Goal: Task Accomplishment & Management: Complete application form

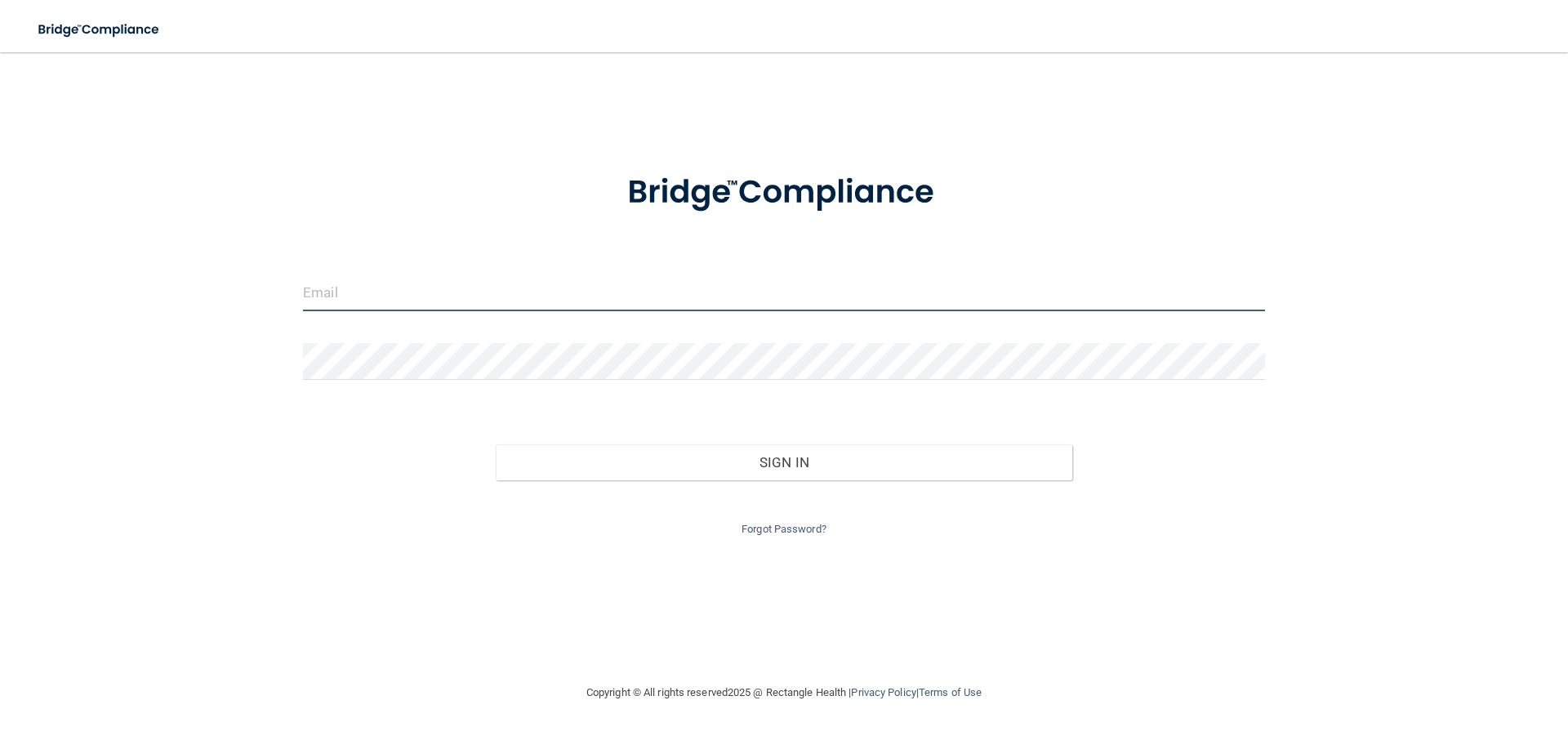
drag, startPoint x: 459, startPoint y: 298, endPoint x: 449, endPoint y: 296, distance: 10.2
click at [449, 296] on input "email" at bounding box center [784, 293] width 962 height 37
type input "[EMAIL_ADDRESS][DOMAIN_NAME]"
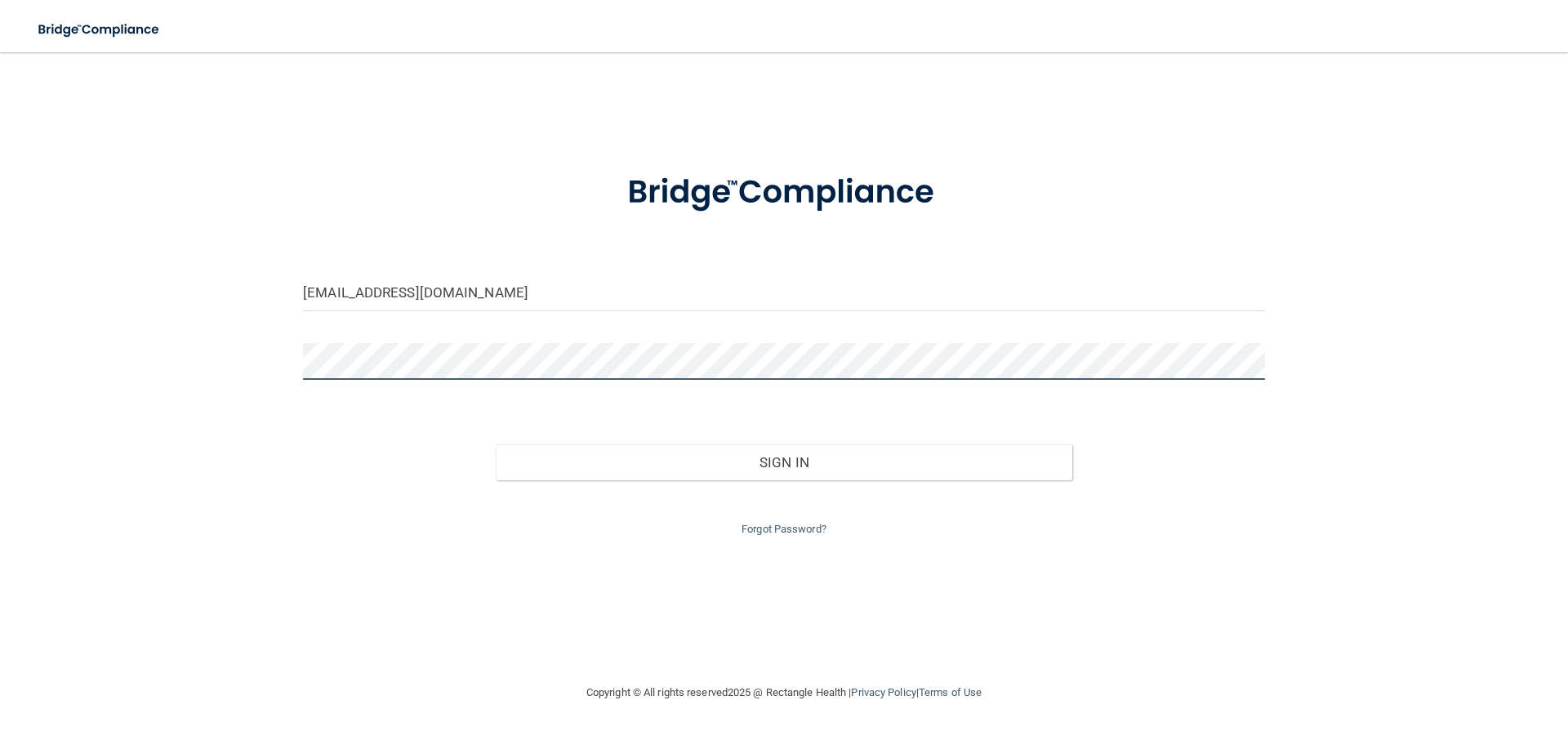
click at [496, 445] on button "Sign In" at bounding box center [785, 462] width 578 height 36
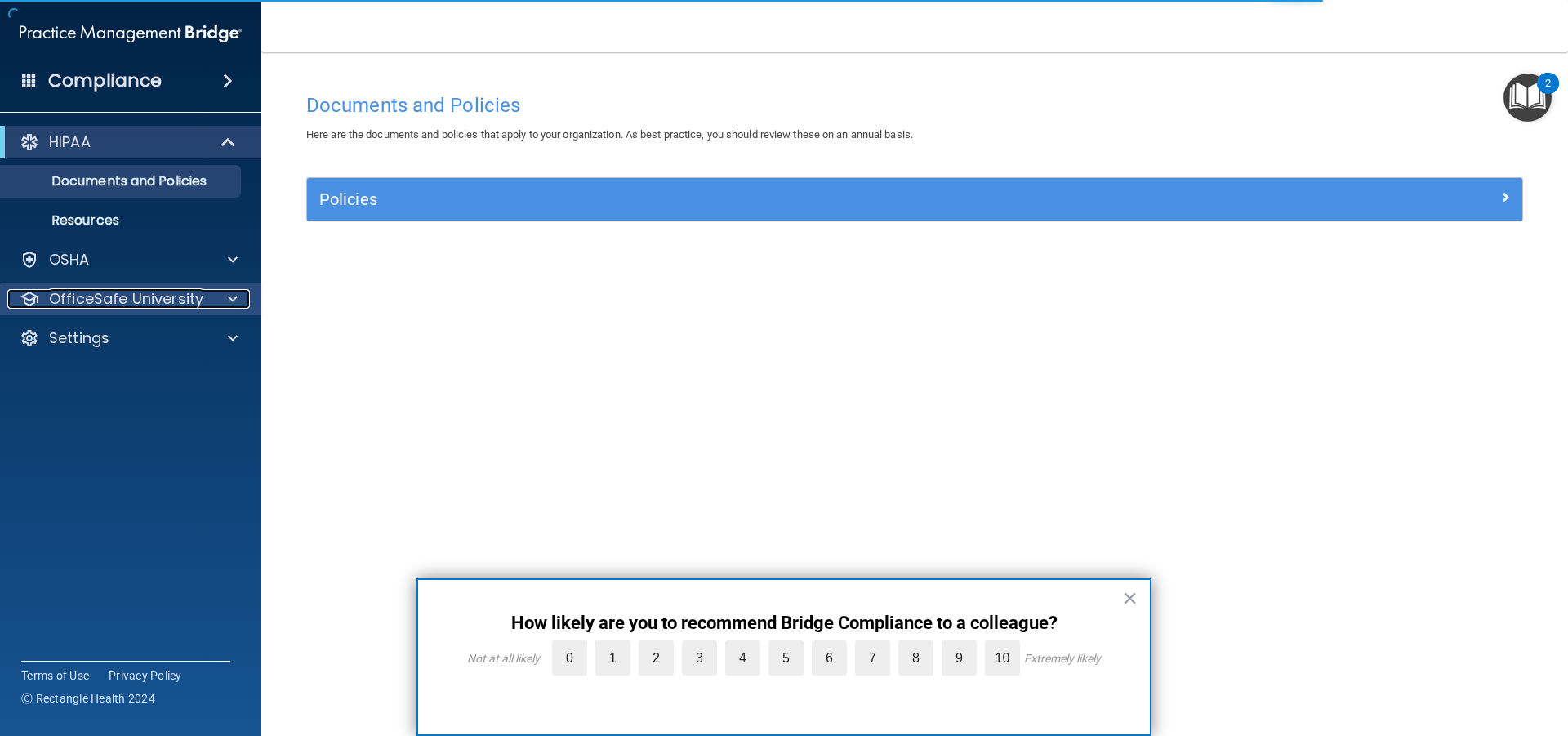
click at [173, 300] on p "OfficeSafe University" at bounding box center [126, 299] width 154 height 20
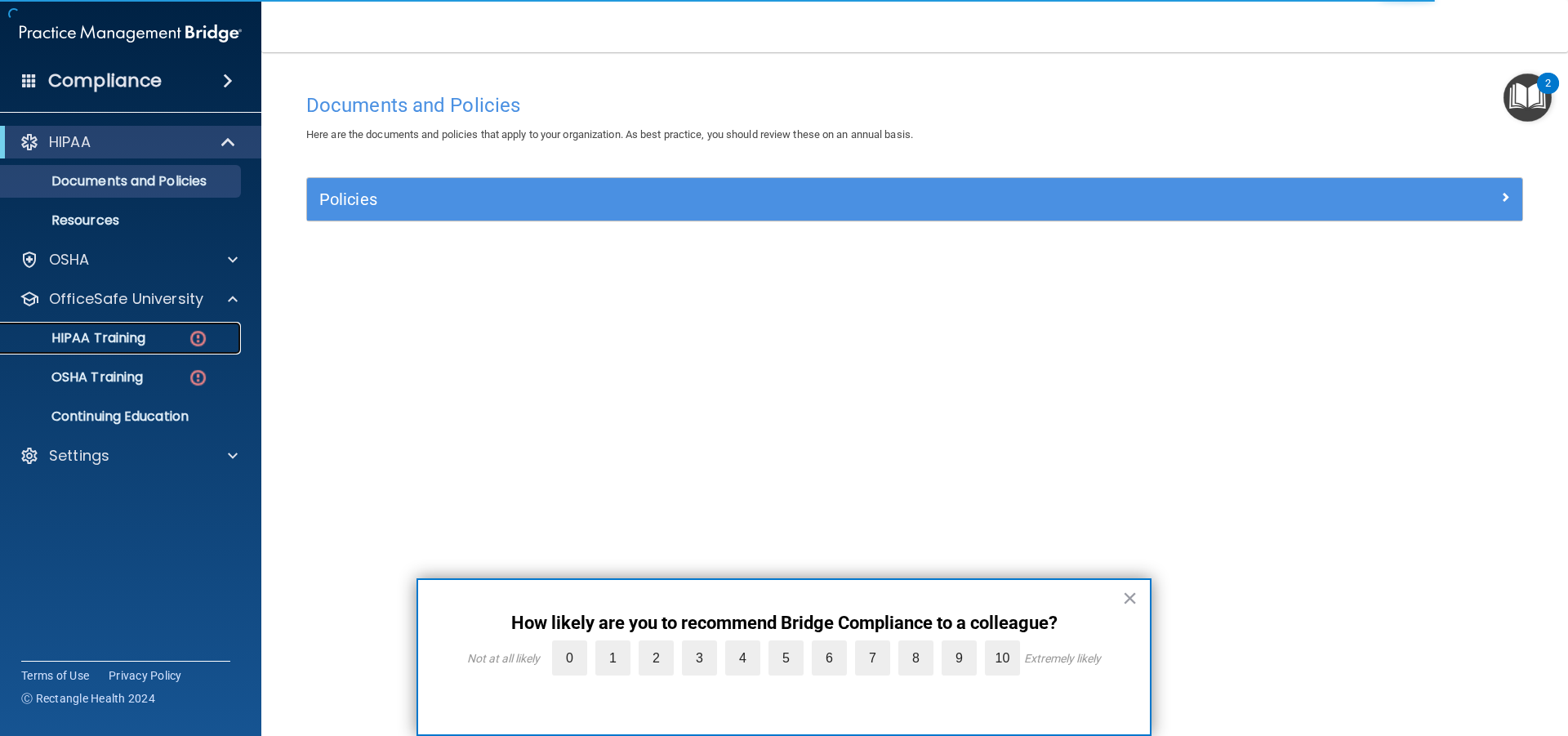
click at [156, 336] on div "HIPAA Training" at bounding box center [122, 339] width 223 height 17
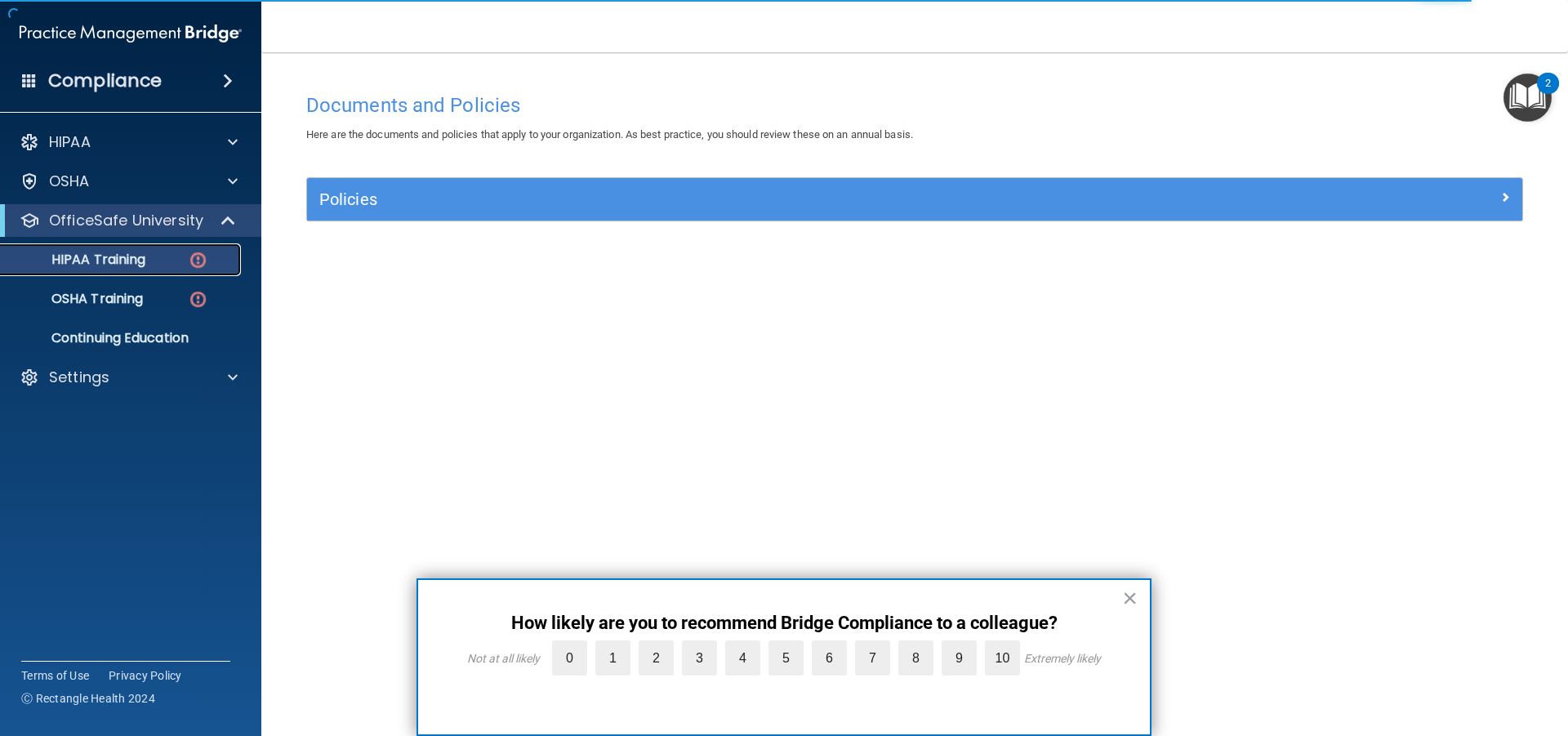
click at [196, 253] on img at bounding box center [198, 260] width 21 height 21
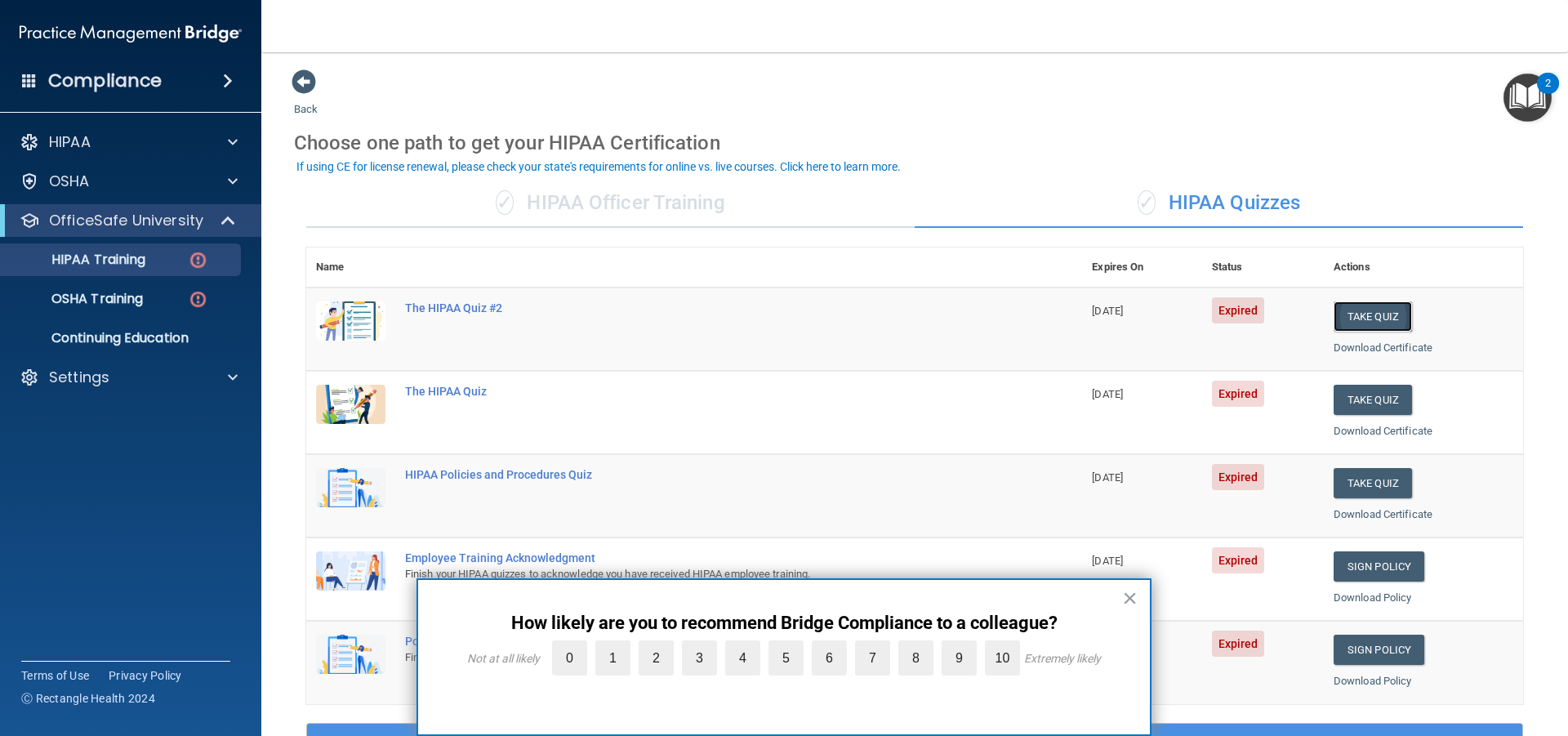
click at [1378, 315] on button "Take Quiz" at bounding box center [1373, 316] width 78 height 30
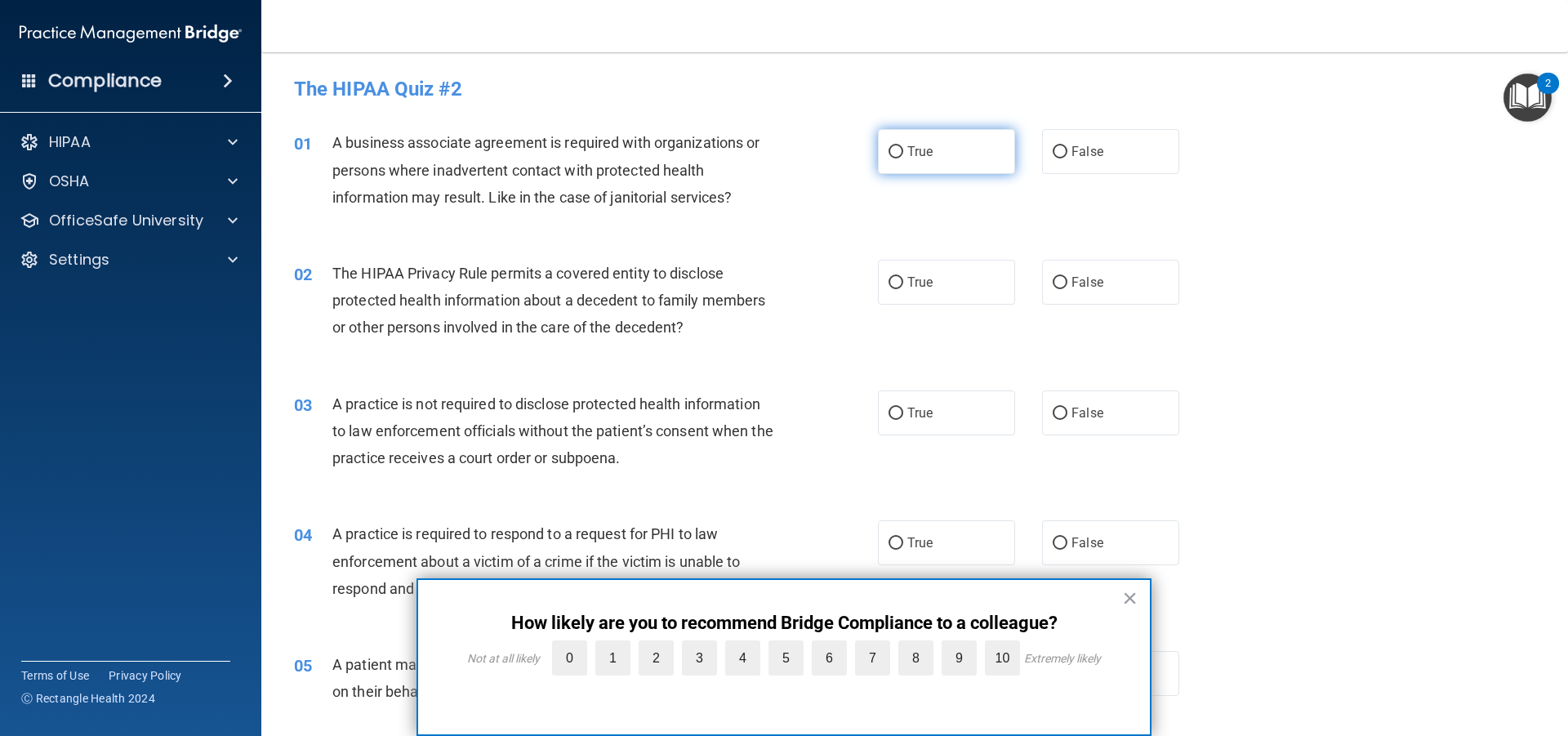
click at [893, 152] on input "True" at bounding box center [896, 152] width 15 height 12
radio input "true"
click at [891, 284] on input "True" at bounding box center [896, 283] width 15 height 12
radio input "true"
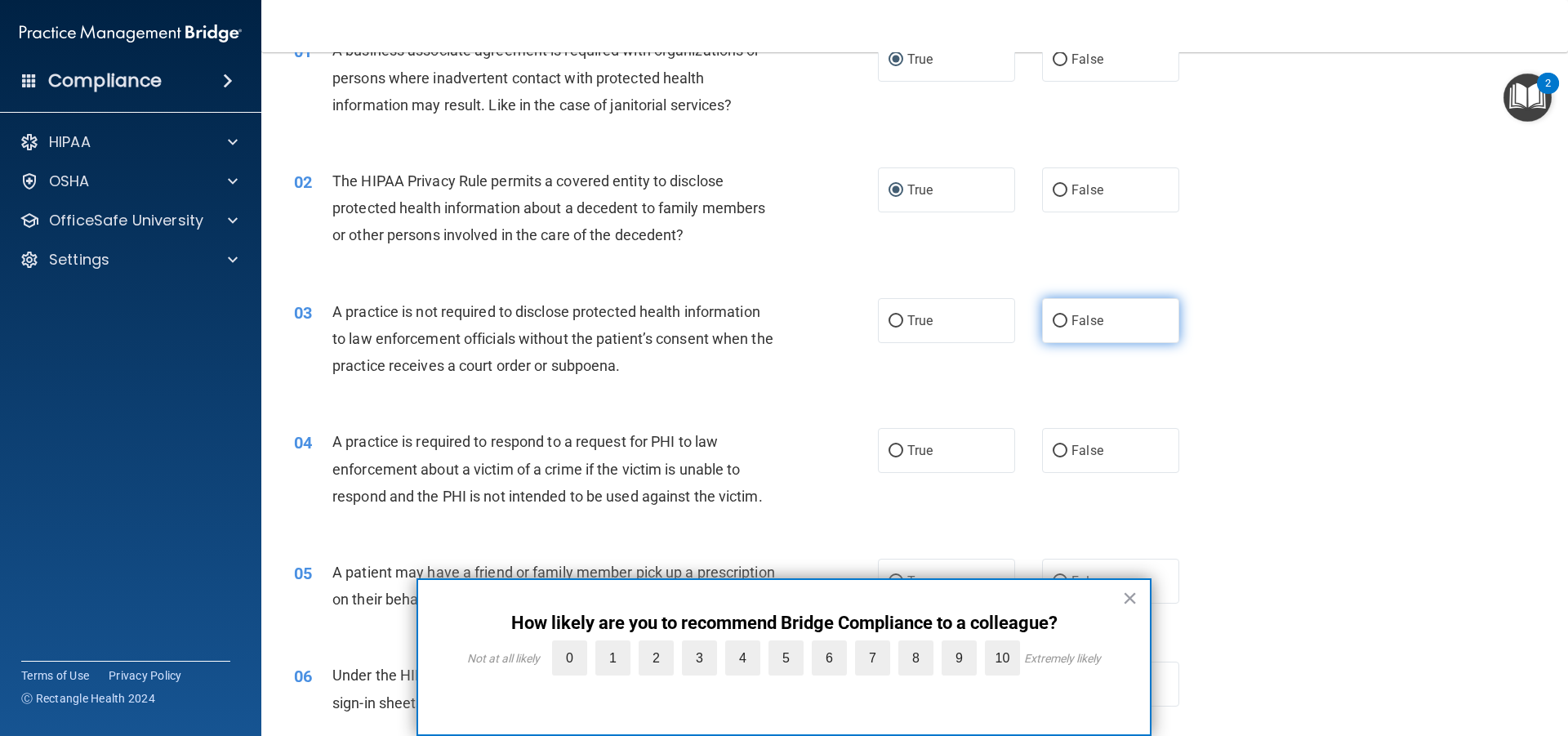
click at [1063, 323] on label "False" at bounding box center [1110, 321] width 137 height 45
click at [1063, 323] on input "False" at bounding box center [1060, 321] width 15 height 12
radio input "true"
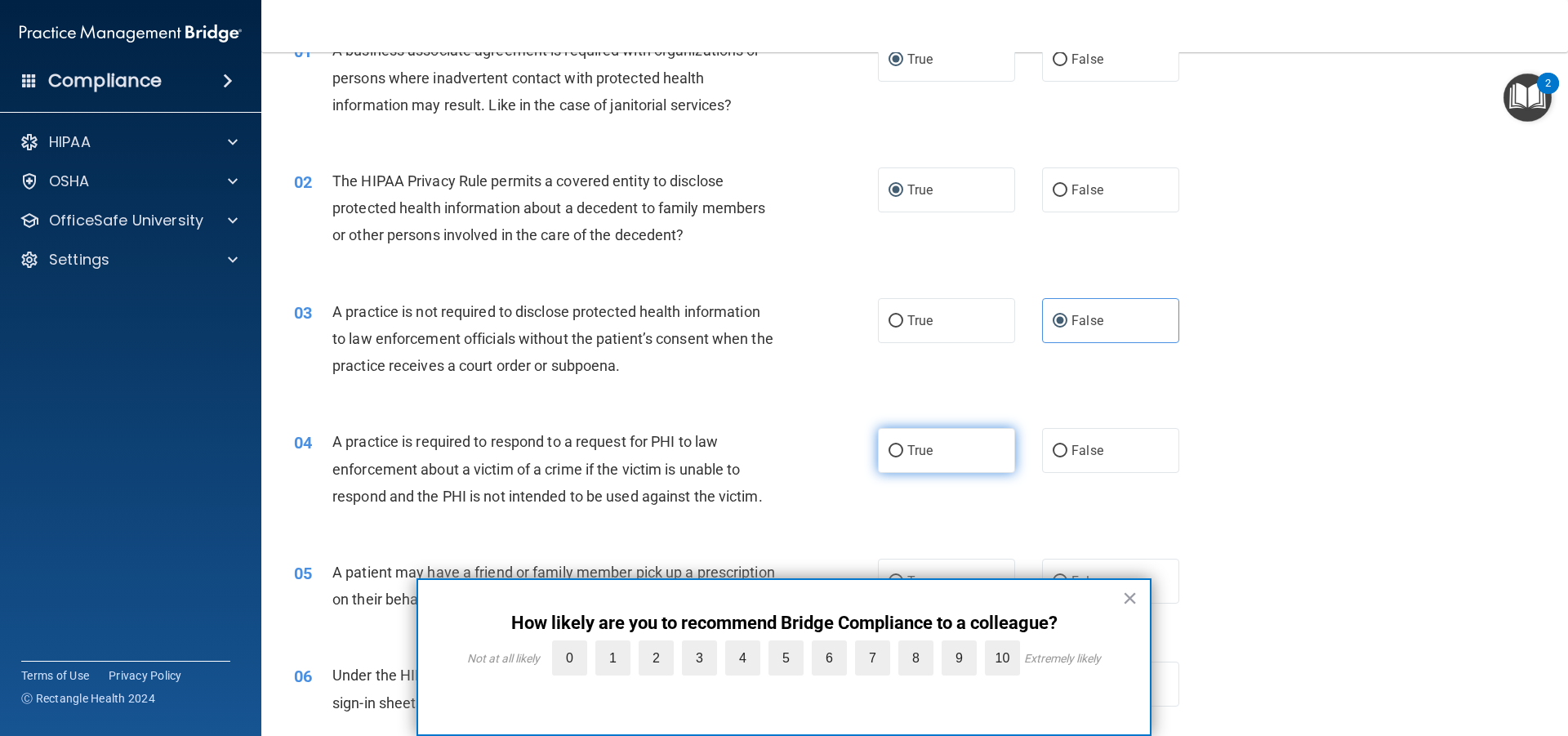
click at [938, 438] on label "True" at bounding box center [946, 450] width 137 height 45
click at [904, 445] on input "True" at bounding box center [896, 451] width 15 height 12
radio input "true"
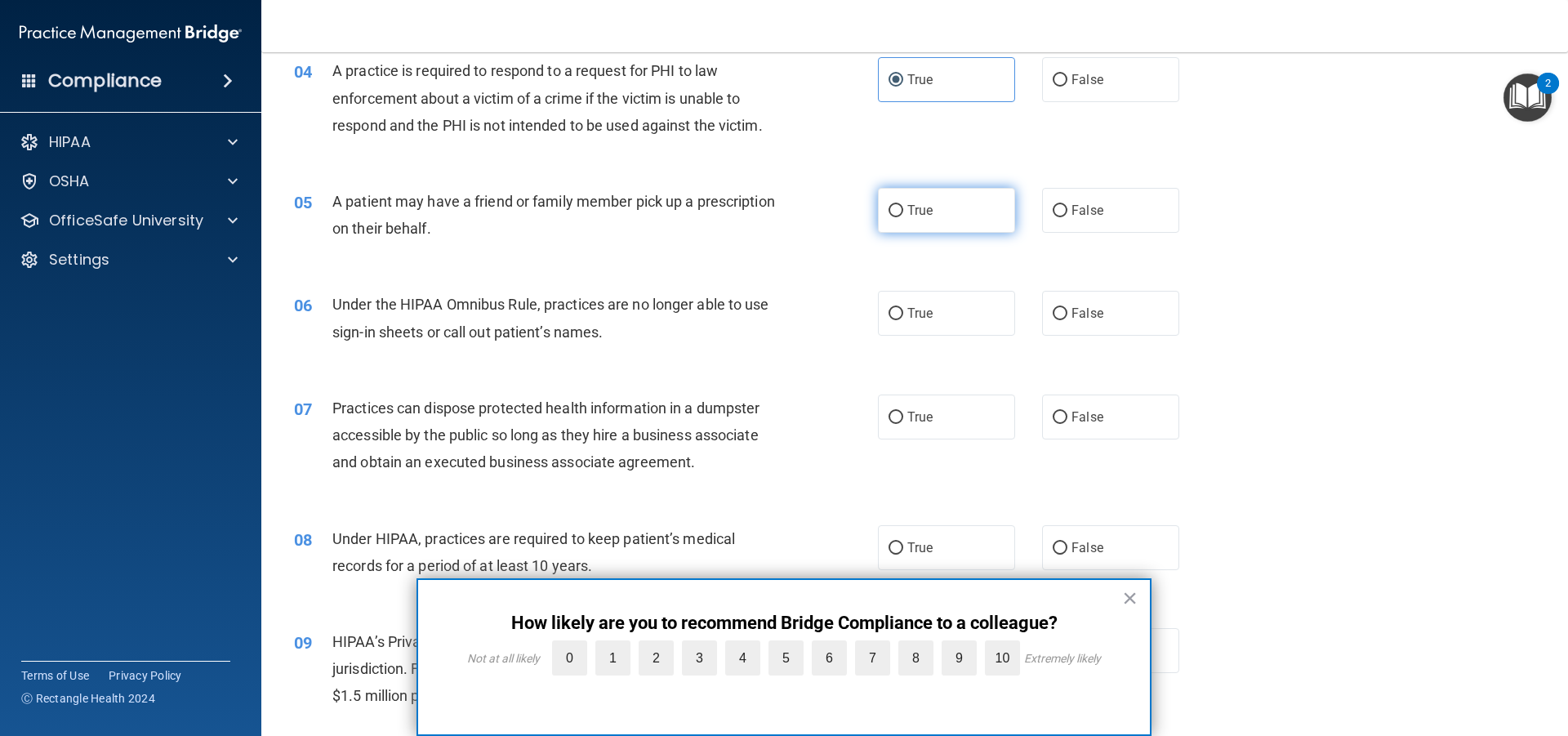
click at [925, 223] on label "True" at bounding box center [946, 211] width 137 height 45
click at [904, 217] on input "True" at bounding box center [896, 211] width 15 height 12
radio input "true"
click at [945, 309] on label "True" at bounding box center [946, 313] width 137 height 45
click at [904, 309] on input "True" at bounding box center [896, 314] width 15 height 12
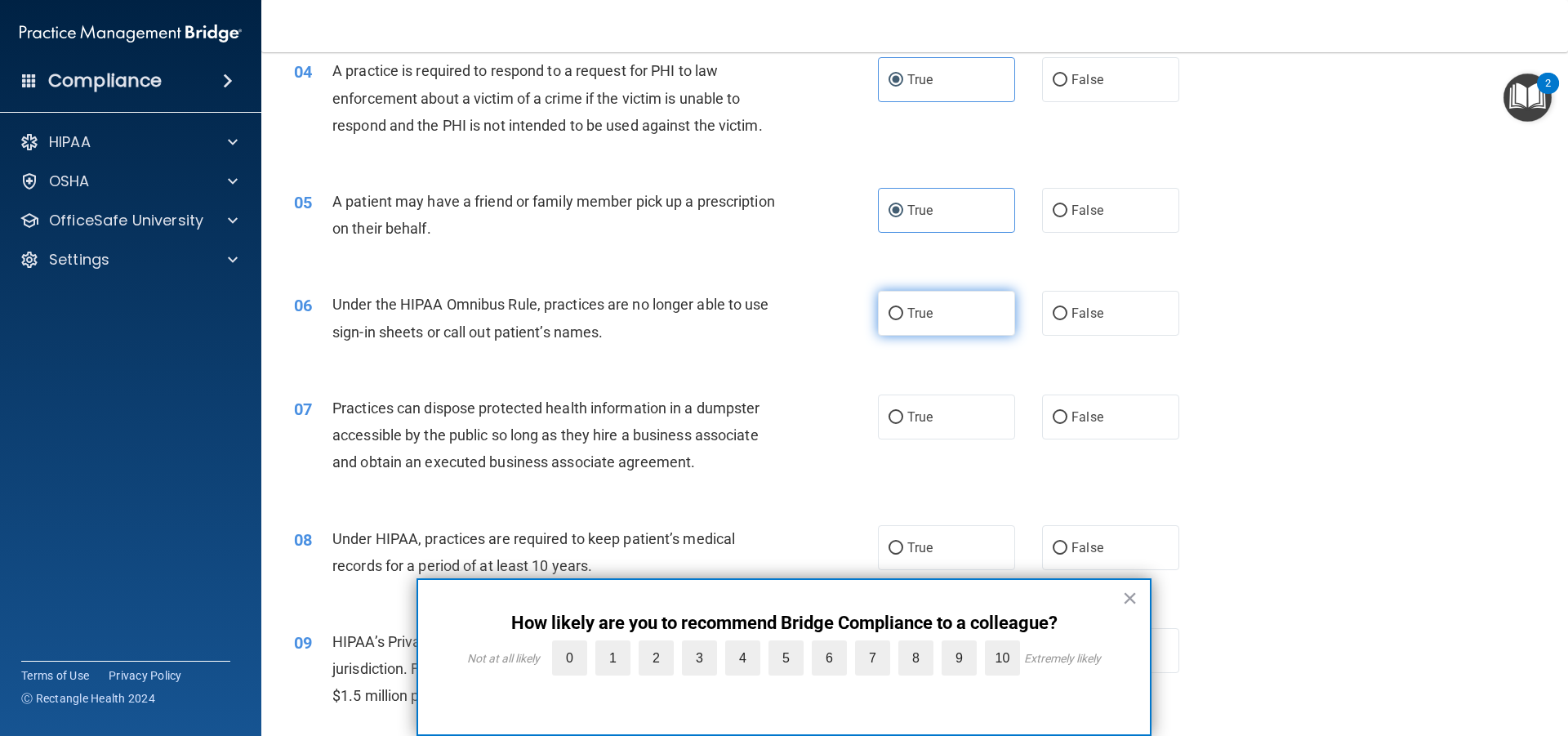
radio input "true"
click at [1123, 418] on label "False" at bounding box center [1110, 417] width 137 height 45
click at [1068, 418] on input "False" at bounding box center [1060, 418] width 15 height 12
radio input "true"
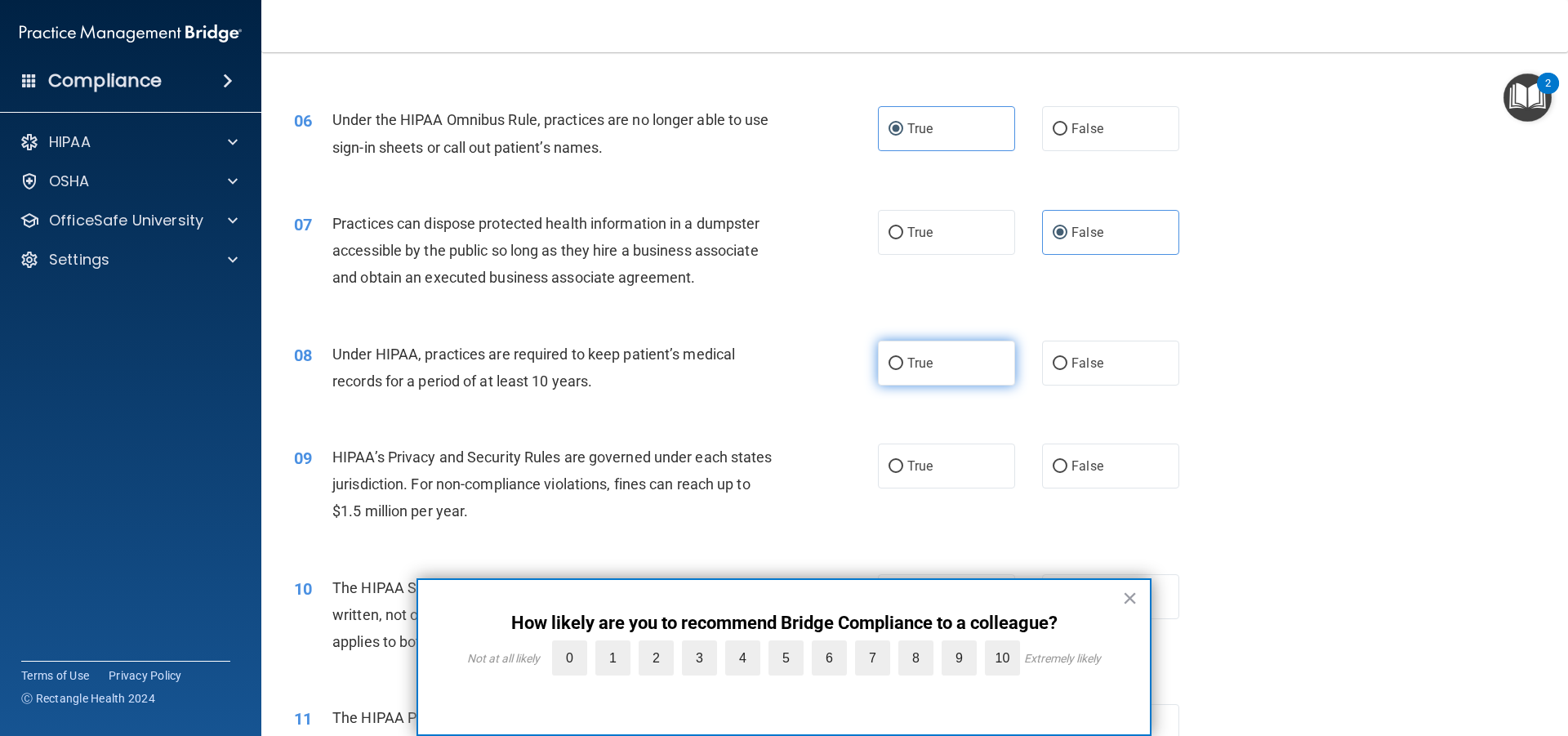
click at [958, 359] on label "True" at bounding box center [946, 363] width 137 height 45
click at [904, 359] on input "True" at bounding box center [896, 364] width 15 height 12
radio input "true"
click at [1067, 454] on label "False" at bounding box center [1110, 466] width 137 height 45
click at [1067, 461] on input "False" at bounding box center [1060, 467] width 15 height 12
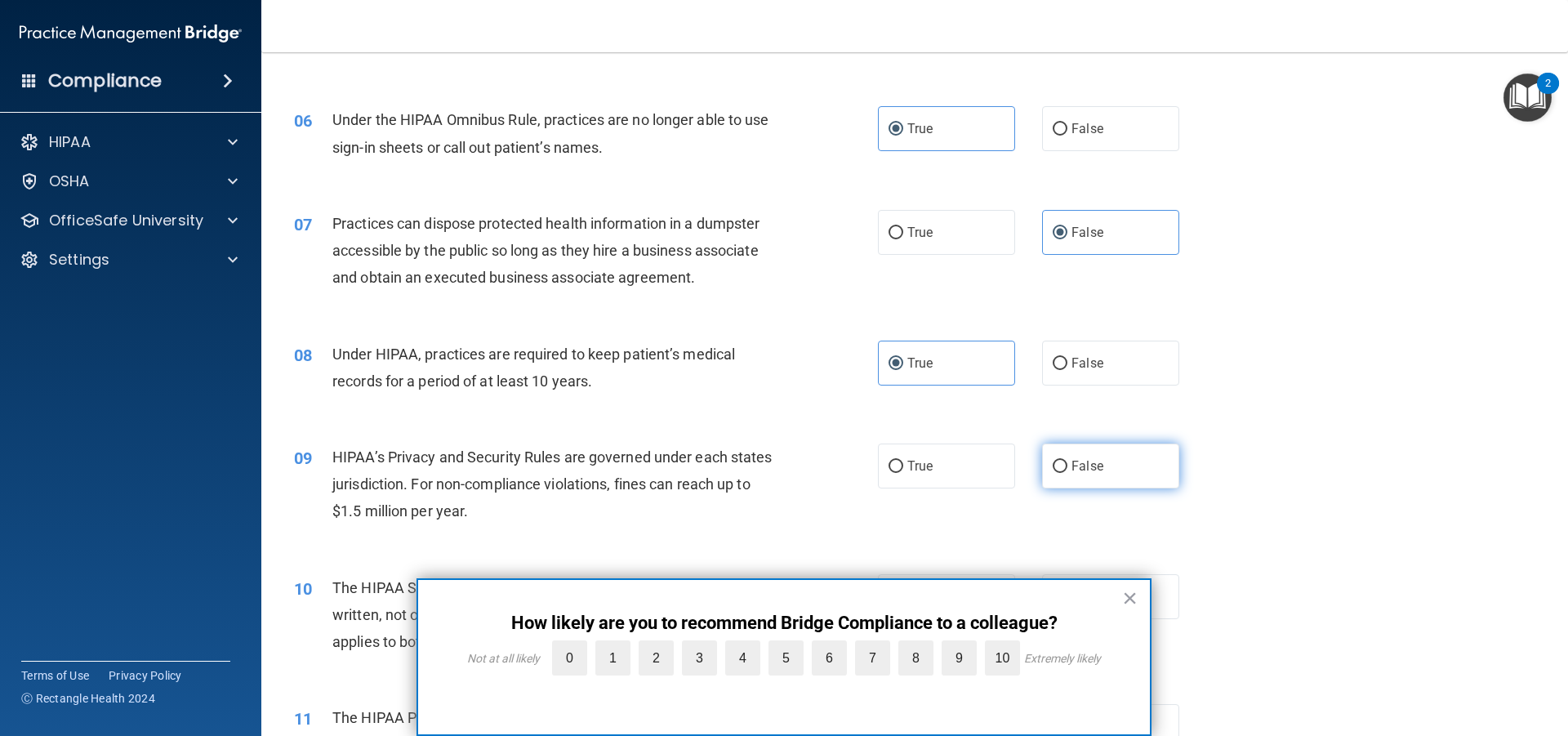
radio input "true"
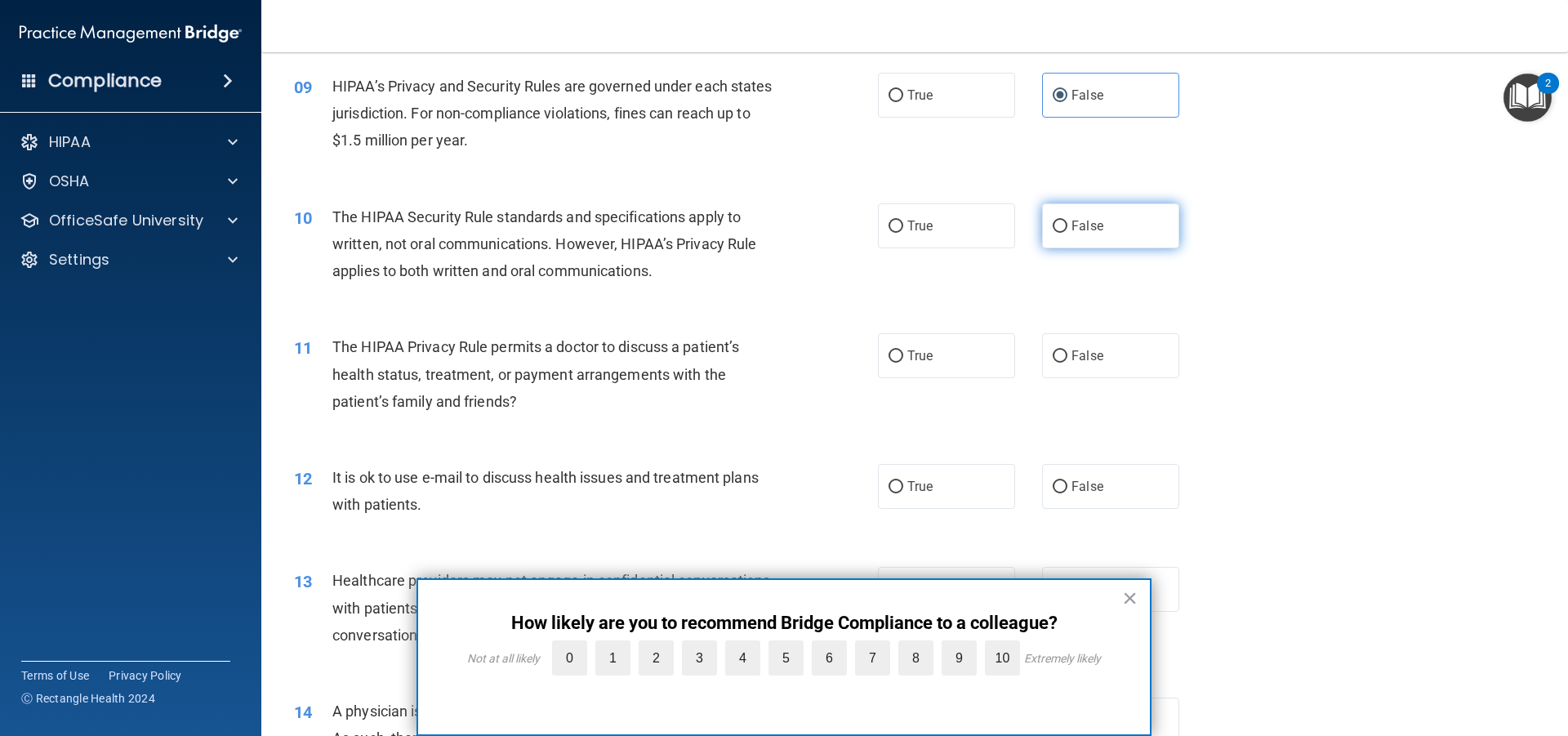
click at [1068, 216] on label "False" at bounding box center [1110, 226] width 137 height 45
click at [1068, 221] on input "False" at bounding box center [1060, 226] width 15 height 12
radio input "true"
click at [1074, 356] on span "False" at bounding box center [1088, 356] width 32 height 16
click at [1068, 356] on input "False" at bounding box center [1060, 356] width 15 height 12
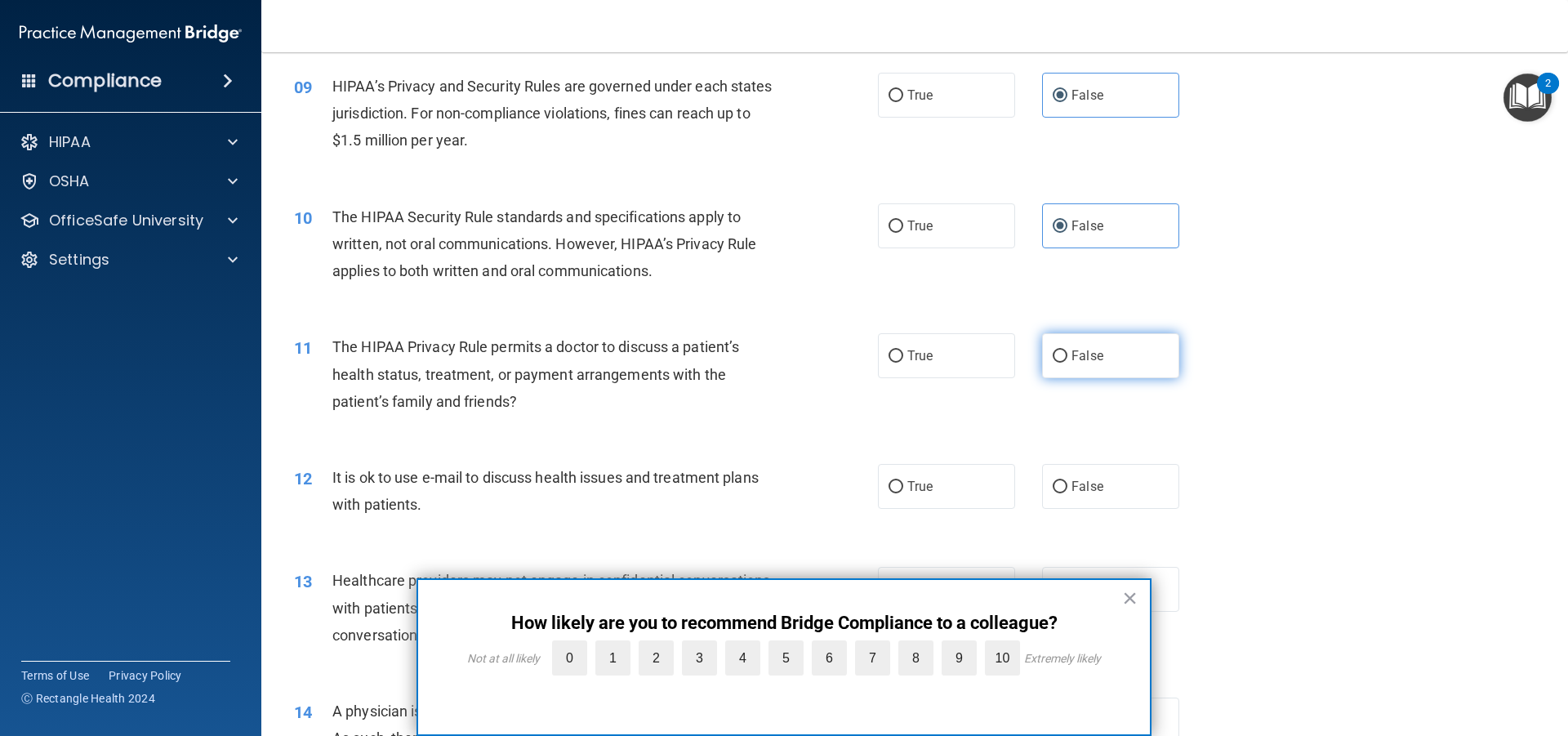
radio input "true"
drag, startPoint x: 1100, startPoint y: 498, endPoint x: 1096, endPoint y: 487, distance: 11.7
click at [1100, 499] on label "False" at bounding box center [1110, 486] width 137 height 45
click at [1068, 494] on input "False" at bounding box center [1060, 487] width 15 height 12
radio input "true"
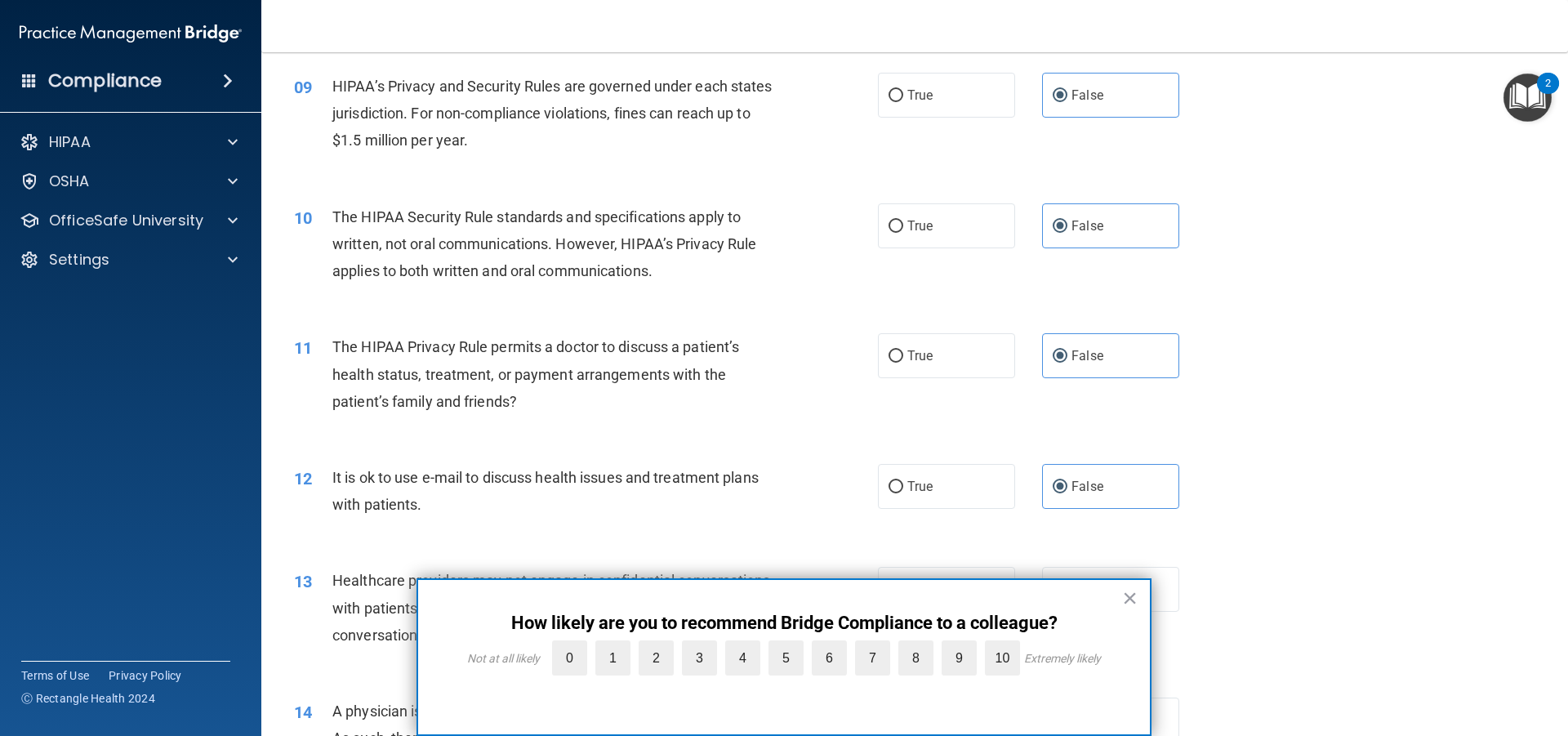
scroll to position [1204, 0]
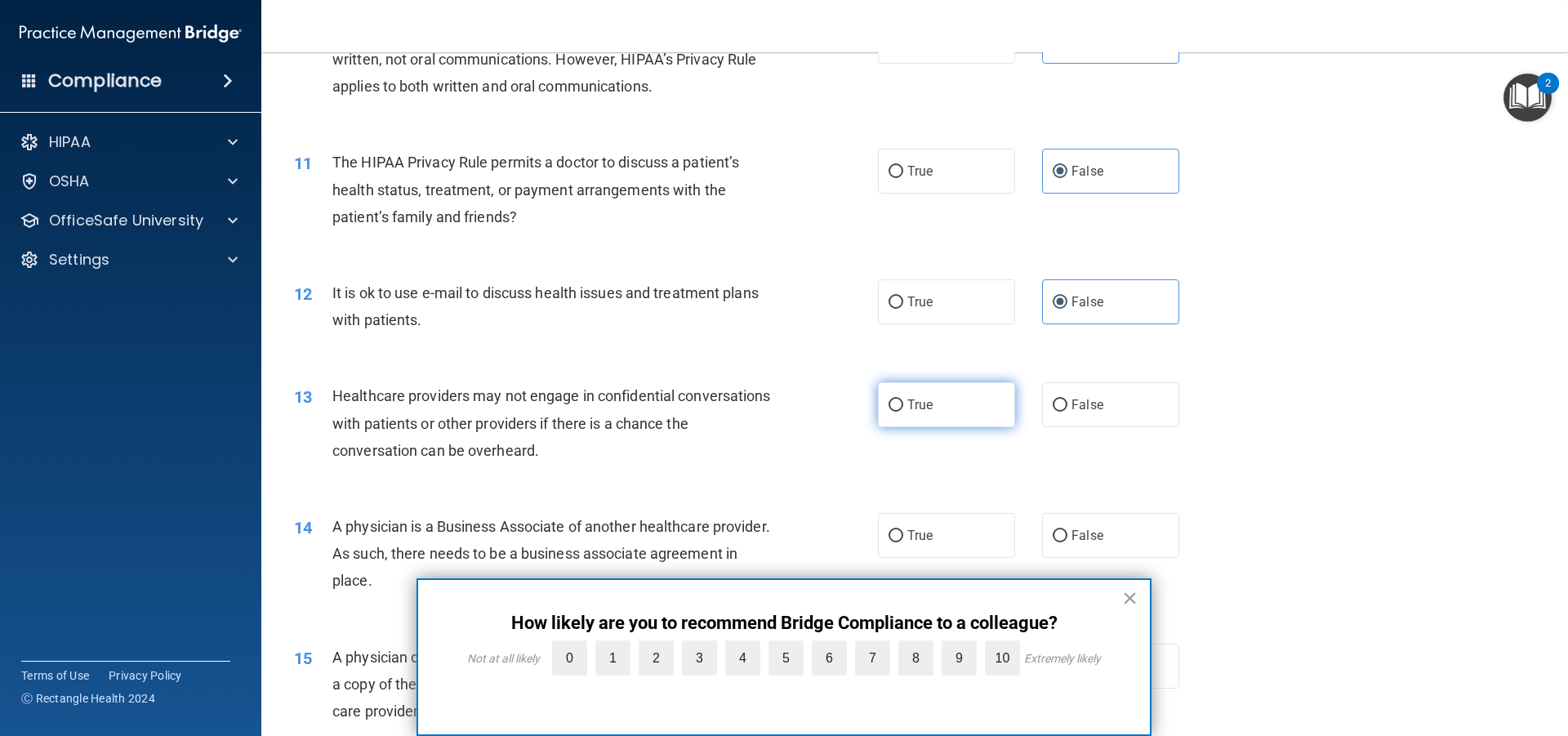
click at [978, 399] on label "True" at bounding box center [946, 405] width 137 height 45
click at [904, 400] on input "True" at bounding box center [896, 405] width 15 height 12
radio input "true"
drag, startPoint x: 945, startPoint y: 530, endPoint x: 945, endPoint y: 520, distance: 10.0
click at [945, 526] on label "True" at bounding box center [946, 535] width 137 height 45
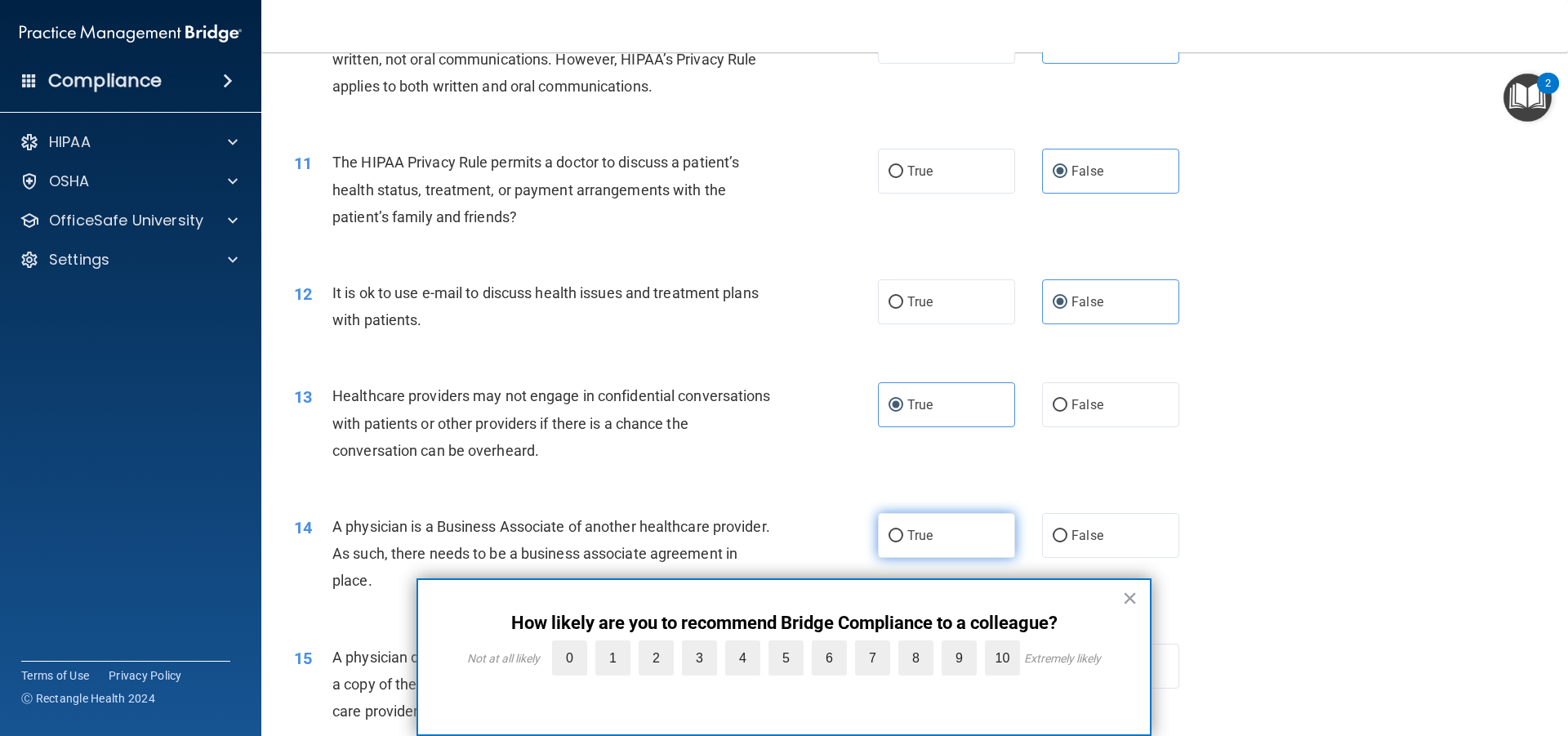
click at [904, 530] on input "True" at bounding box center [896, 536] width 15 height 12
radio input "true"
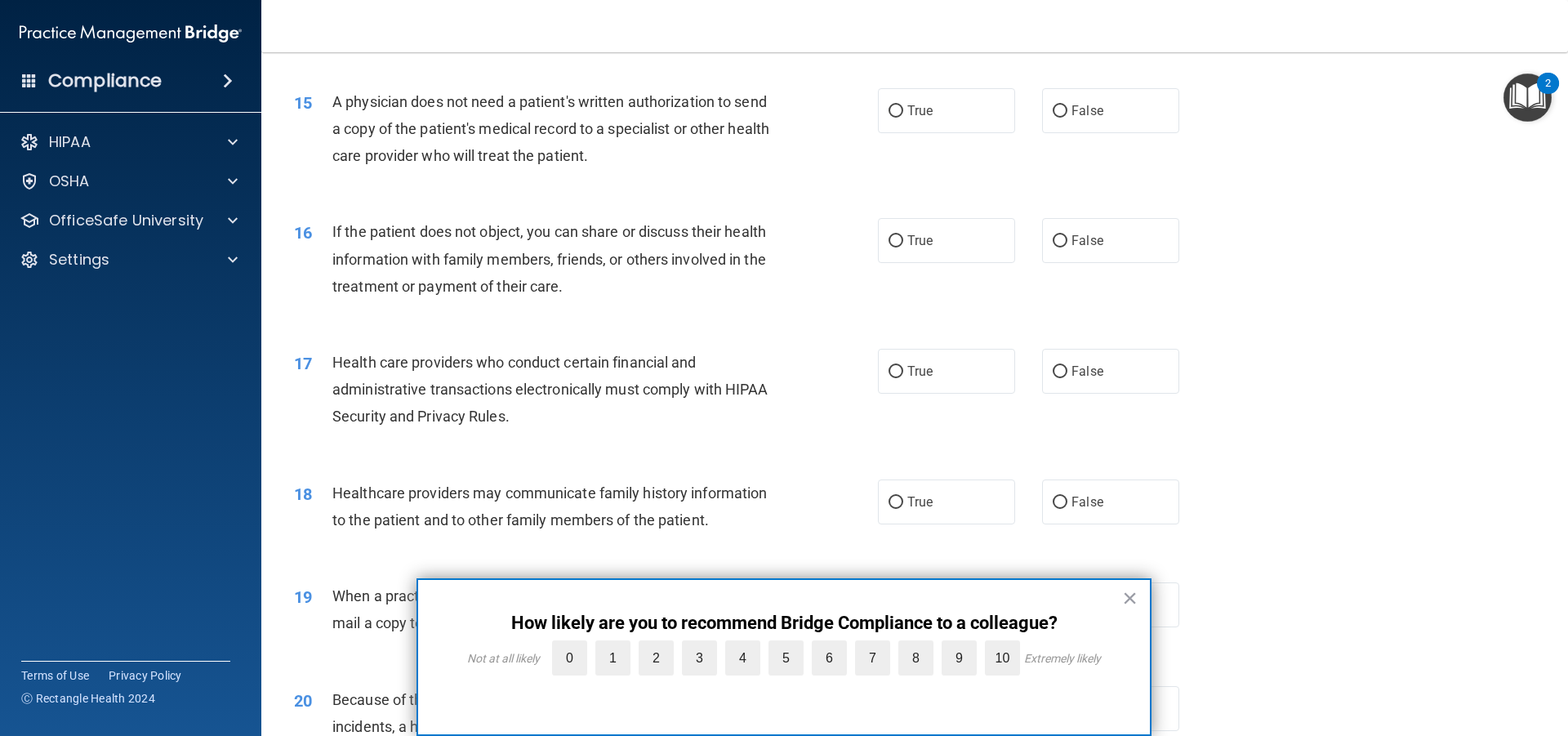
scroll to position [1596, 0]
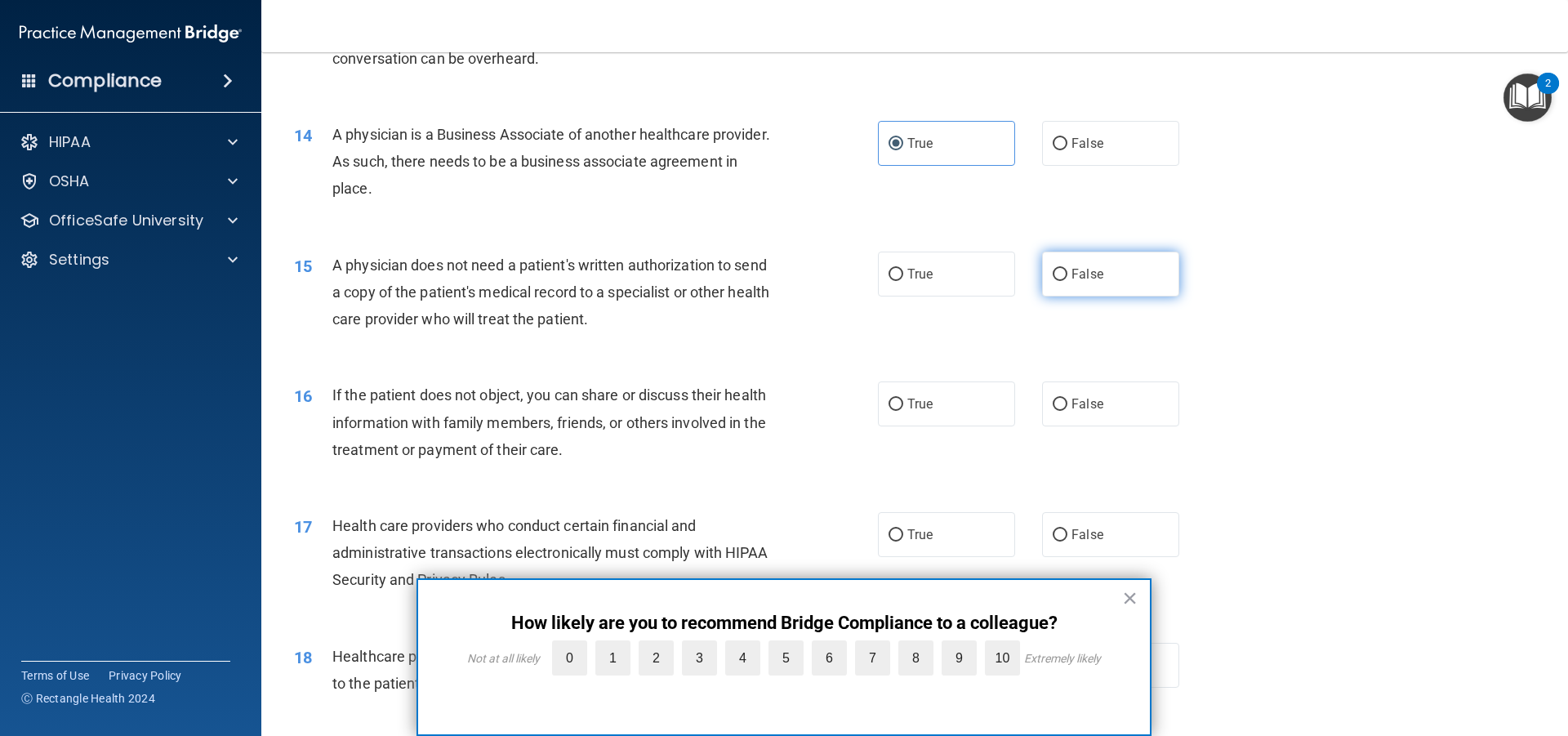
click at [1077, 279] on span "False" at bounding box center [1088, 274] width 32 height 16
click at [1068, 279] on input "False" at bounding box center [1060, 275] width 15 height 12
radio input "true"
click at [911, 398] on span "True" at bounding box center [920, 404] width 25 height 16
click at [904, 399] on input "True" at bounding box center [896, 405] width 15 height 12
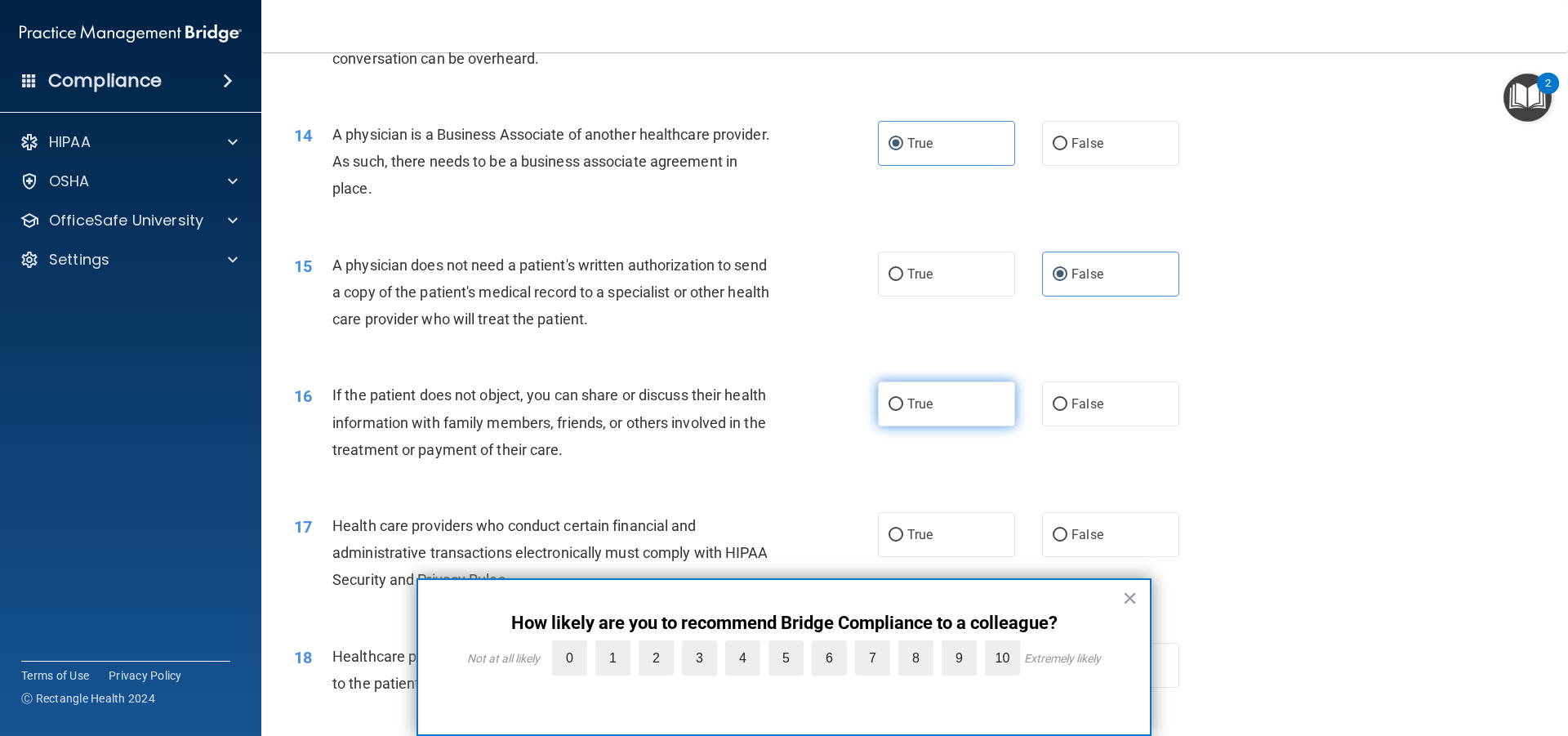
radio input "true"
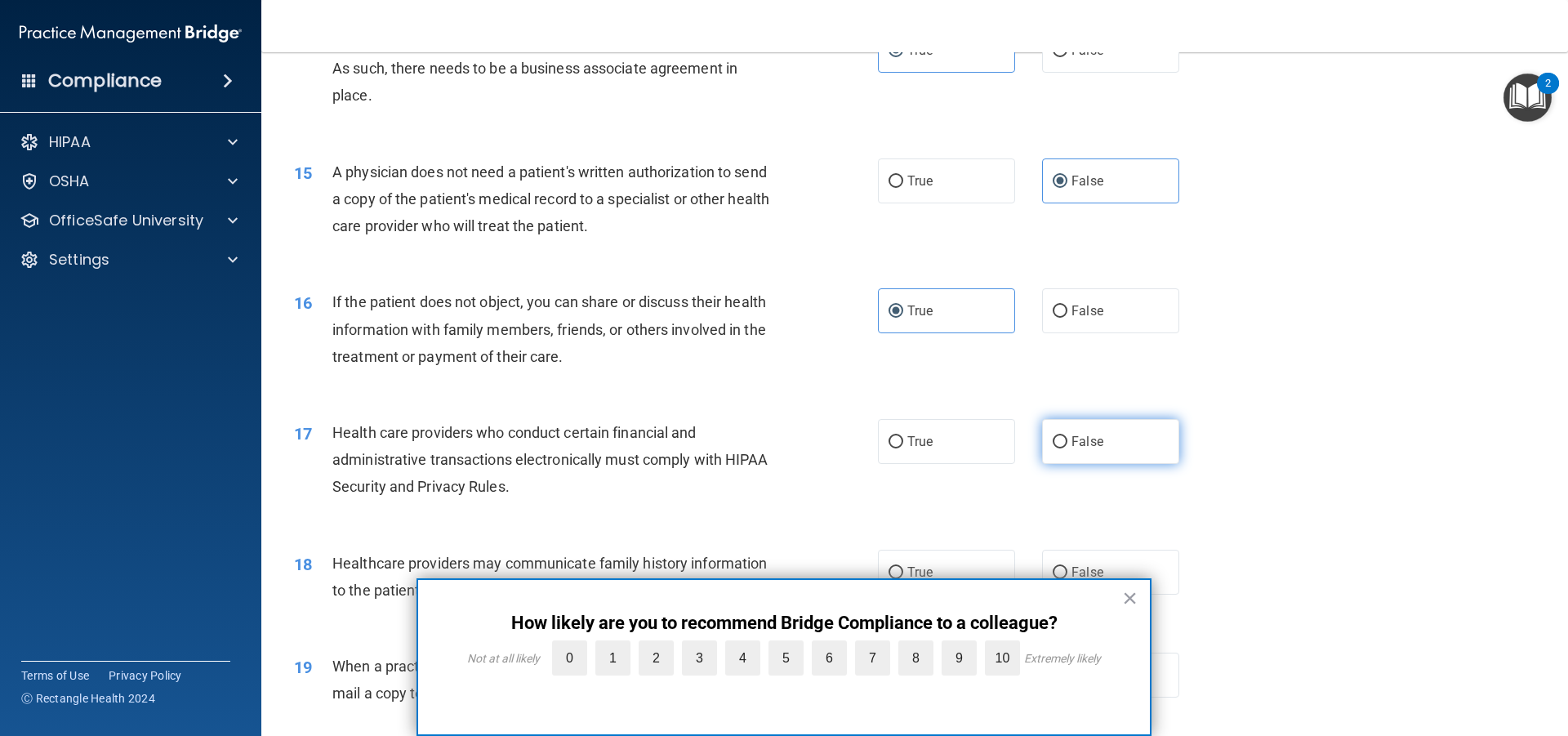
click at [1101, 439] on label "False" at bounding box center [1110, 441] width 137 height 45
click at [1068, 439] on input "False" at bounding box center [1060, 442] width 15 height 12
radio input "true"
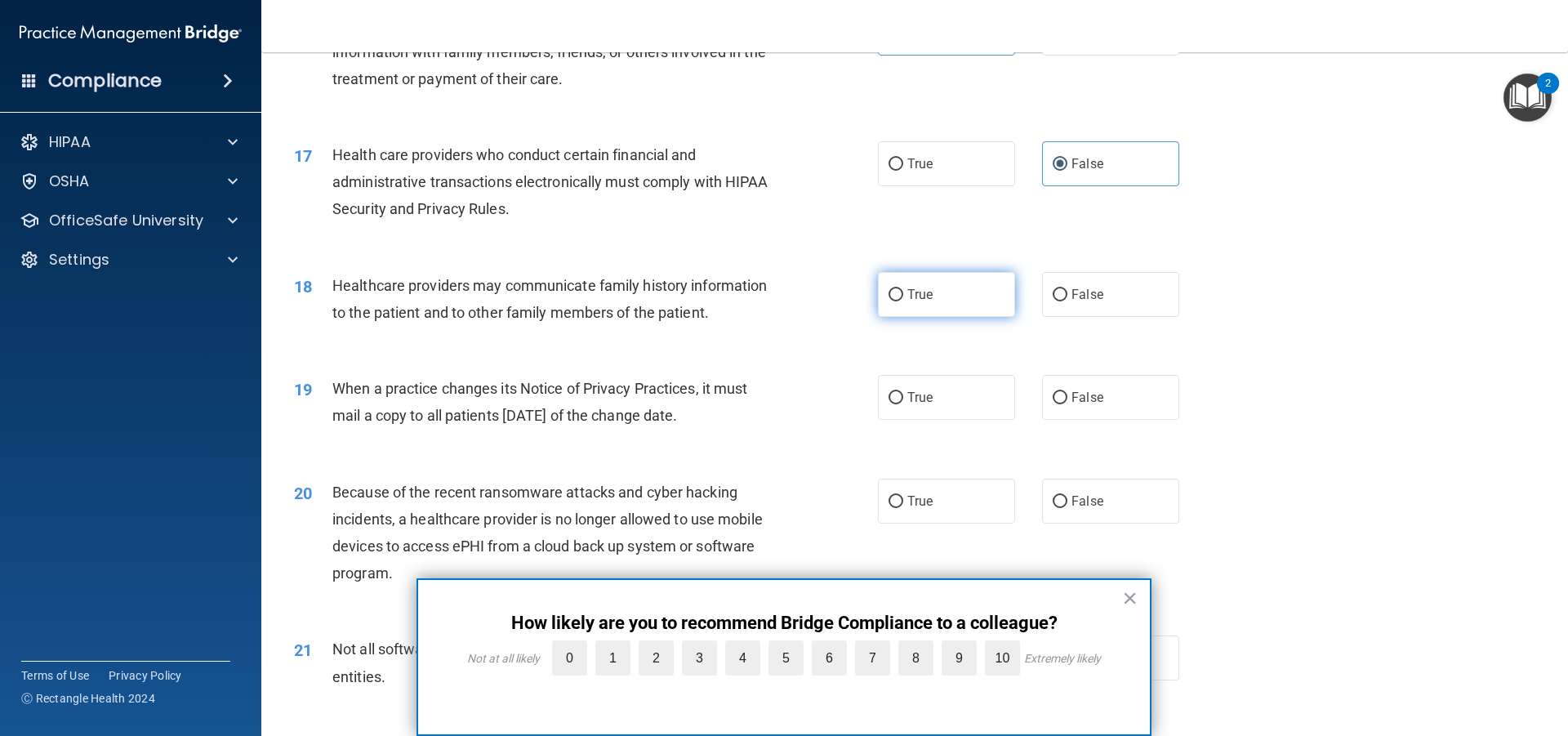
click at [958, 308] on label "True" at bounding box center [946, 295] width 137 height 45
click at [904, 301] on input "True" at bounding box center [896, 295] width 15 height 12
radio input "true"
click at [1055, 304] on label "False" at bounding box center [1110, 295] width 137 height 45
click at [1055, 301] on input "False" at bounding box center [1060, 295] width 15 height 12
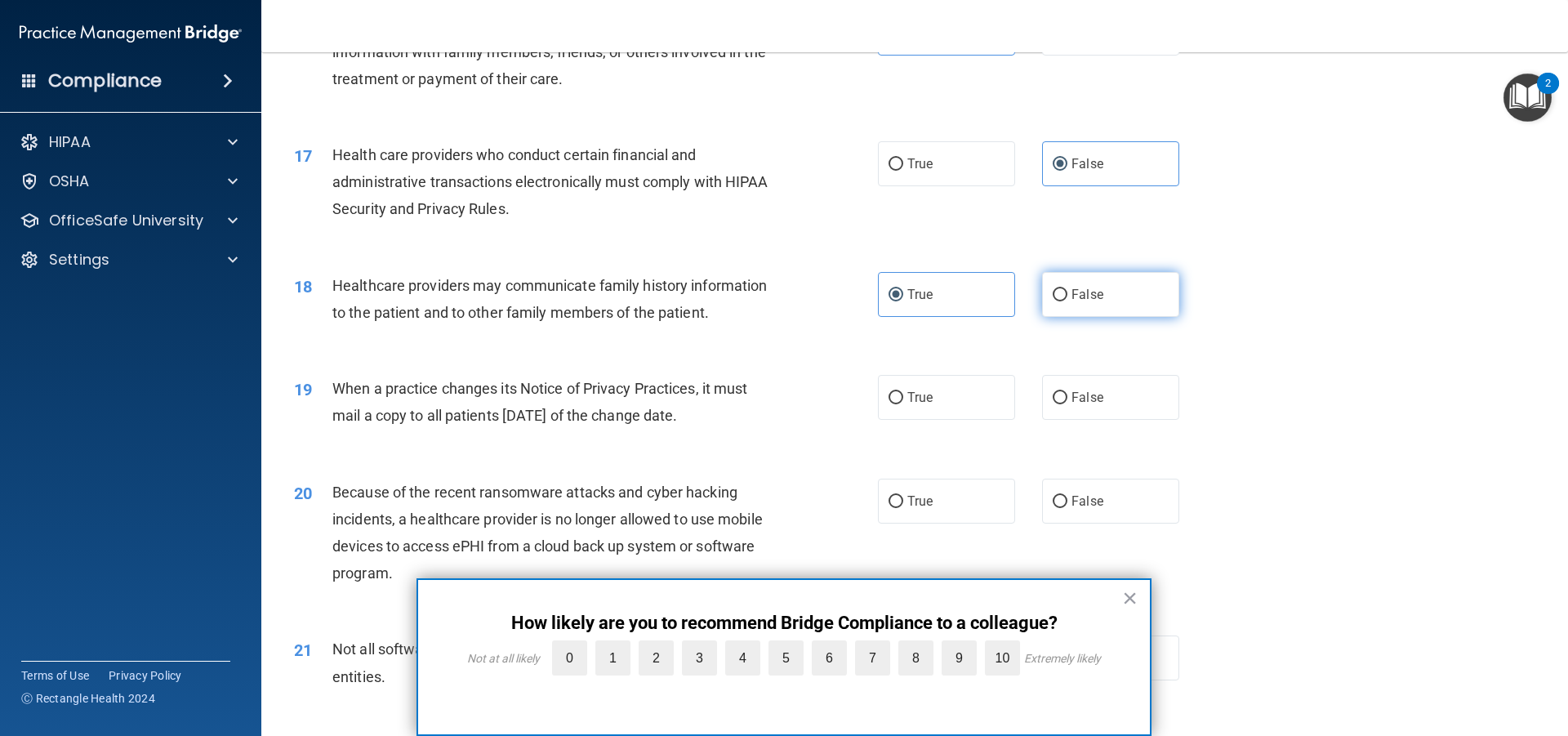
radio input "true"
radio input "false"
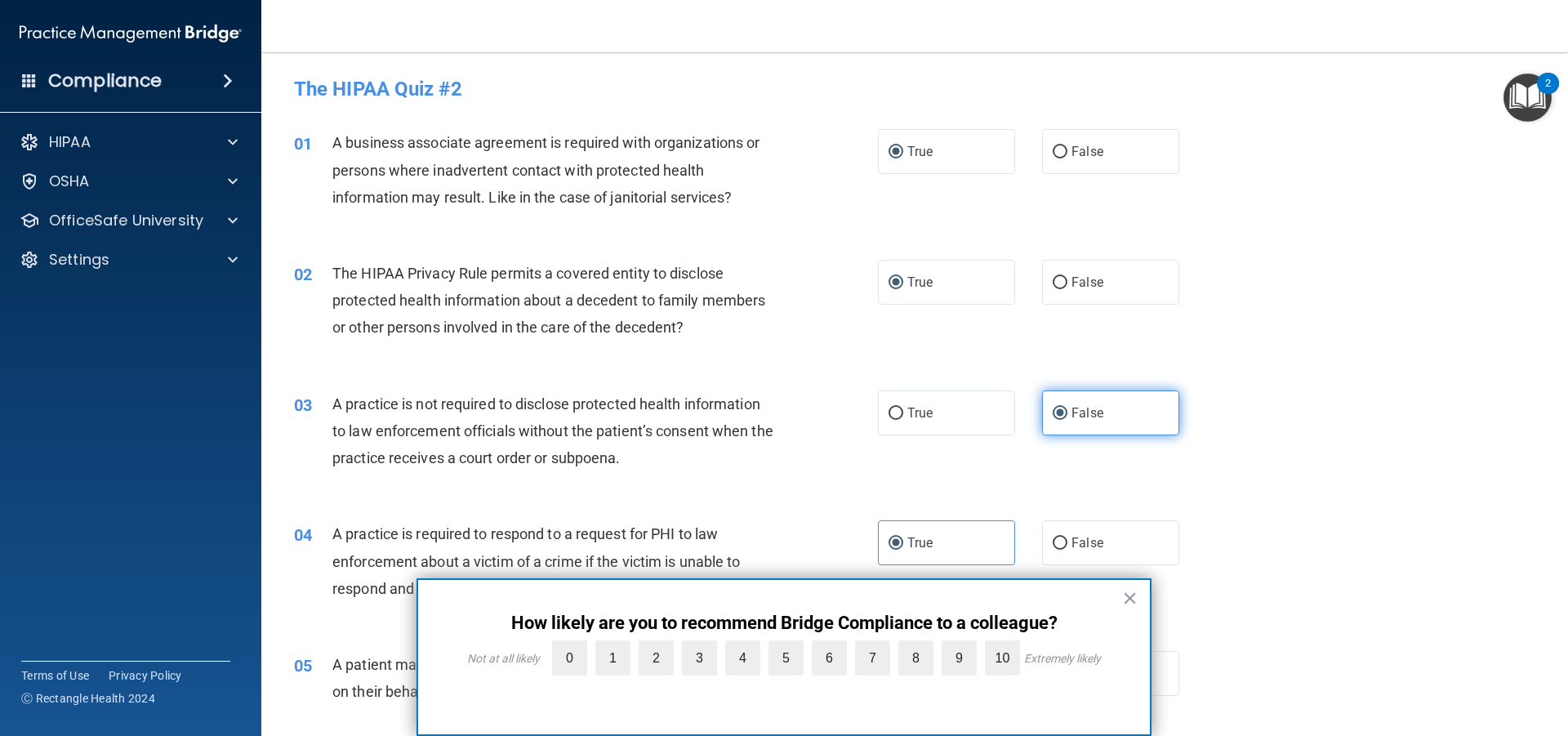
scroll to position [92, 0]
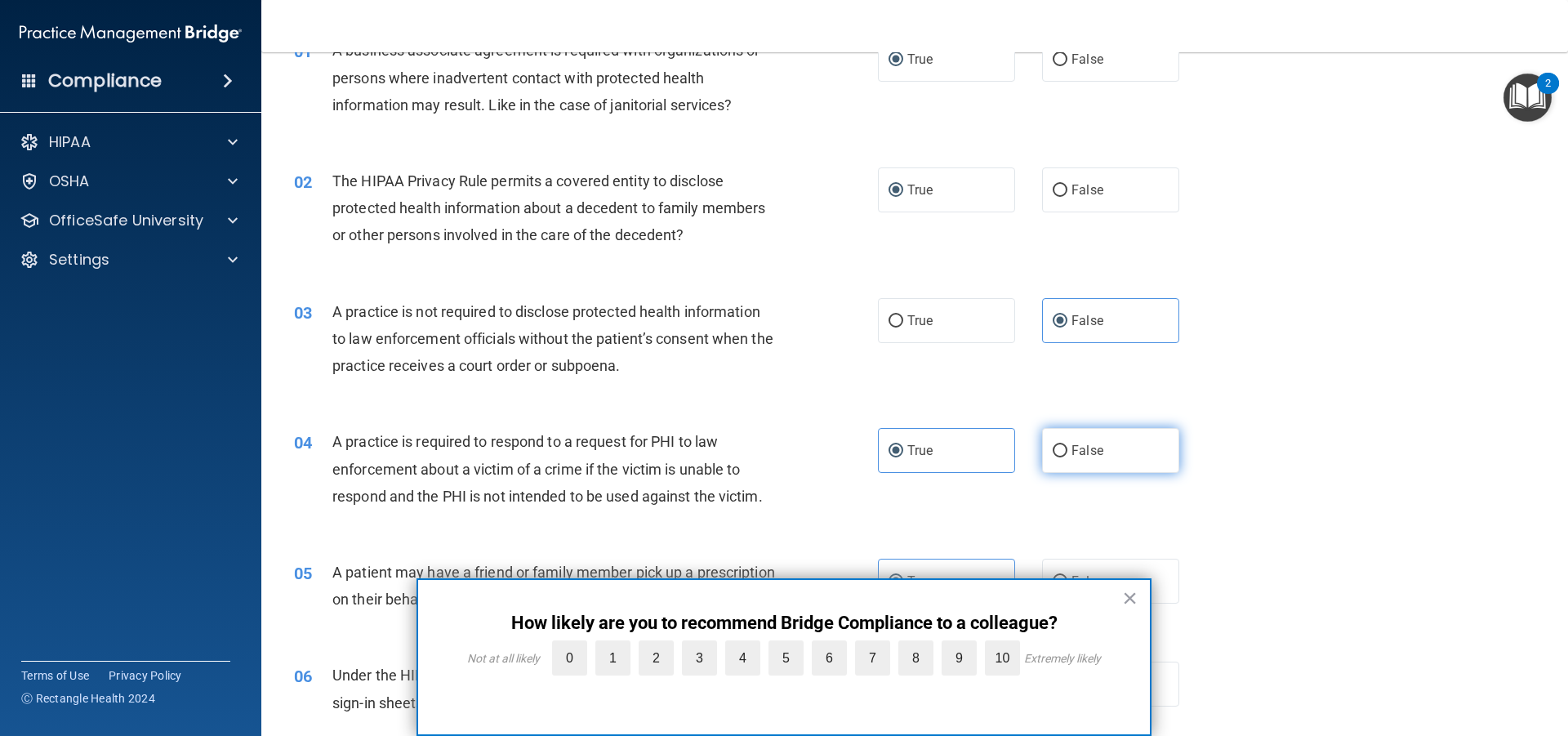
click at [1072, 454] on span "False" at bounding box center [1088, 450] width 32 height 16
click at [1064, 454] on input "False" at bounding box center [1060, 451] width 15 height 12
radio input "true"
radio input "false"
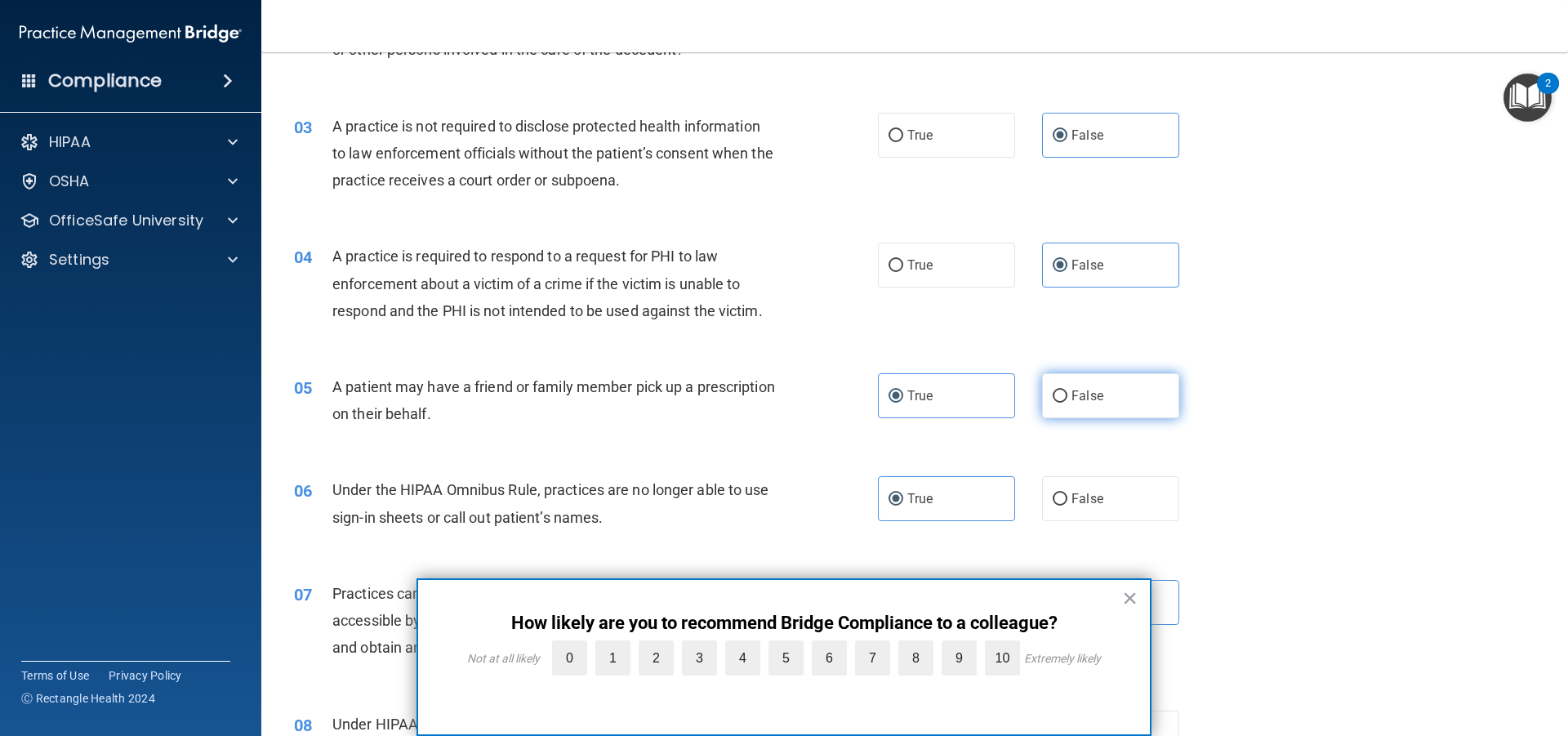
click at [1061, 397] on label "False" at bounding box center [1110, 396] width 137 height 45
click at [1061, 397] on input "False" at bounding box center [1060, 396] width 15 height 12
radio input "true"
click at [949, 398] on label "True" at bounding box center [946, 396] width 137 height 45
click at [904, 398] on input "True" at bounding box center [896, 396] width 15 height 12
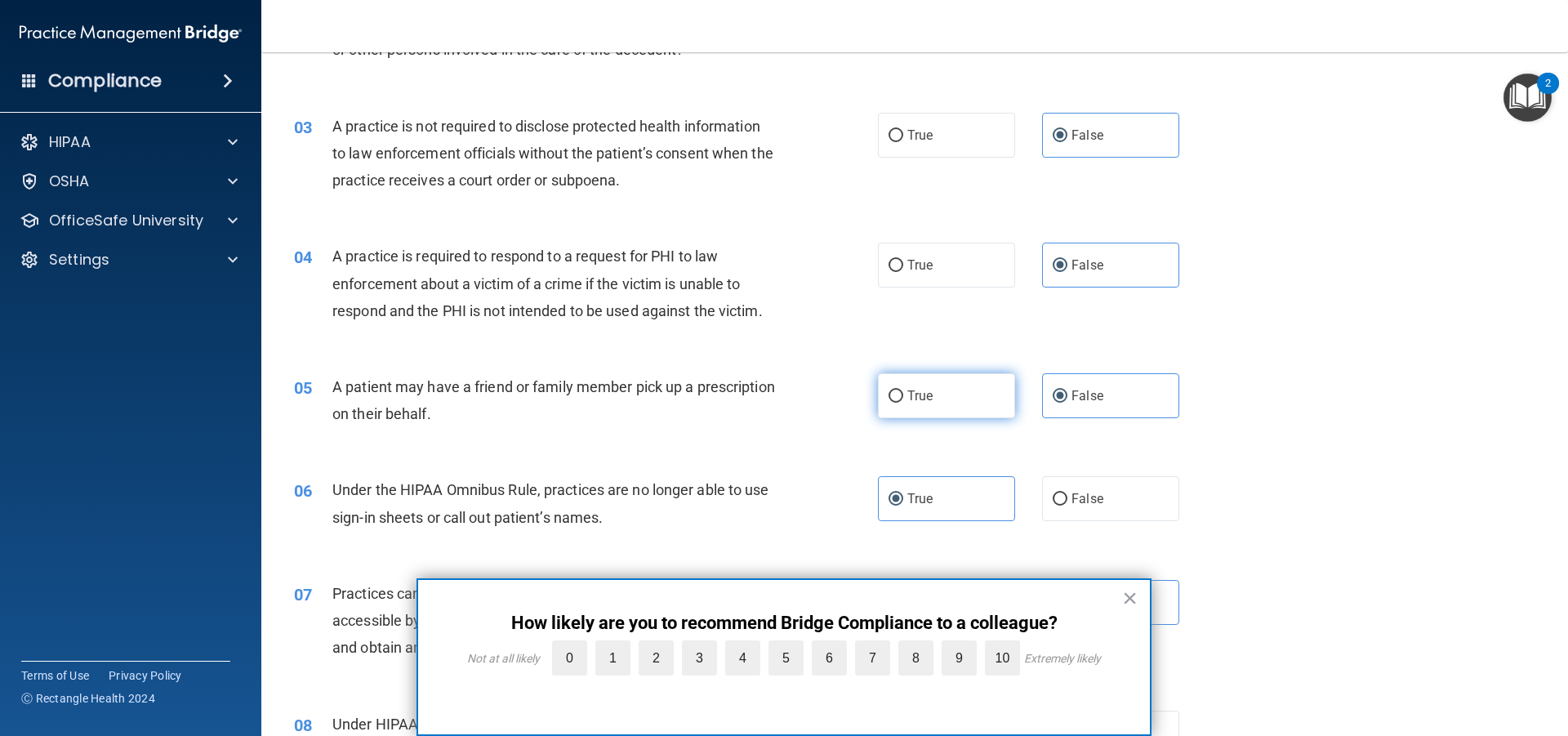
radio input "true"
drag, startPoint x: 1084, startPoint y: 395, endPoint x: 1074, endPoint y: 393, distance: 10.2
click at [1081, 395] on span "False" at bounding box center [1088, 395] width 32 height 16
click at [1068, 395] on input "False" at bounding box center [1060, 396] width 15 height 12
radio input "true"
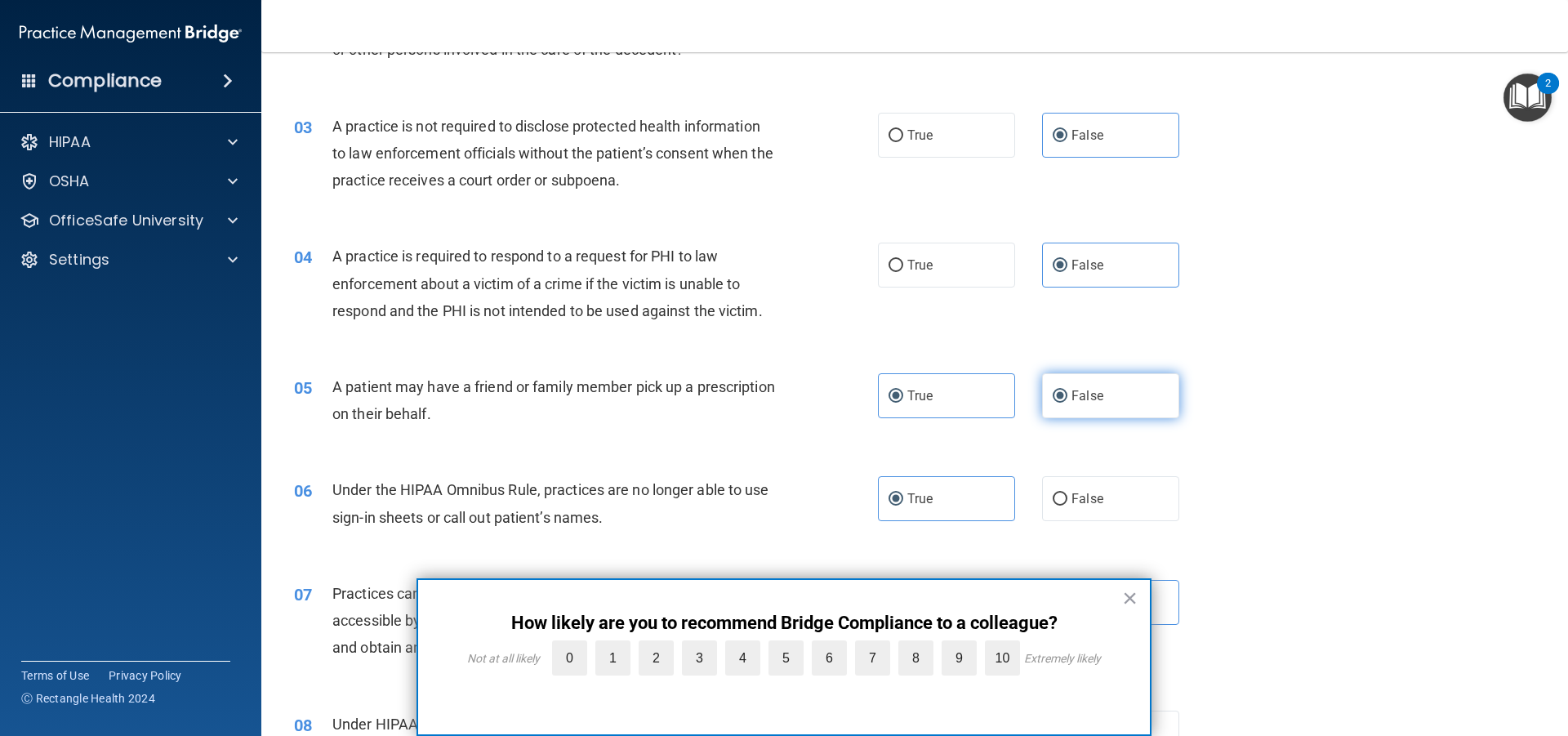
radio input "false"
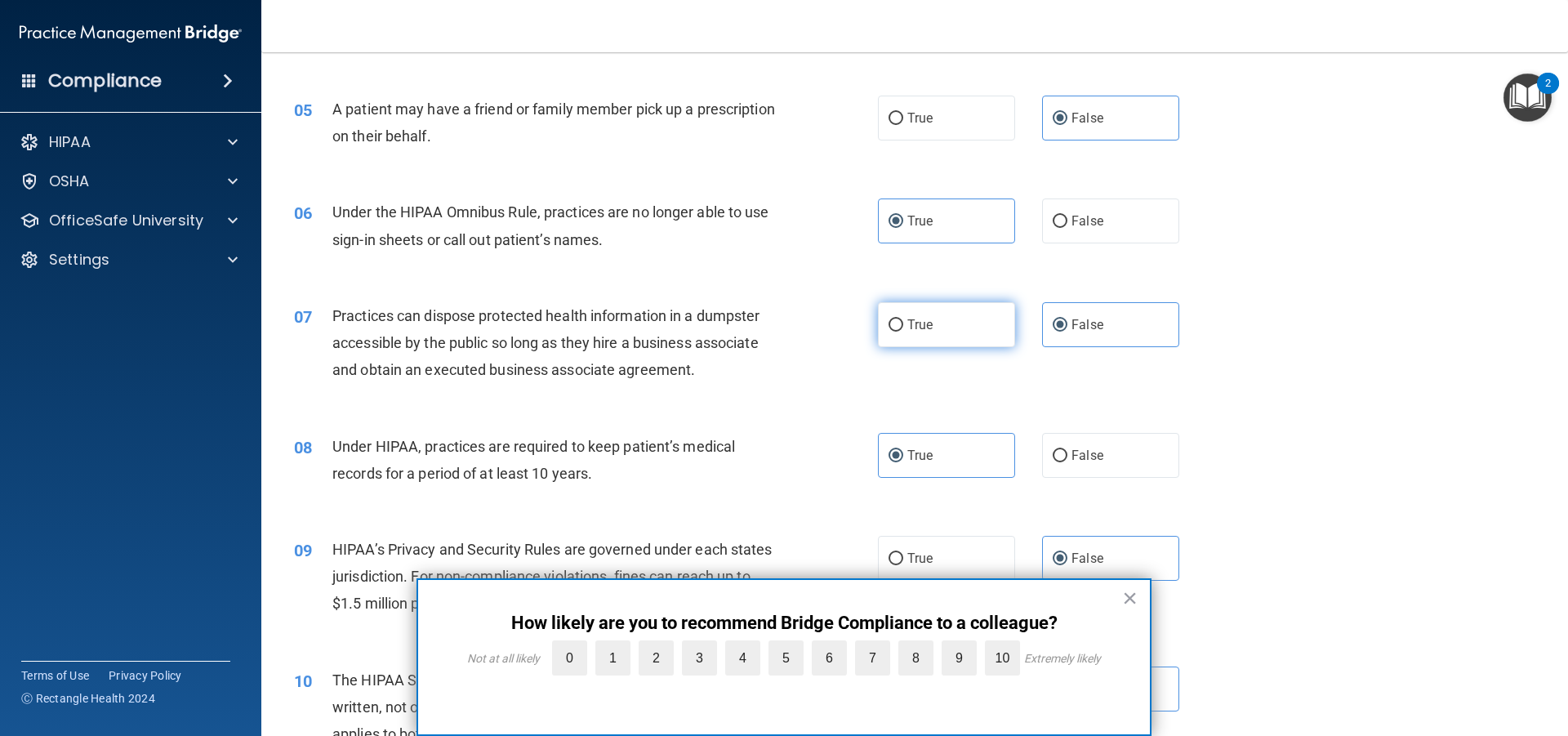
click at [960, 313] on label "True" at bounding box center [946, 325] width 137 height 45
click at [904, 320] on input "True" at bounding box center [896, 326] width 15 height 12
radio input "true"
radio input "false"
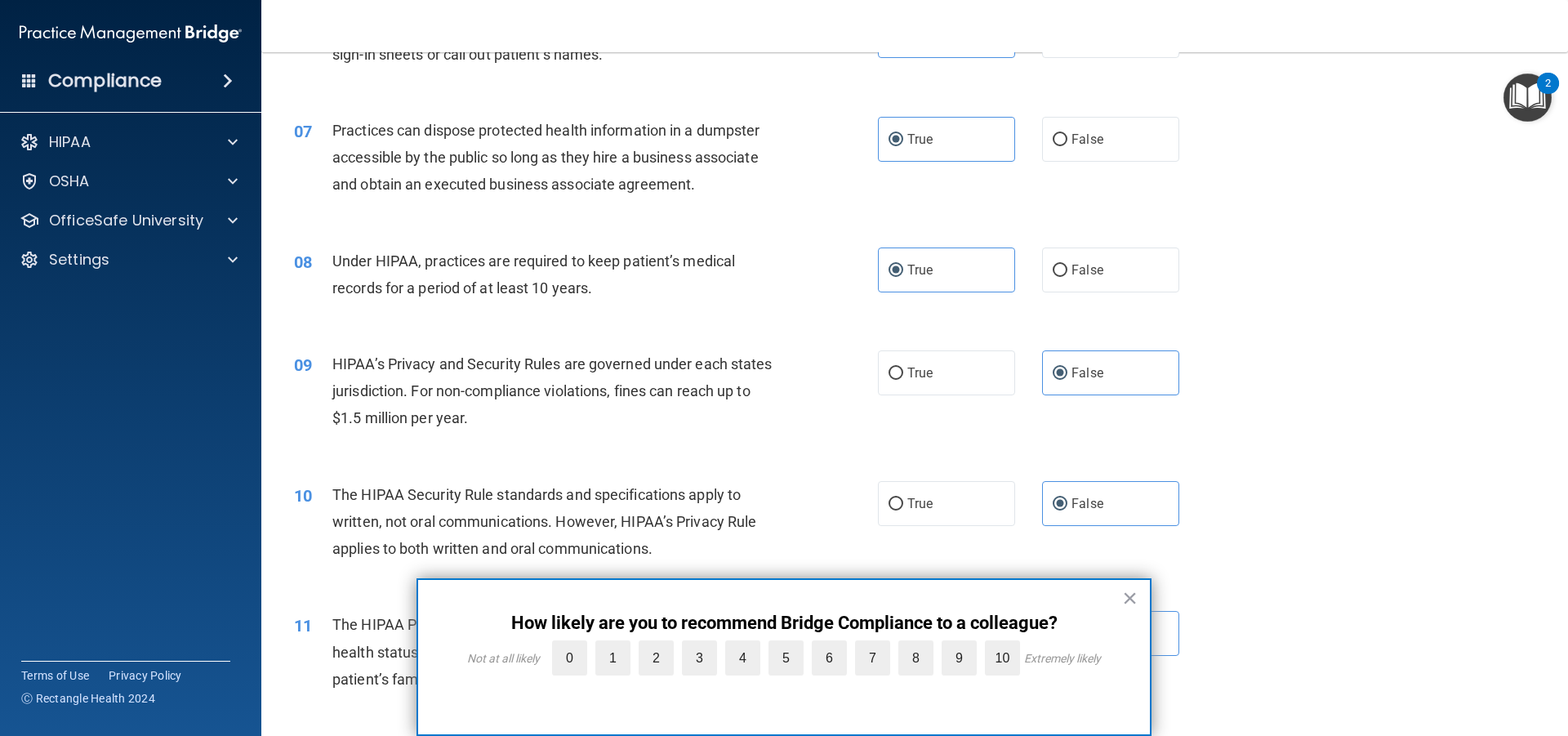
scroll to position [833, 0]
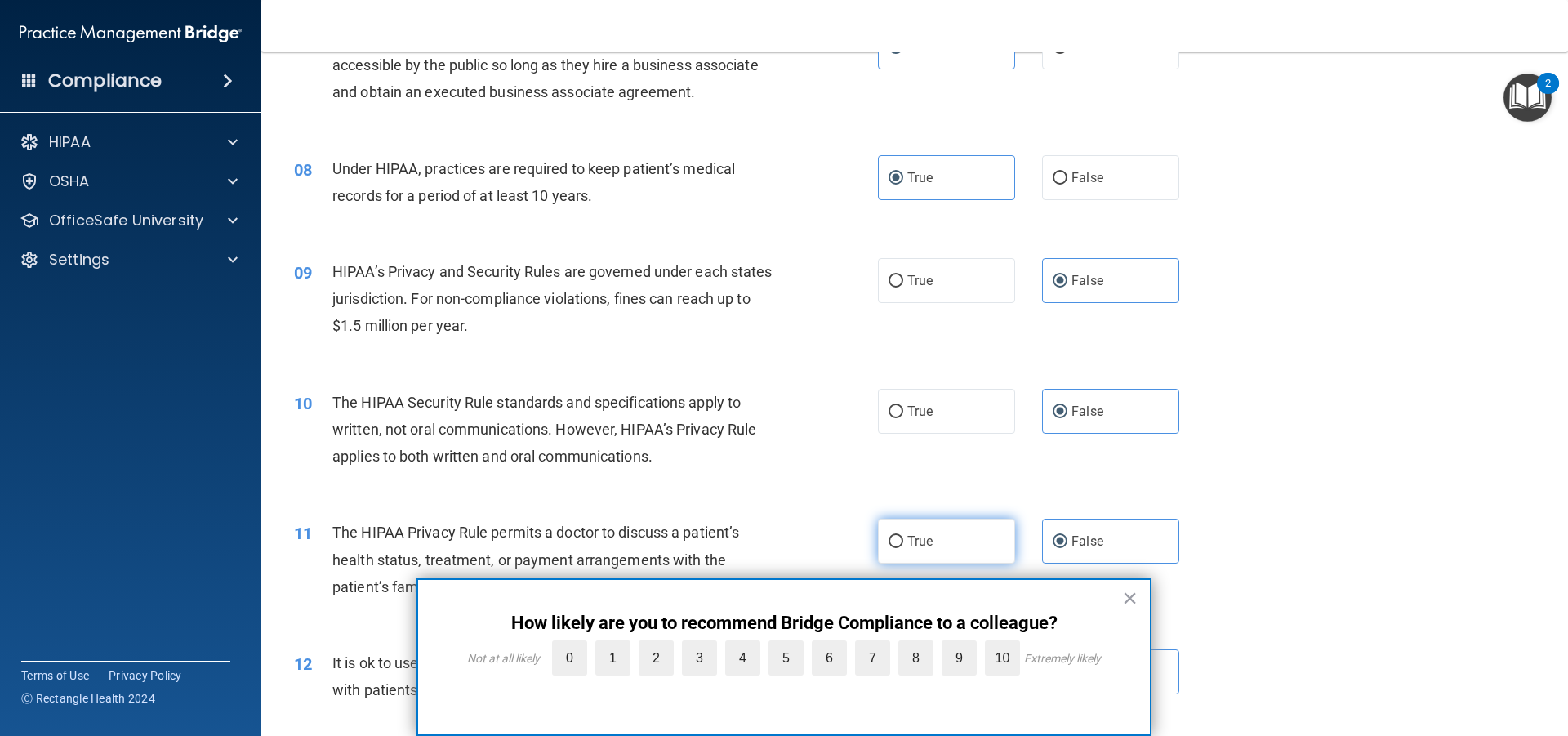
click at [948, 538] on label "True" at bounding box center [946, 541] width 137 height 45
click at [904, 538] on input "True" at bounding box center [896, 542] width 15 height 12
radio input "true"
radio input "false"
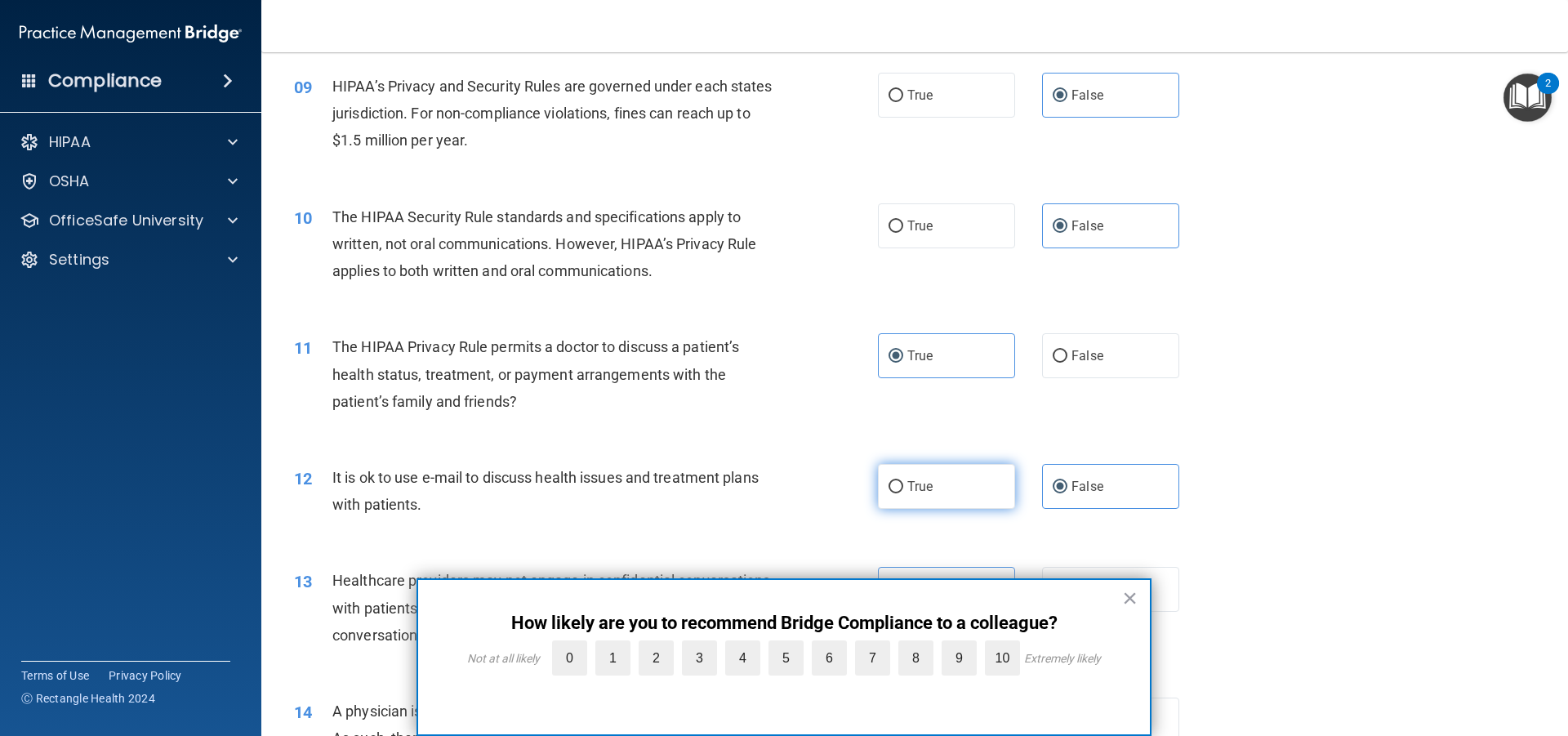
click at [977, 485] on label "True" at bounding box center [946, 486] width 137 height 45
click at [904, 485] on input "True" at bounding box center [896, 487] width 15 height 12
radio input "true"
radio input "false"
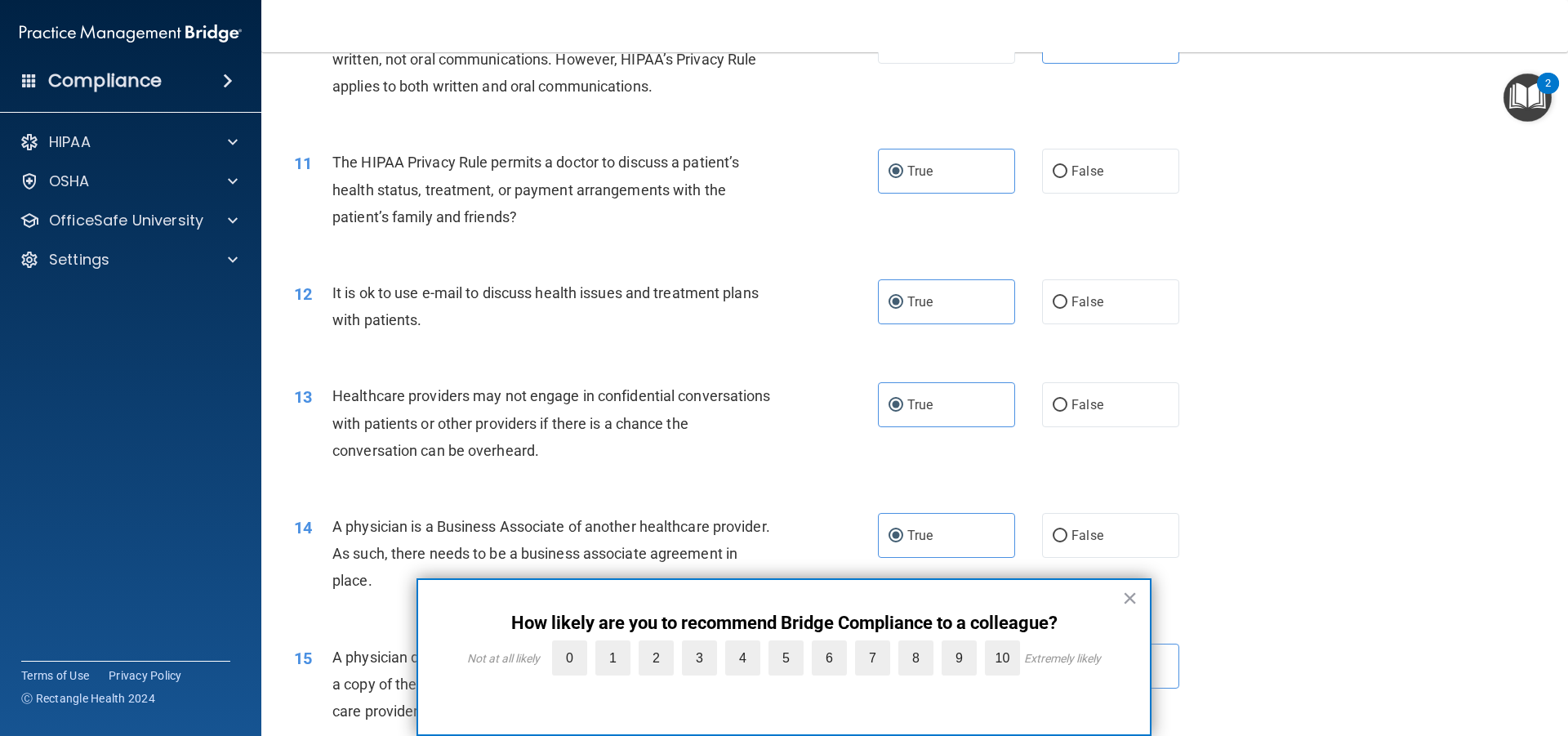
scroll to position [1297, 0]
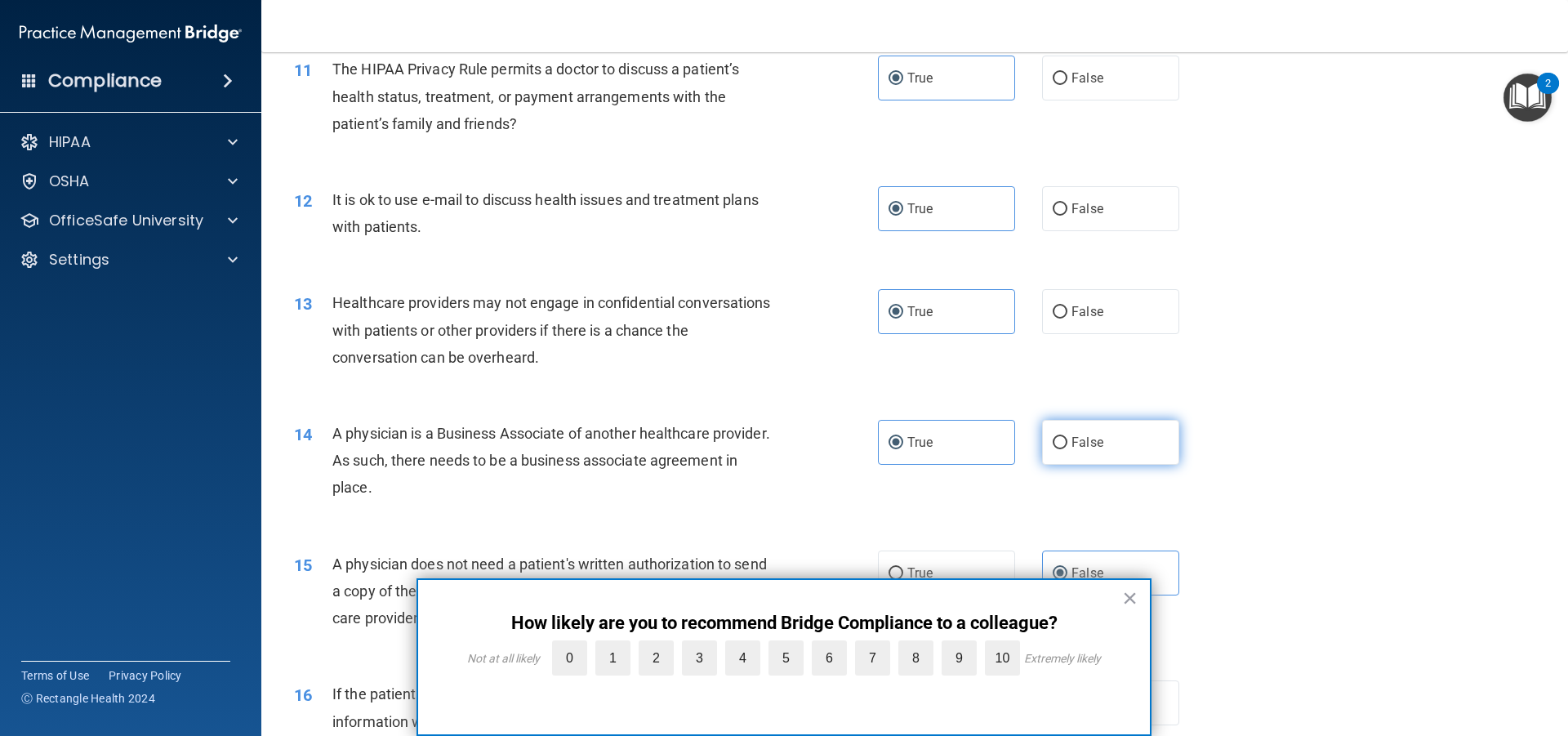
click at [1060, 448] on label "False" at bounding box center [1110, 442] width 137 height 45
click at [1060, 448] on input "False" at bounding box center [1060, 443] width 15 height 12
radio input "true"
radio input "false"
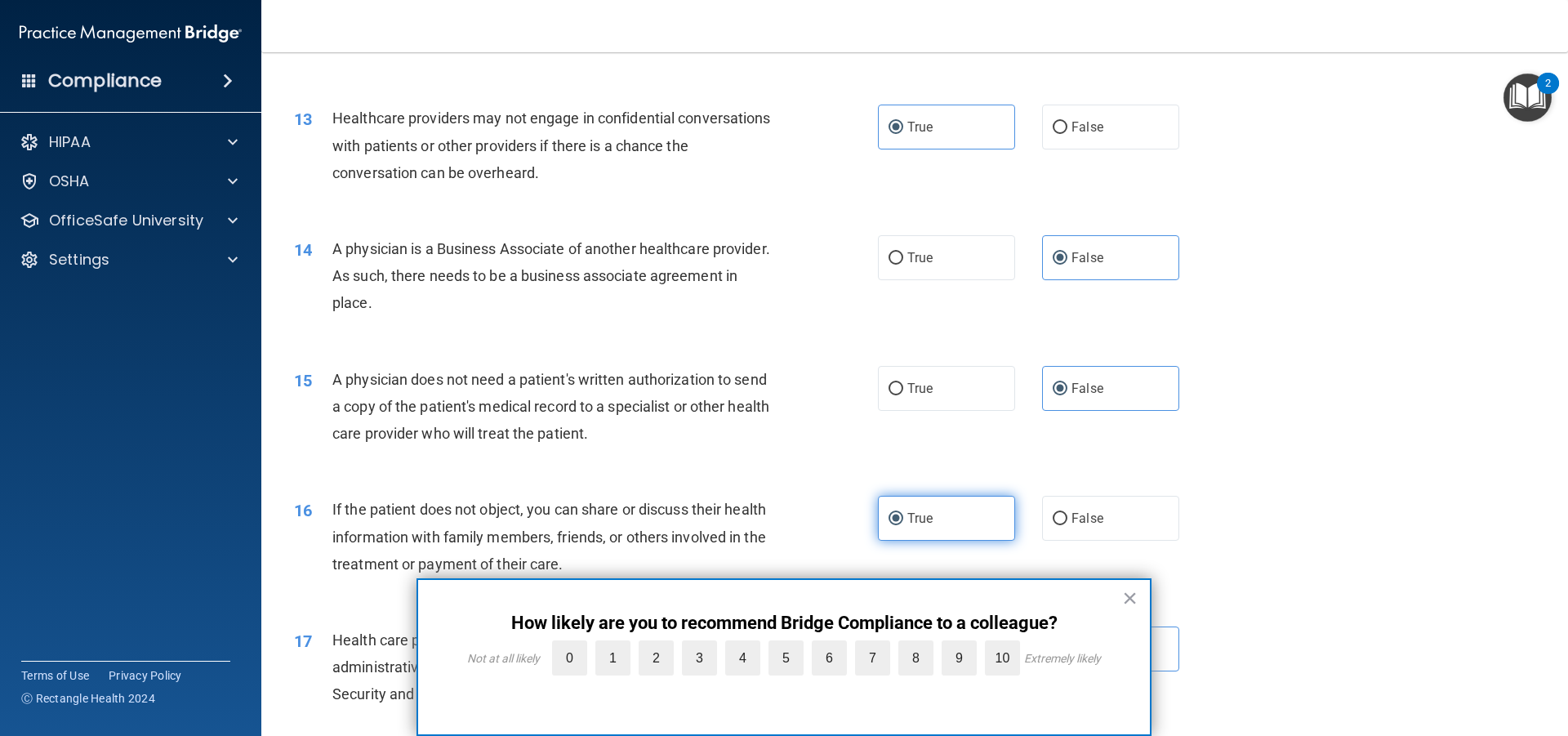
scroll to position [1574, 0]
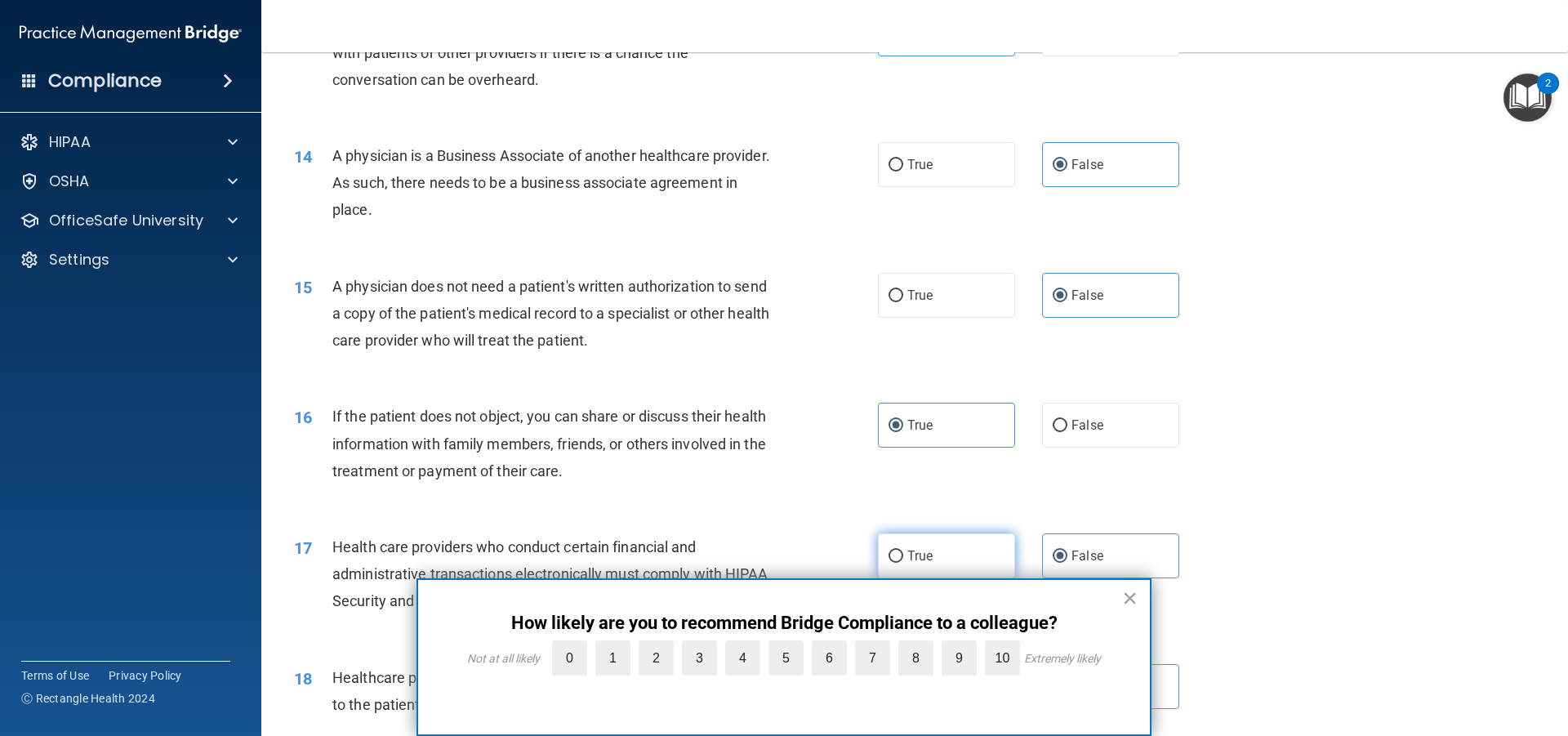
click at [936, 550] on label "True" at bounding box center [946, 556] width 137 height 45
click at [904, 551] on input "True" at bounding box center [896, 557] width 15 height 12
radio input "true"
radio input "false"
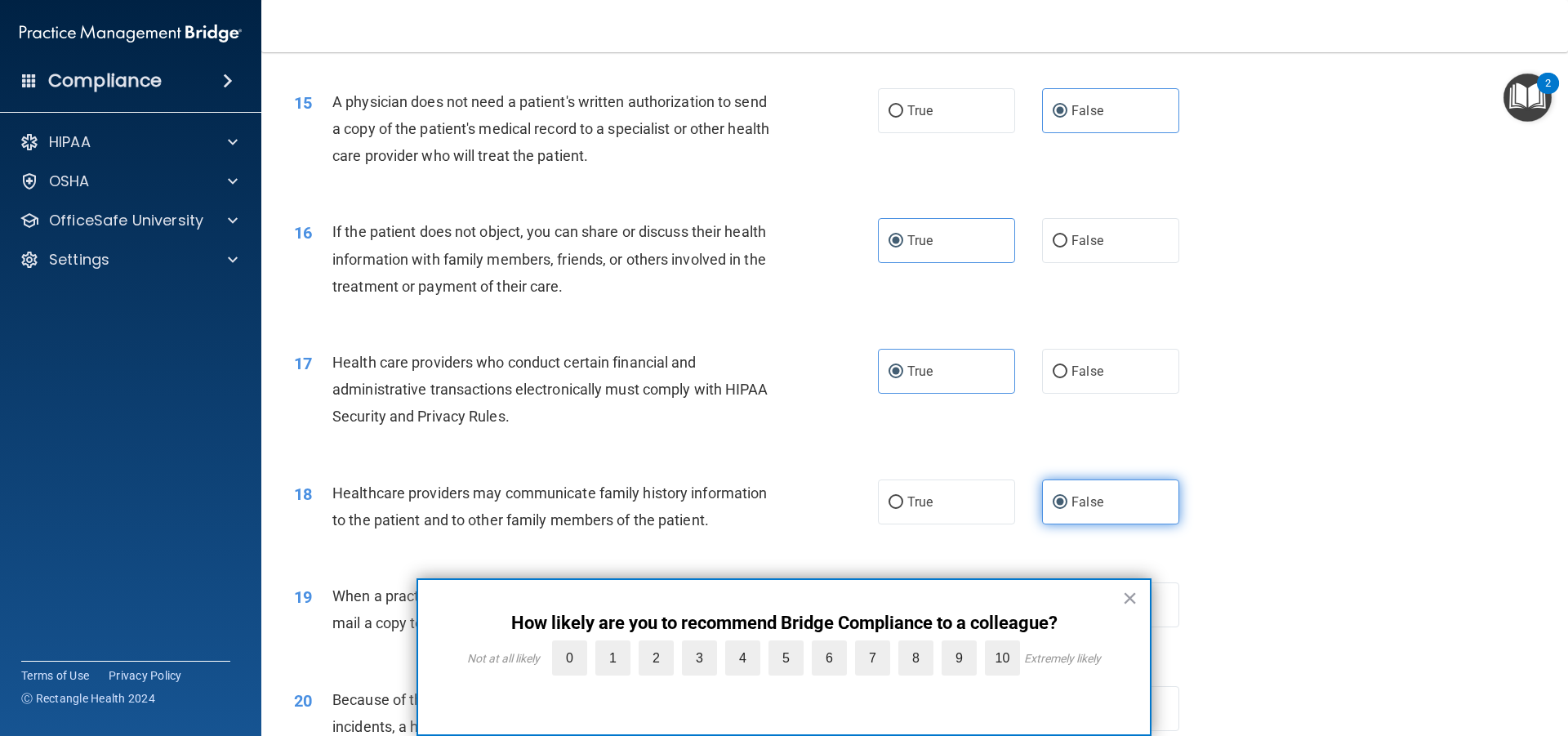
scroll to position [1852, 0]
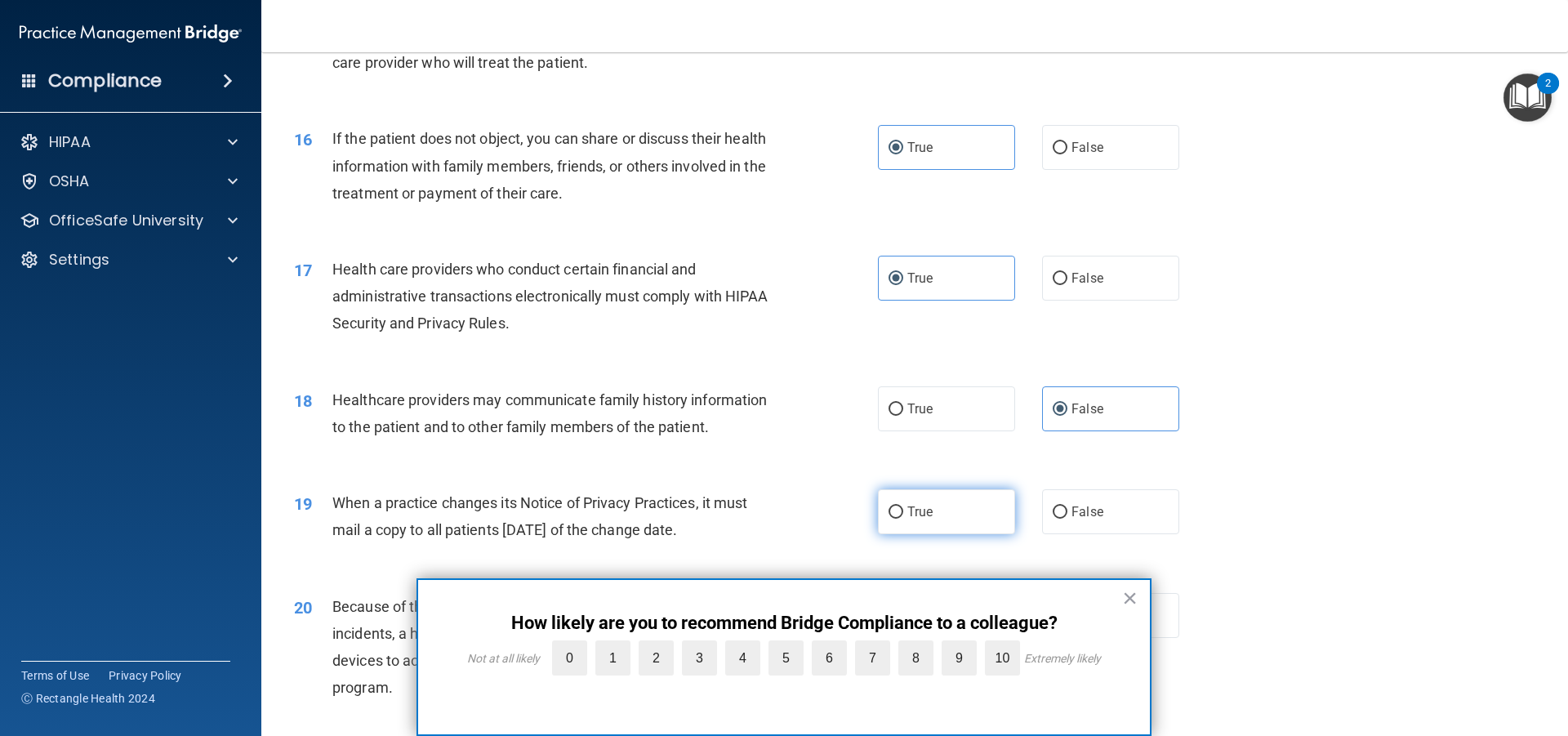
click at [970, 500] on label "True" at bounding box center [946, 512] width 137 height 45
click at [904, 507] on input "True" at bounding box center [896, 513] width 15 height 12
radio input "true"
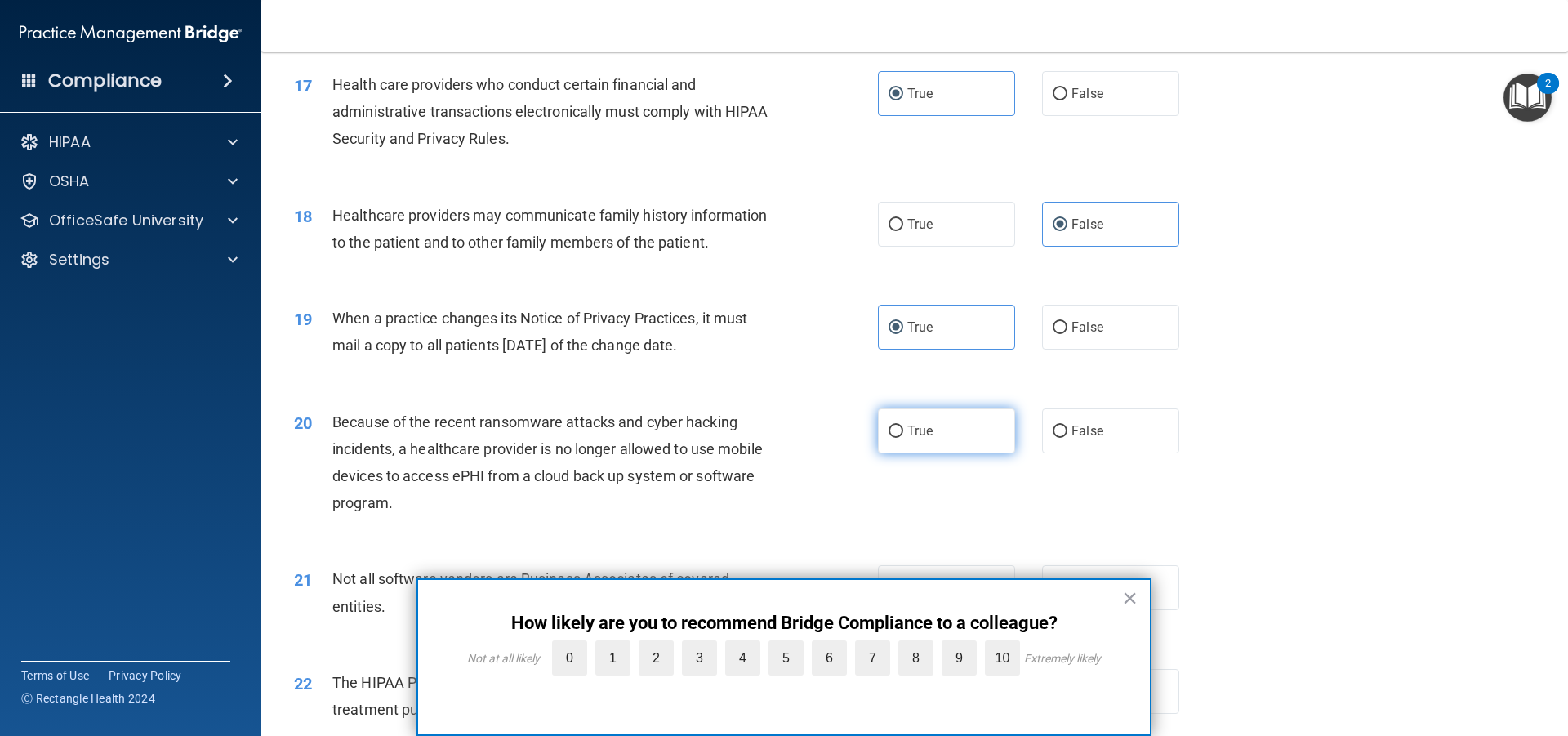
click at [960, 436] on label "True" at bounding box center [946, 431] width 137 height 45
click at [904, 436] on input "True" at bounding box center [896, 431] width 15 height 12
radio input "true"
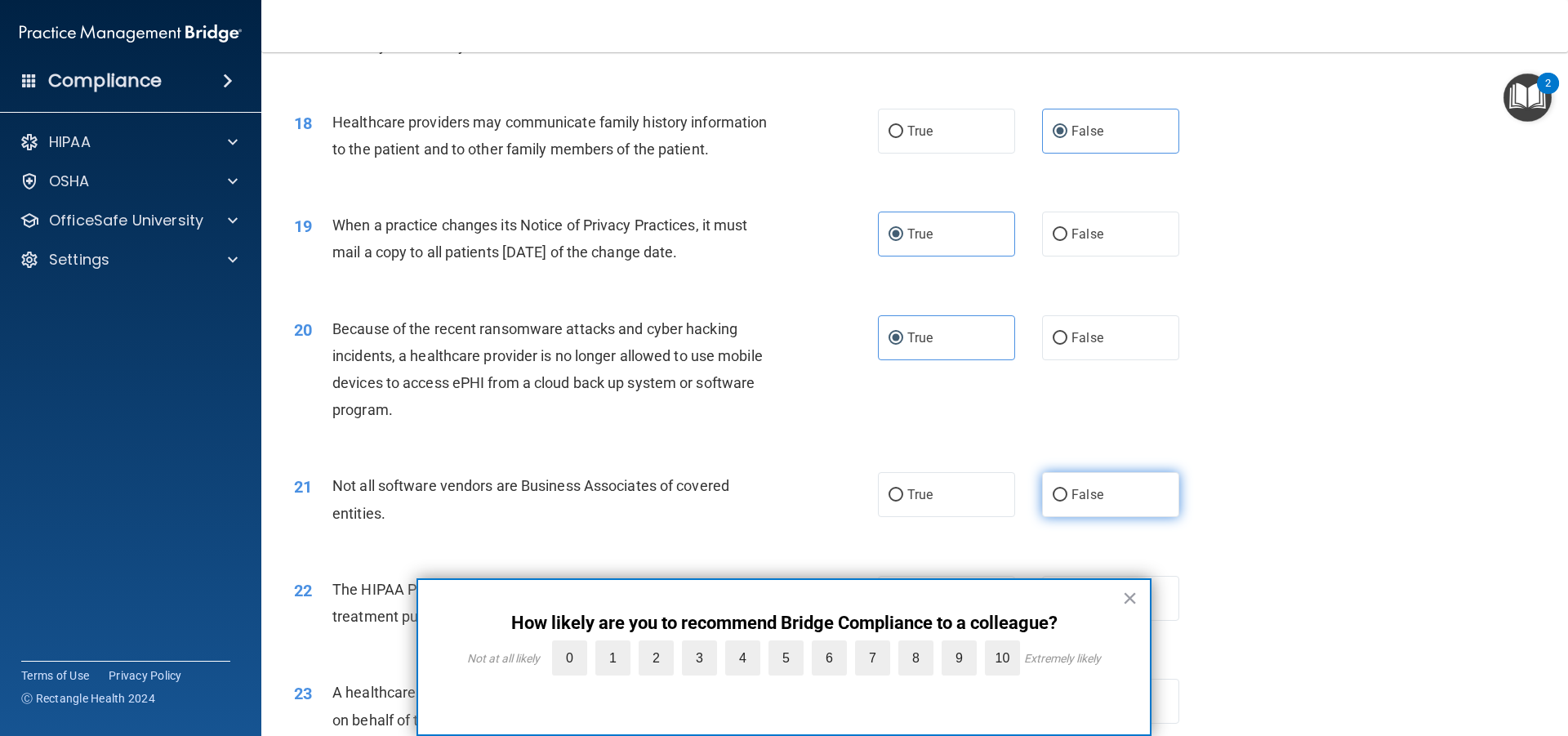
click at [1059, 491] on input "False" at bounding box center [1060, 495] width 15 height 12
radio input "true"
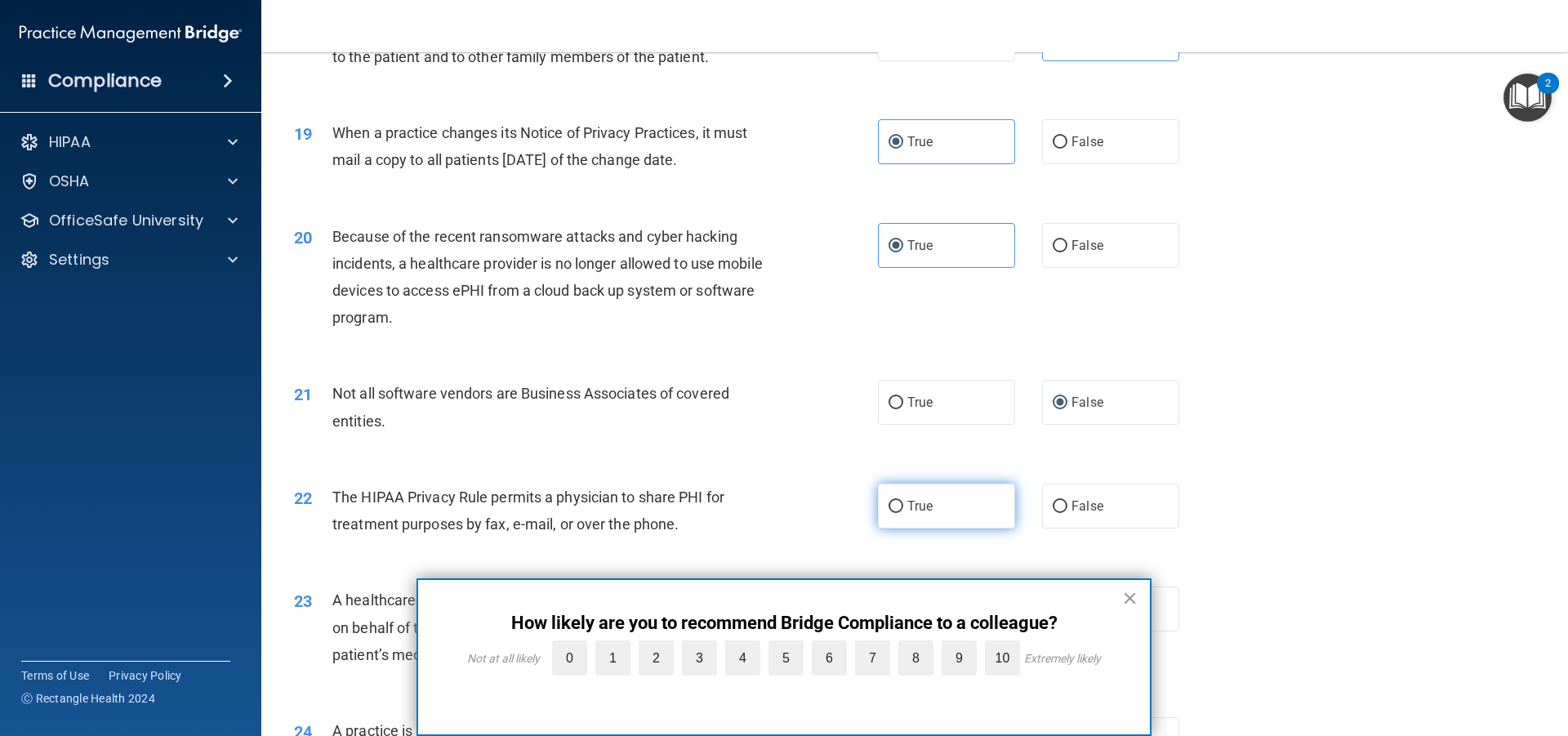
click at [963, 499] on label "True" at bounding box center [946, 506] width 137 height 45
click at [904, 501] on input "True" at bounding box center [896, 507] width 15 height 12
radio input "true"
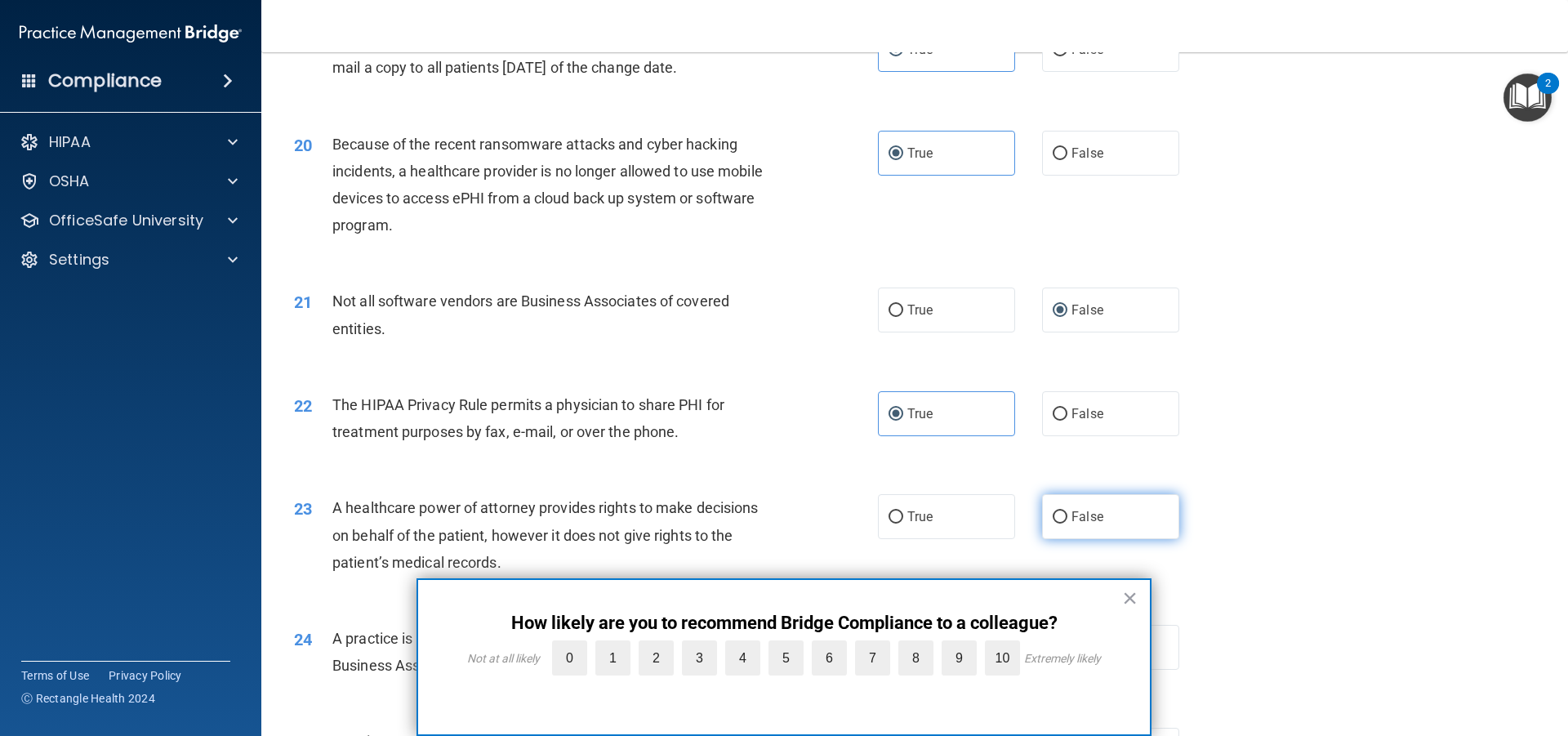
click at [1072, 513] on span "False" at bounding box center [1088, 516] width 32 height 16
click at [1066, 513] on input "False" at bounding box center [1060, 517] width 15 height 12
radio input "true"
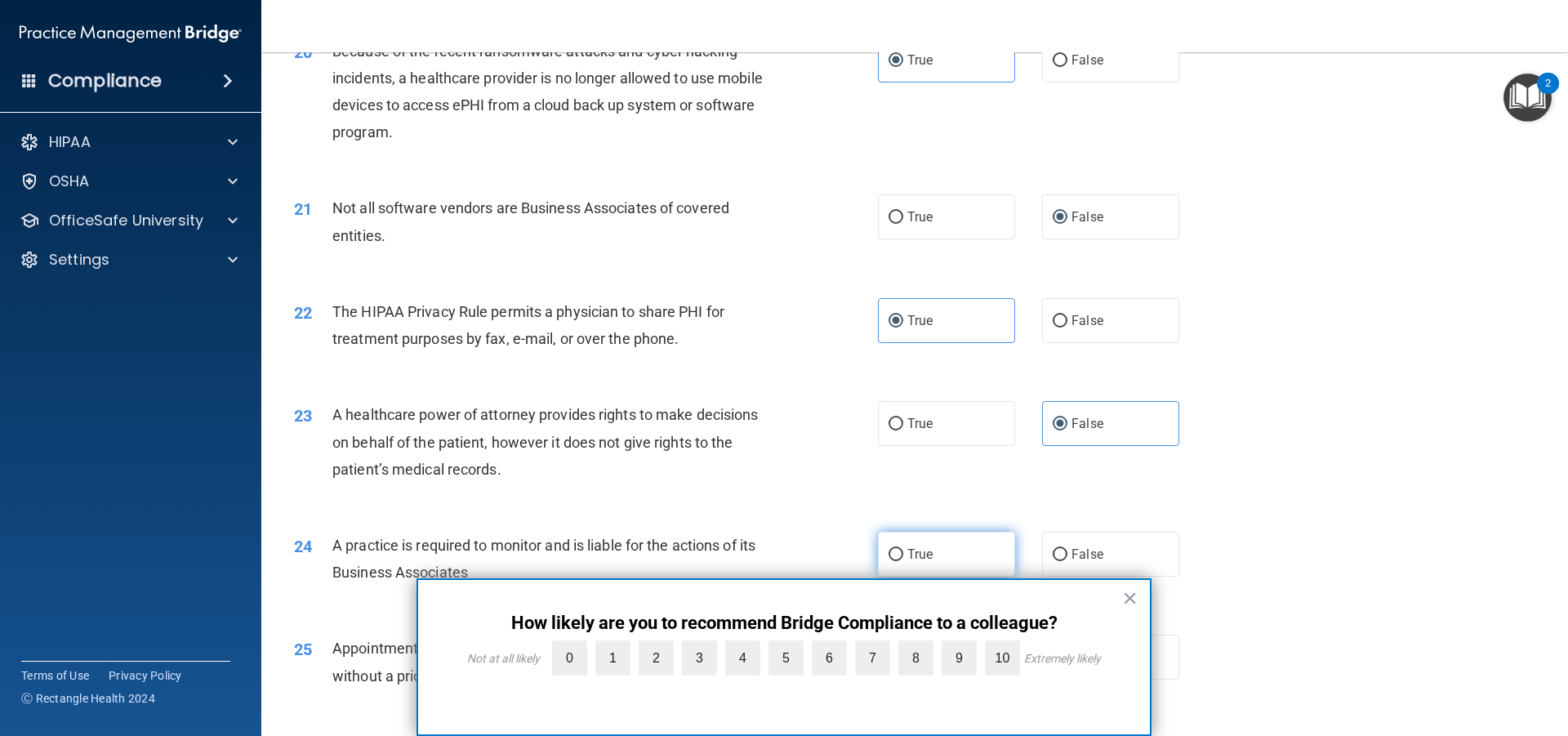
click at [963, 540] on label "True" at bounding box center [946, 554] width 137 height 45
click at [904, 550] on input "True" at bounding box center [896, 555] width 15 height 12
radio input "true"
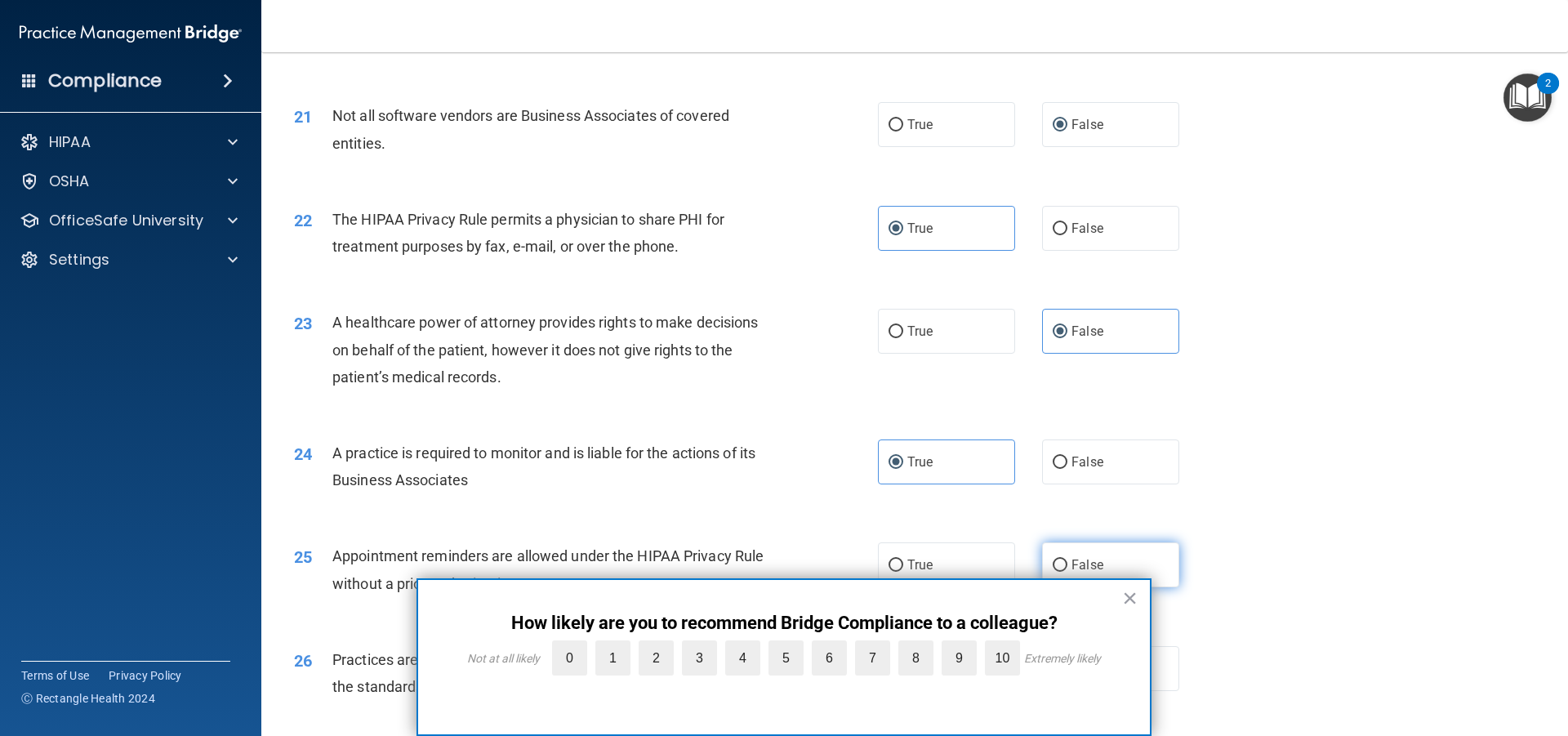
click at [1113, 554] on label "False" at bounding box center [1110, 565] width 137 height 45
click at [1068, 559] on input "False" at bounding box center [1060, 565] width 15 height 12
radio input "true"
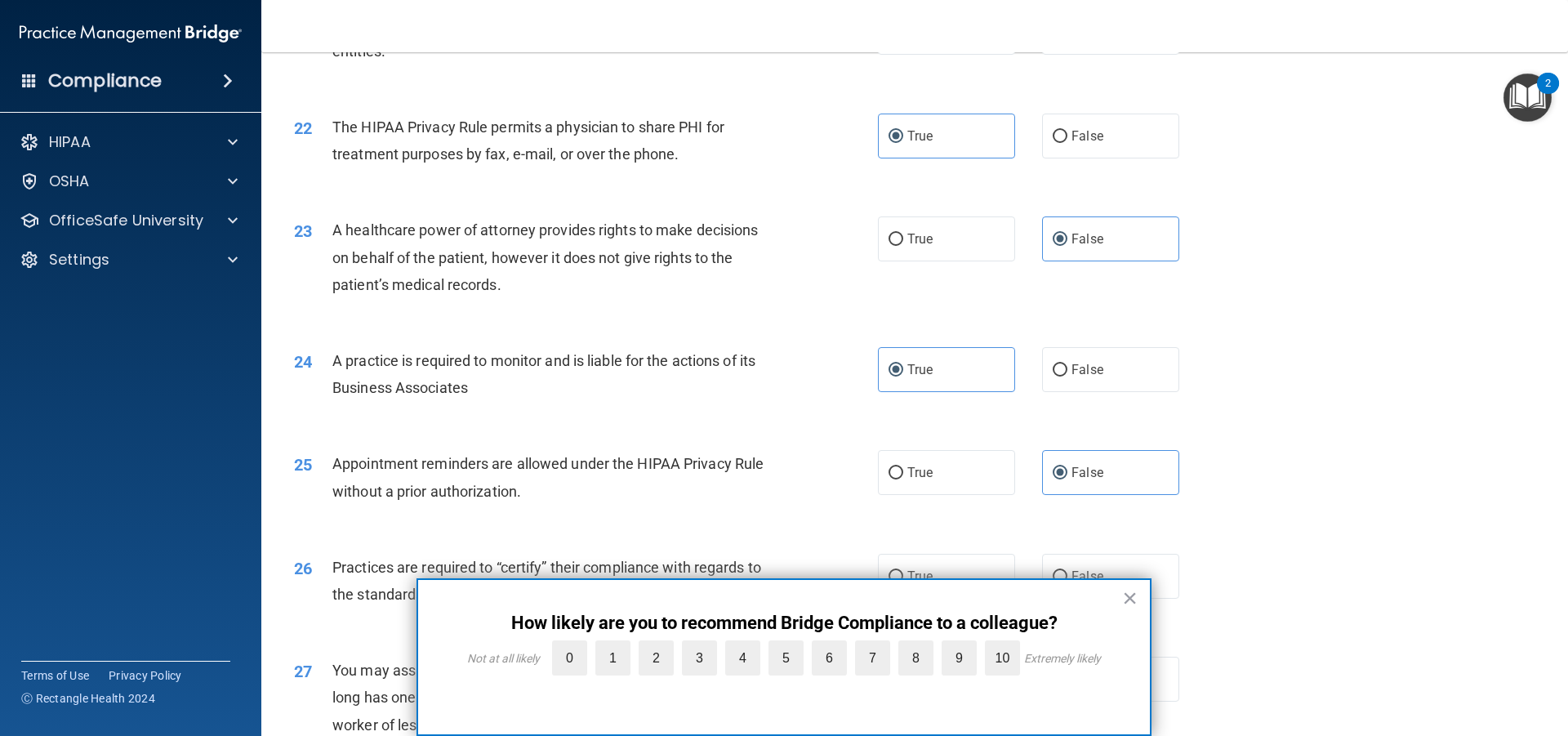
scroll to position [2686, 0]
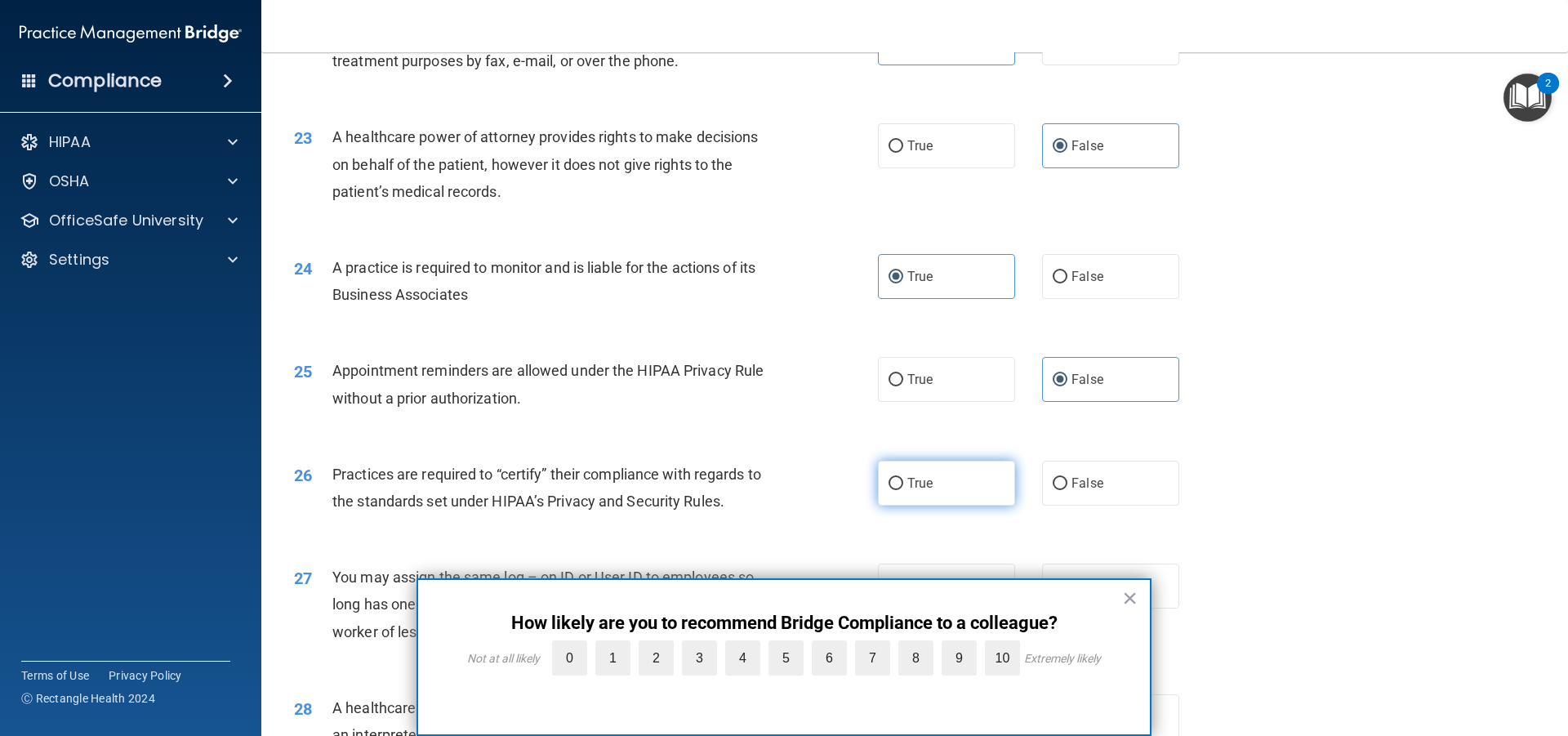
click at [970, 463] on label "True" at bounding box center [946, 484] width 137 height 45
click at [904, 478] on input "True" at bounding box center [896, 484] width 15 height 12
radio input "true"
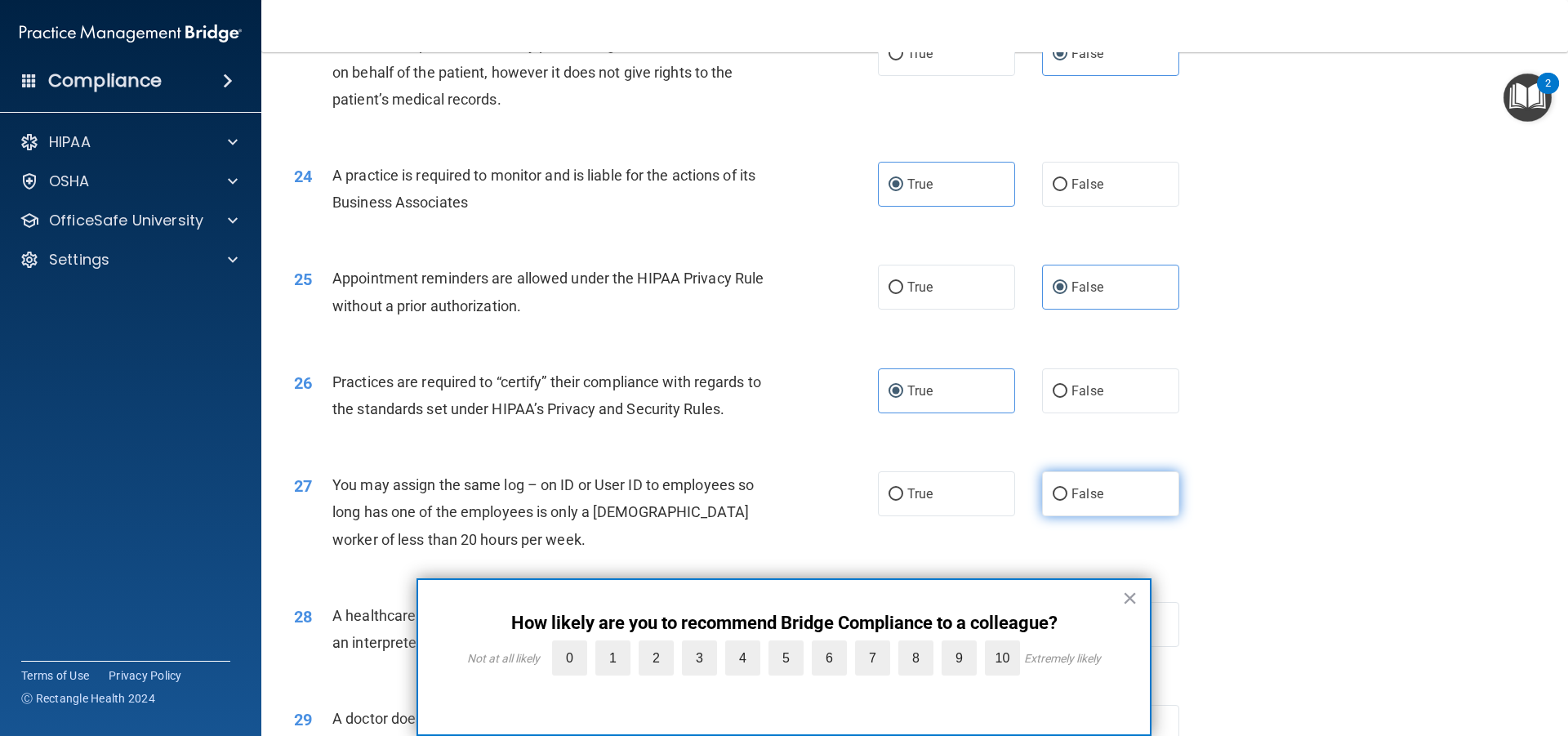
click at [1129, 494] on label "False" at bounding box center [1110, 494] width 137 height 45
click at [1068, 494] on input "False" at bounding box center [1060, 495] width 15 height 12
radio input "true"
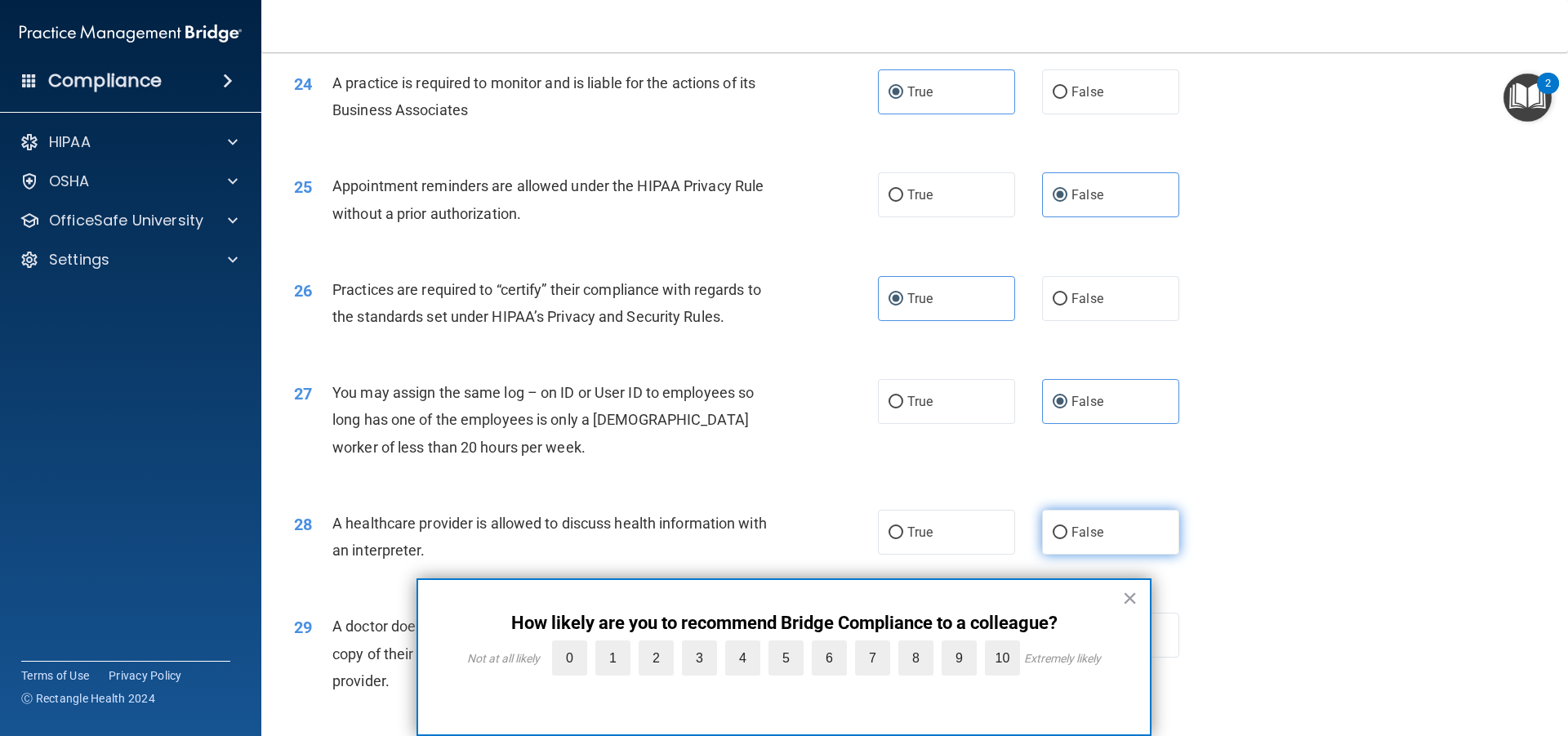
click at [1088, 528] on span "False" at bounding box center [1088, 532] width 32 height 16
click at [1068, 528] on input "False" at bounding box center [1060, 533] width 15 height 12
radio input "true"
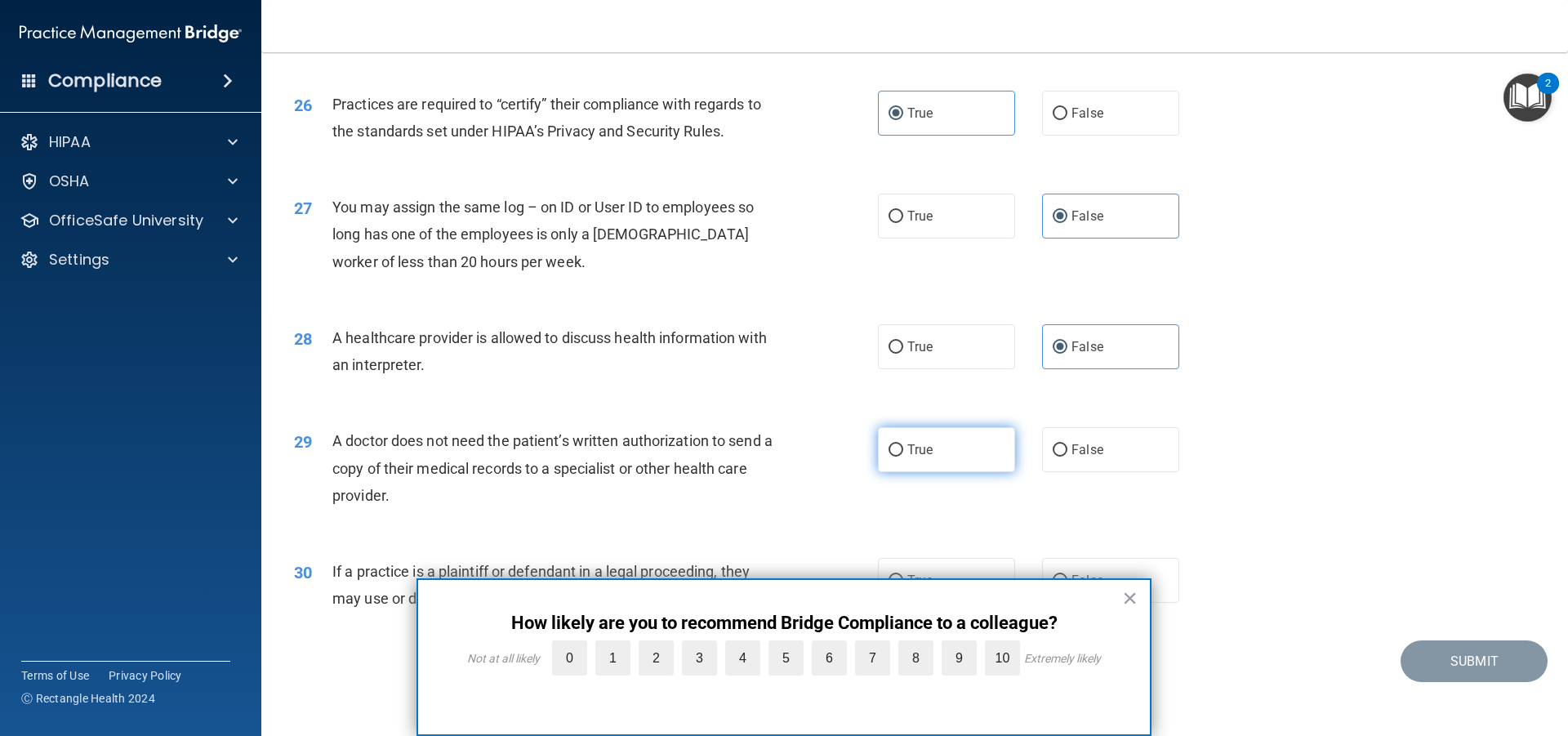
click at [978, 456] on label "True" at bounding box center [946, 450] width 137 height 45
click at [904, 456] on input "True" at bounding box center [896, 450] width 15 height 12
radio input "true"
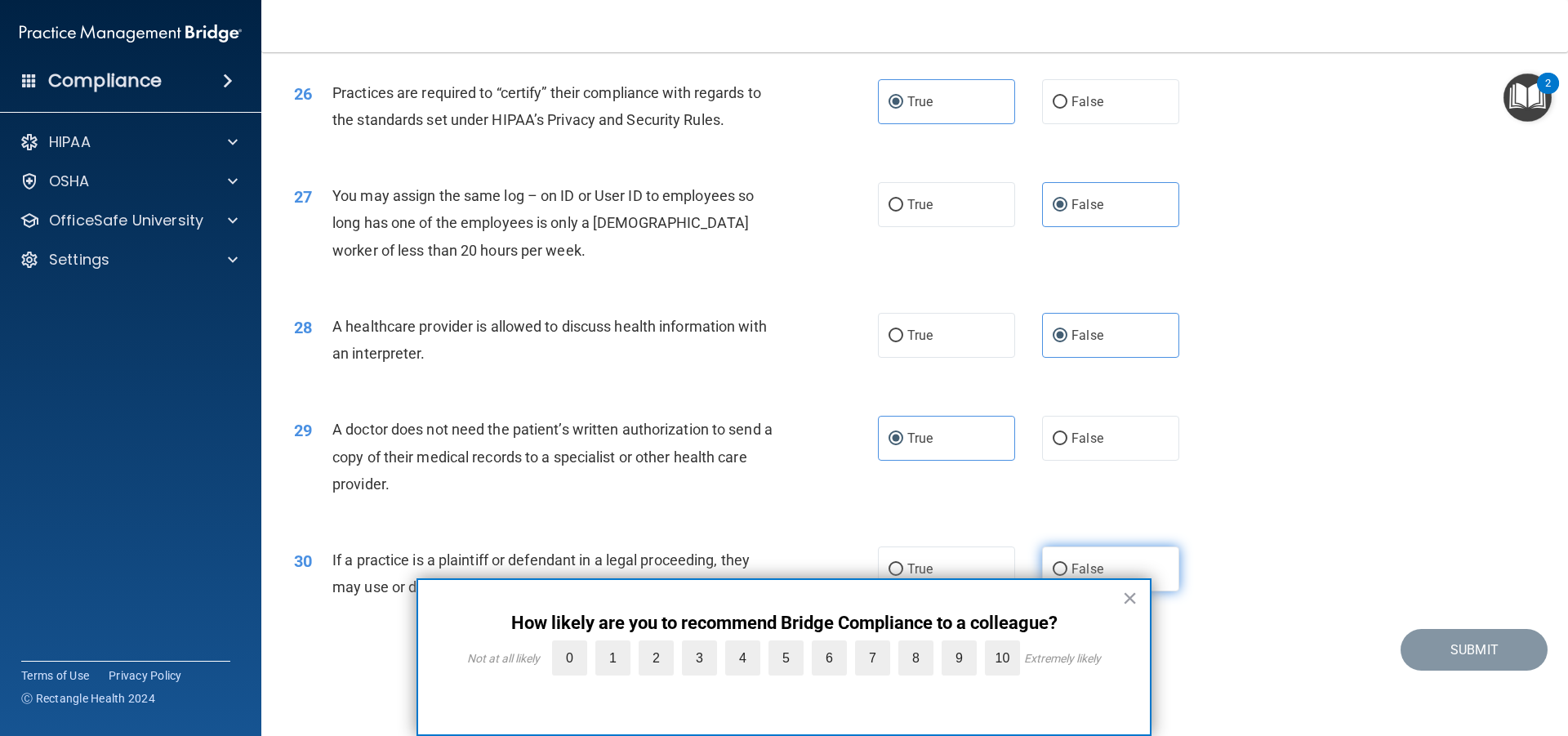
click at [1058, 551] on label "False" at bounding box center [1110, 569] width 137 height 45
click at [1058, 564] on input "False" at bounding box center [1060, 569] width 15 height 12
radio input "true"
click at [1137, 598] on button "×" at bounding box center [1130, 598] width 16 height 26
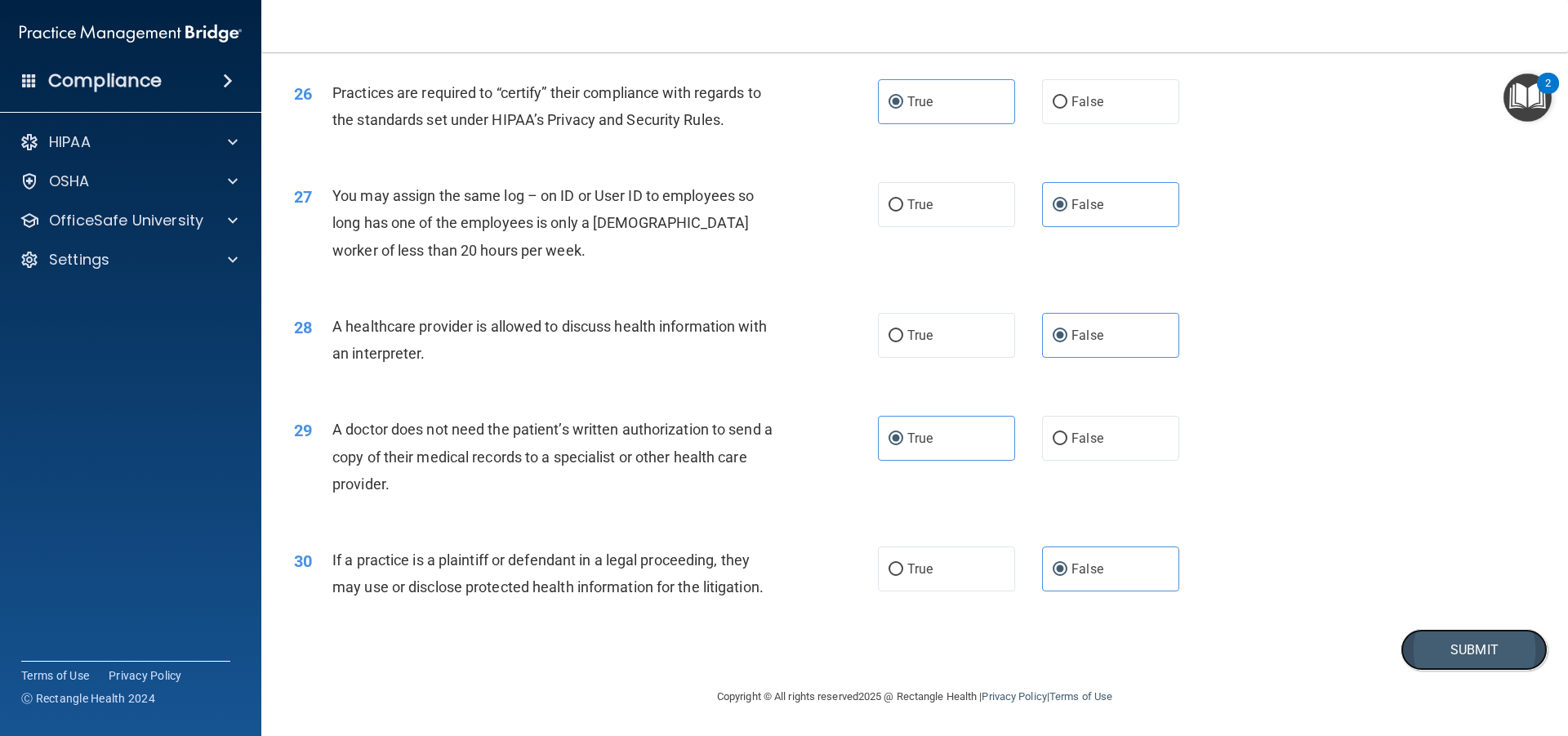
click at [1476, 653] on button "Submit" at bounding box center [1474, 650] width 147 height 42
click at [1416, 646] on button "Submit" at bounding box center [1474, 650] width 147 height 42
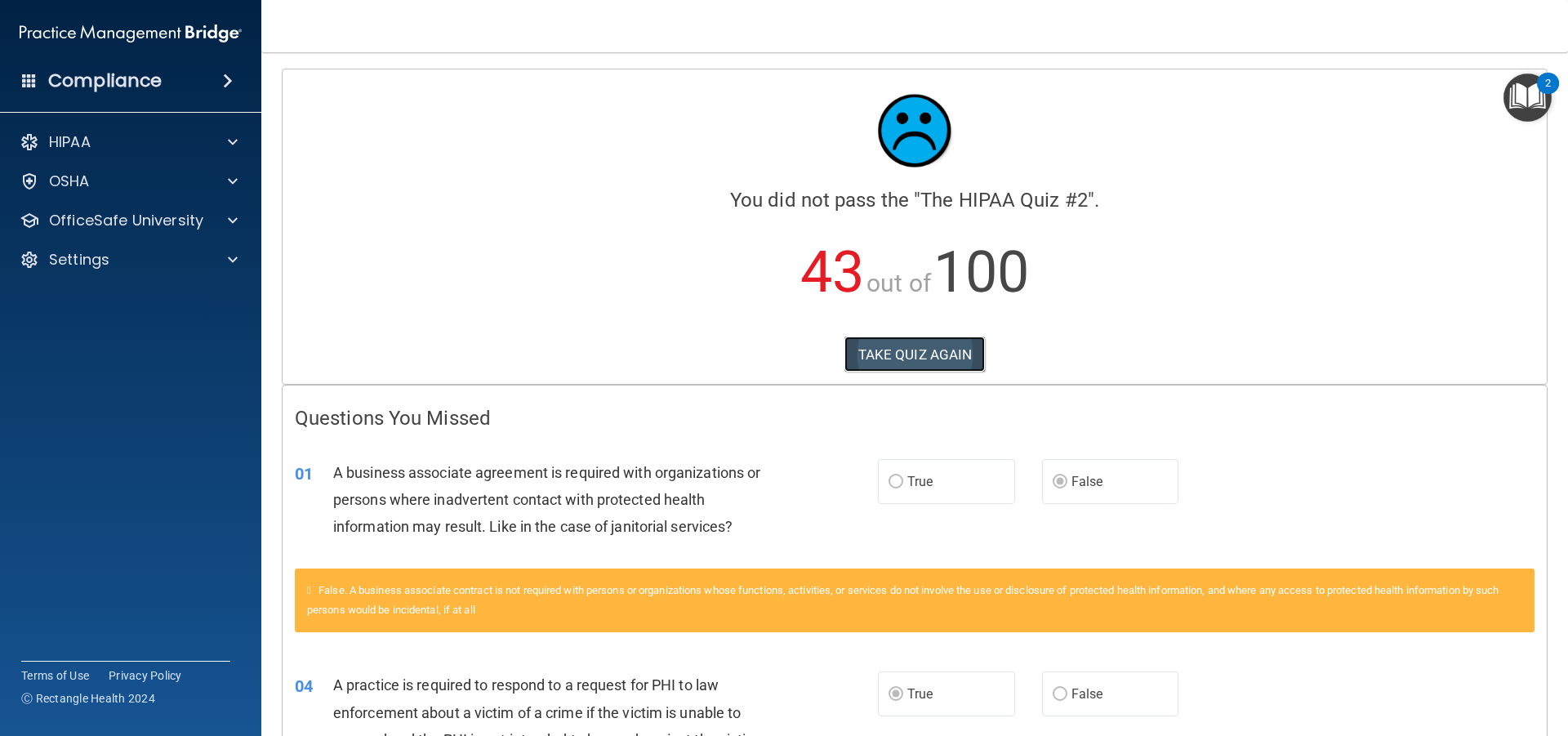
click at [911, 351] on button "TAKE QUIZ AGAIN" at bounding box center [915, 354] width 141 height 36
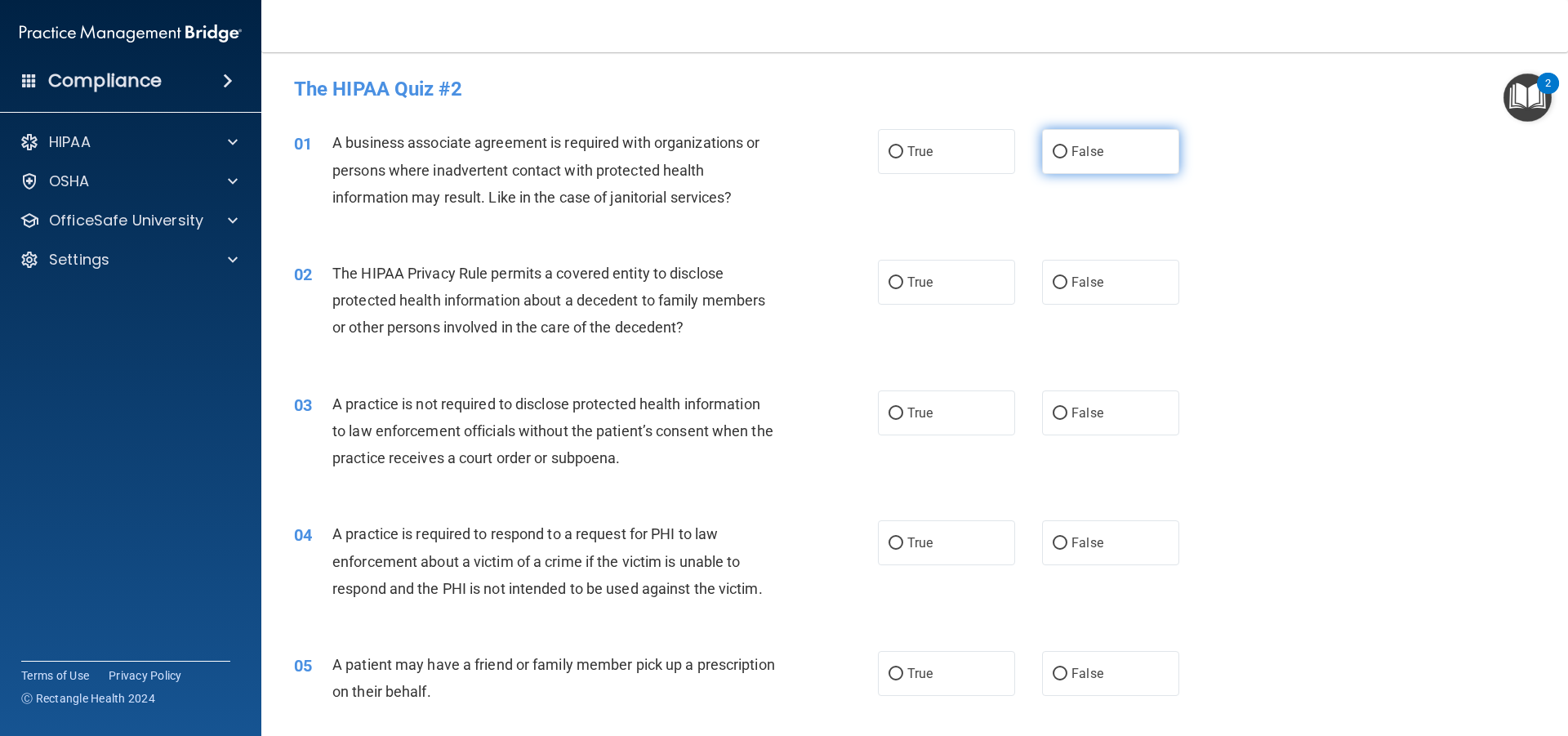
click at [1082, 155] on span "False" at bounding box center [1088, 152] width 32 height 16
click at [1068, 155] on input "False" at bounding box center [1060, 152] width 15 height 12
radio input "true"
click at [905, 271] on label "True" at bounding box center [946, 282] width 137 height 45
click at [904, 277] on input "True" at bounding box center [896, 283] width 15 height 12
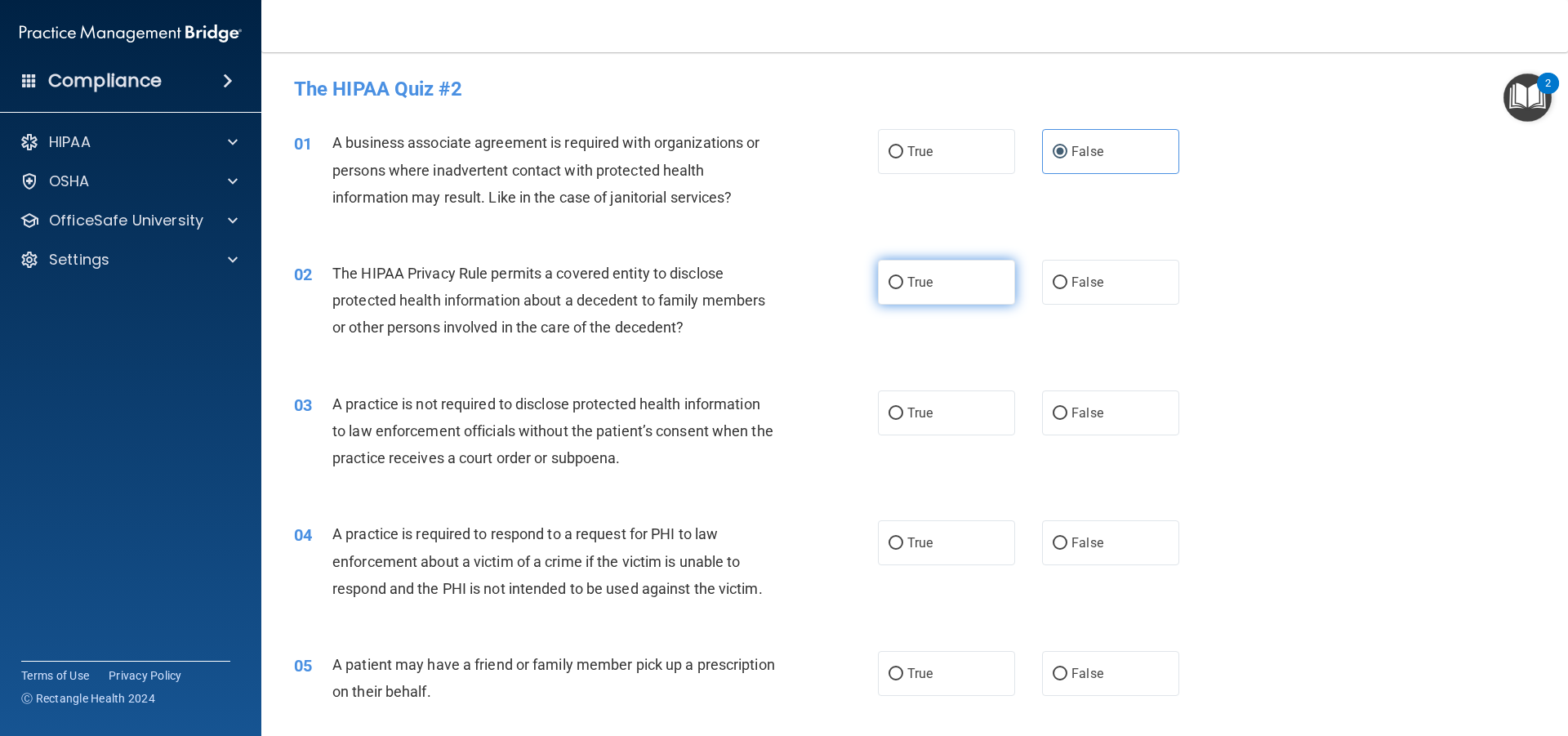
radio input "true"
click at [1100, 410] on label "False" at bounding box center [1110, 413] width 137 height 45
click at [1068, 410] on input "False" at bounding box center [1060, 414] width 15 height 12
radio input "true"
click at [944, 534] on label "True" at bounding box center [946, 543] width 137 height 45
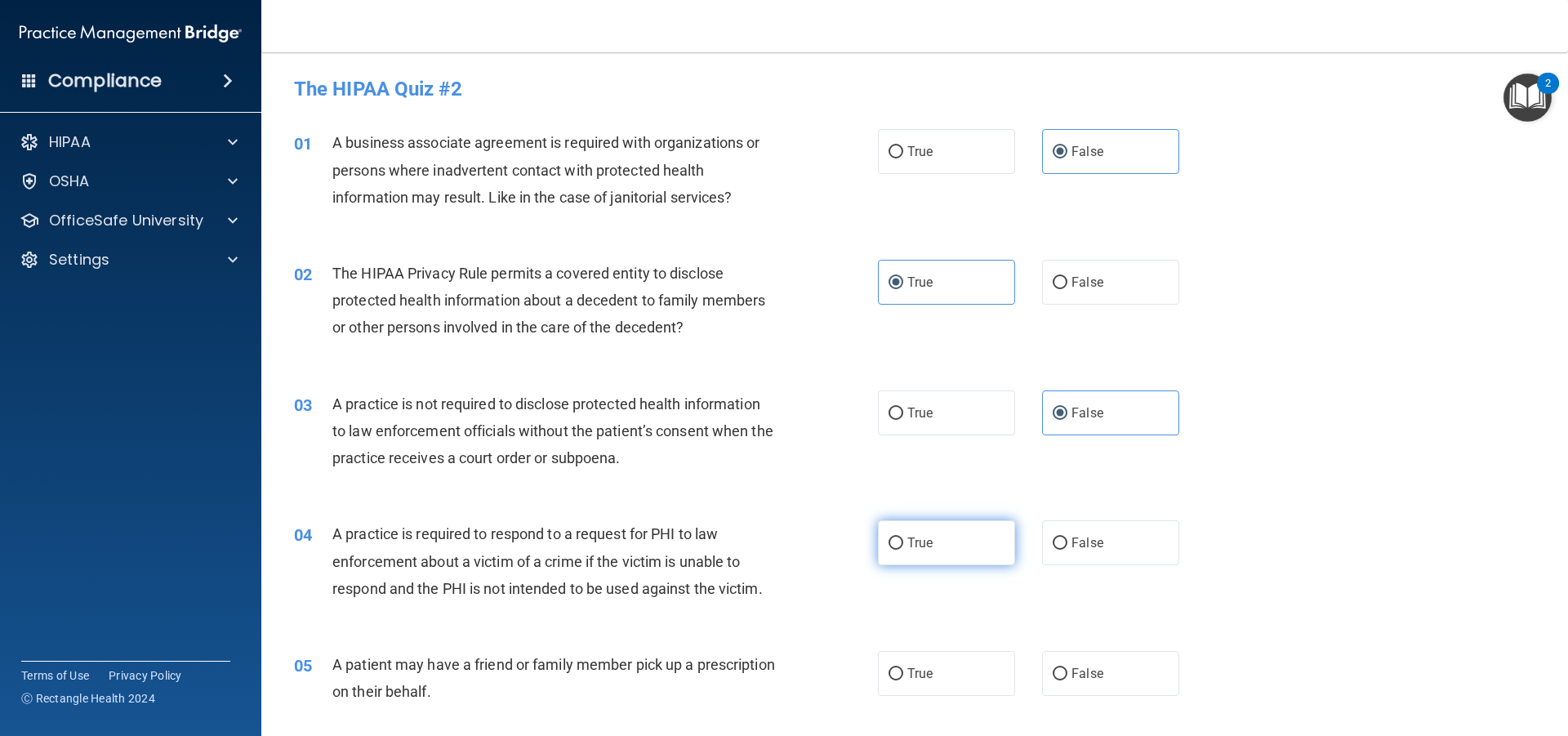
click at [904, 538] on input "True" at bounding box center [896, 544] width 15 height 12
radio input "true"
click at [920, 673] on span "True" at bounding box center [920, 674] width 25 height 16
click at [904, 673] on input "True" at bounding box center [896, 674] width 15 height 12
radio input "true"
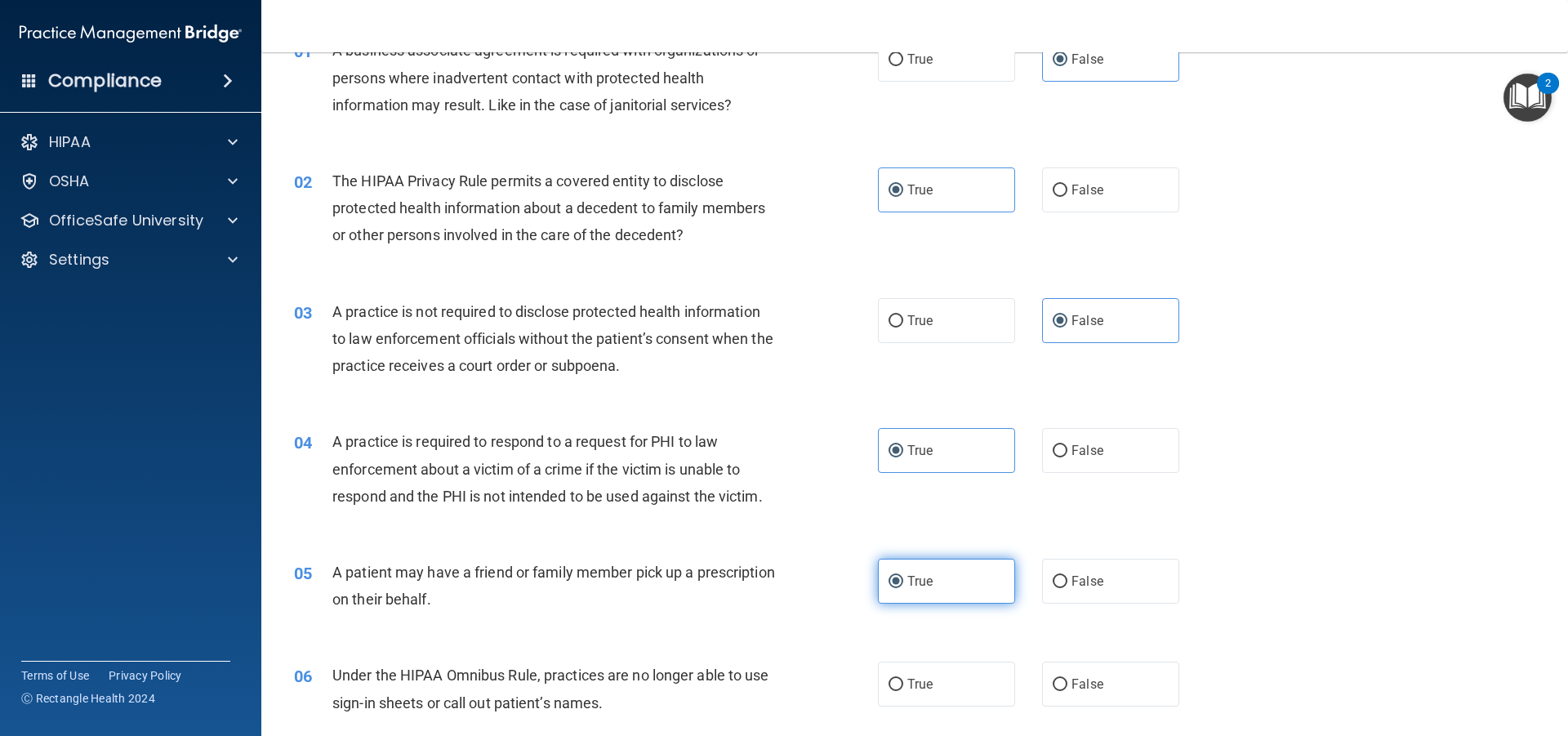
scroll to position [186, 0]
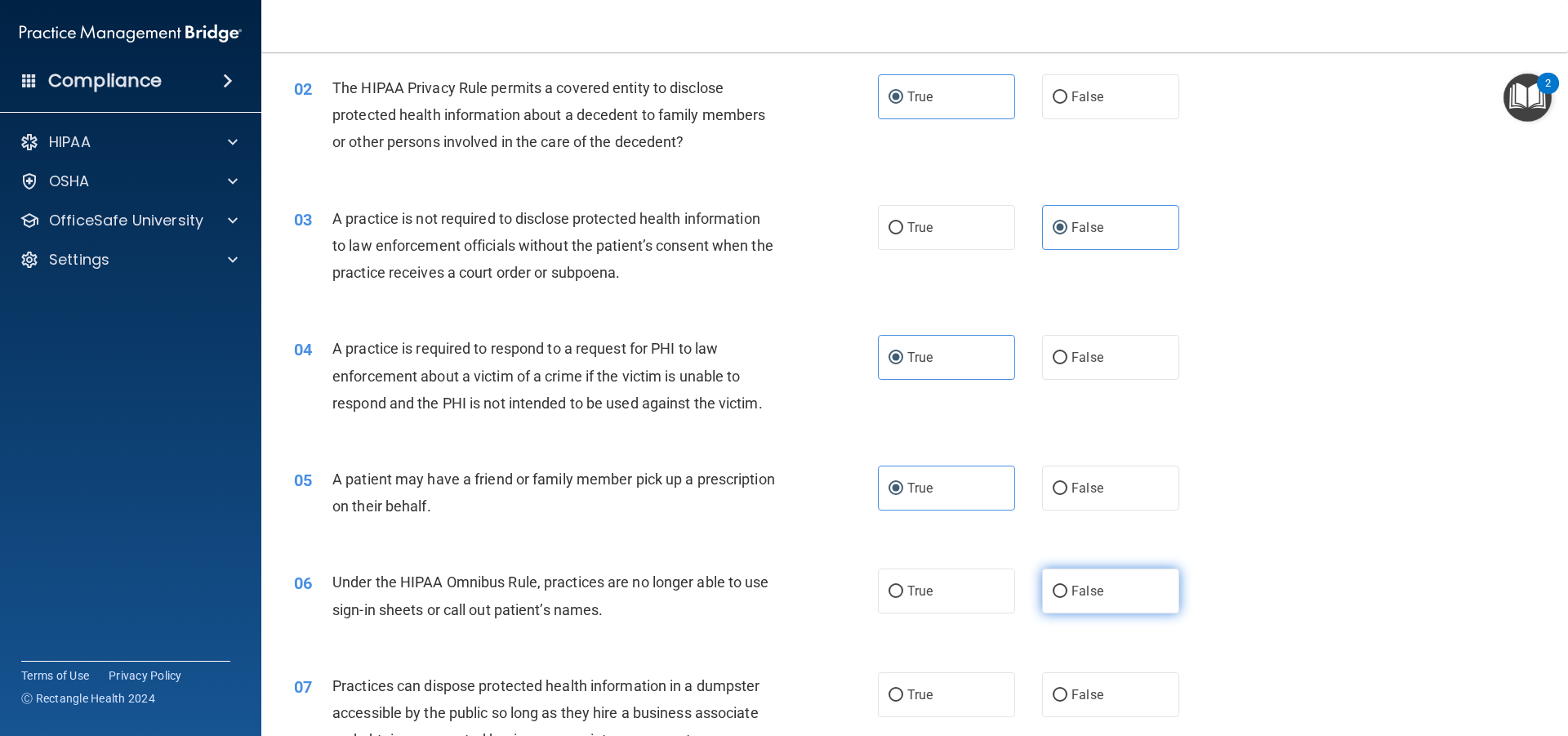
click at [1136, 602] on label "False" at bounding box center [1110, 591] width 137 height 45
click at [1068, 598] on input "False" at bounding box center [1060, 592] width 15 height 12
radio input "true"
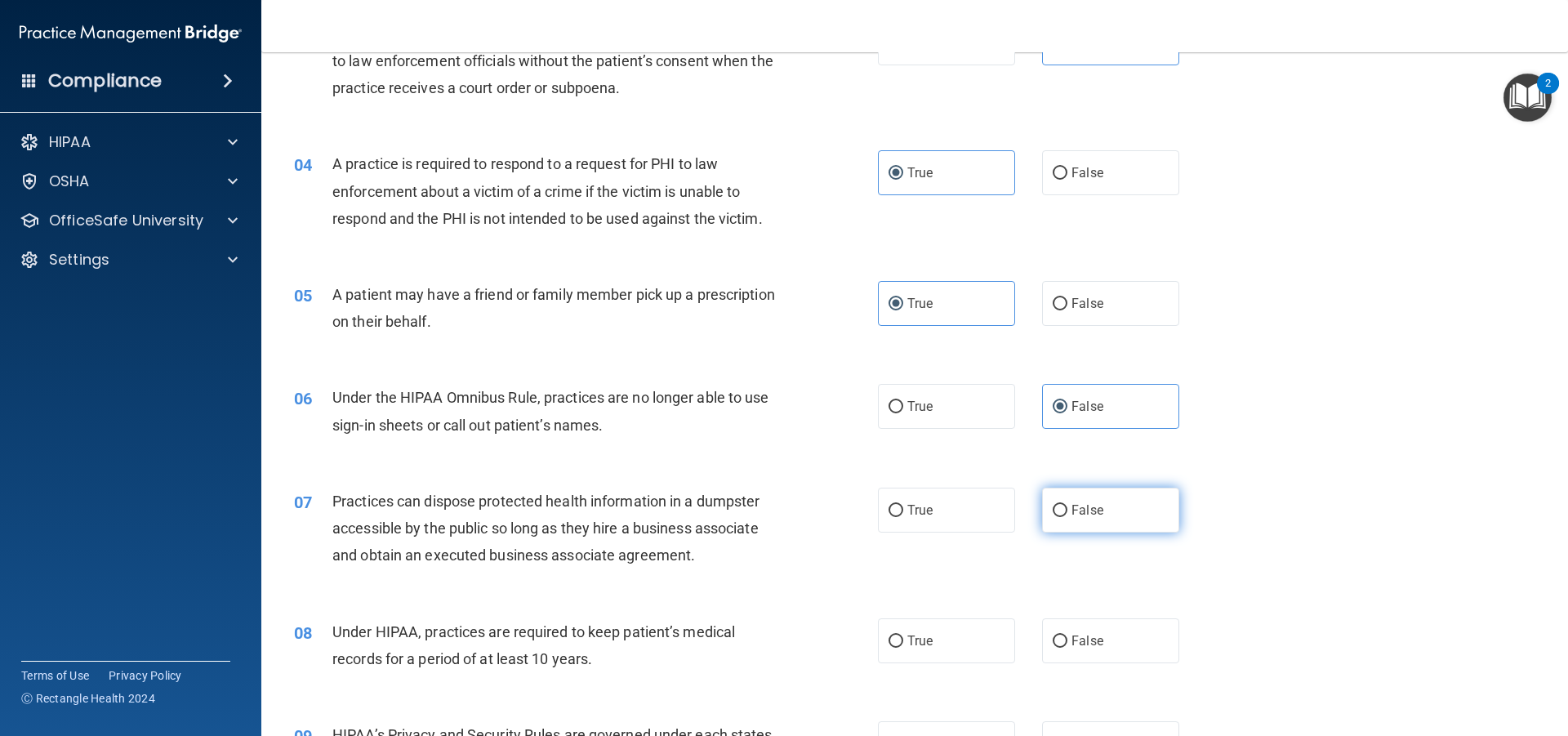
click at [1085, 510] on span "False" at bounding box center [1088, 510] width 32 height 16
click at [1068, 510] on input "False" at bounding box center [1060, 511] width 15 height 12
radio input "true"
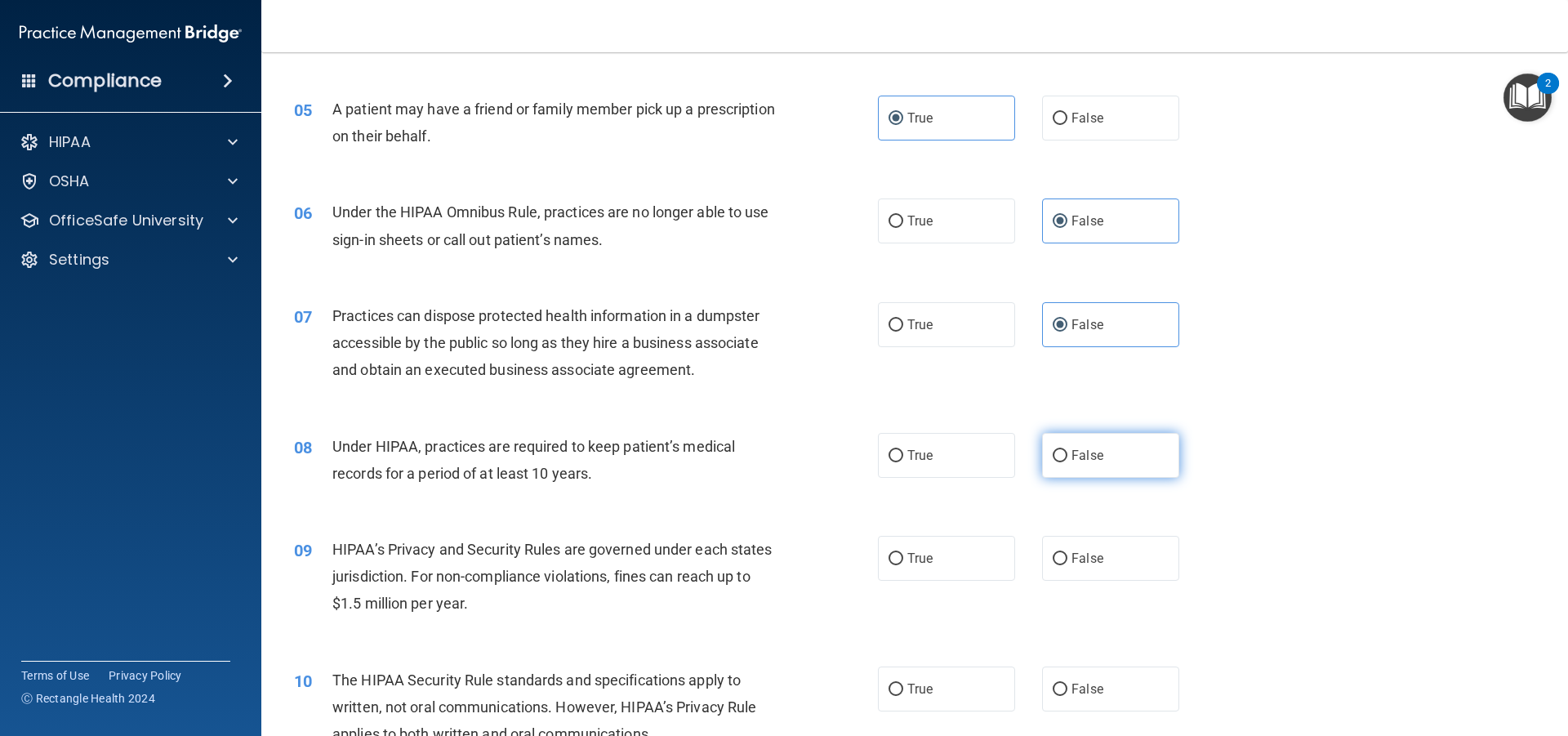
click at [1081, 456] on span "False" at bounding box center [1088, 455] width 32 height 16
click at [1068, 456] on input "False" at bounding box center [1060, 456] width 15 height 12
radio input "true"
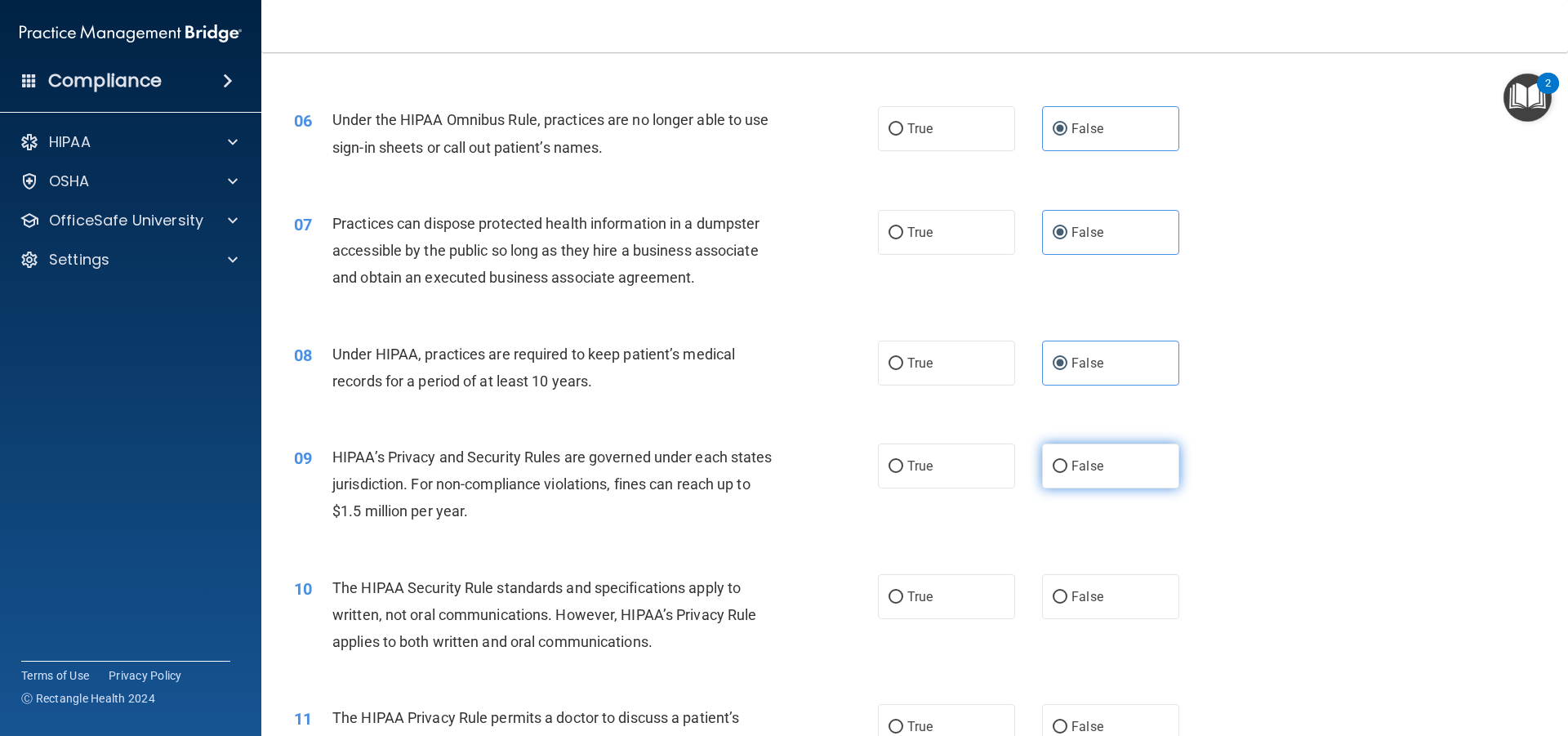
click at [1074, 475] on label "False" at bounding box center [1110, 466] width 137 height 45
click at [1068, 473] on input "False" at bounding box center [1060, 467] width 15 height 12
radio input "true"
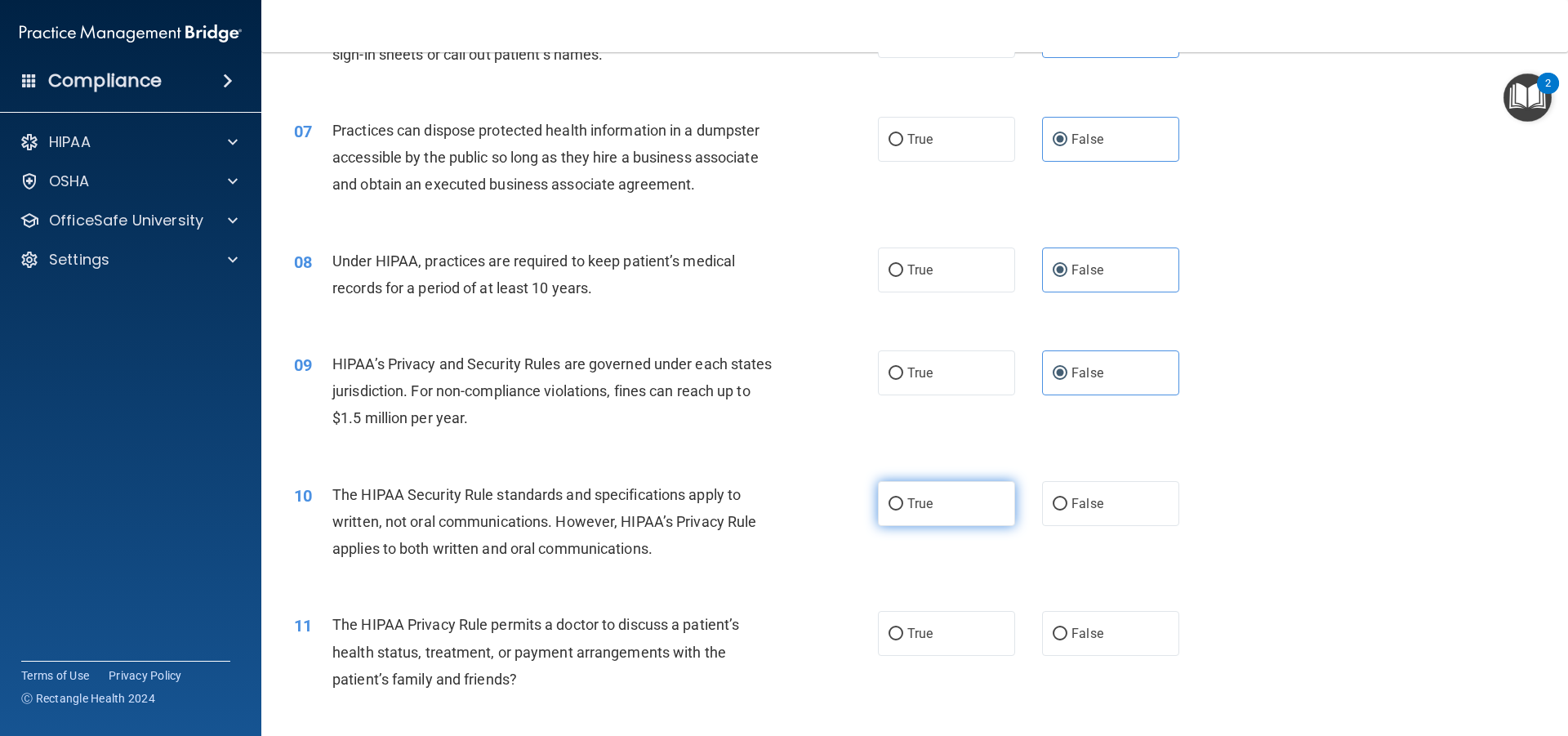
click at [968, 485] on label "True" at bounding box center [946, 504] width 137 height 45
click at [904, 499] on input "True" at bounding box center [896, 505] width 15 height 12
radio input "true"
click at [915, 630] on span "True" at bounding box center [920, 634] width 25 height 16
click at [904, 630] on input "True" at bounding box center [896, 634] width 15 height 12
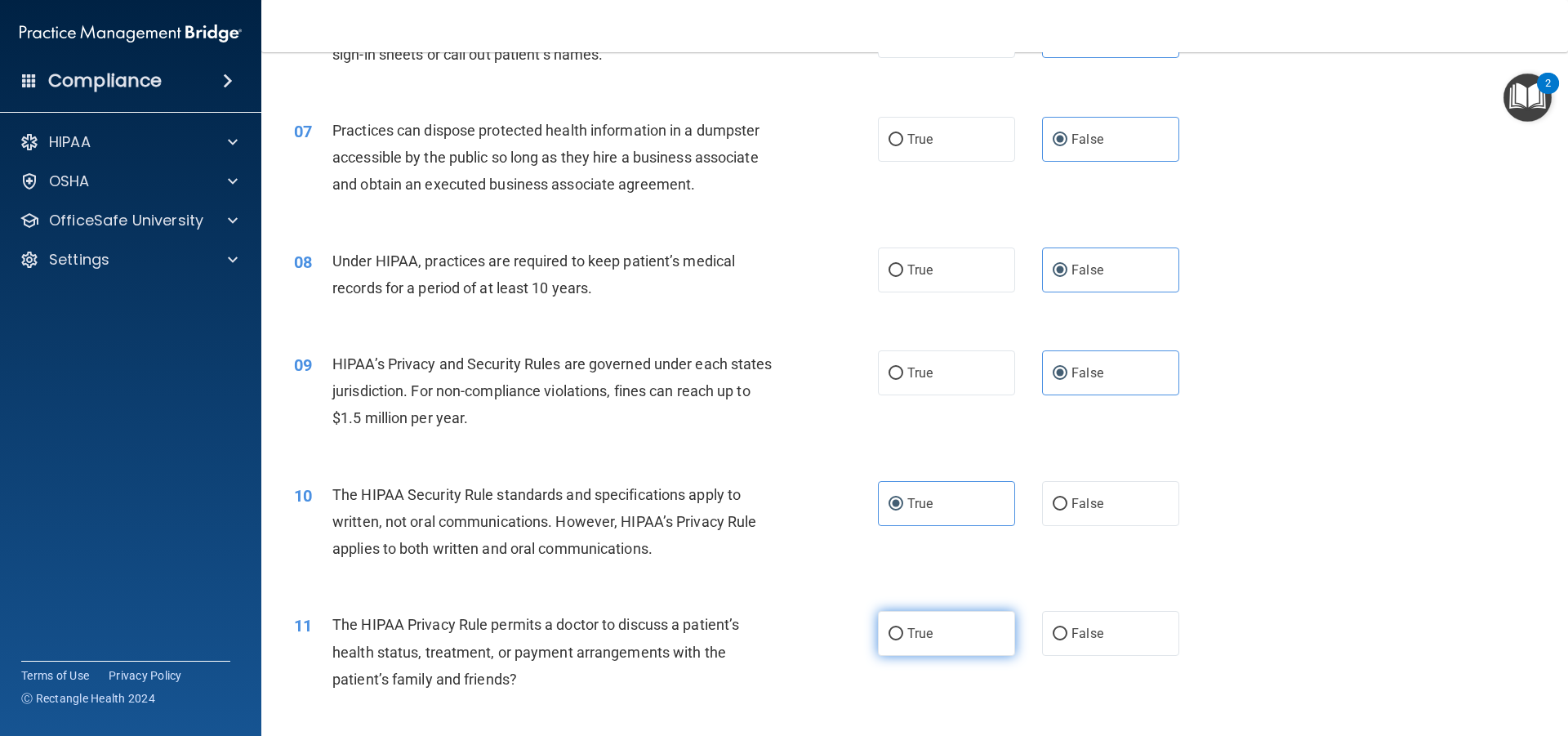
radio input "true"
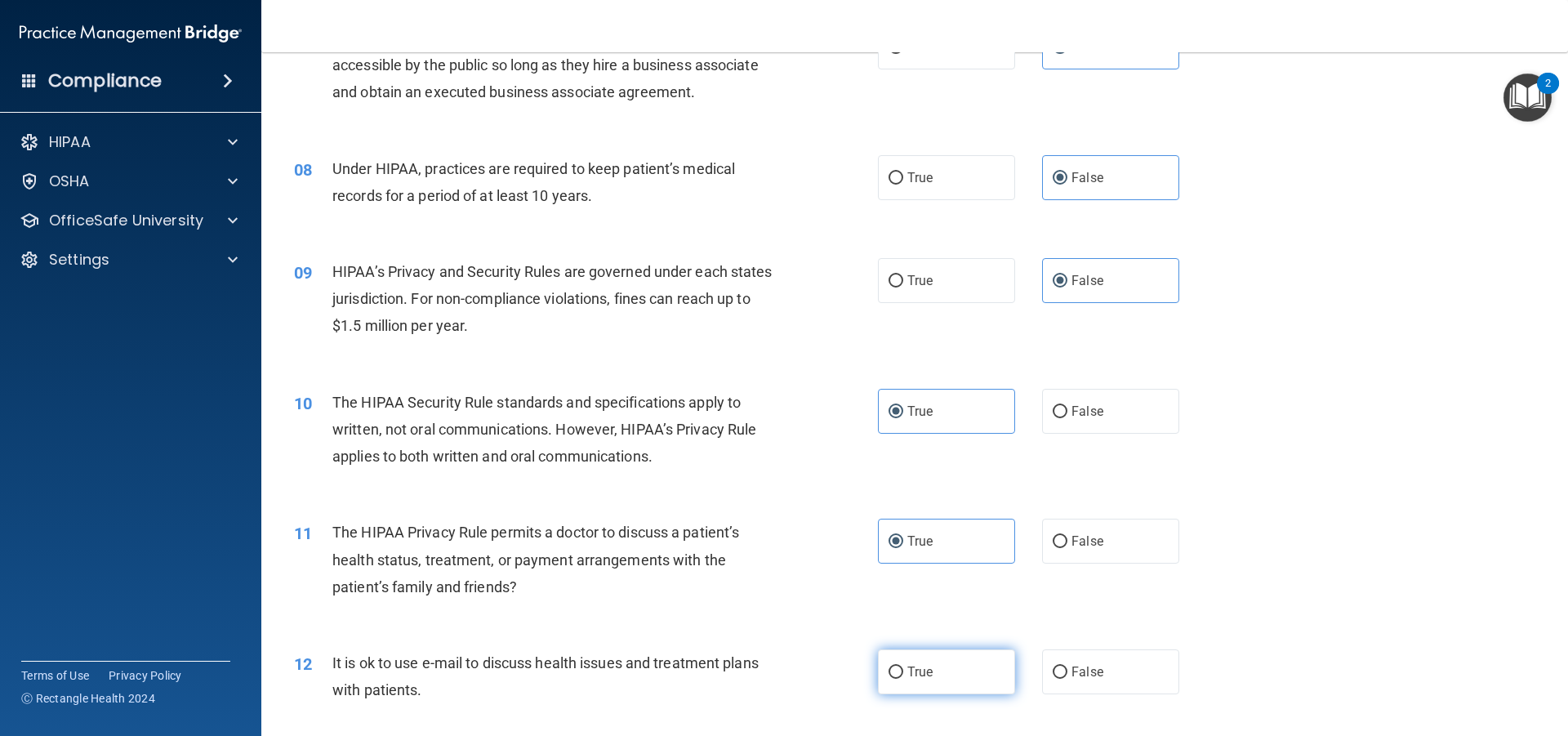
click at [902, 664] on label "True" at bounding box center [946, 672] width 137 height 45
click at [902, 667] on input "True" at bounding box center [896, 673] width 15 height 12
radio input "true"
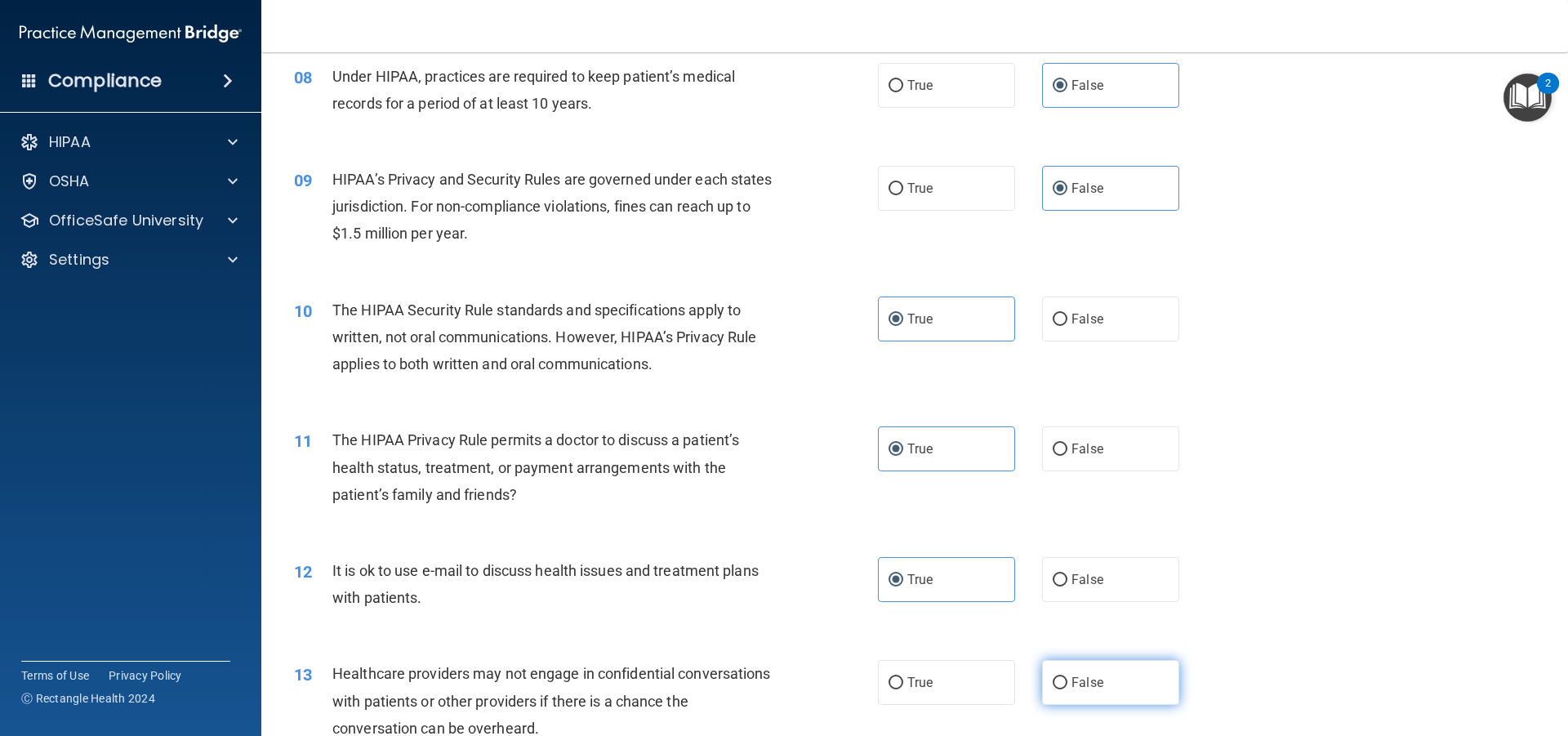
click at [1053, 681] on input "False" at bounding box center [1060, 684] width 15 height 12
radio input "true"
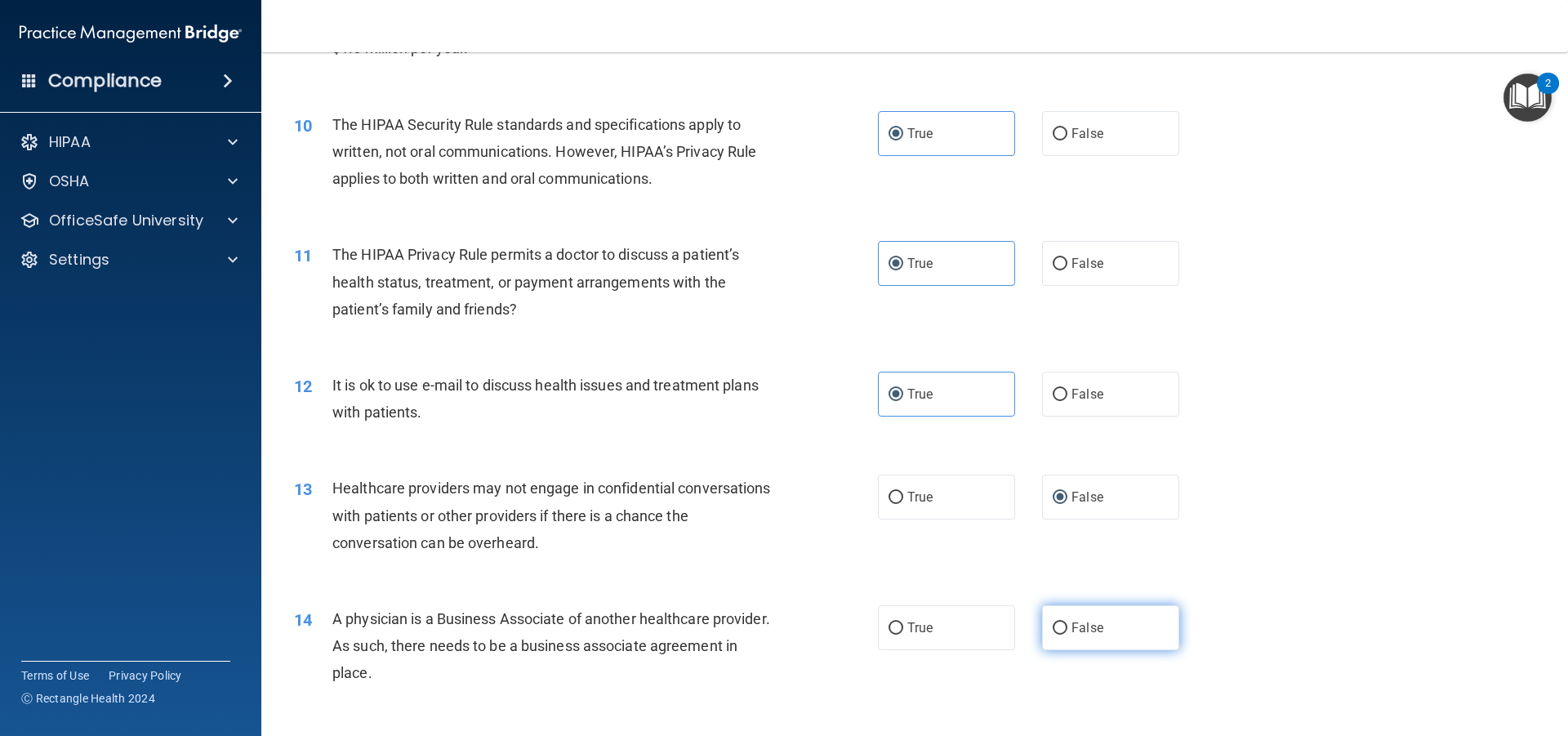
click at [1076, 608] on label "False" at bounding box center [1110, 628] width 137 height 45
click at [1068, 623] on input "False" at bounding box center [1060, 629] width 15 height 12
radio input "true"
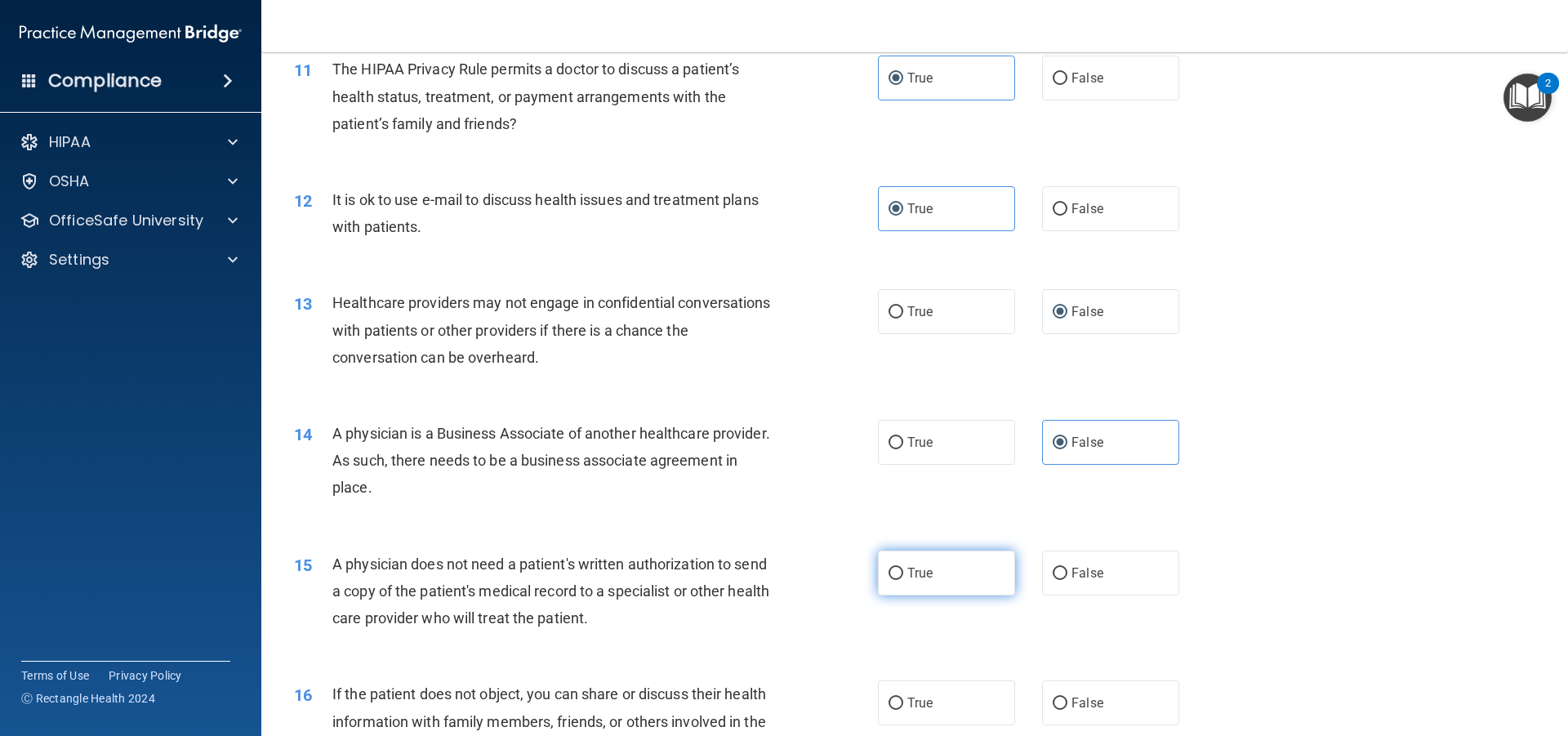
click at [973, 575] on label "True" at bounding box center [946, 574] width 137 height 45
click at [904, 575] on input "True" at bounding box center [896, 574] width 15 height 12
radio input "true"
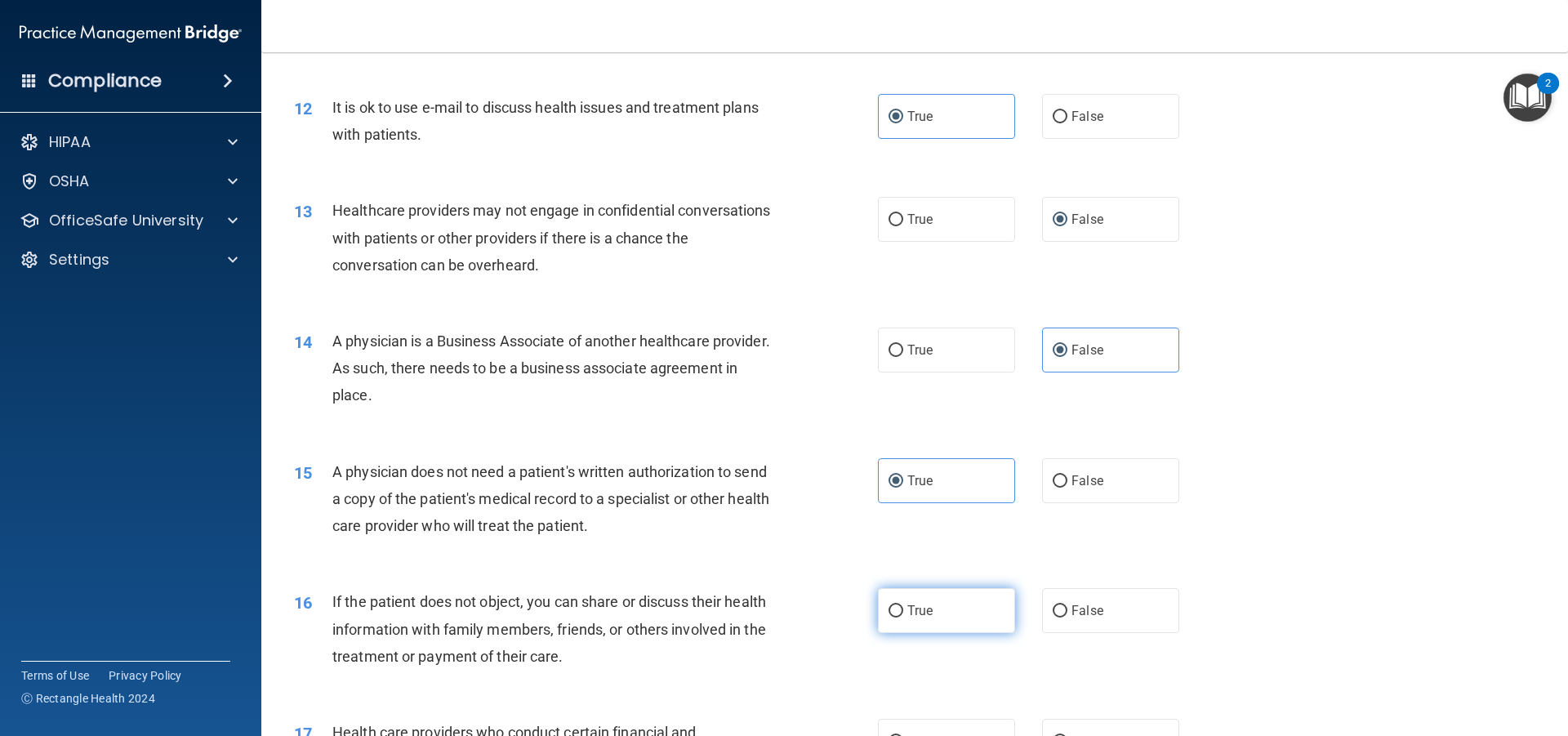
click at [955, 595] on label "True" at bounding box center [946, 611] width 137 height 45
click at [904, 605] on input "True" at bounding box center [896, 611] width 15 height 12
radio input "true"
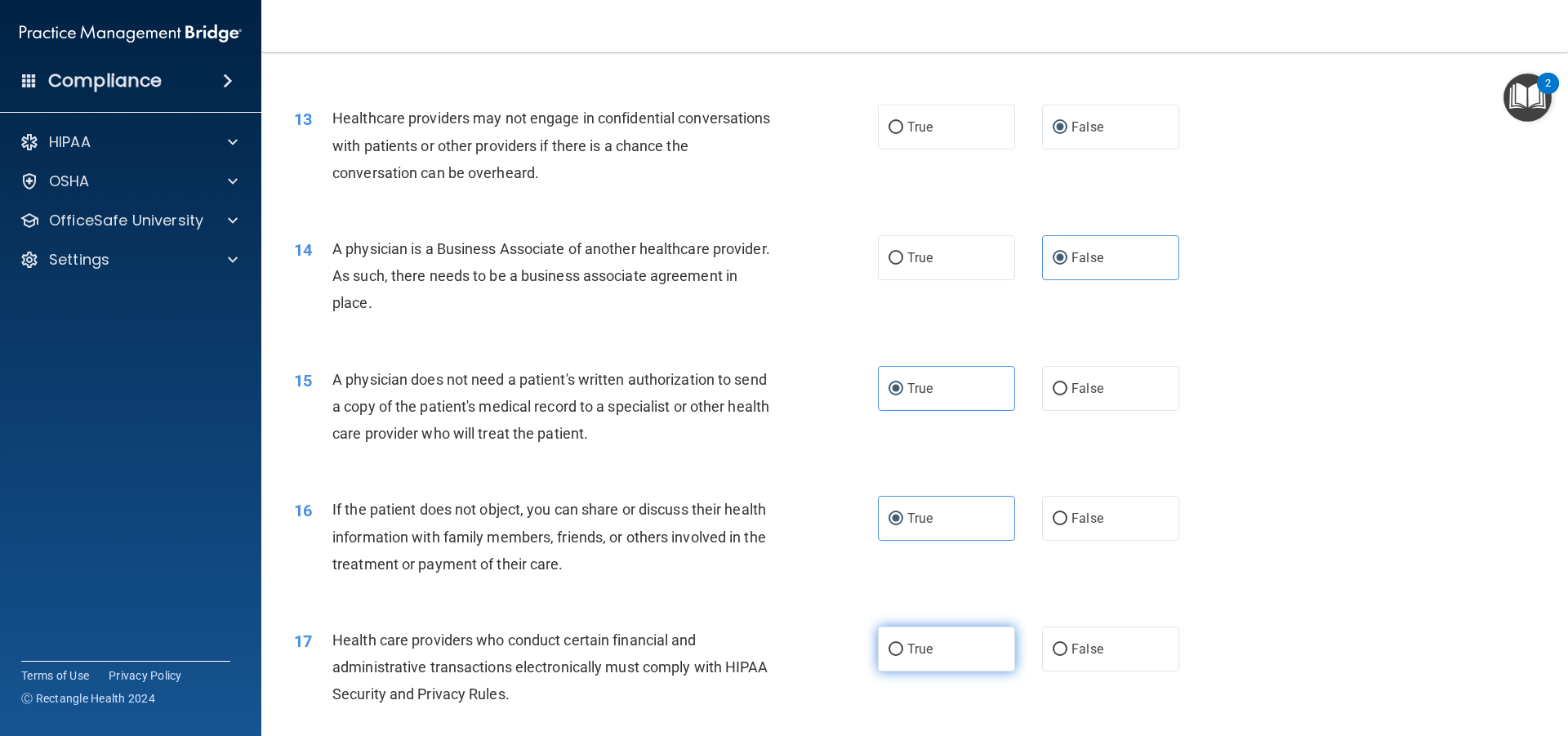
click at [934, 639] on label "True" at bounding box center [946, 649] width 137 height 45
click at [904, 644] on input "True" at bounding box center [896, 649] width 15 height 12
radio input "true"
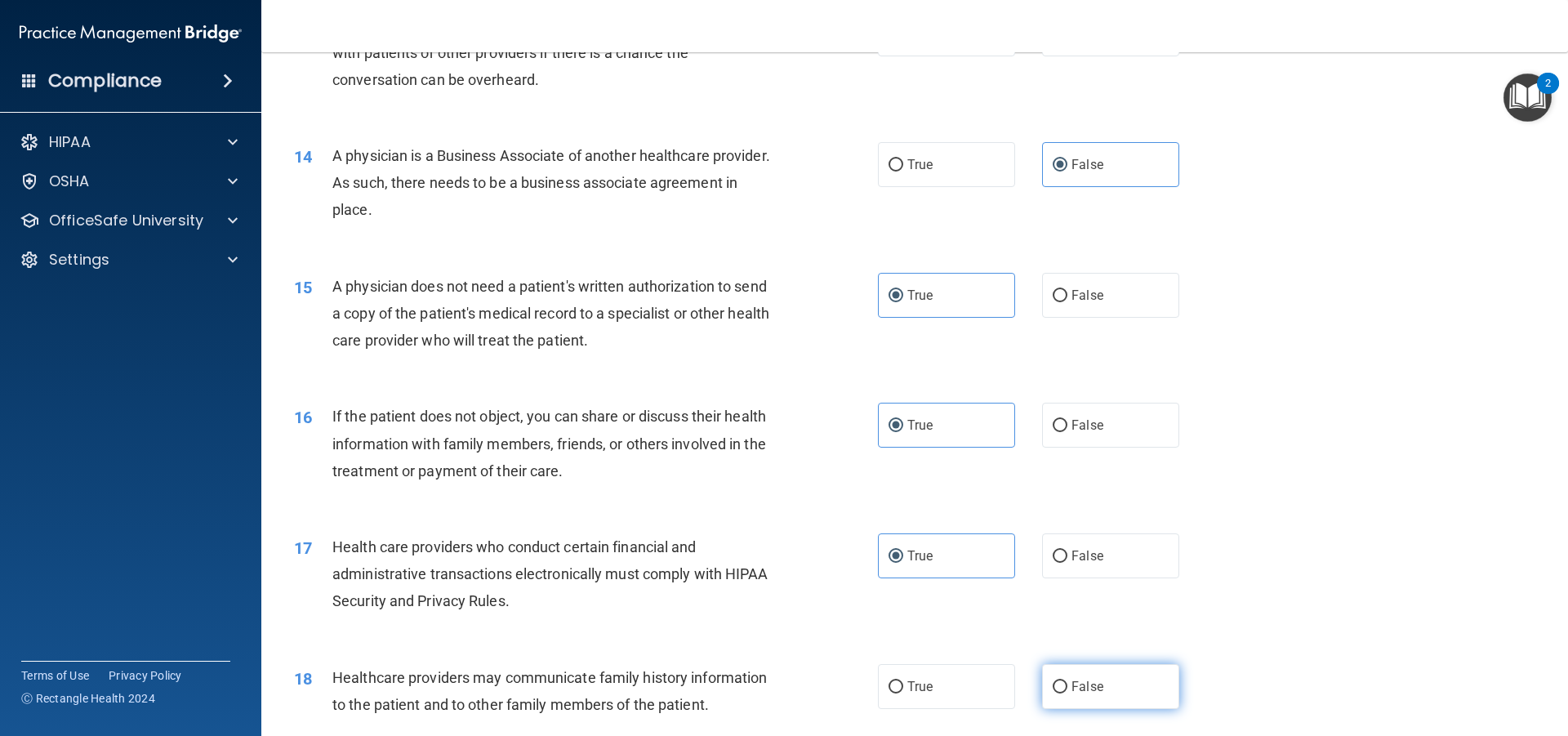
click at [1058, 679] on label "False" at bounding box center [1110, 687] width 137 height 45
click at [1058, 682] on input "False" at bounding box center [1060, 688] width 15 height 12
radio input "true"
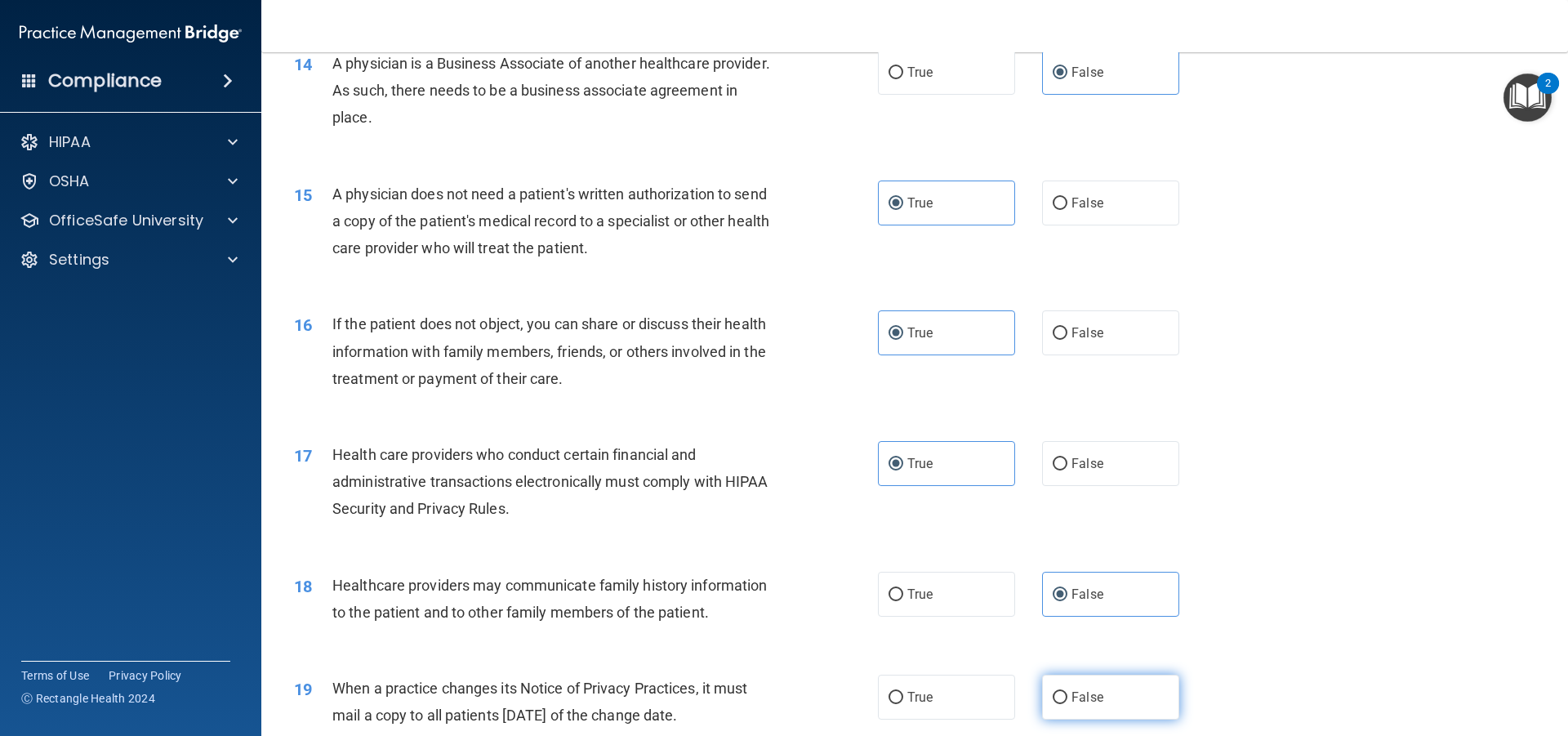
click at [1097, 695] on label "False" at bounding box center [1110, 698] width 137 height 45
click at [1068, 695] on input "False" at bounding box center [1060, 698] width 15 height 12
radio input "true"
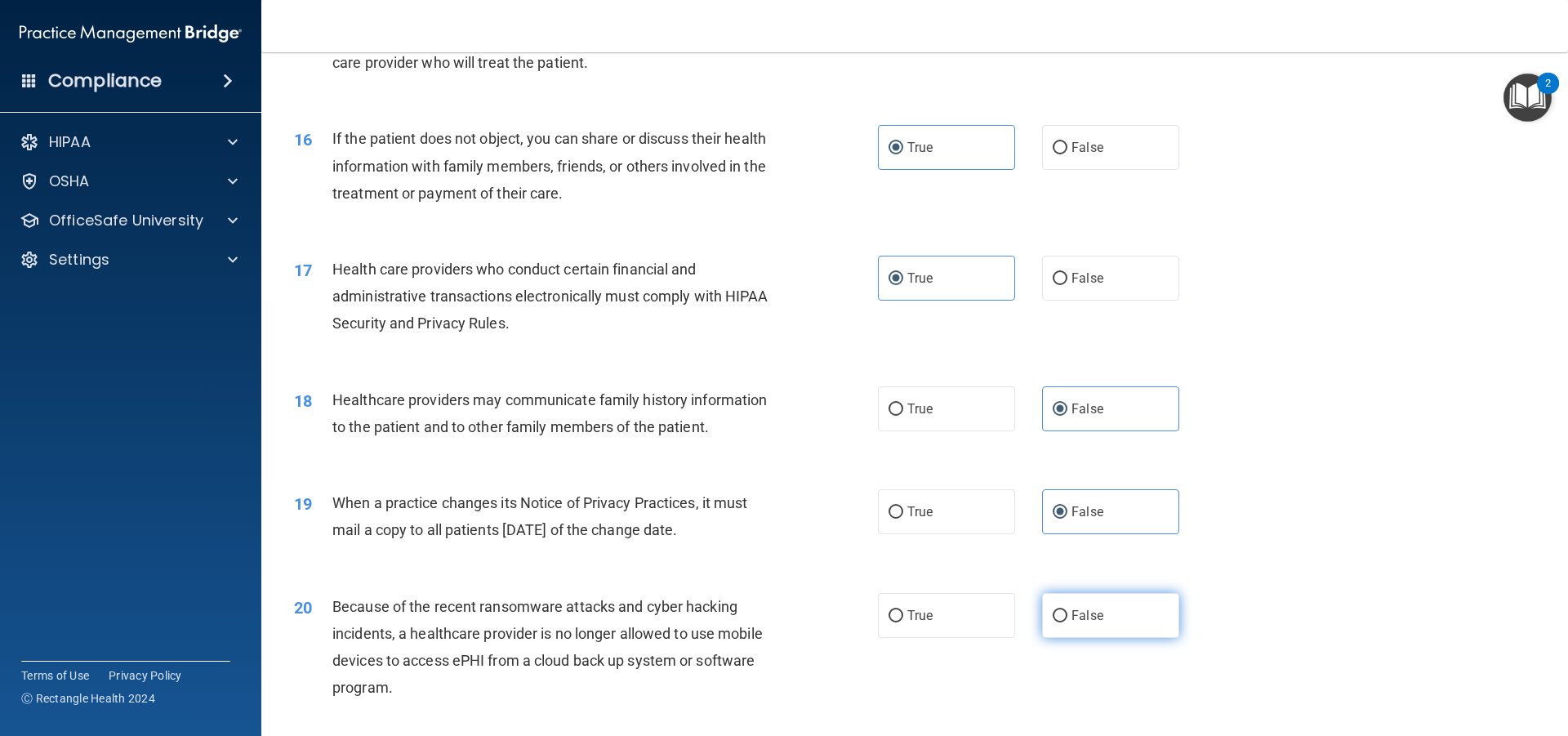
click at [1124, 623] on label "False" at bounding box center [1110, 616] width 137 height 45
click at [1068, 623] on input "False" at bounding box center [1060, 616] width 15 height 12
radio input "true"
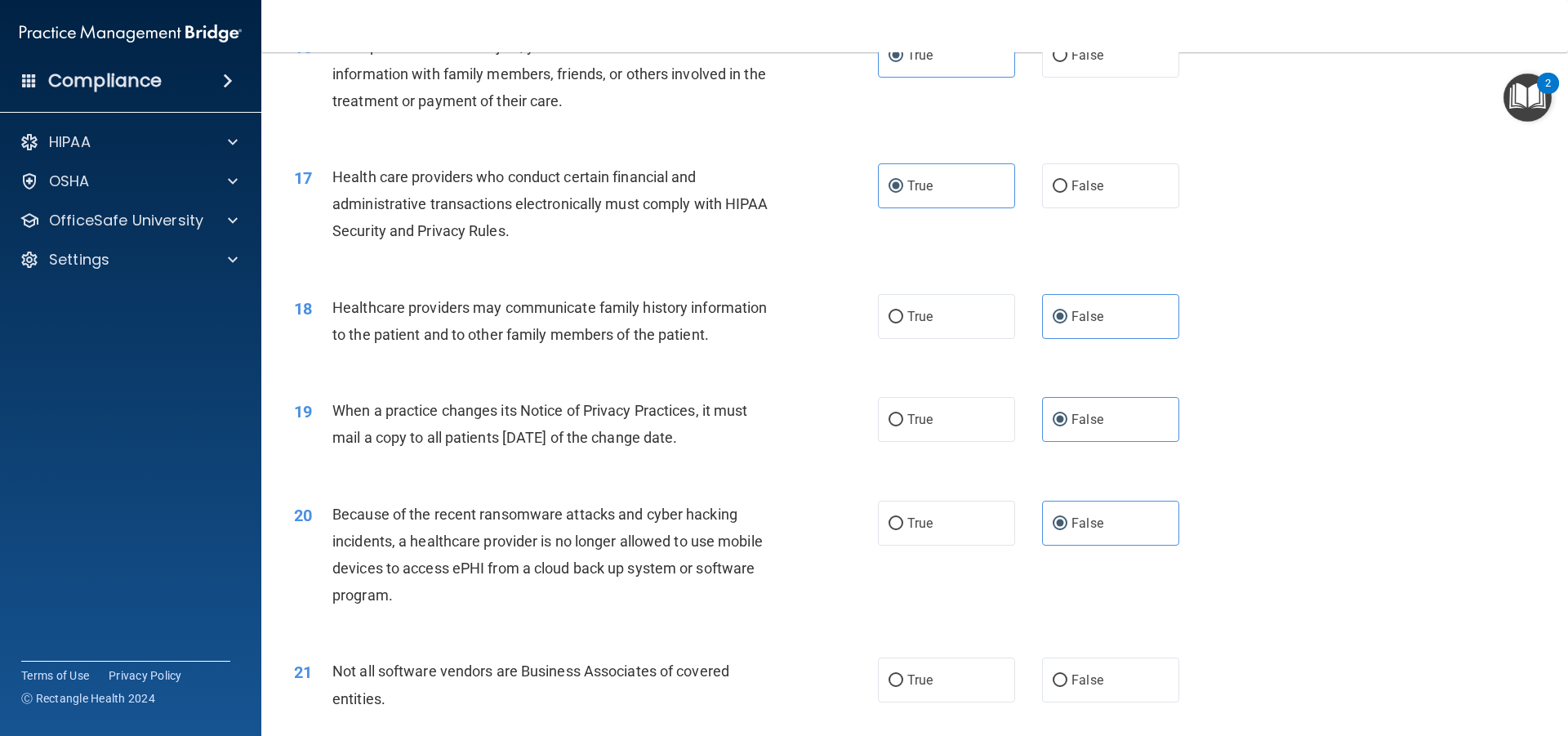
drag, startPoint x: 941, startPoint y: 704, endPoint x: 940, endPoint y: 684, distance: 20.0
click at [940, 704] on div "21 Not all software vendors are Business Associates of covered entities. True F…" at bounding box center [915, 689] width 1266 height 103
click at [940, 674] on label "True" at bounding box center [946, 680] width 137 height 45
click at [904, 675] on input "True" at bounding box center [896, 681] width 15 height 12
radio input "true"
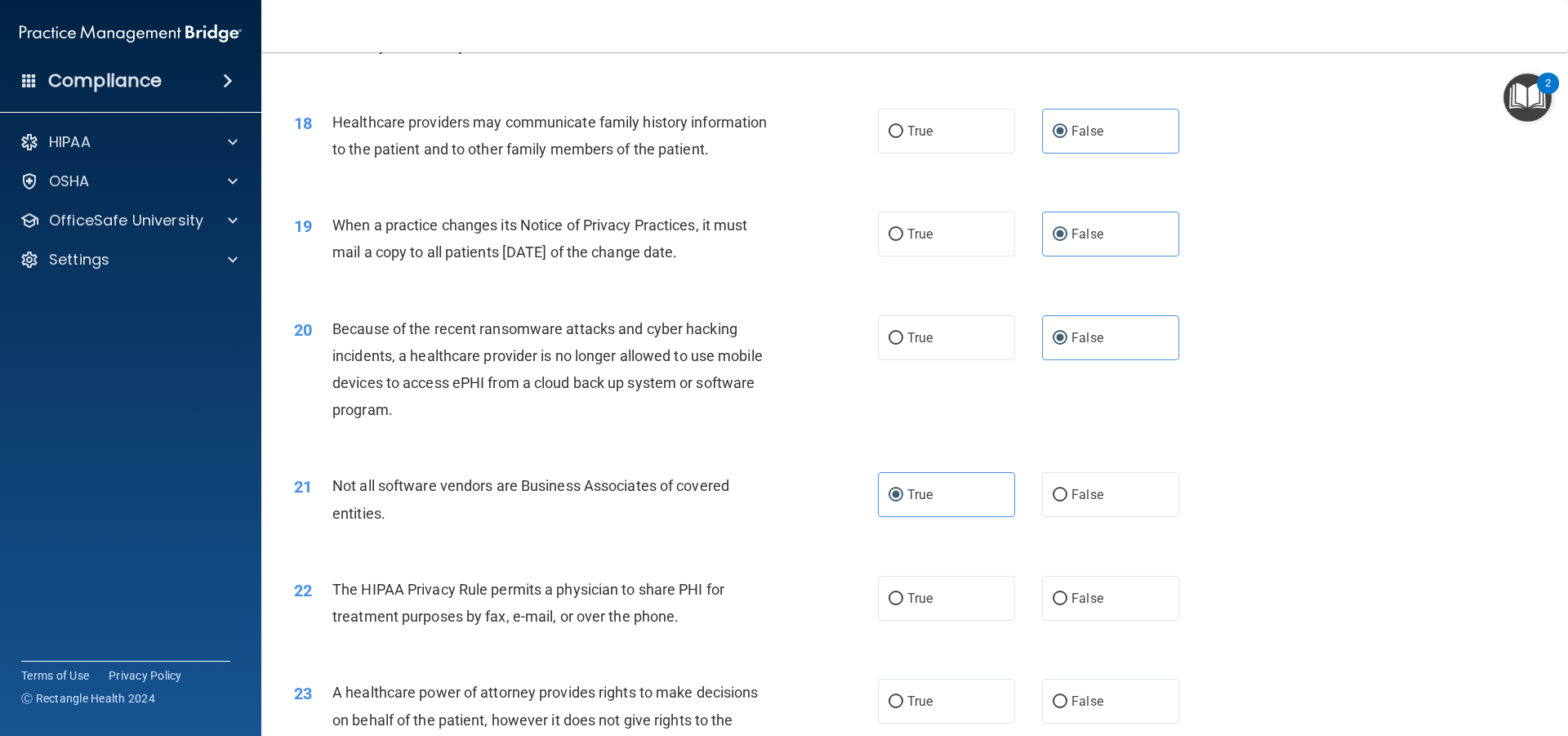
scroll to position [2223, 0]
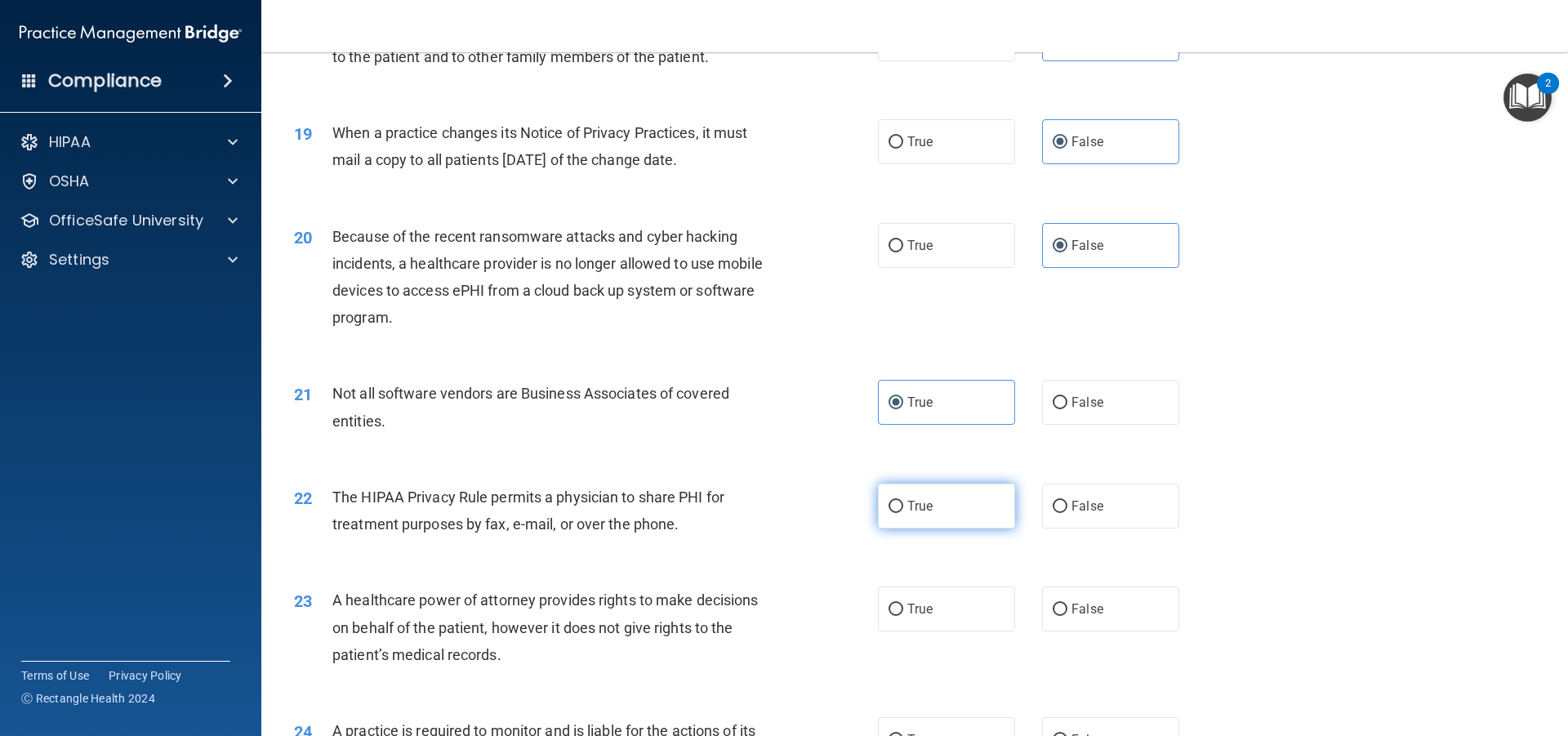
click at [942, 504] on label "True" at bounding box center [946, 506] width 137 height 45
click at [904, 504] on input "True" at bounding box center [896, 507] width 15 height 12
radio input "true"
click at [1094, 608] on span "False" at bounding box center [1088, 609] width 32 height 16
click at [1068, 608] on input "False" at bounding box center [1060, 609] width 15 height 12
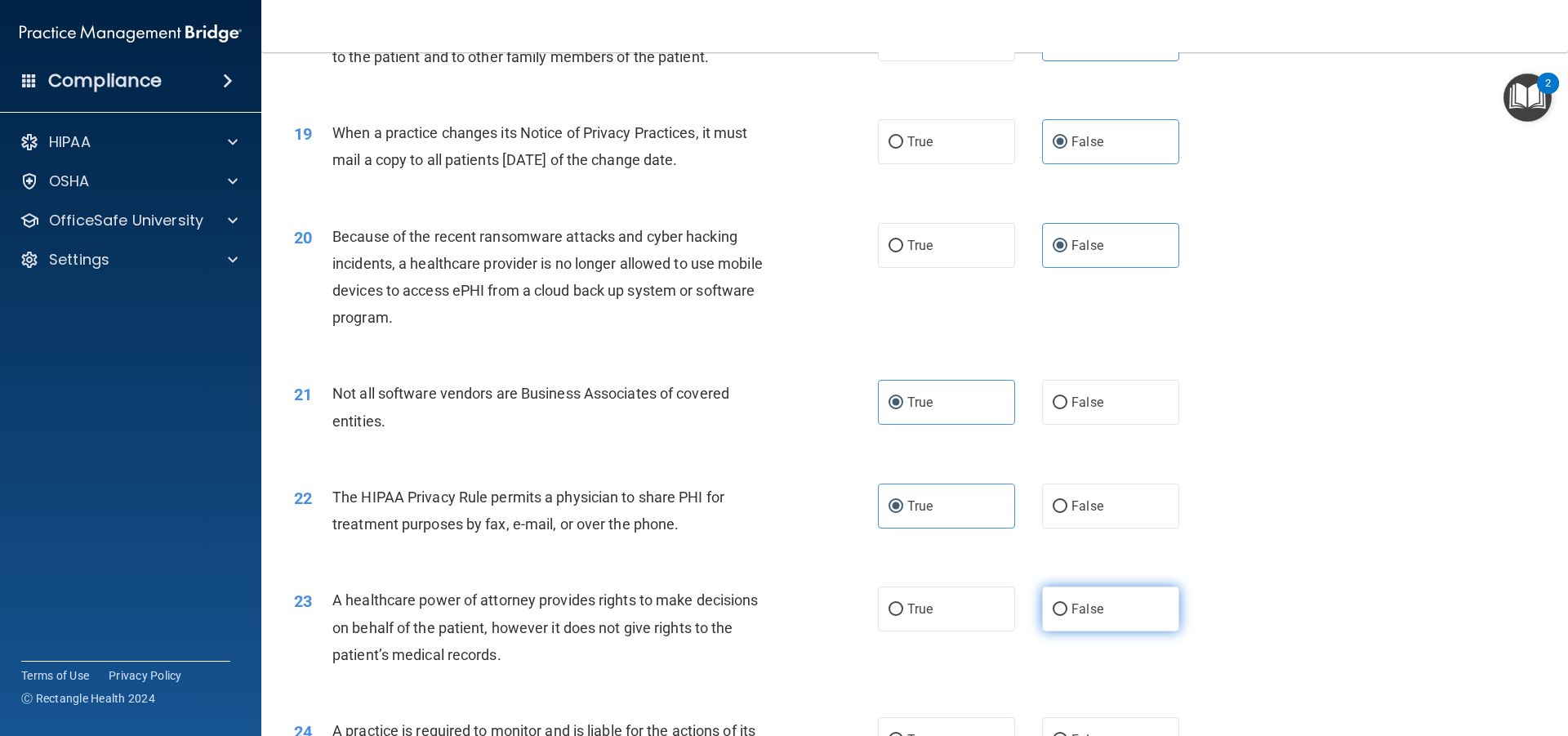
radio input "true"
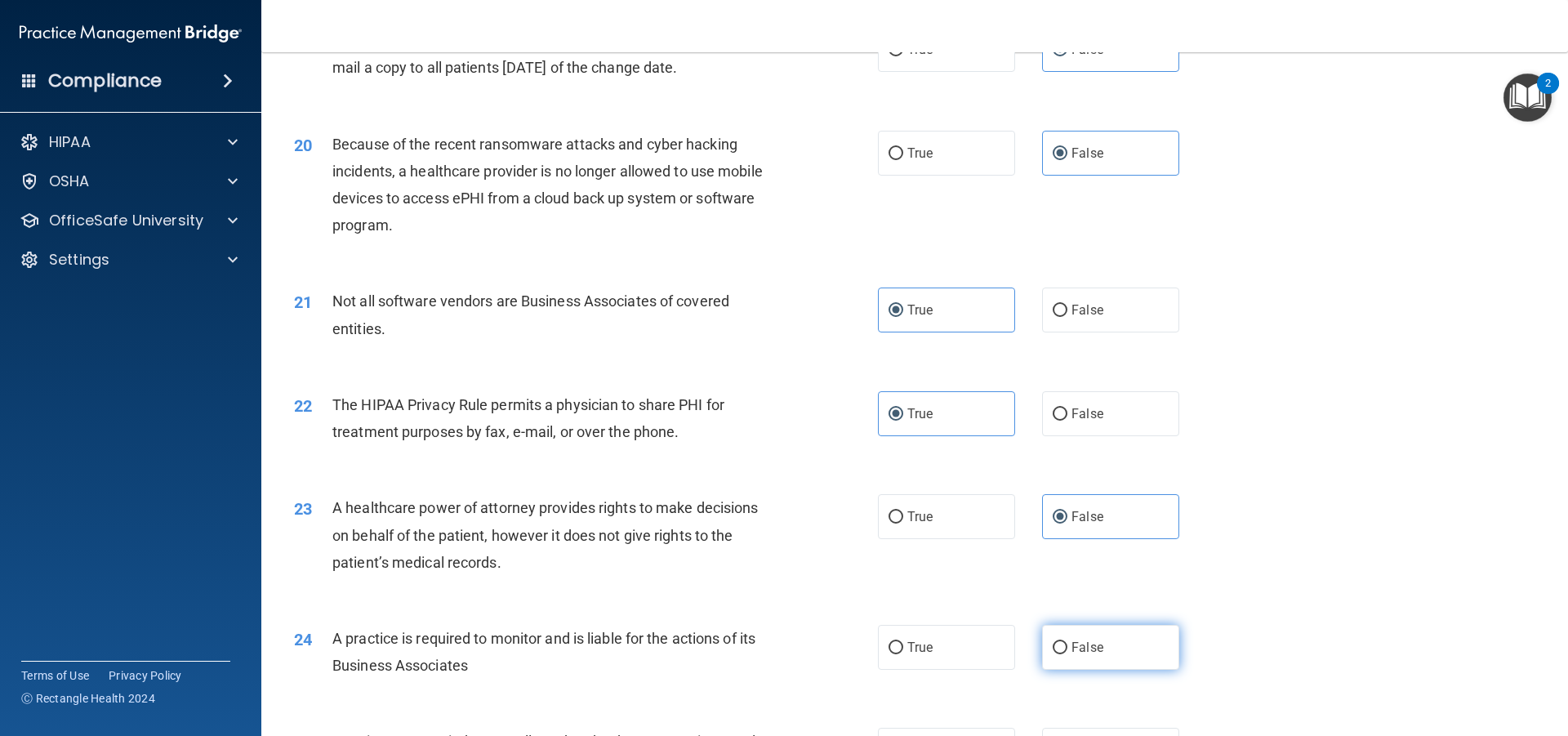
click at [1074, 639] on label "False" at bounding box center [1110, 648] width 137 height 45
click at [1068, 642] on input "False" at bounding box center [1060, 648] width 15 height 12
radio input "true"
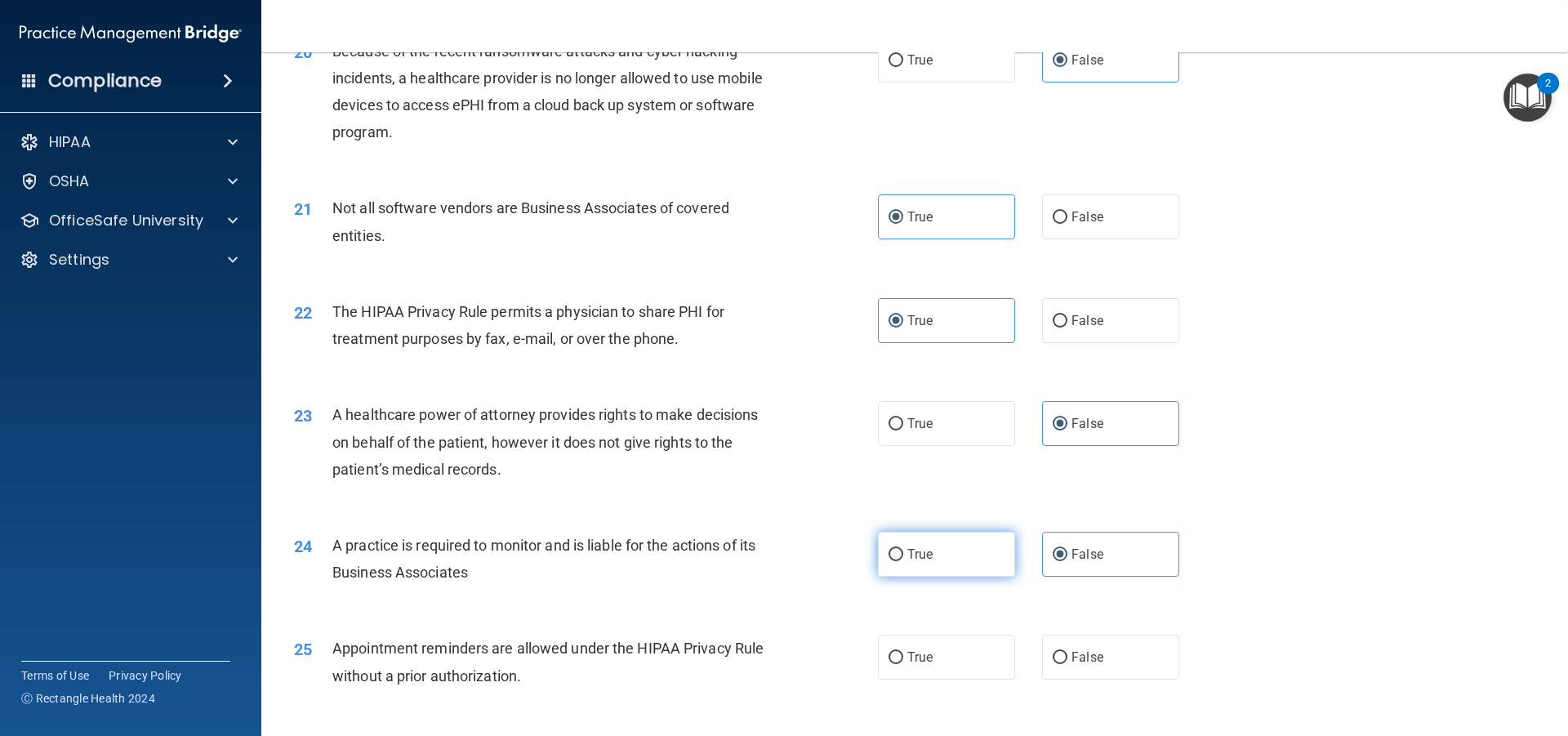
click at [981, 540] on label "True" at bounding box center [946, 554] width 137 height 45
click at [904, 550] on input "True" at bounding box center [896, 555] width 15 height 12
radio input "true"
radio input "false"
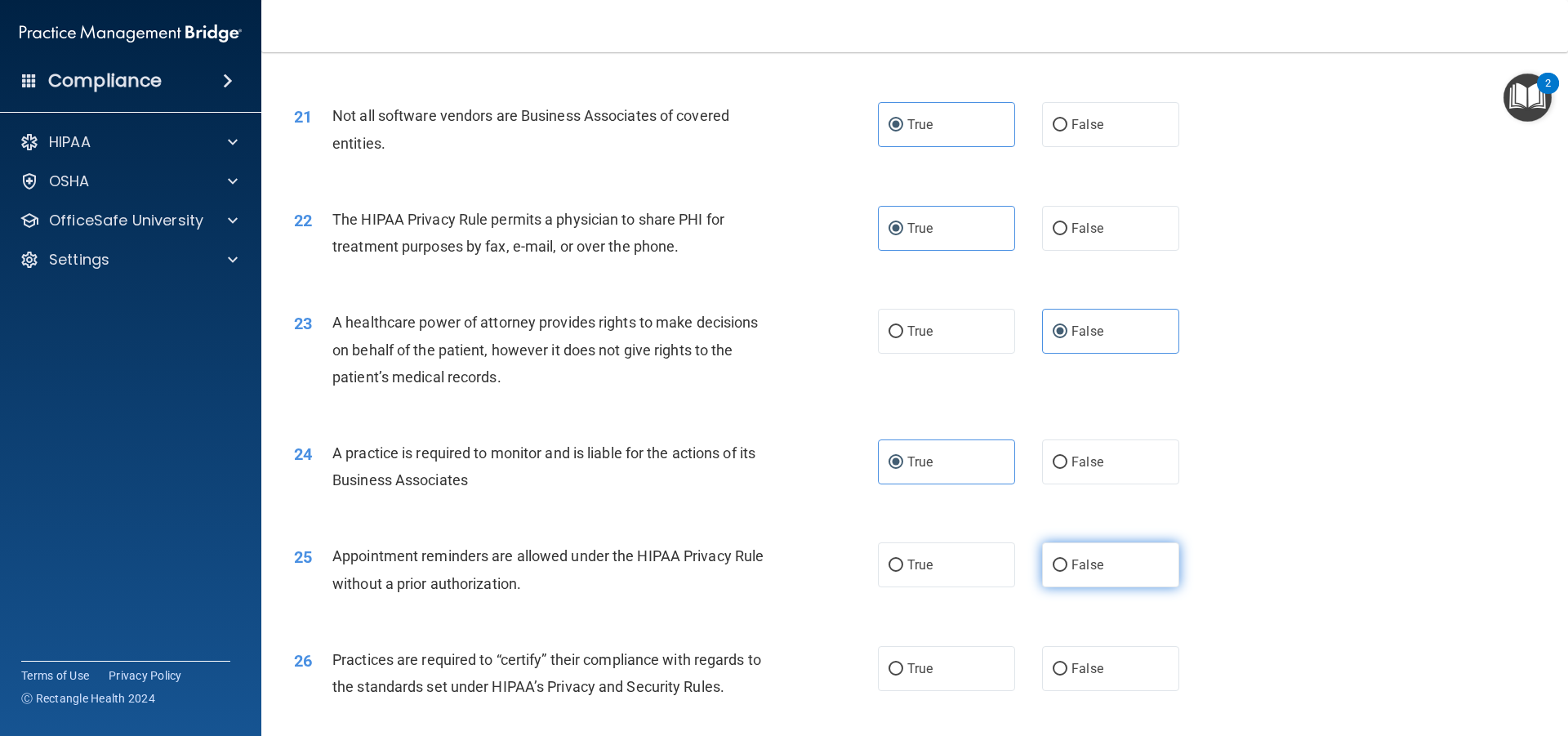
click at [1054, 569] on input "False" at bounding box center [1060, 565] width 15 height 12
radio input "true"
click at [1067, 652] on label "False" at bounding box center [1110, 669] width 137 height 45
click at [1067, 664] on input "False" at bounding box center [1060, 669] width 15 height 12
radio input "true"
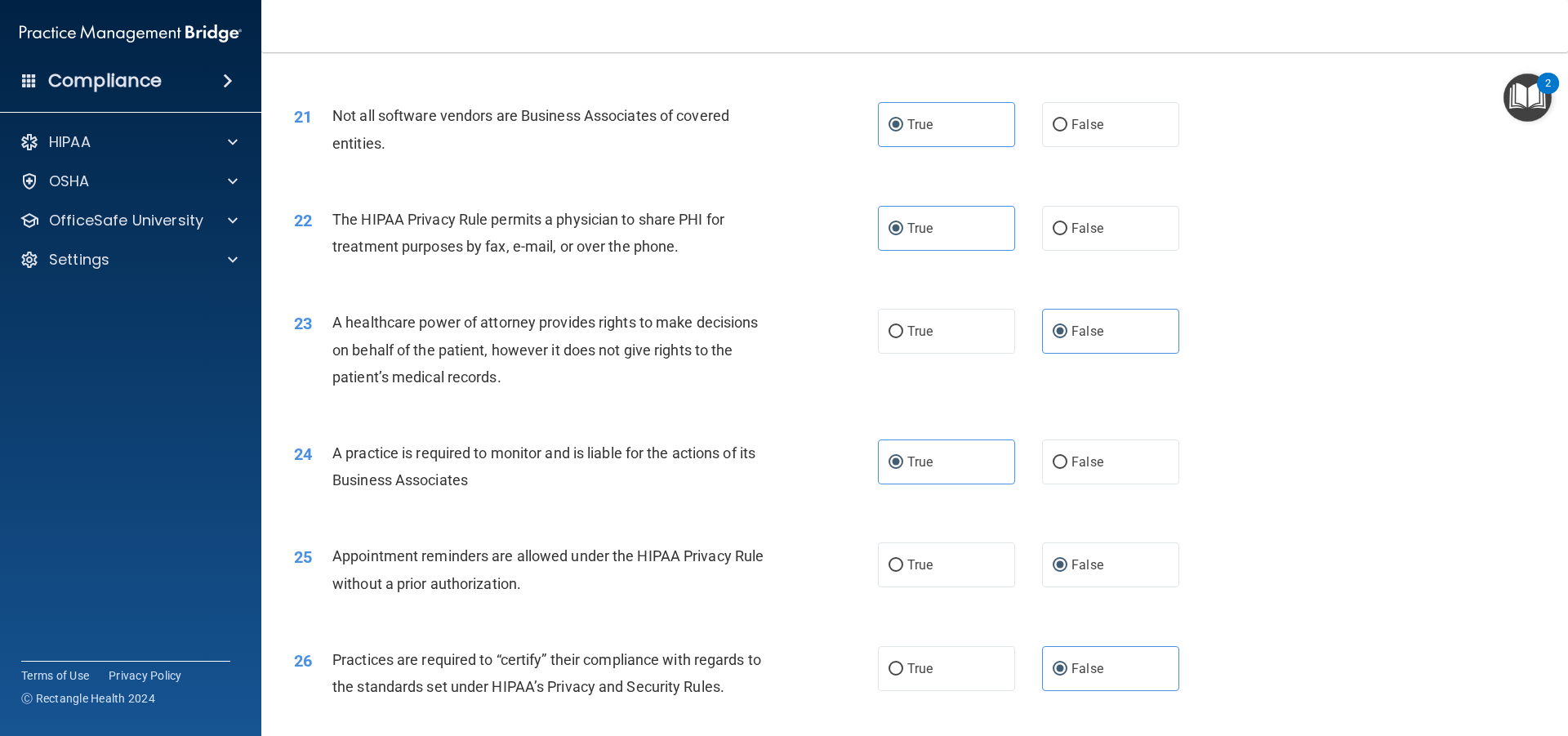
scroll to position [2593, 0]
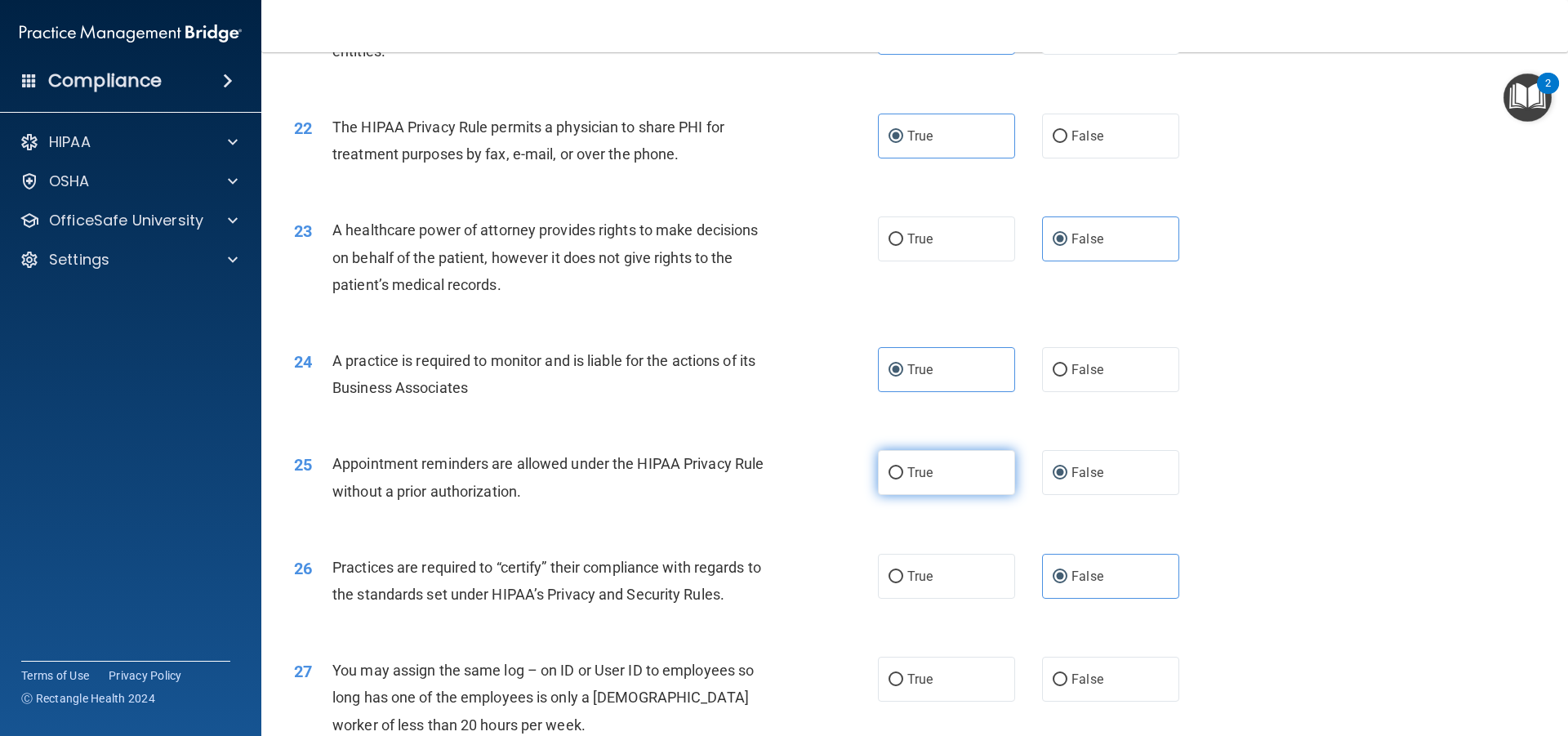
click at [977, 470] on label "True" at bounding box center [946, 473] width 137 height 45
click at [904, 470] on input "True" at bounding box center [896, 473] width 15 height 12
radio input "true"
radio input "false"
click at [1109, 675] on label "False" at bounding box center [1110, 679] width 137 height 45
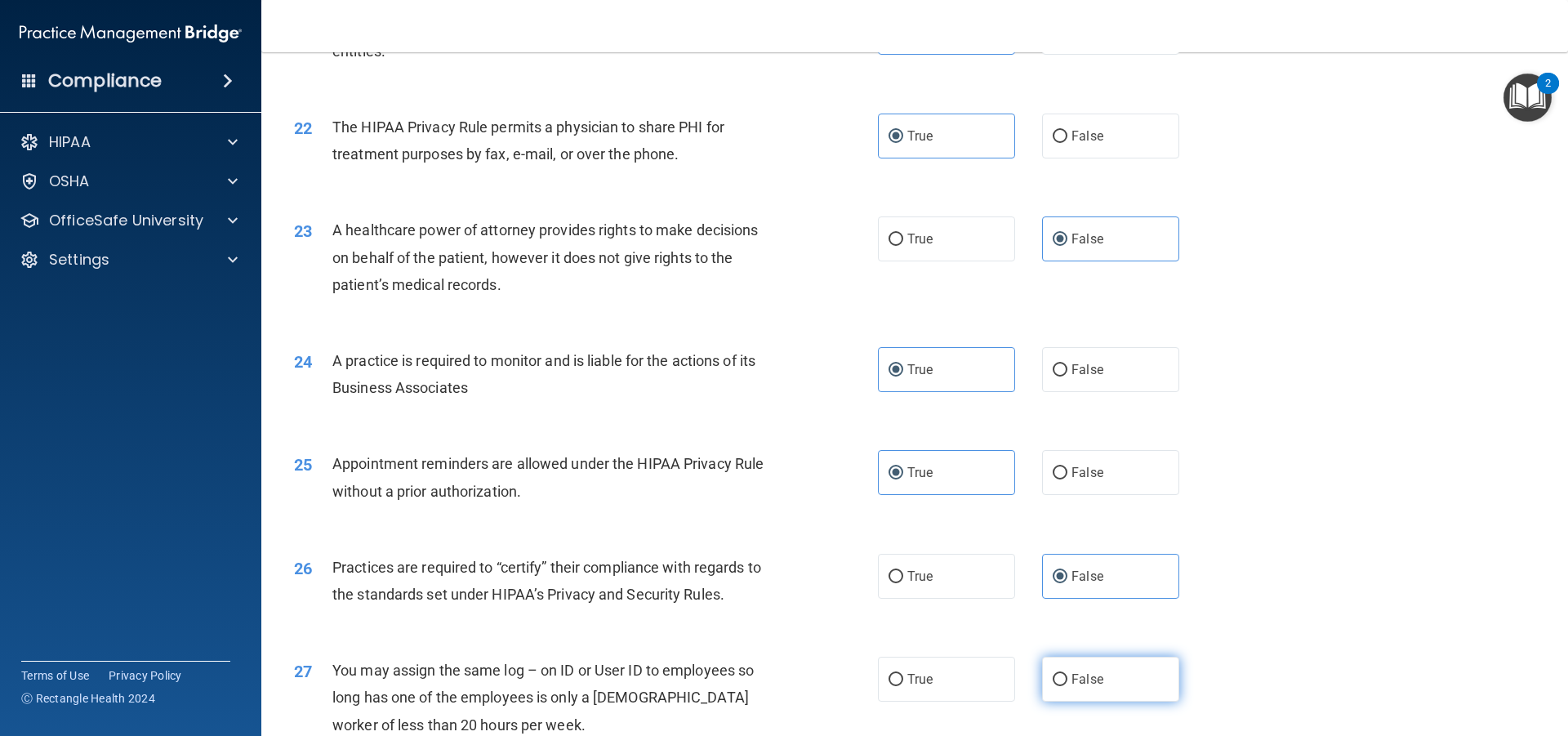
click at [1068, 675] on input "False" at bounding box center [1060, 680] width 15 height 12
radio input "true"
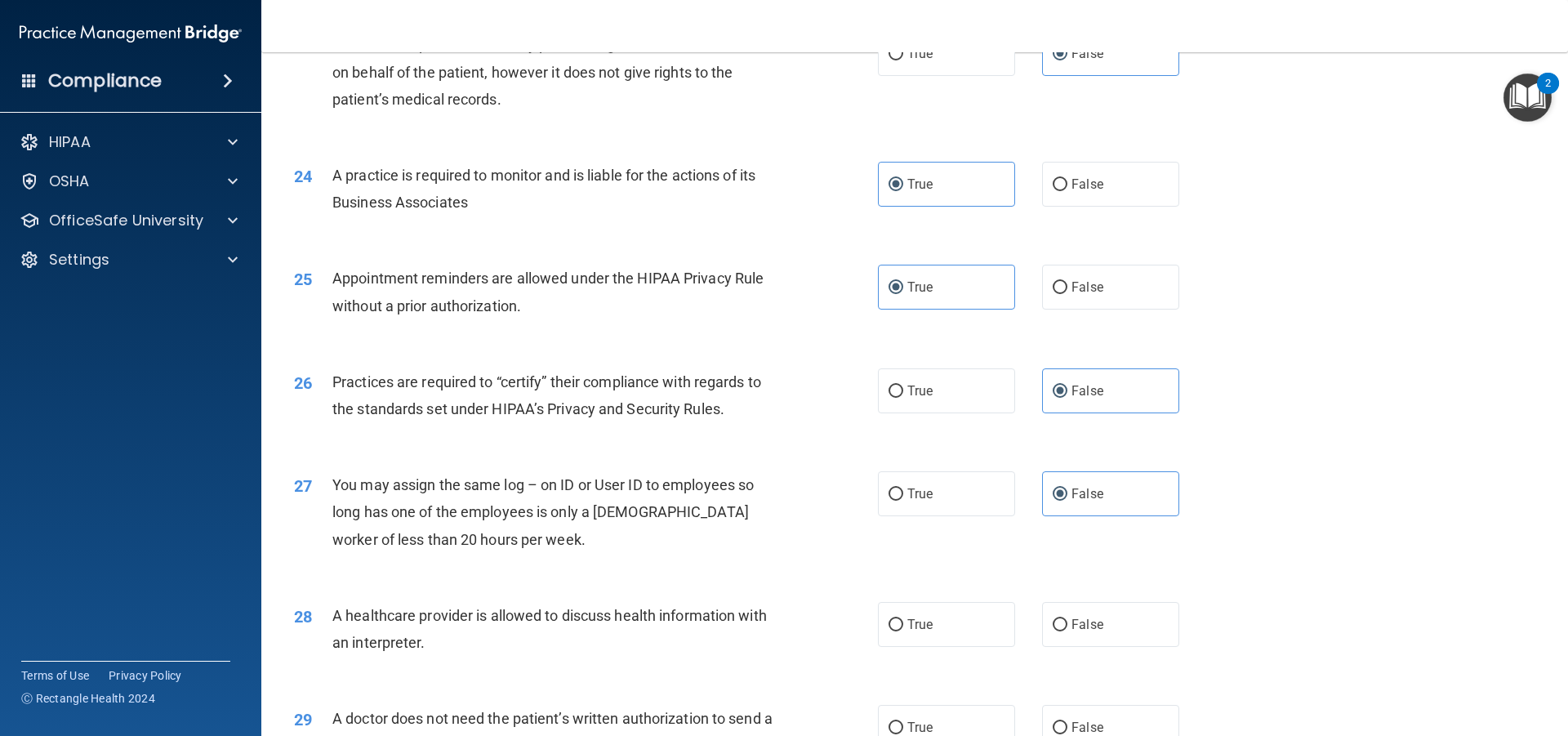
scroll to position [2871, 0]
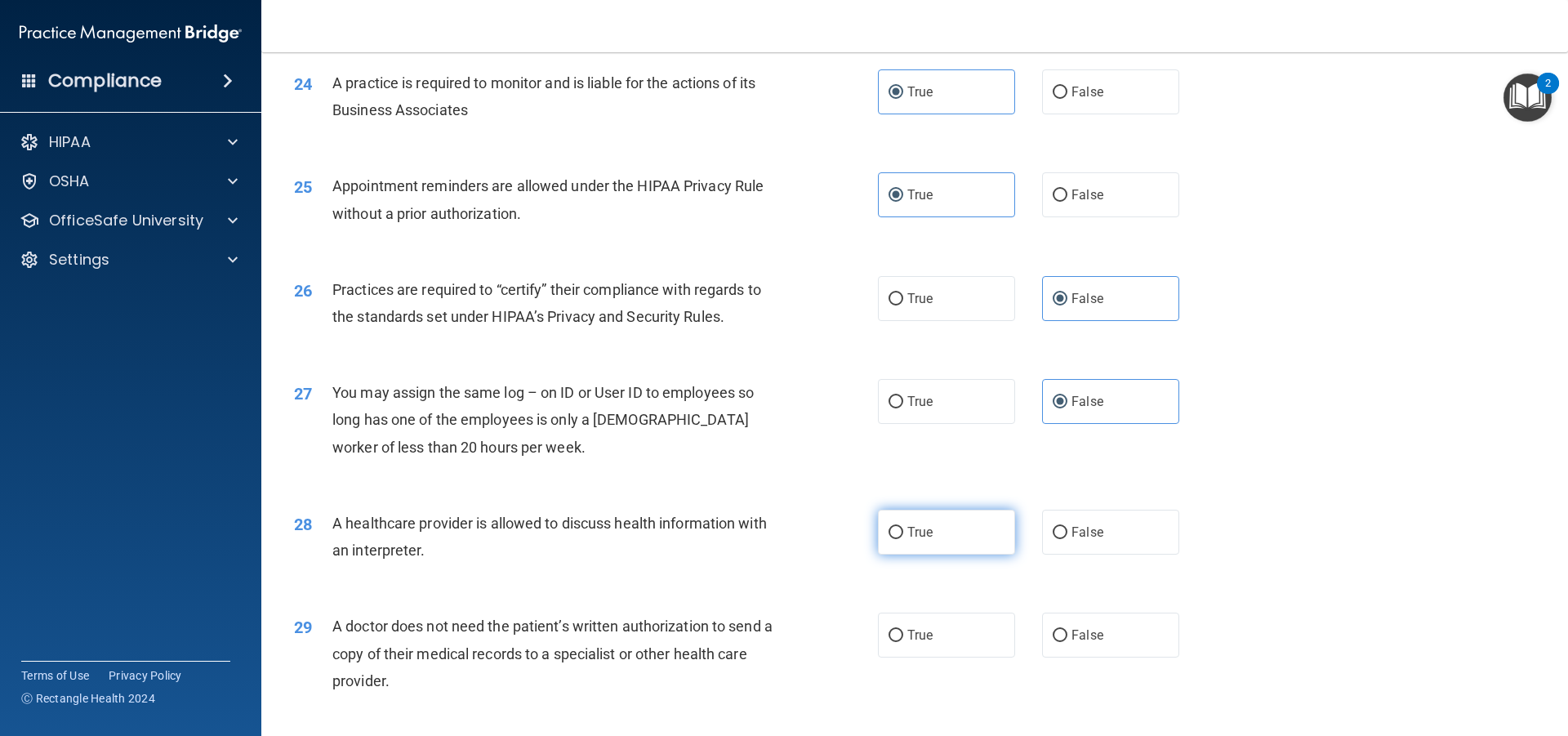
click at [981, 543] on label "True" at bounding box center [946, 532] width 137 height 45
click at [904, 540] on input "True" at bounding box center [896, 533] width 15 height 12
radio input "true"
click at [990, 641] on label "True" at bounding box center [946, 635] width 137 height 45
click at [904, 641] on input "True" at bounding box center [896, 636] width 15 height 12
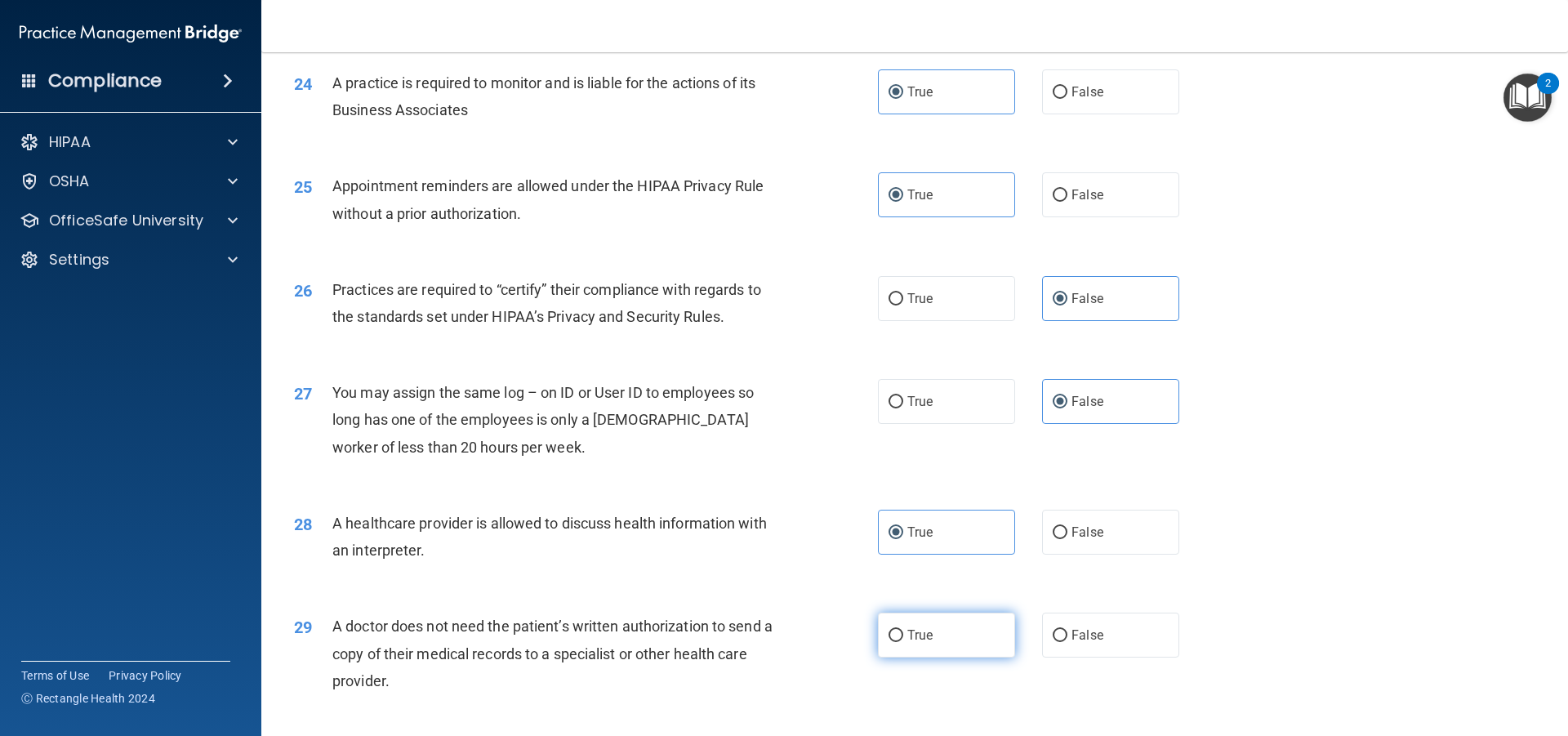
radio input "true"
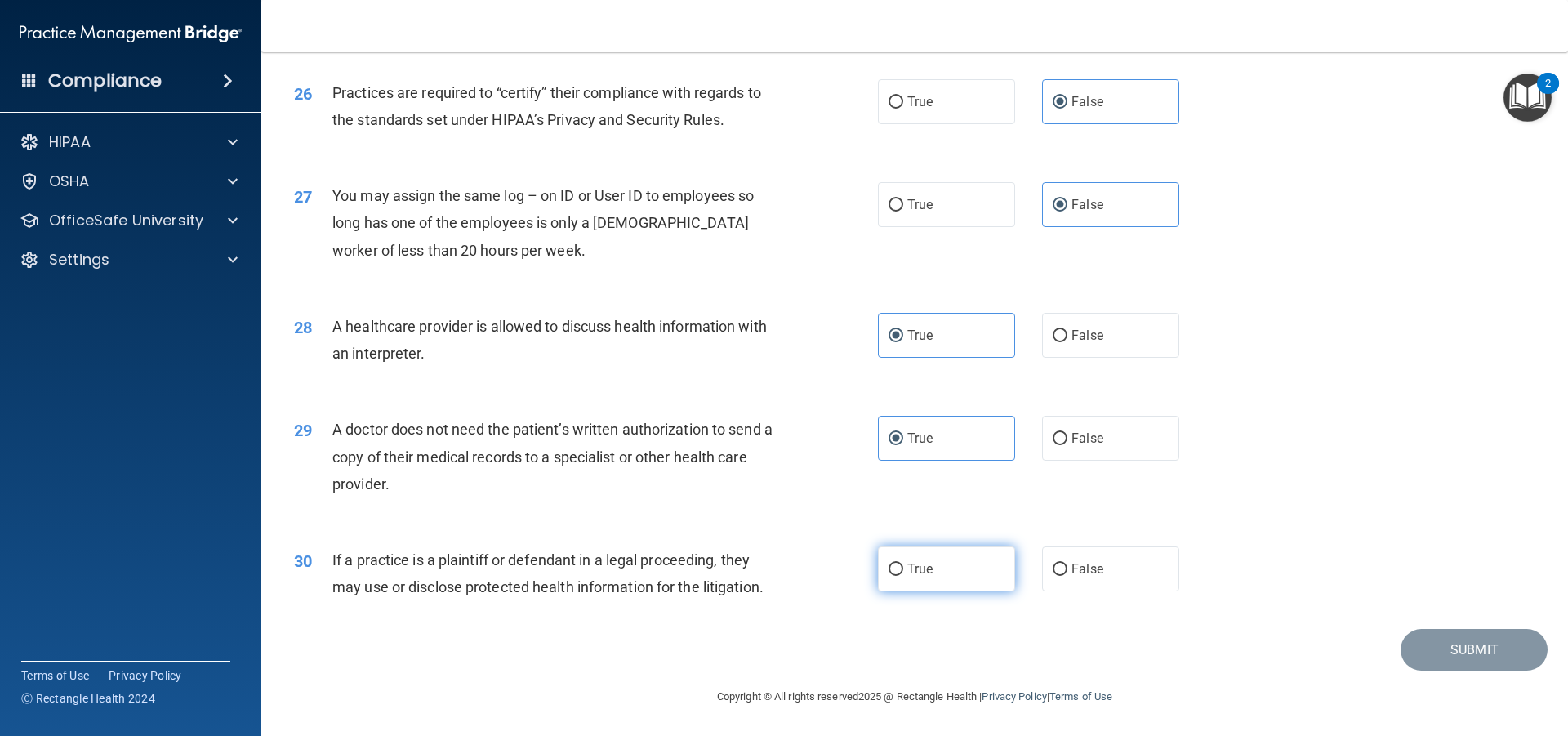
click at [985, 569] on label "True" at bounding box center [946, 569] width 137 height 45
click at [904, 569] on input "True" at bounding box center [896, 569] width 15 height 12
radio input "true"
click at [1423, 647] on button "Submit" at bounding box center [1474, 650] width 147 height 42
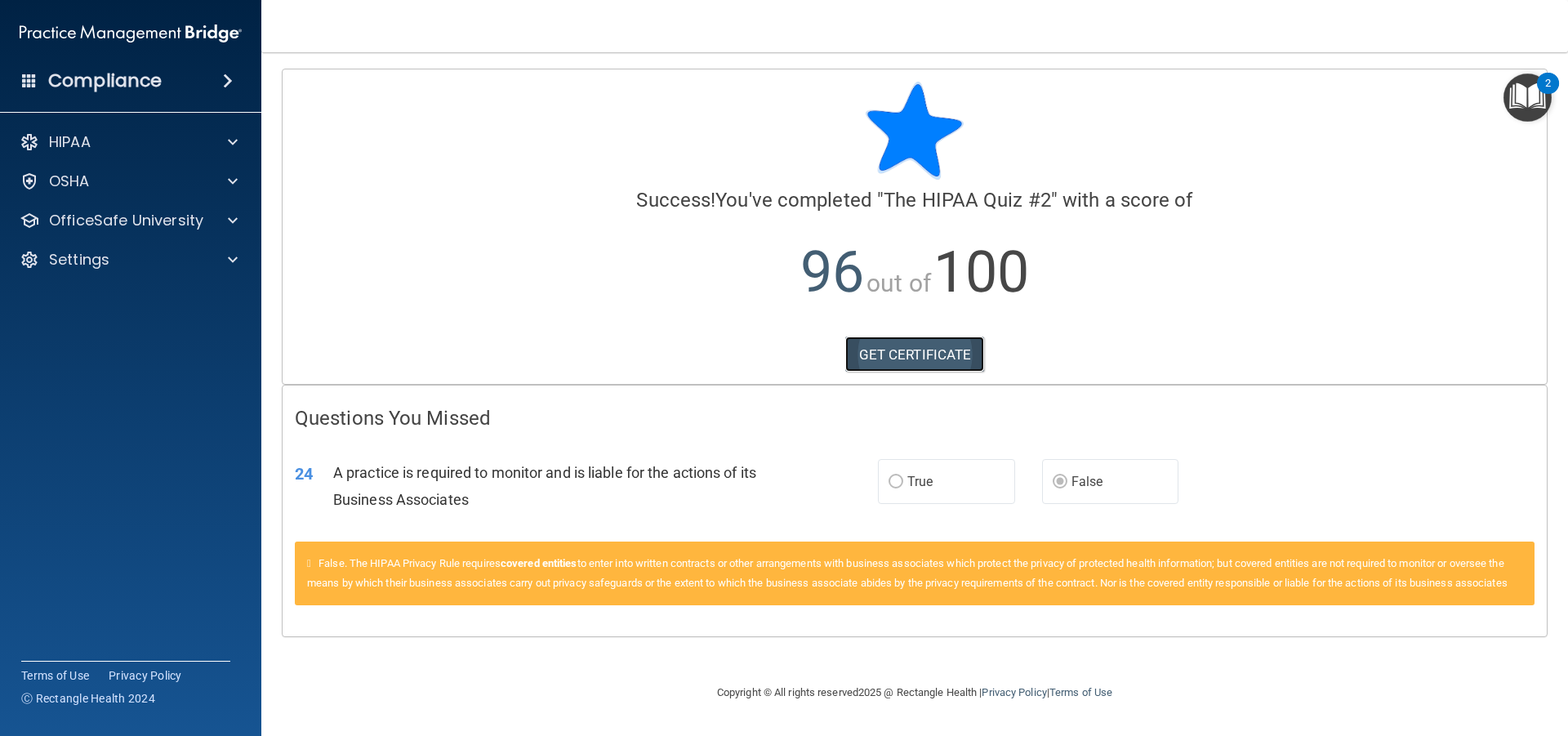
click at [872, 349] on link "GET CERTIFICATE" at bounding box center [915, 354] width 140 height 36
click at [78, 146] on p "HIPAA" at bounding box center [70, 142] width 42 height 20
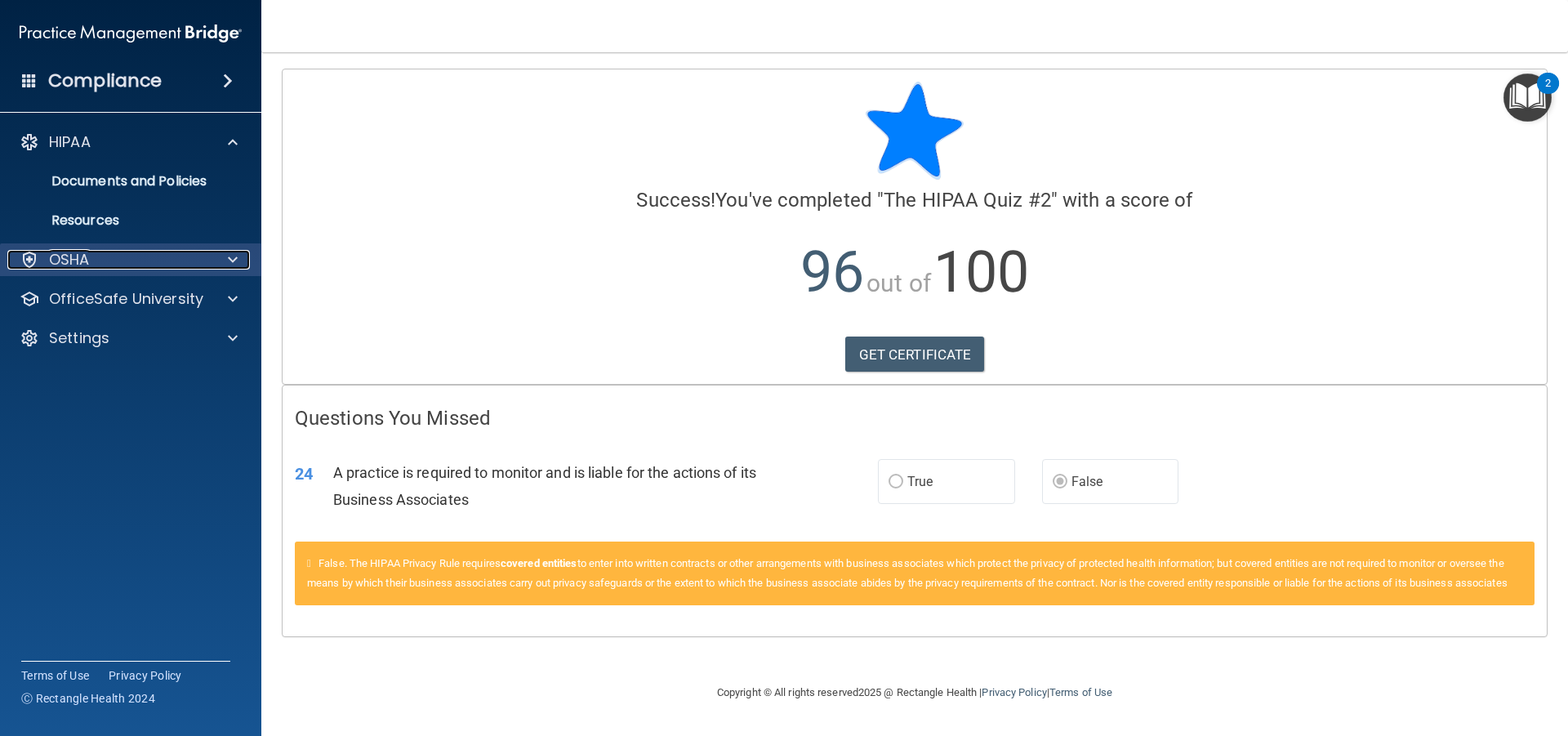
click at [88, 266] on p "OSHA" at bounding box center [69, 260] width 41 height 20
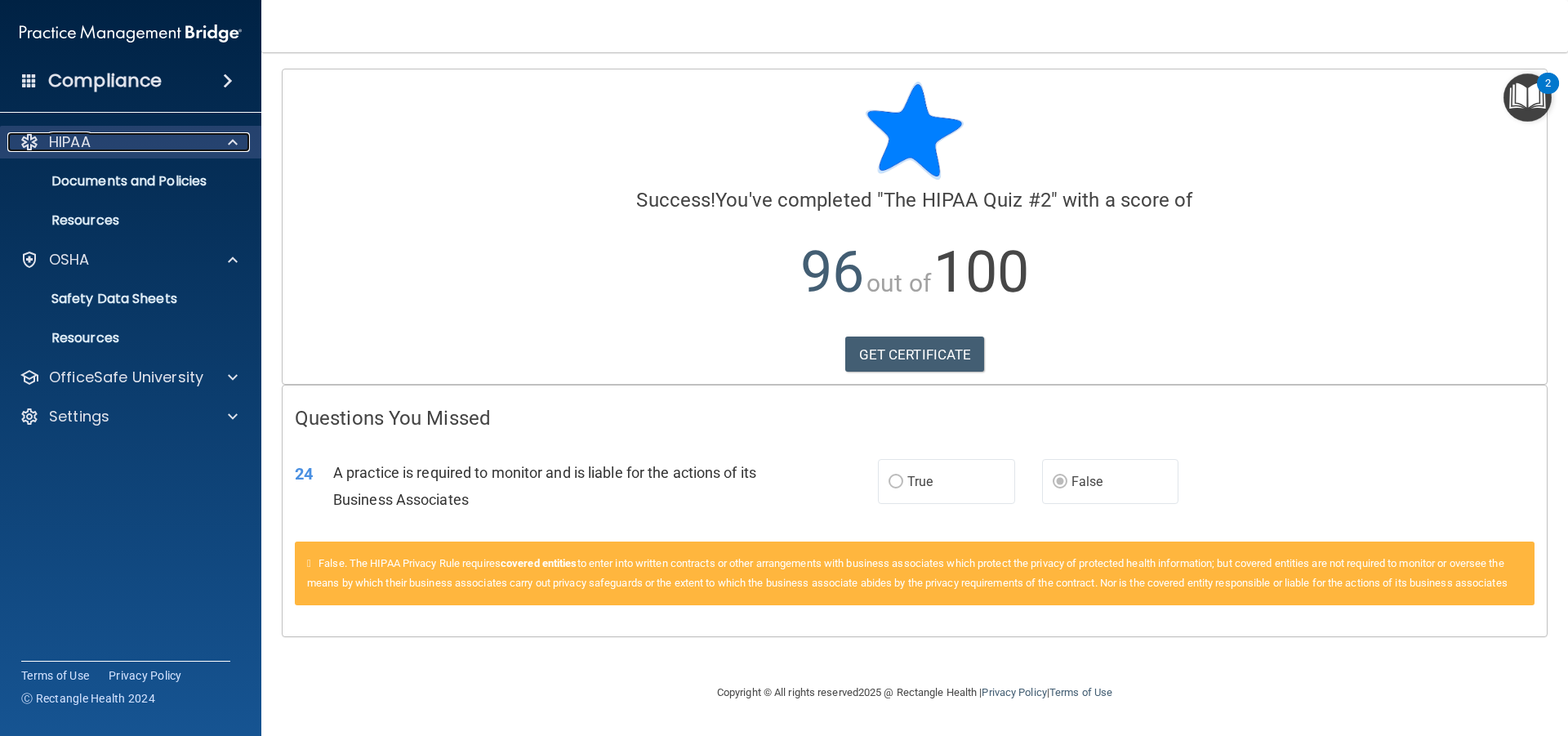
click at [121, 136] on div "HIPAA" at bounding box center [108, 142] width 202 height 20
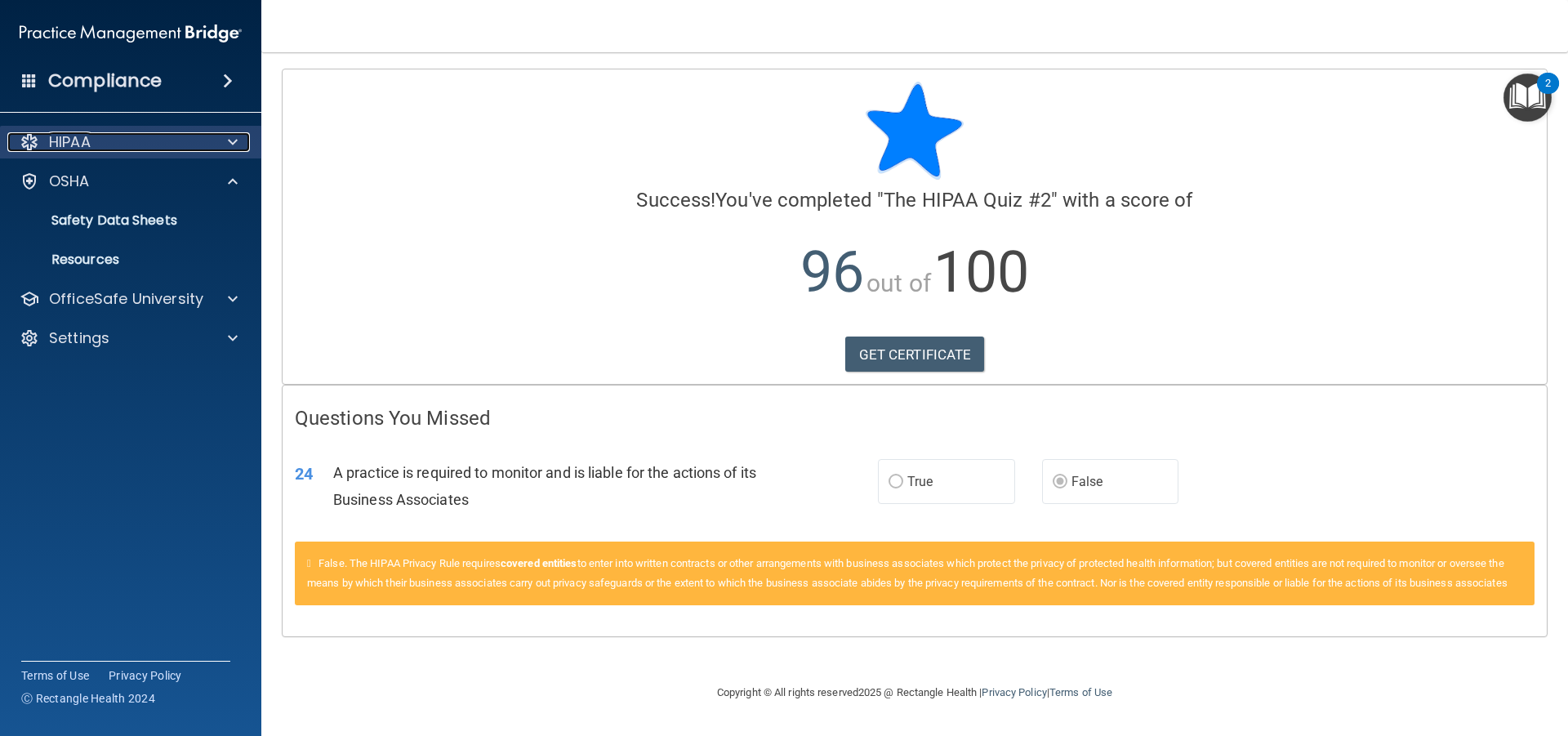
click at [121, 145] on div "HIPAA" at bounding box center [108, 142] width 202 height 20
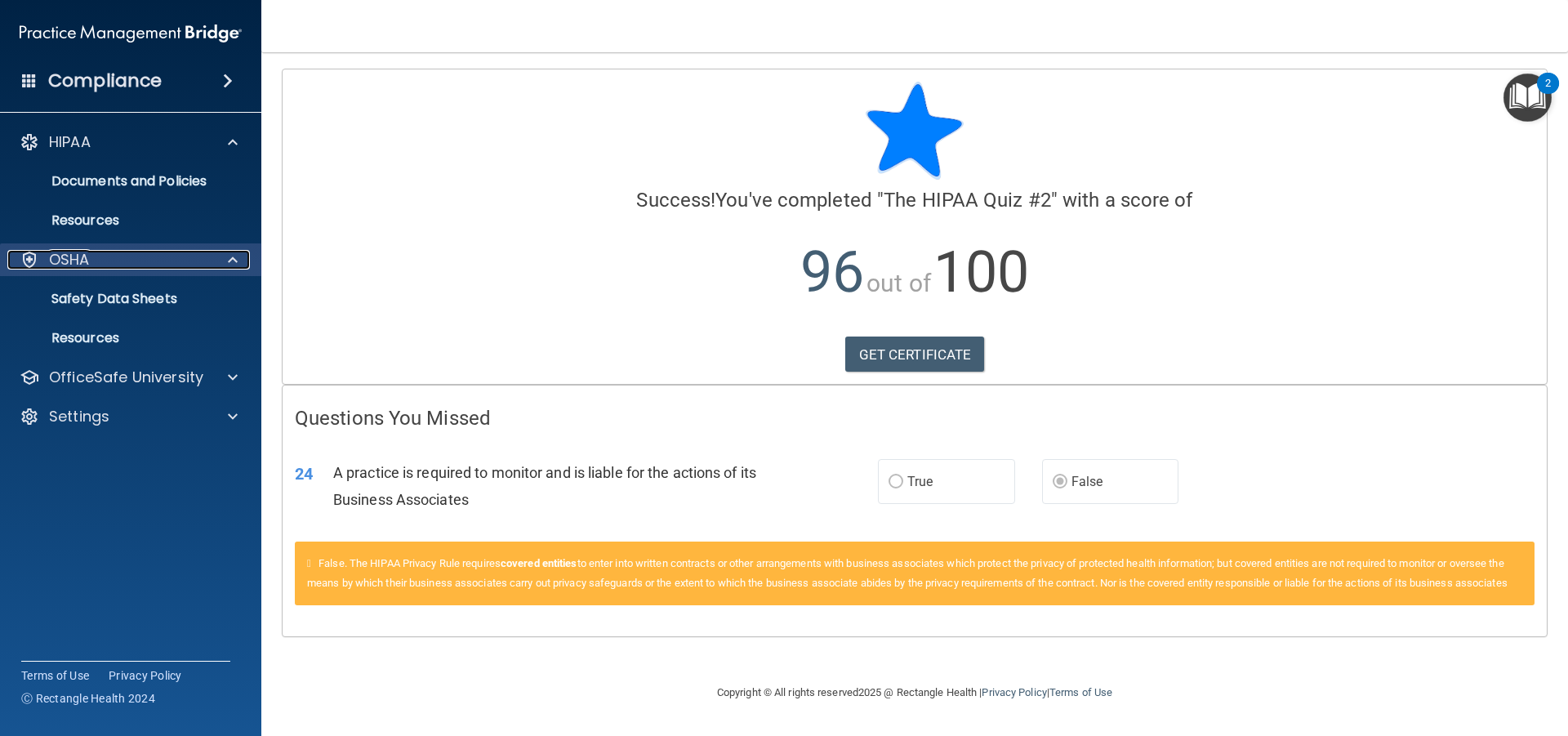
click at [221, 259] on div at bounding box center [230, 260] width 41 height 20
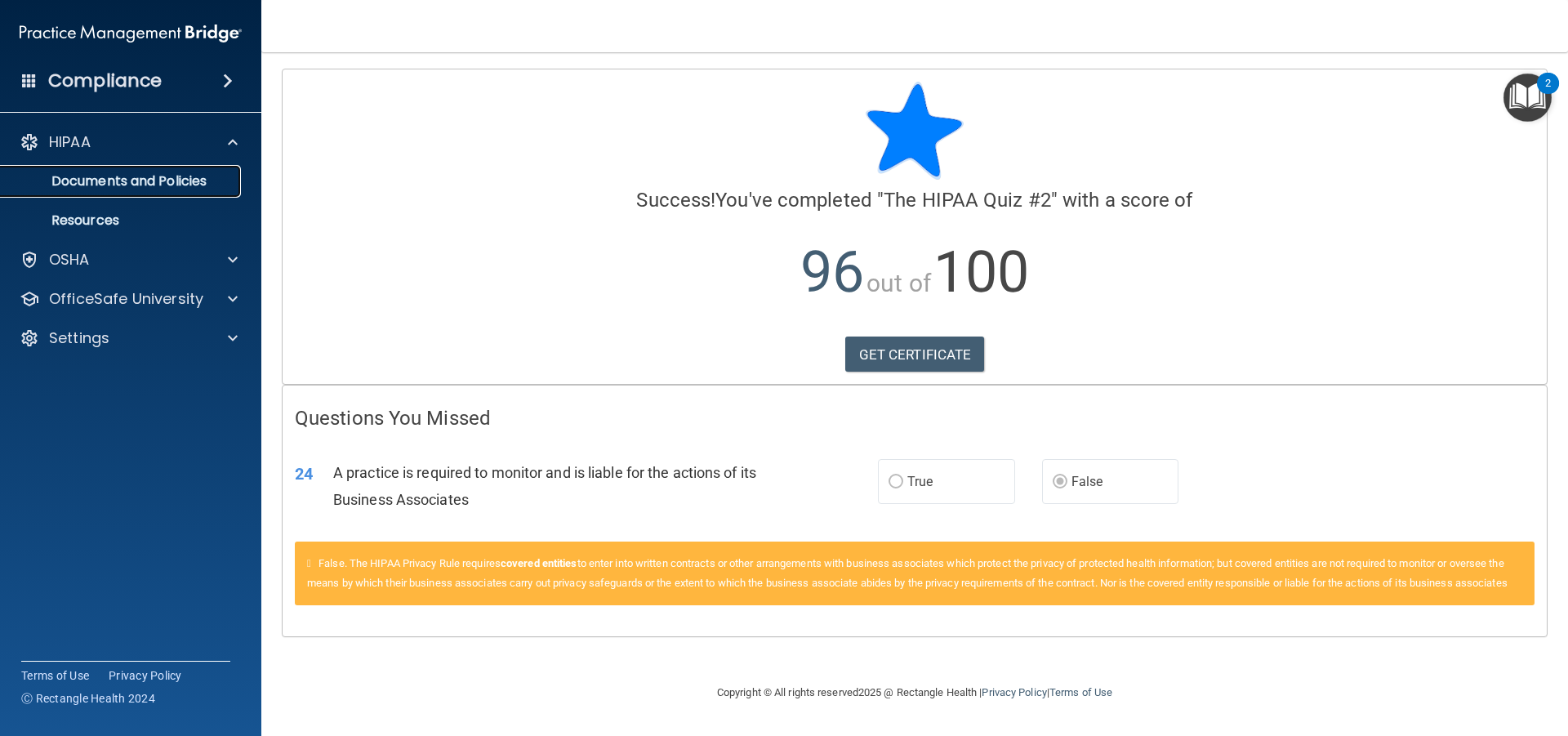
click at [194, 184] on p "Documents and Policies" at bounding box center [122, 182] width 223 height 17
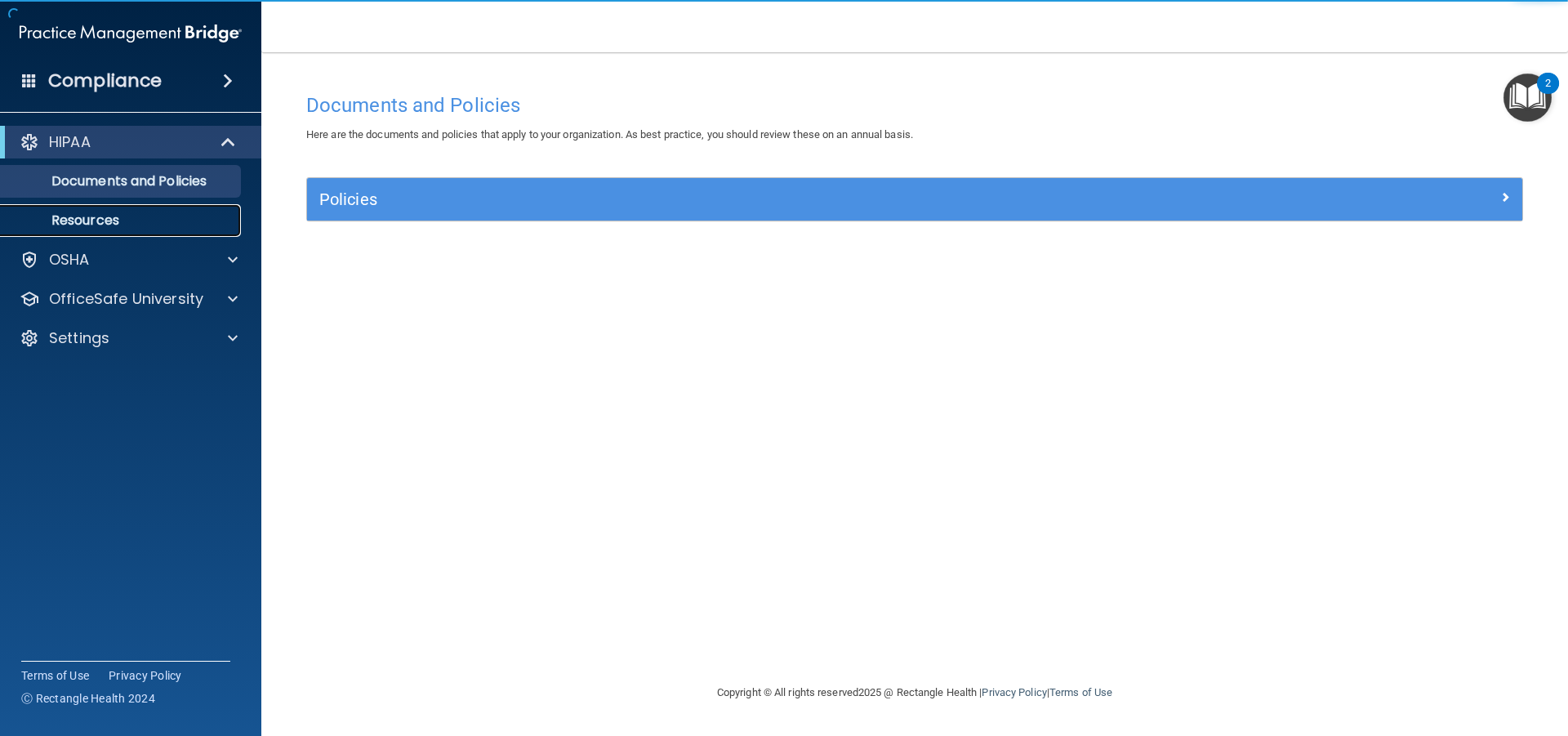
click at [141, 213] on p "Resources" at bounding box center [122, 221] width 223 height 17
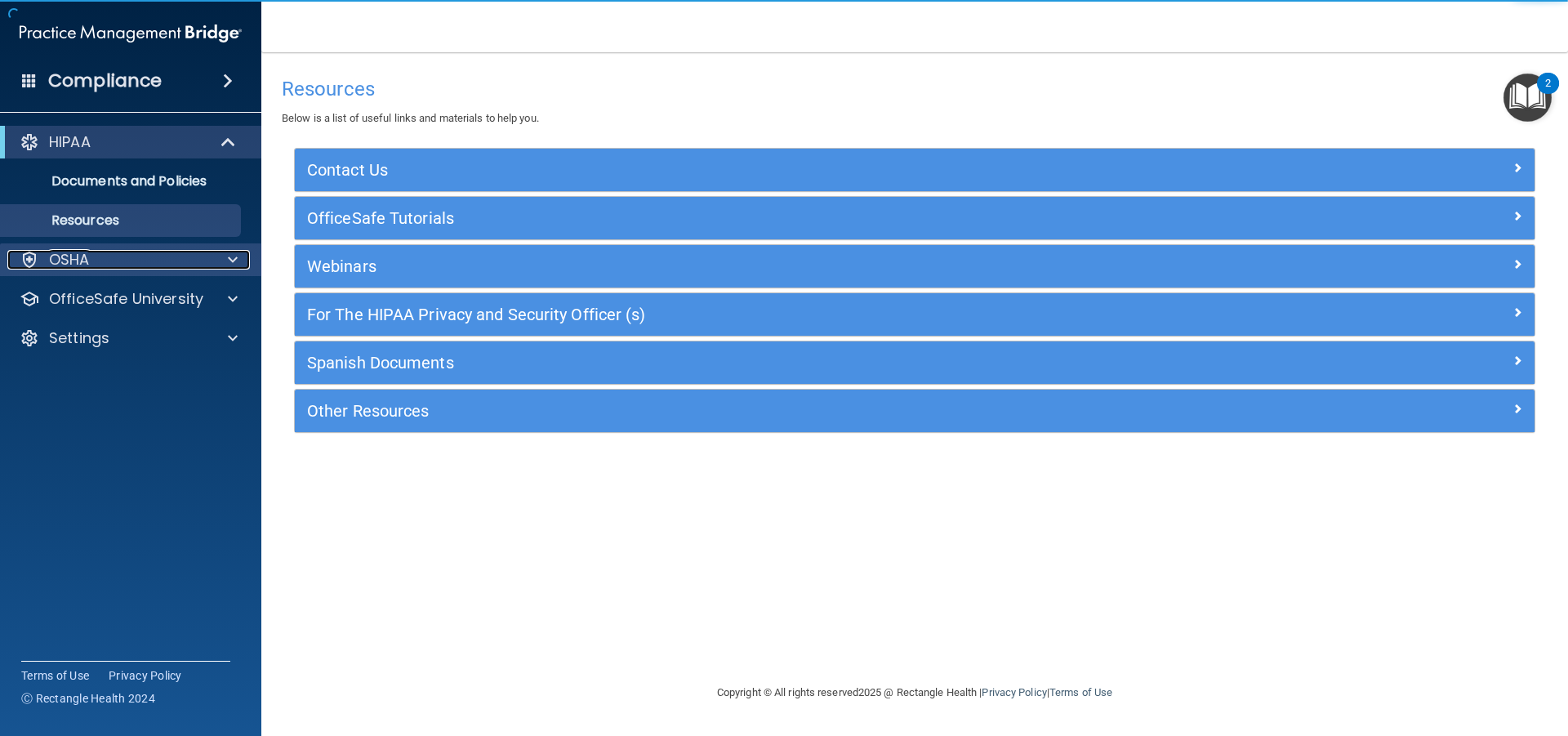
click at [61, 263] on p "OSHA" at bounding box center [69, 260] width 41 height 20
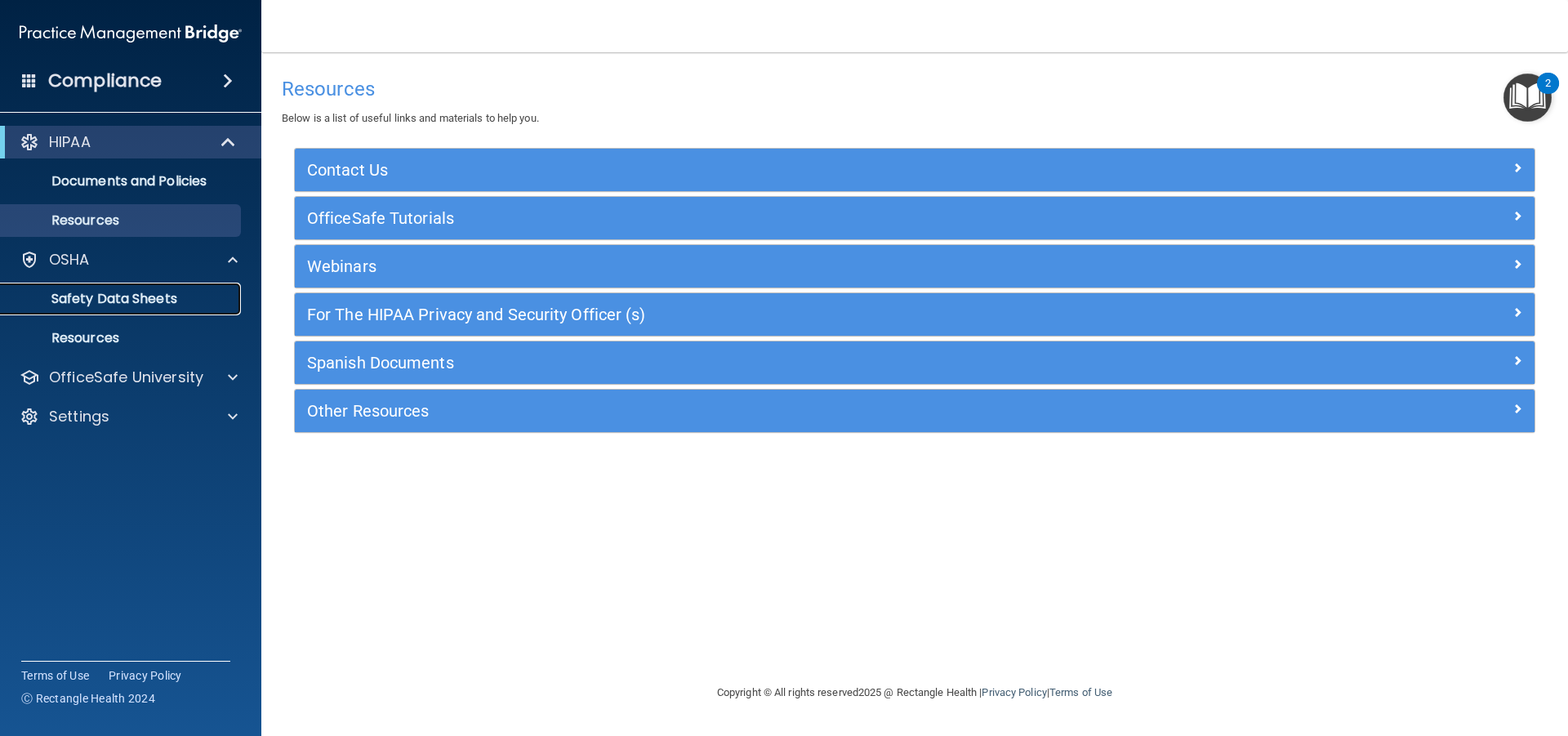
click at [77, 305] on p "Safety Data Sheets" at bounding box center [122, 299] width 223 height 17
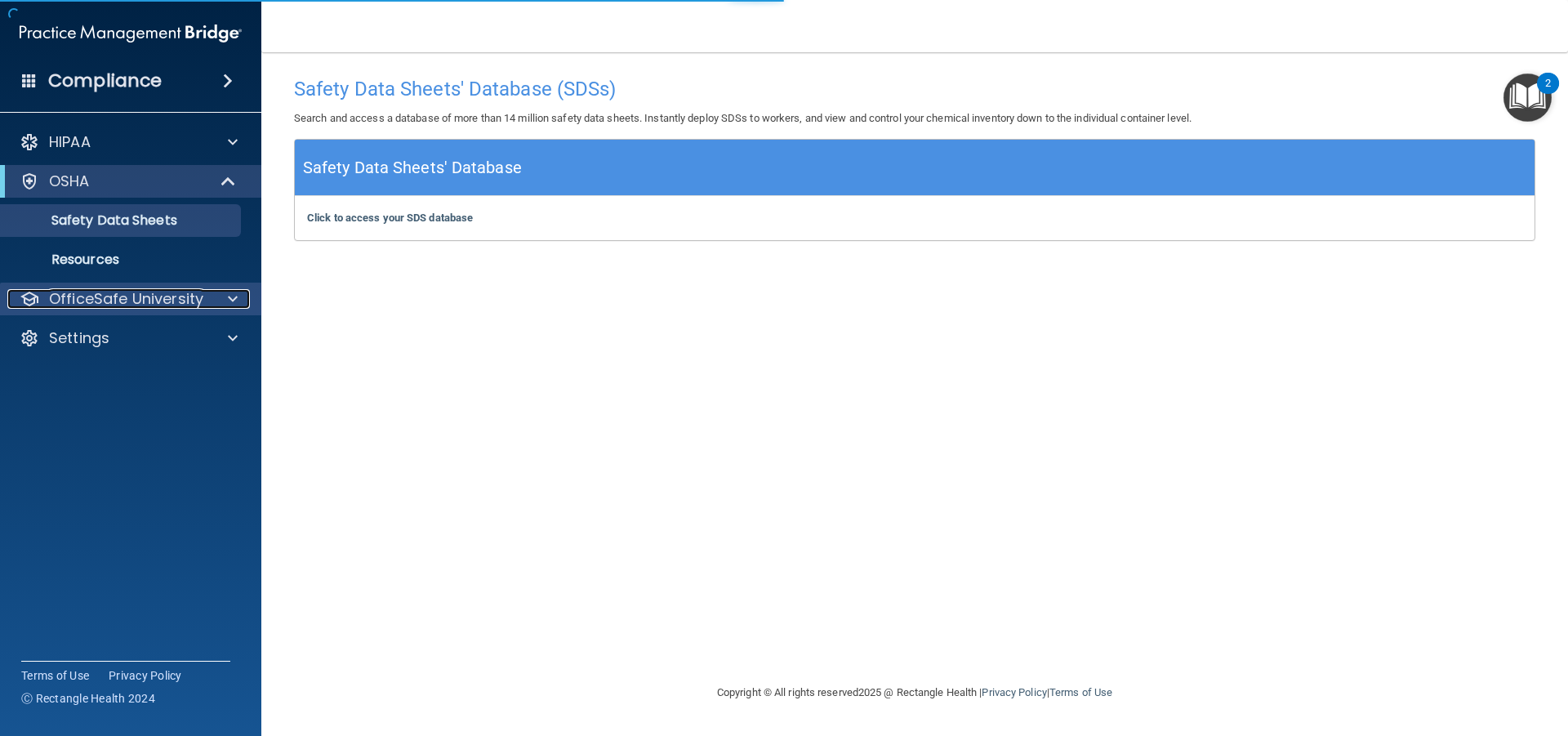
click at [77, 290] on p "OfficeSafe University" at bounding box center [126, 299] width 154 height 20
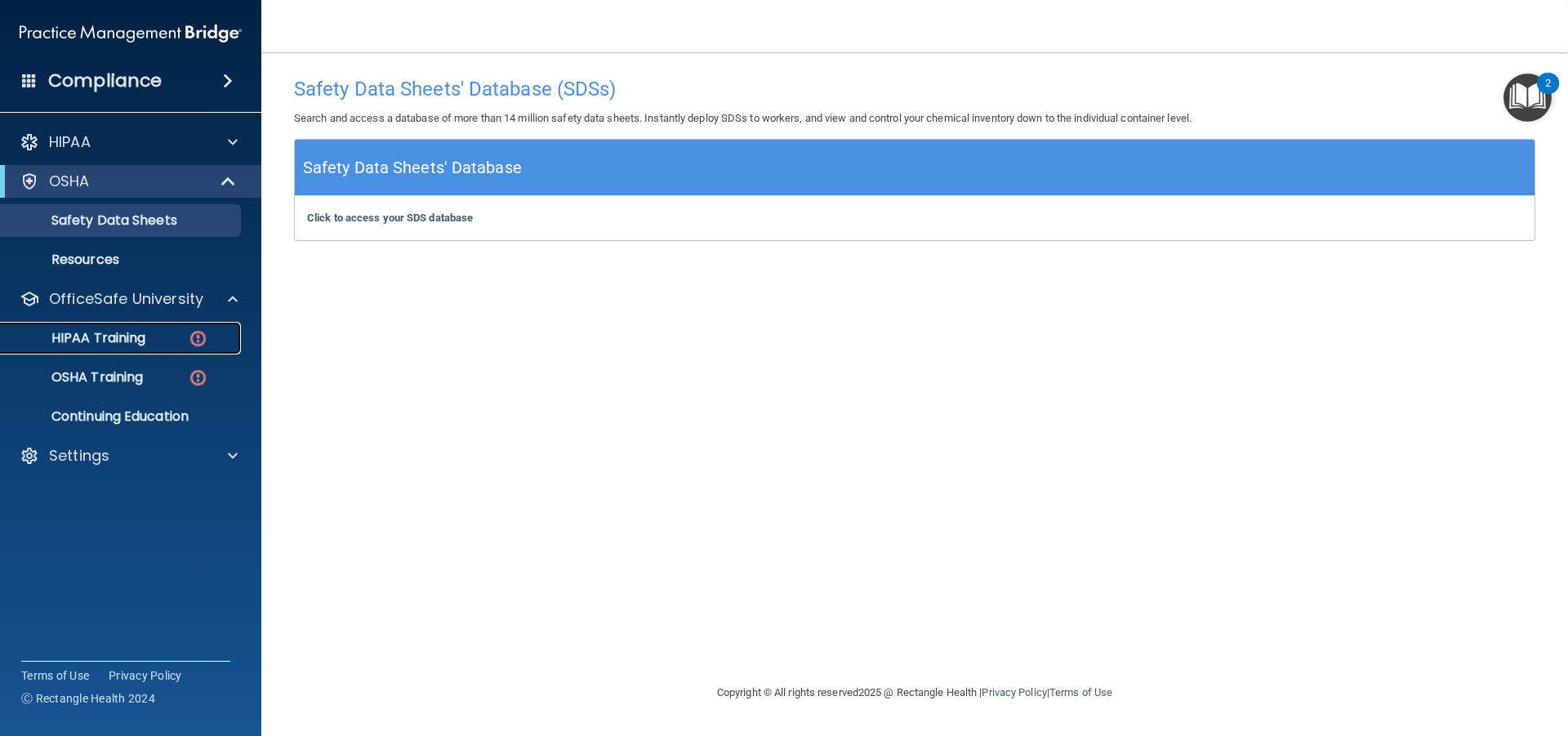
click at [79, 343] on p "HIPAA Training" at bounding box center [78, 339] width 135 height 17
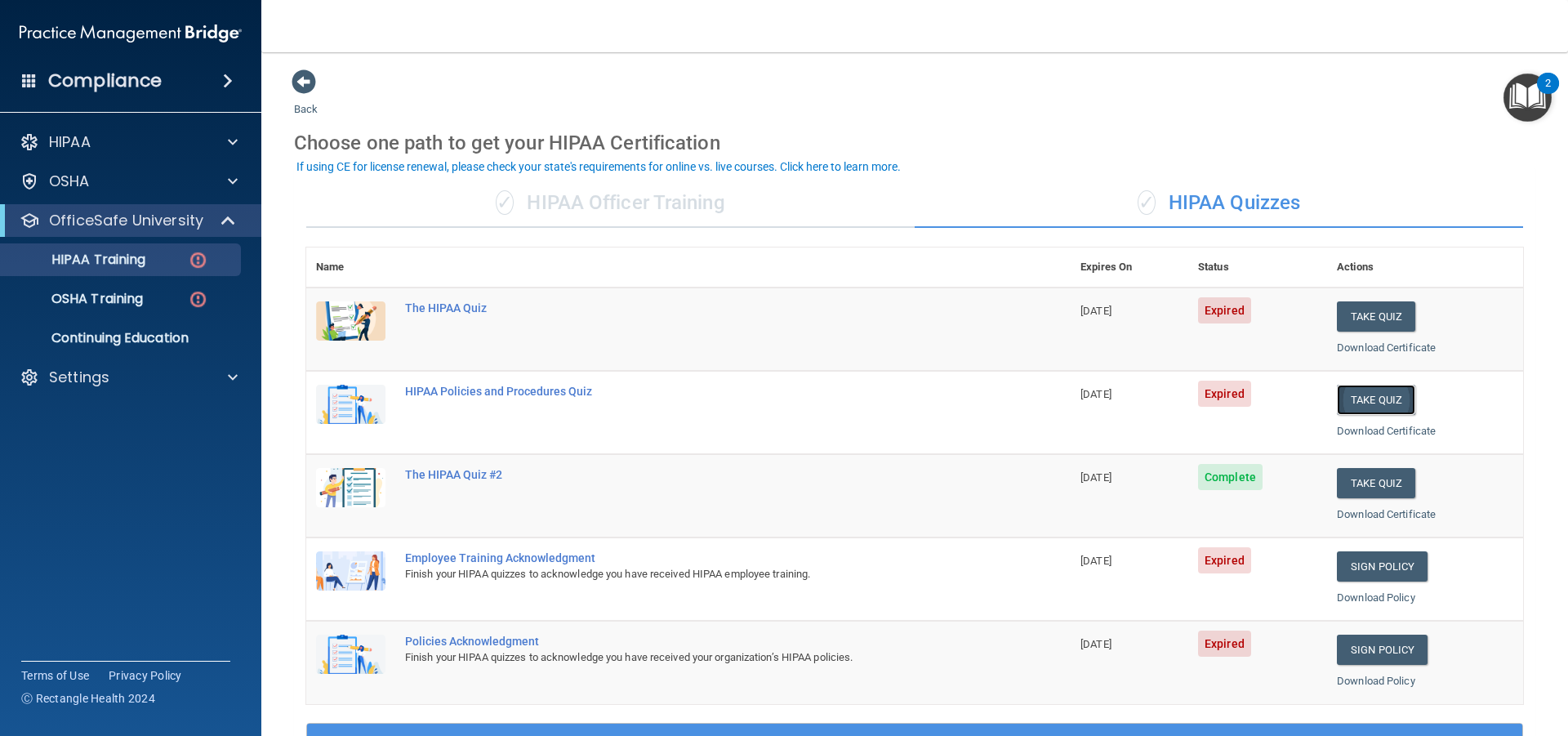
click at [1368, 396] on button "Take Quiz" at bounding box center [1377, 400] width 78 height 30
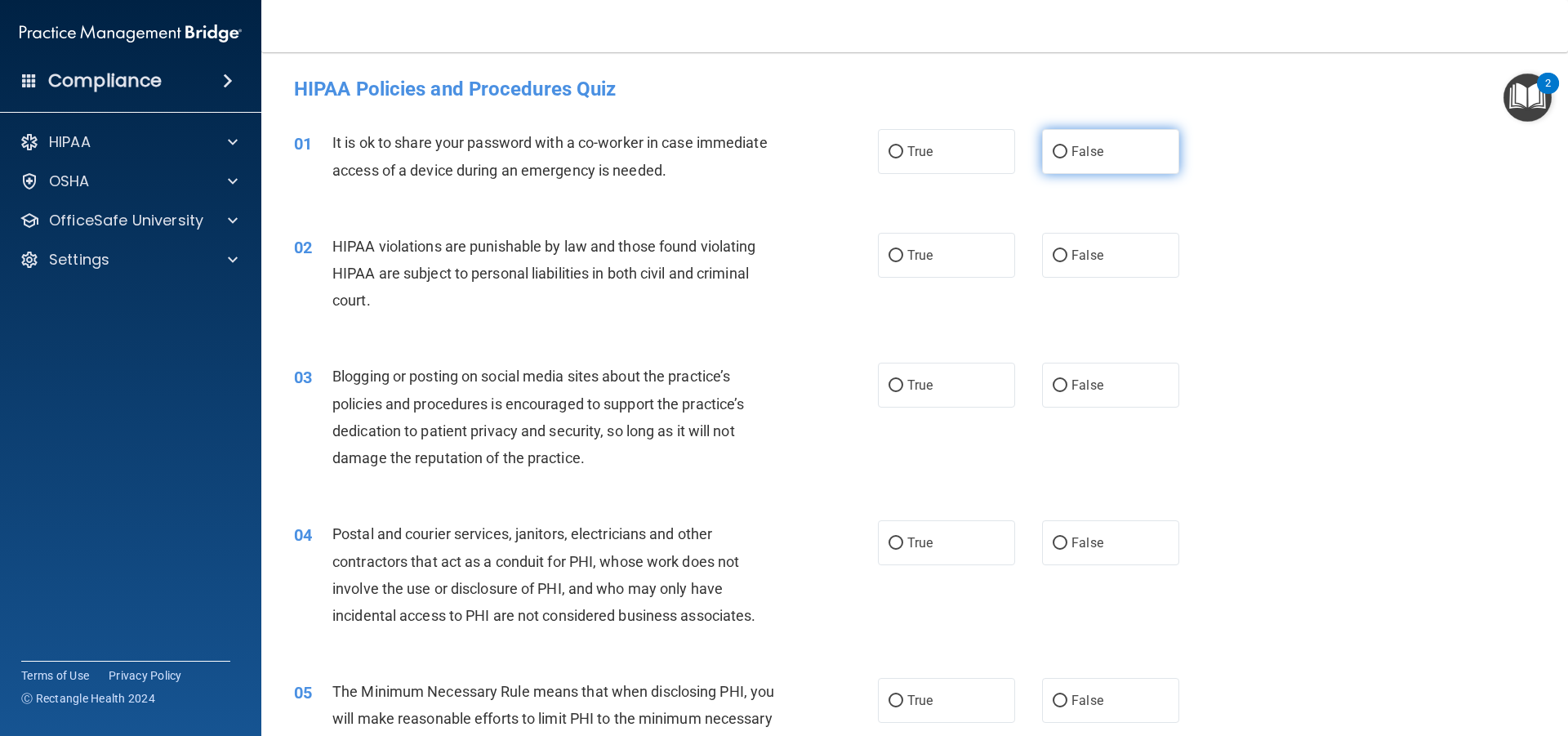
click at [1080, 139] on label "False" at bounding box center [1110, 152] width 137 height 45
click at [1068, 147] on input "False" at bounding box center [1060, 152] width 15 height 12
radio input "true"
click at [898, 264] on label "True" at bounding box center [946, 256] width 137 height 45
click at [898, 262] on input "True" at bounding box center [896, 256] width 15 height 12
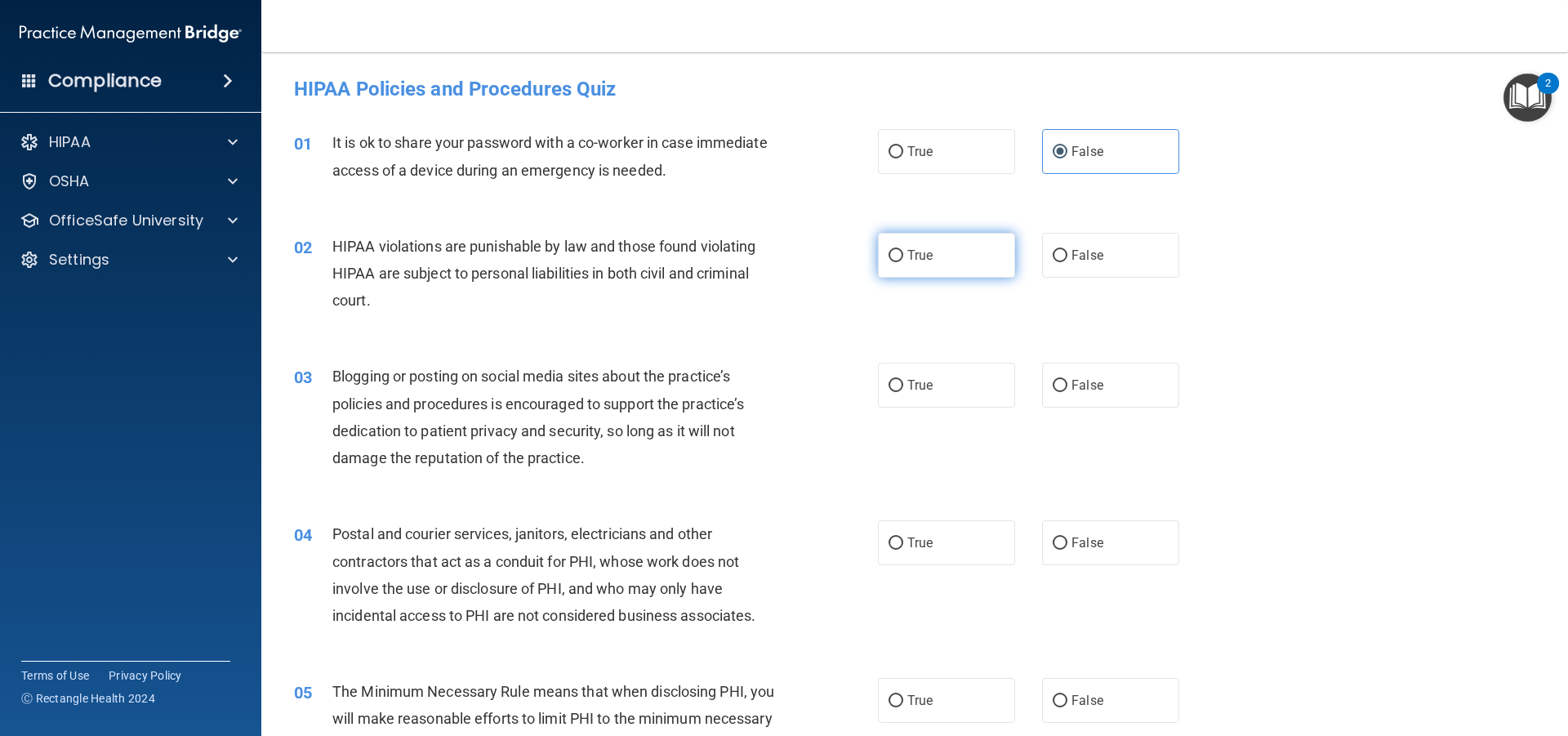
radio input "true"
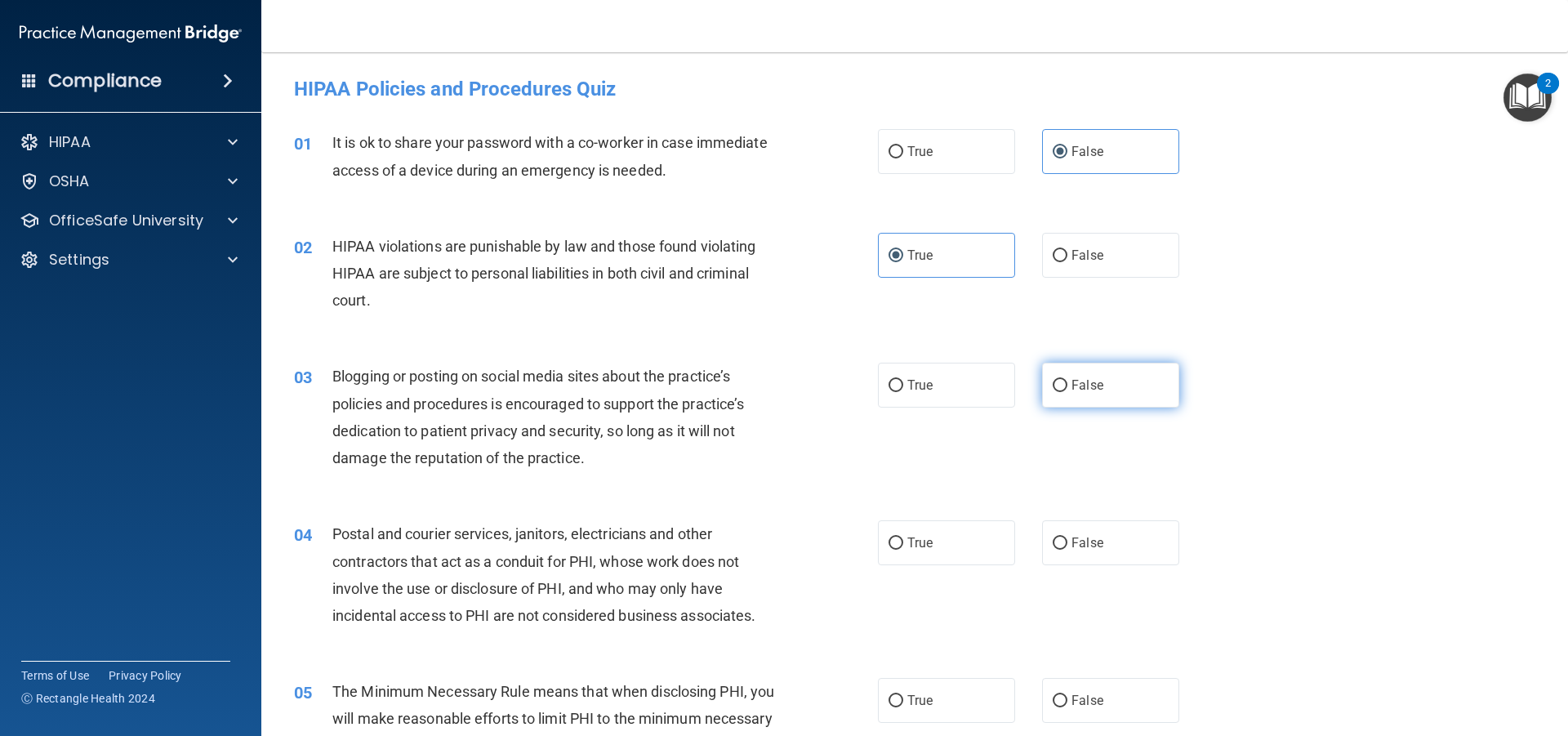
click at [1067, 396] on label "False" at bounding box center [1110, 385] width 137 height 45
click at [1067, 392] on input "False" at bounding box center [1060, 385] width 15 height 12
radio input "true"
click at [959, 540] on label "True" at bounding box center [946, 543] width 137 height 45
click at [904, 540] on input "True" at bounding box center [896, 544] width 15 height 12
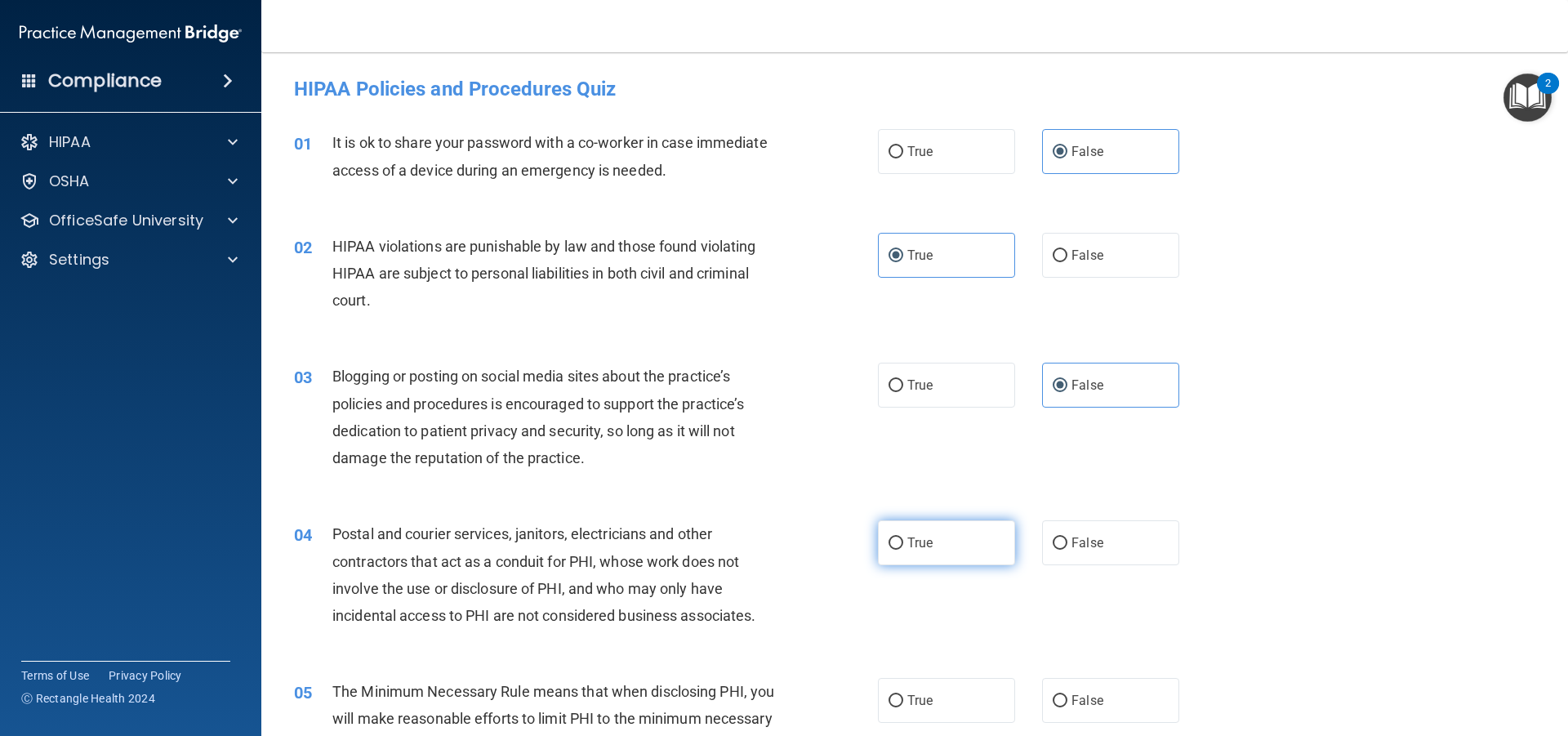
radio input "true"
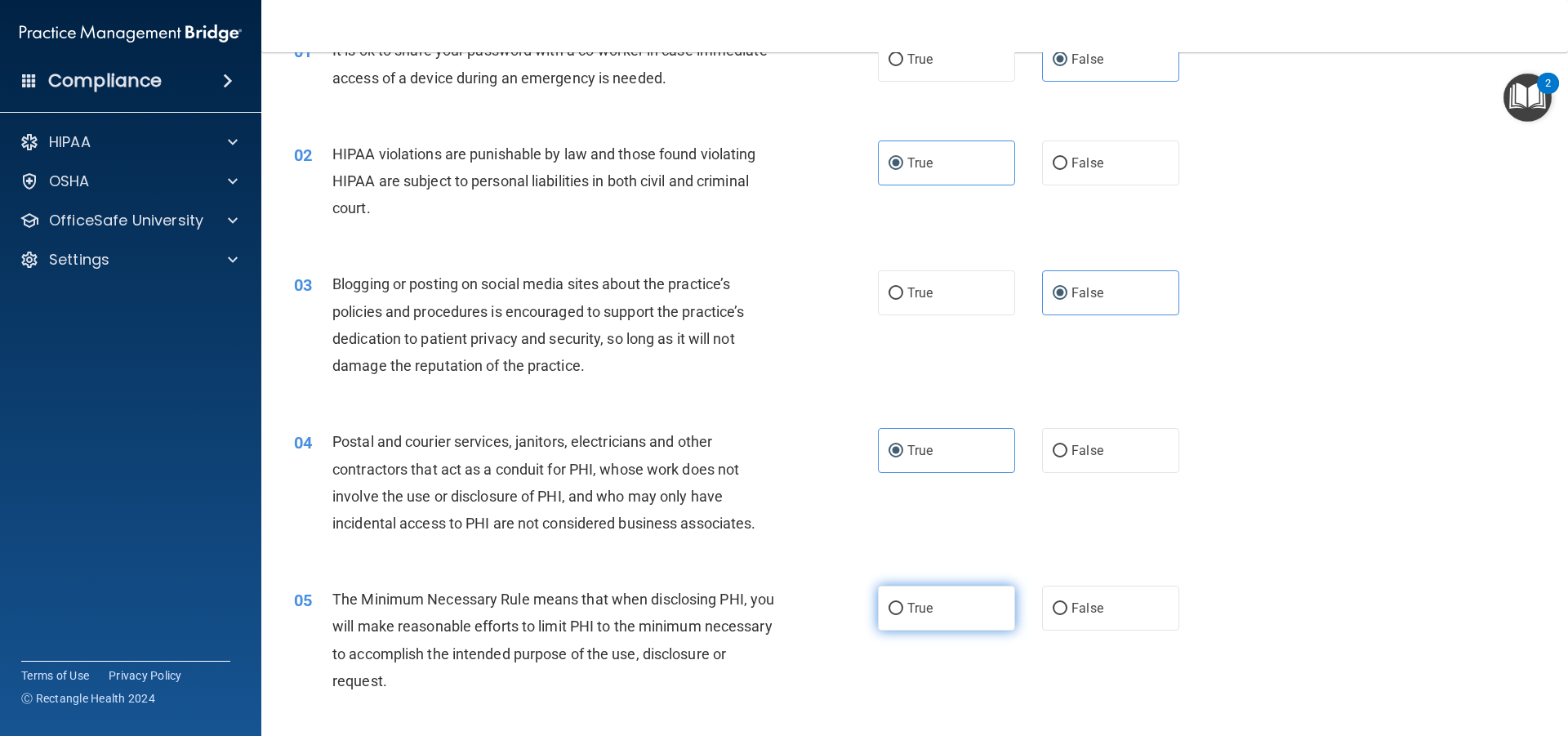
click at [921, 595] on label "True" at bounding box center [946, 609] width 137 height 45
click at [904, 603] on input "True" at bounding box center [896, 609] width 15 height 12
radio input "true"
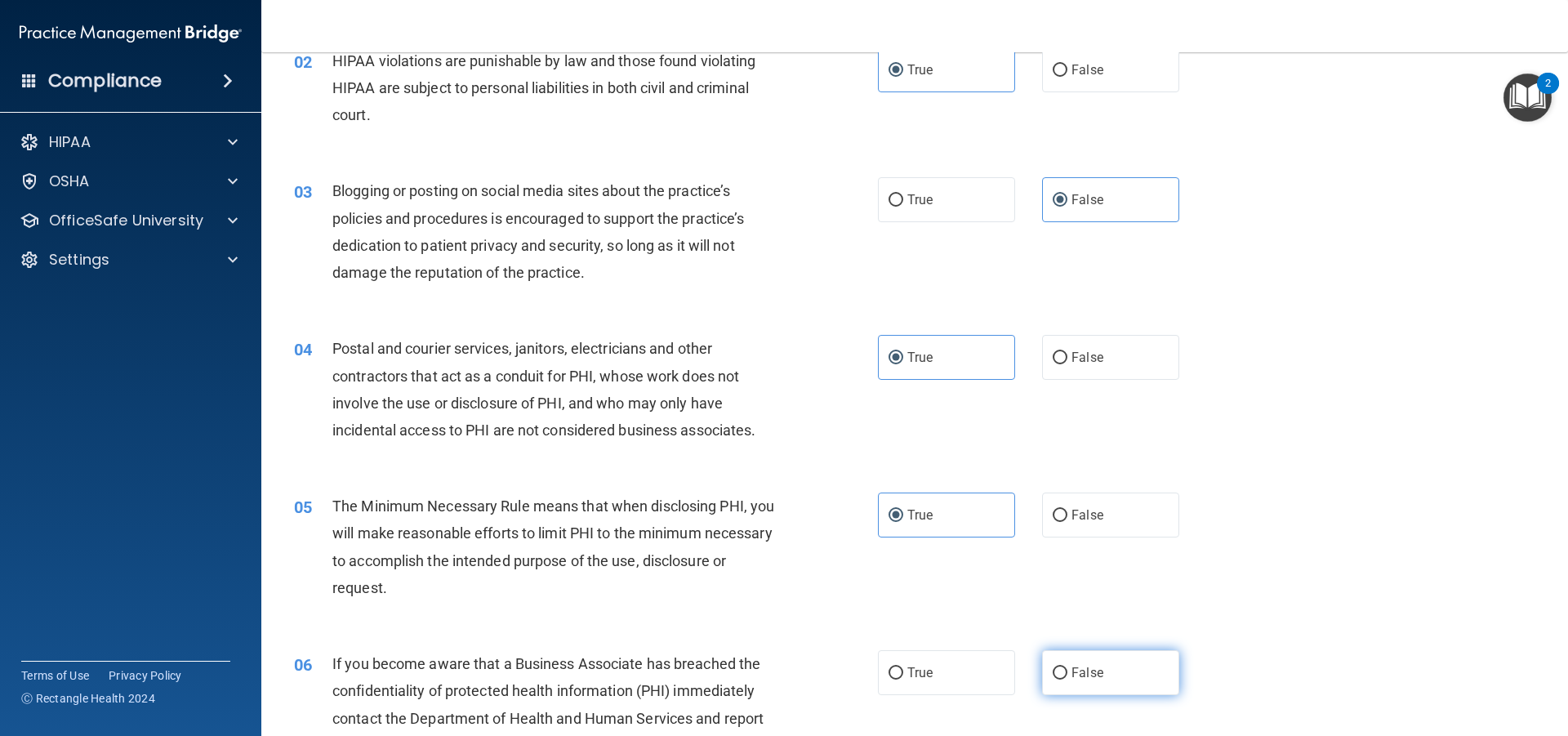
click at [1104, 669] on label "False" at bounding box center [1110, 673] width 137 height 45
click at [1068, 669] on input "False" at bounding box center [1060, 674] width 15 height 12
radio input "true"
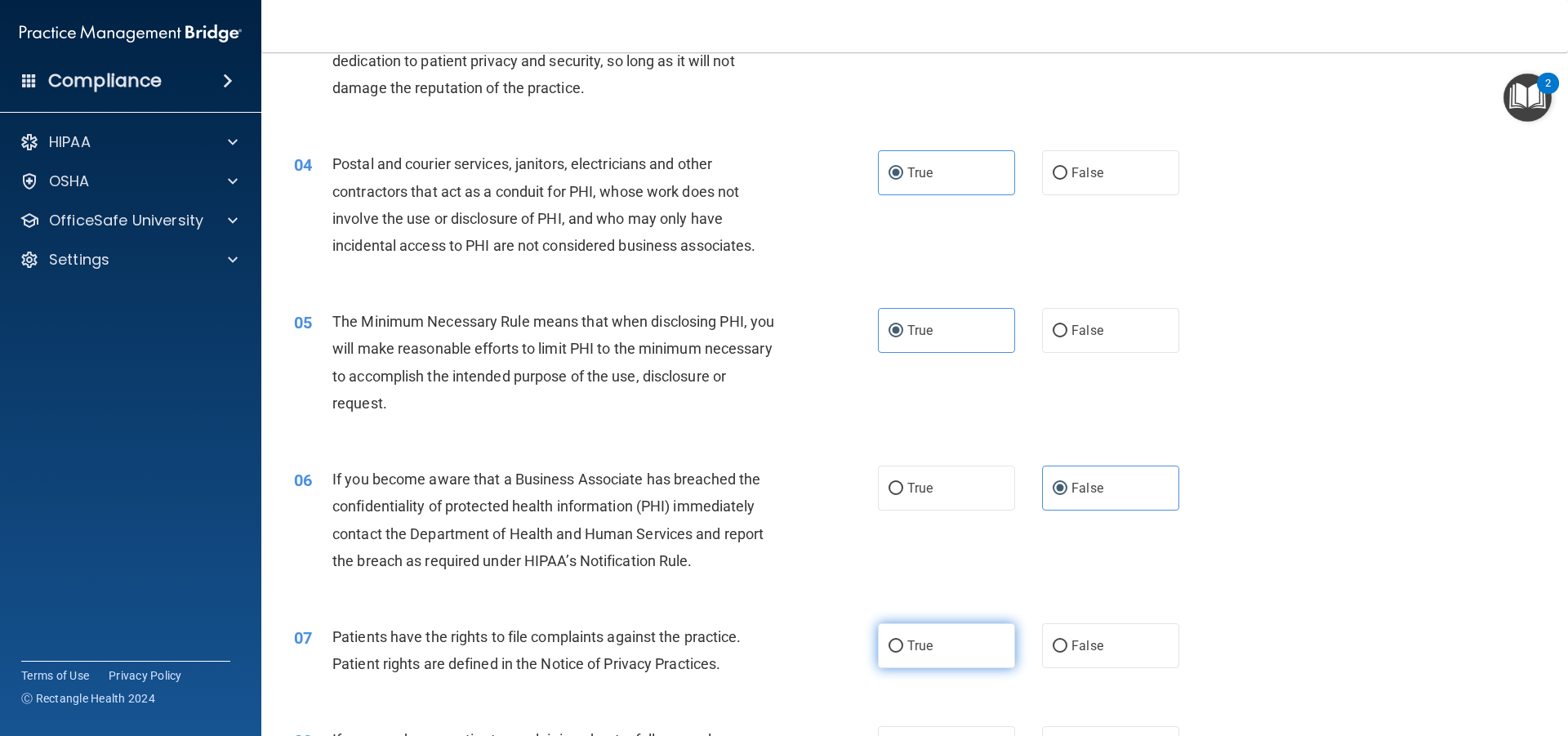
click at [968, 641] on label "True" at bounding box center [946, 646] width 137 height 45
click at [904, 641] on input "True" at bounding box center [896, 646] width 15 height 12
radio input "true"
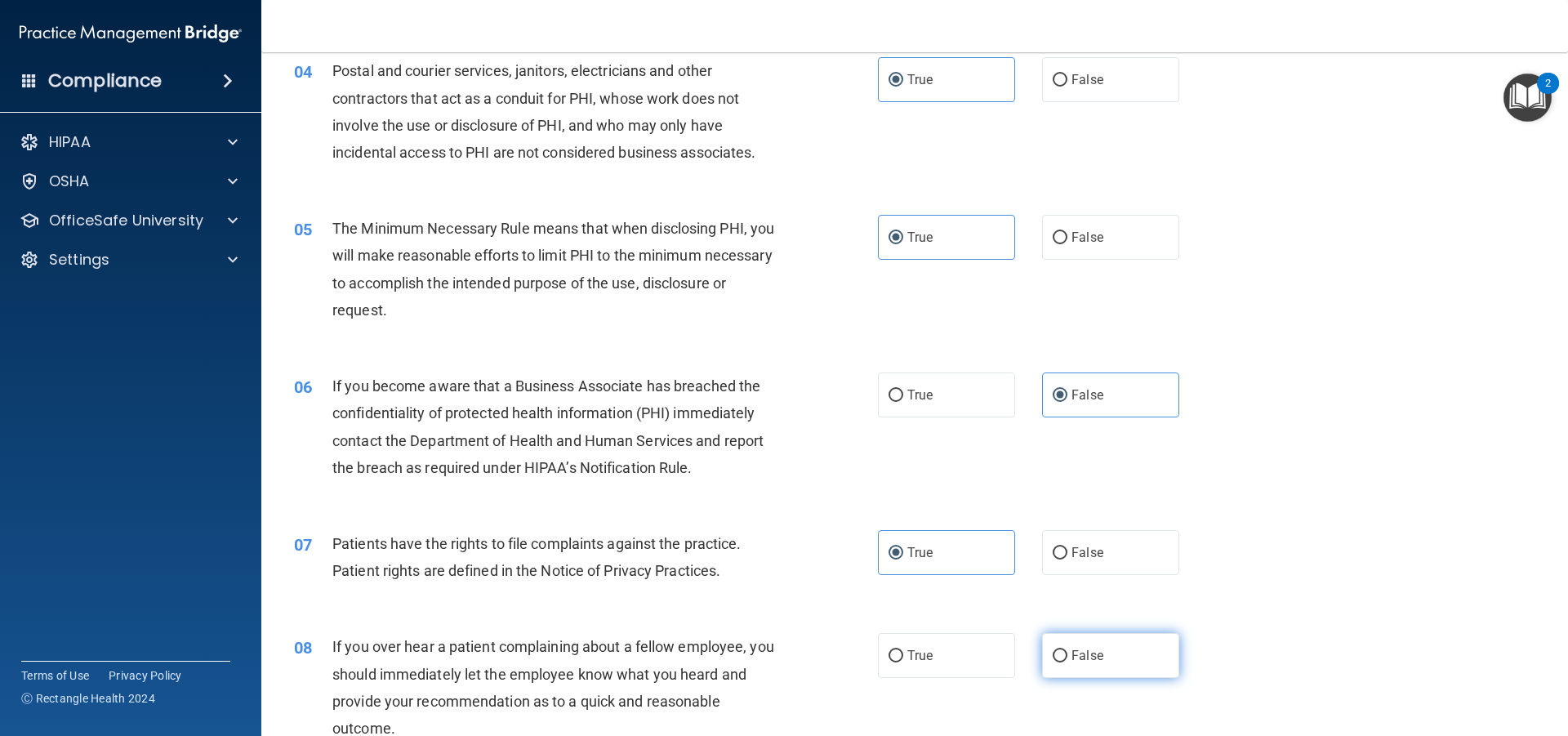
click at [1079, 649] on span "False" at bounding box center [1088, 655] width 32 height 16
click at [1068, 650] on input "False" at bounding box center [1060, 656] width 15 height 12
radio input "true"
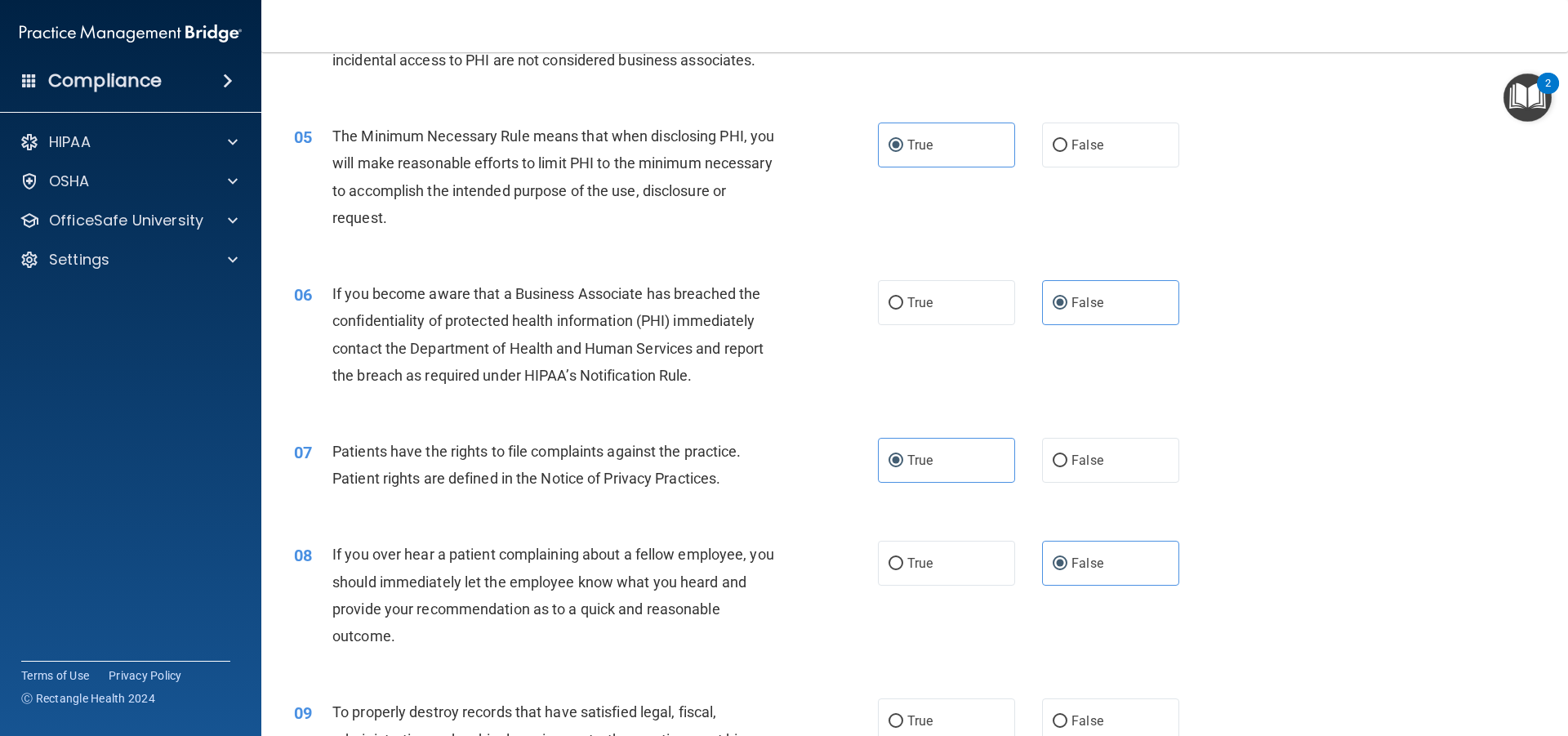
scroll to position [741, 0]
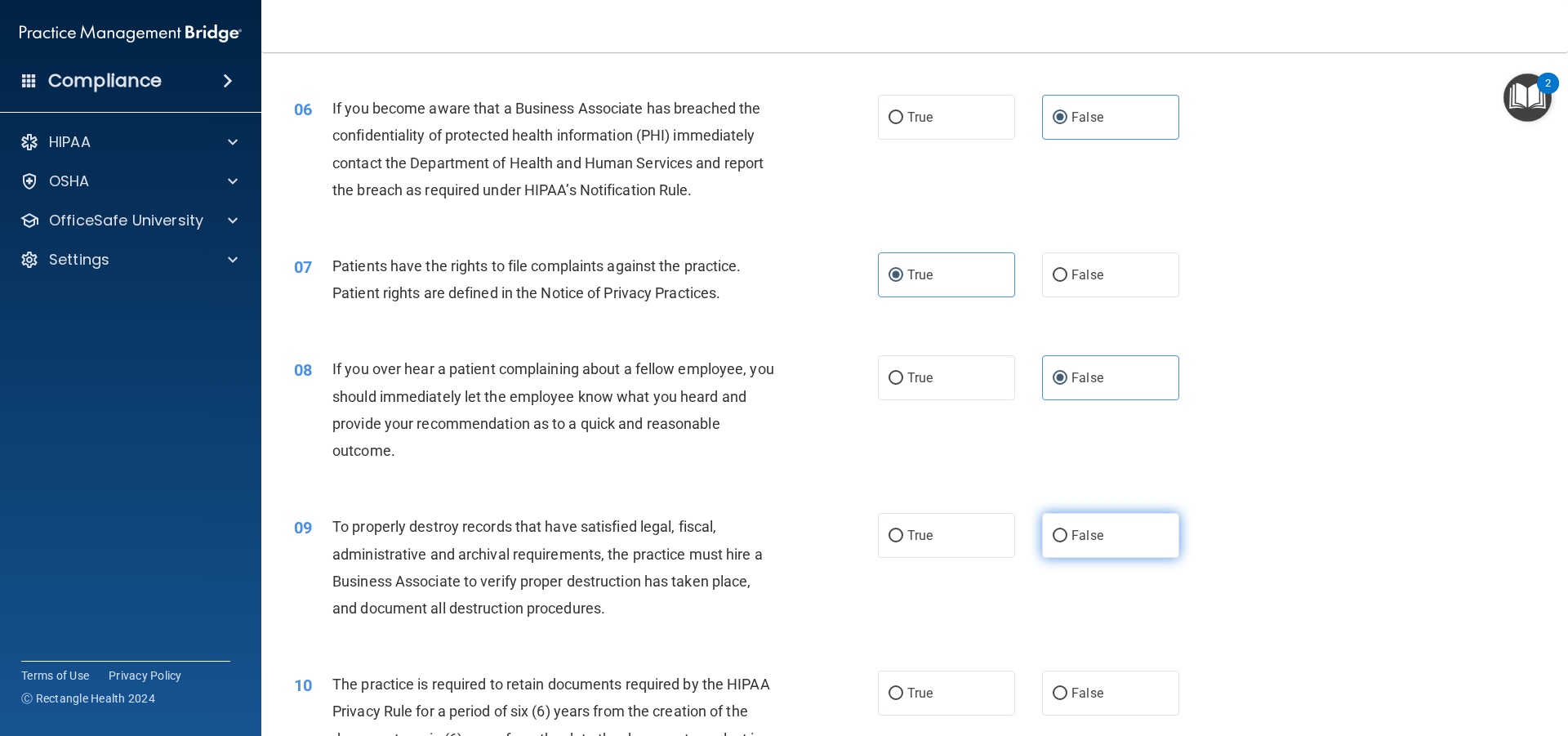
click at [1065, 527] on label "False" at bounding box center [1110, 535] width 137 height 45
click at [1065, 530] on input "False" at bounding box center [1060, 536] width 15 height 12
radio input "true"
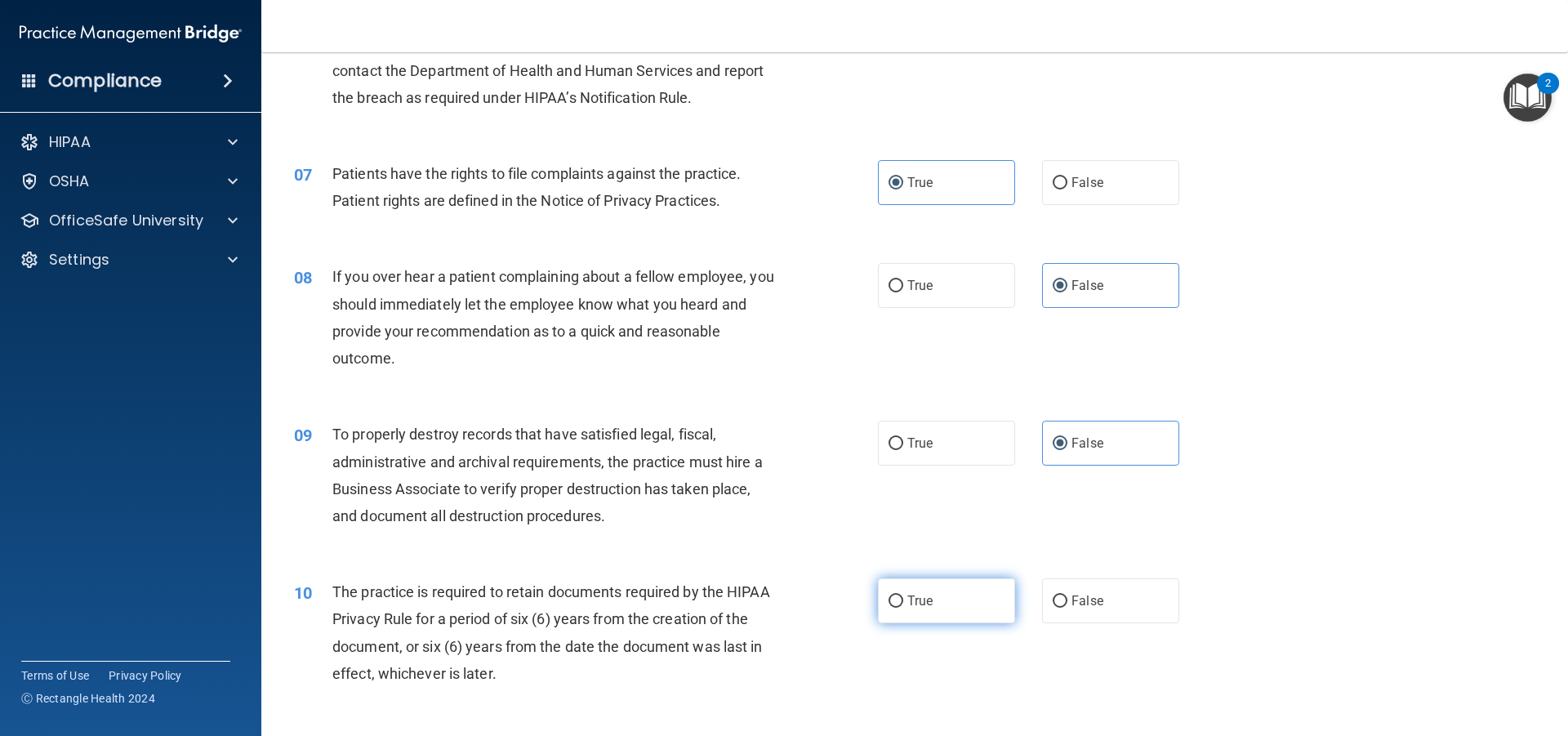
click at [940, 594] on label "True" at bounding box center [946, 601] width 137 height 45
click at [904, 595] on input "True" at bounding box center [896, 601] width 15 height 12
radio input "true"
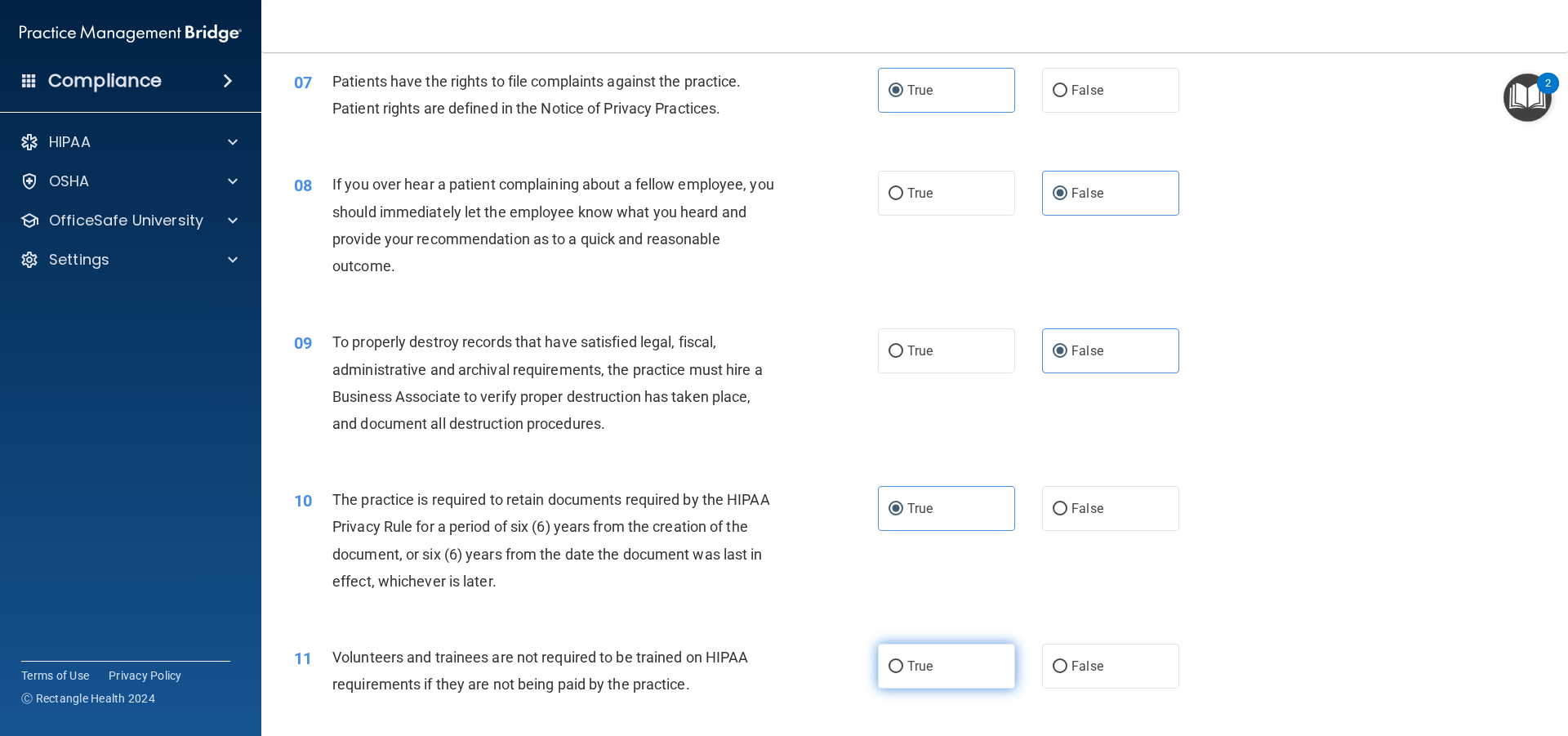
click at [929, 649] on label "True" at bounding box center [946, 666] width 137 height 45
click at [904, 661] on input "True" at bounding box center [896, 667] width 15 height 12
radio input "true"
click at [1074, 657] on label "False" at bounding box center [1110, 666] width 137 height 45
click at [1068, 661] on input "False" at bounding box center [1060, 667] width 15 height 12
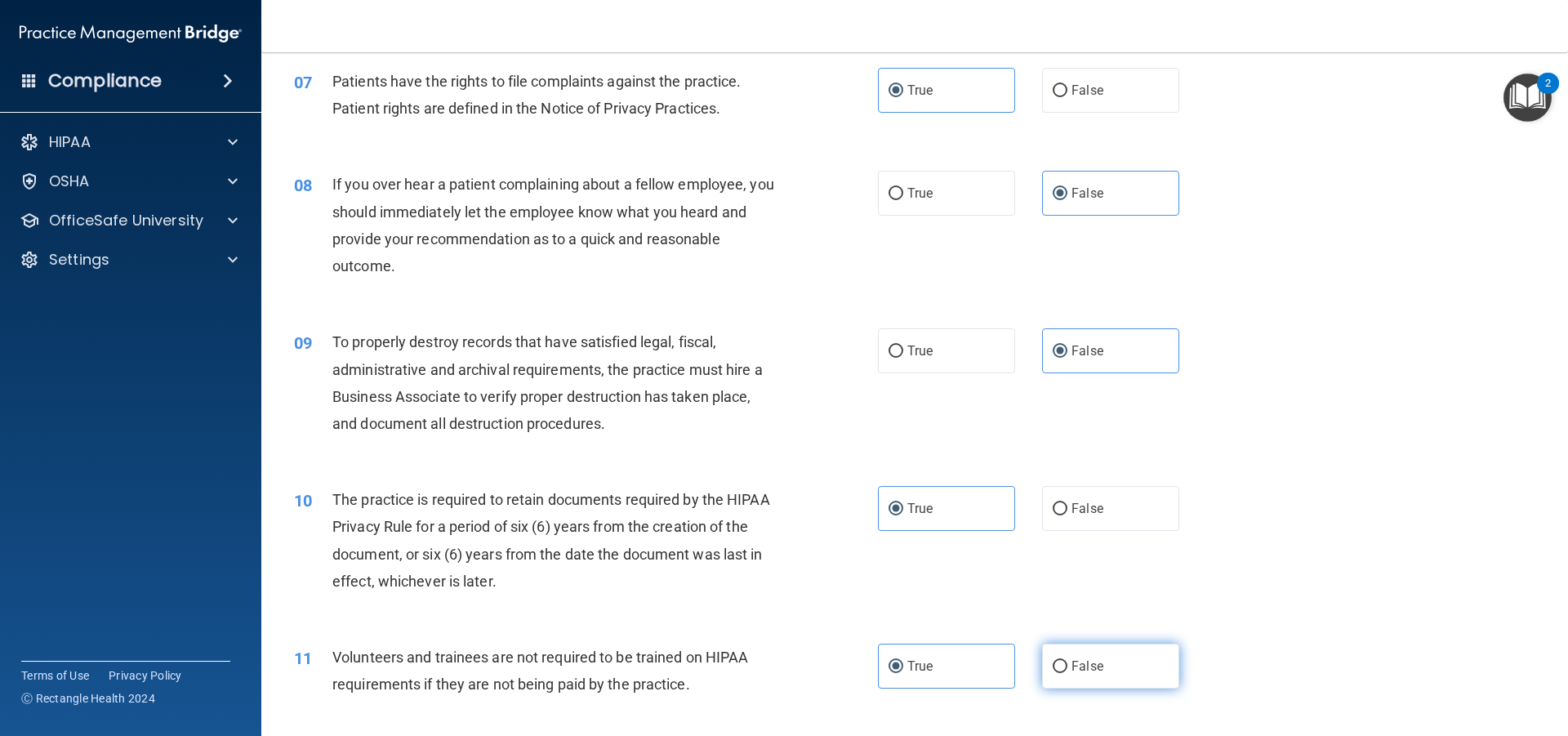
radio input "true"
radio input "false"
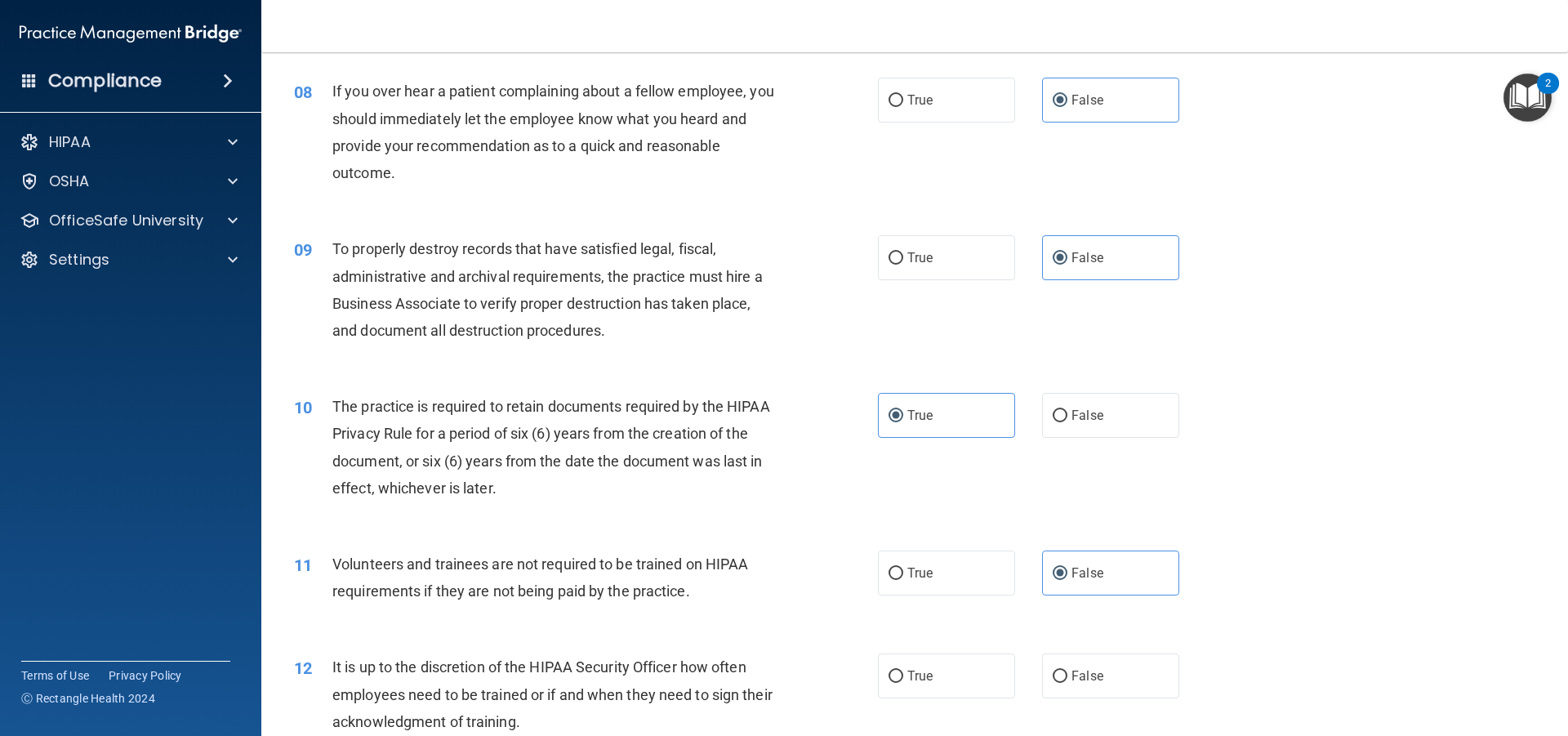
click at [1117, 652] on div "12 It is up to the discretion of the HIPAA Security Officer how often employees…" at bounding box center [915, 699] width 1266 height 131
click at [1111, 664] on label "False" at bounding box center [1110, 676] width 137 height 45
click at [1068, 671] on input "False" at bounding box center [1060, 677] width 15 height 12
radio input "true"
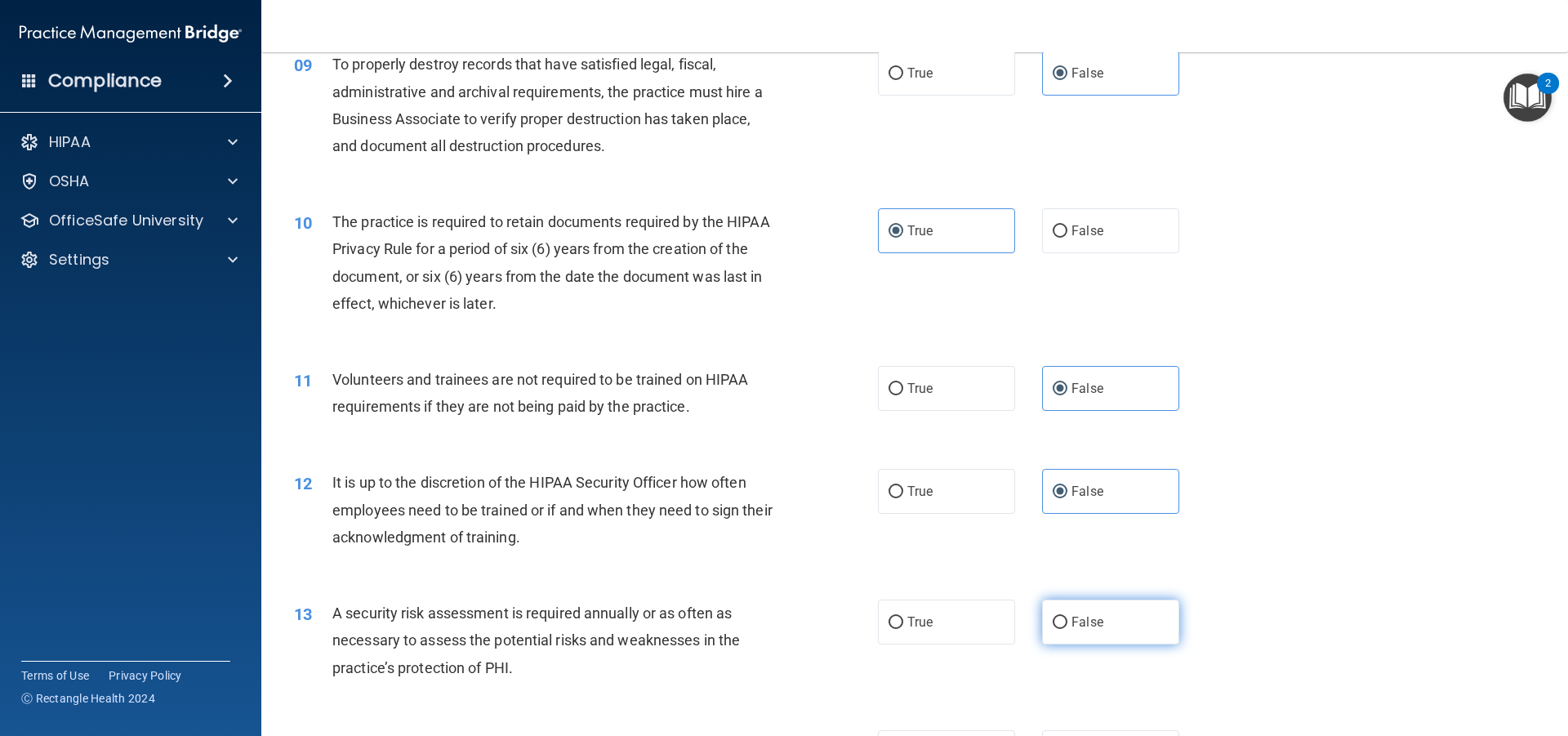
scroll to position [1297, 0]
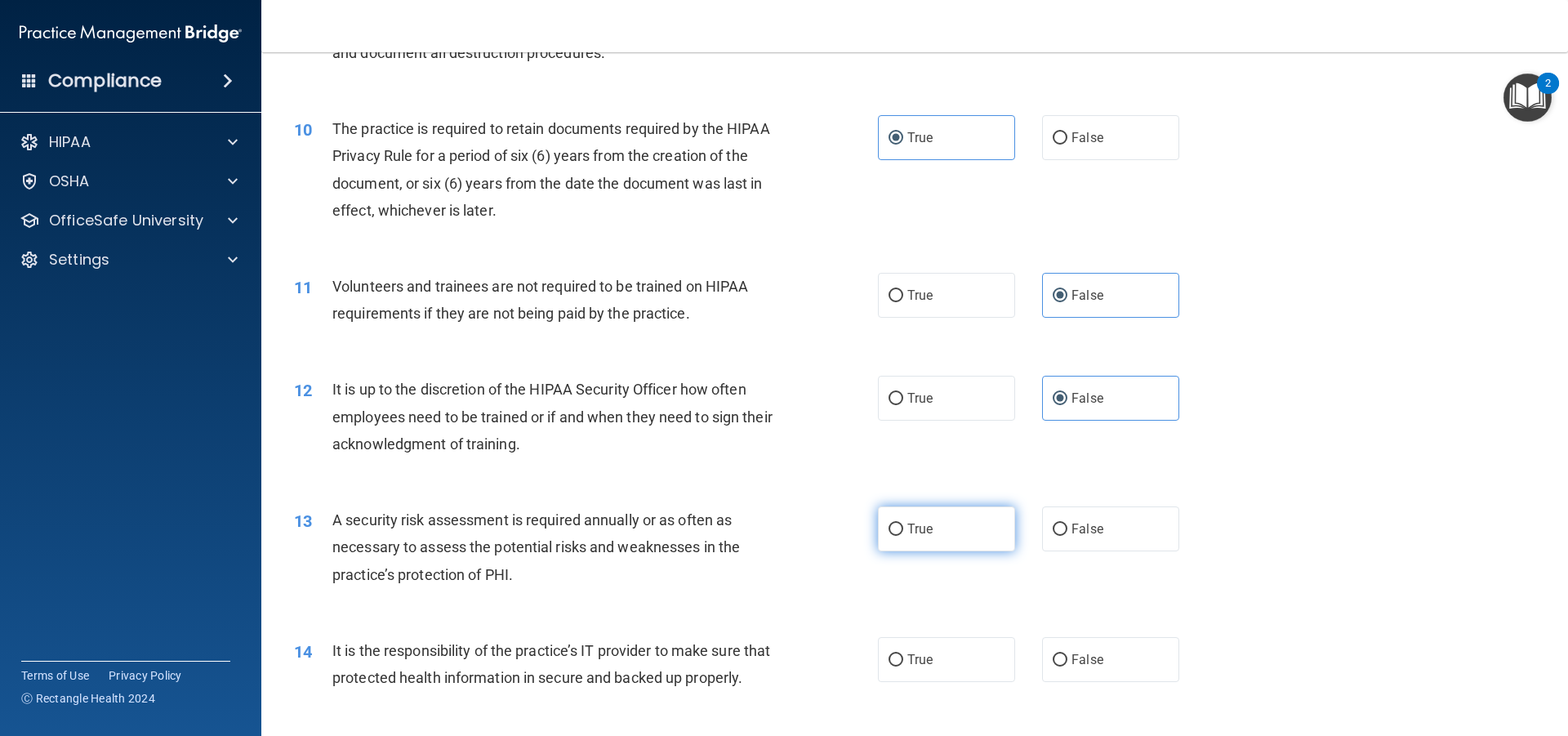
click at [981, 529] on label "True" at bounding box center [946, 530] width 137 height 45
click at [904, 529] on input "True" at bounding box center [896, 530] width 15 height 12
radio input "true"
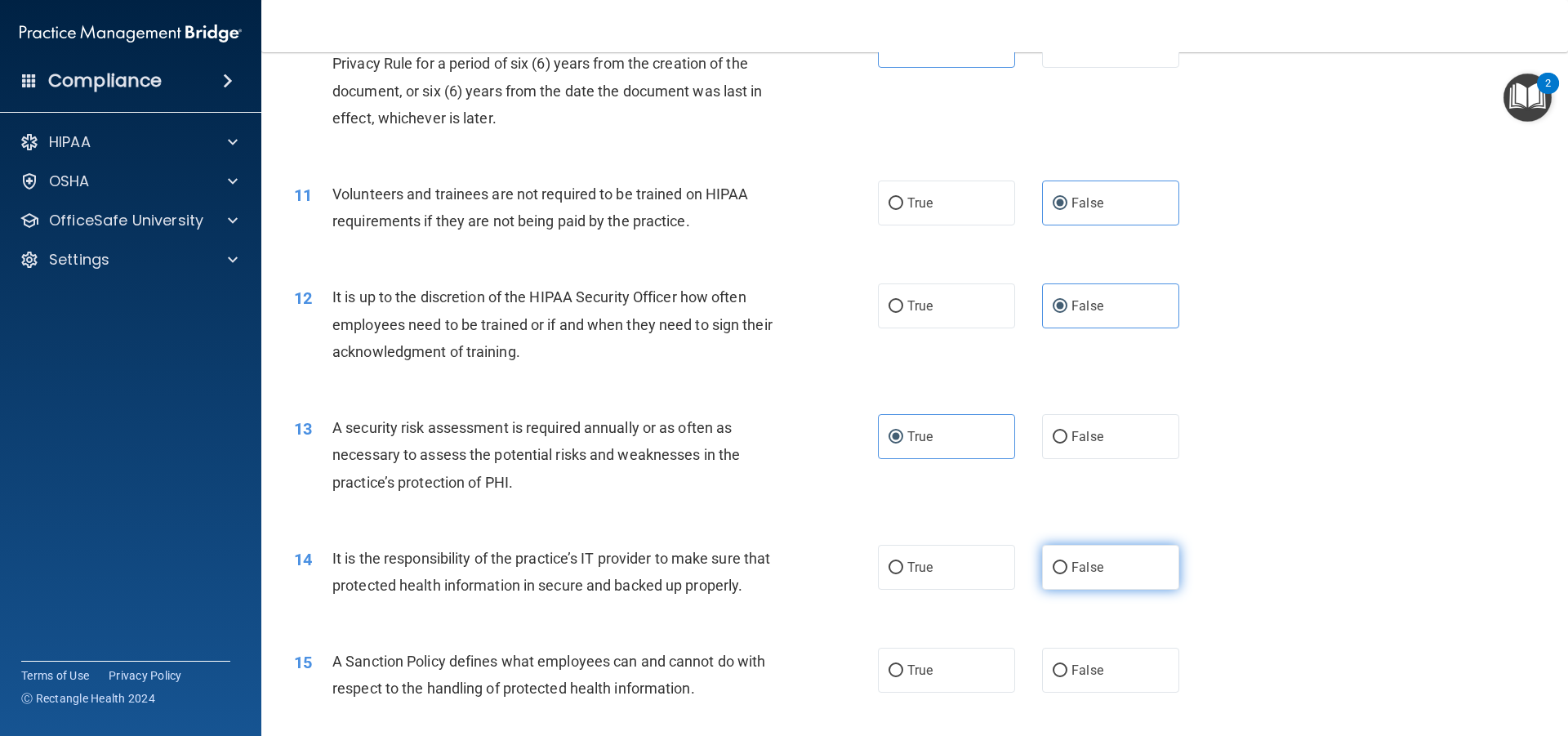
click at [1078, 574] on span "False" at bounding box center [1088, 567] width 32 height 16
click at [1068, 574] on input "False" at bounding box center [1060, 568] width 15 height 12
radio input "true"
click at [1057, 670] on input "False" at bounding box center [1060, 671] width 15 height 12
radio input "true"
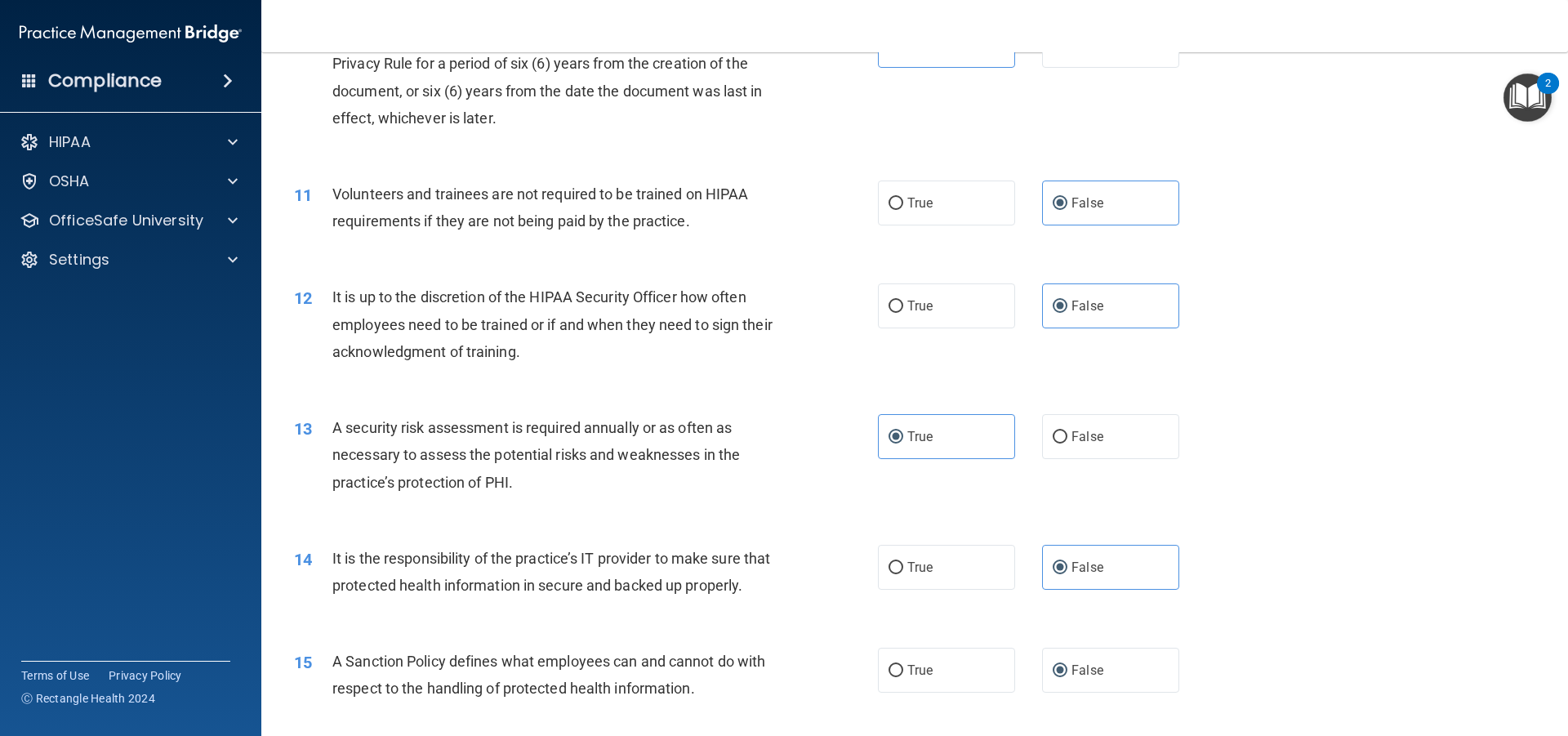
scroll to position [1574, 0]
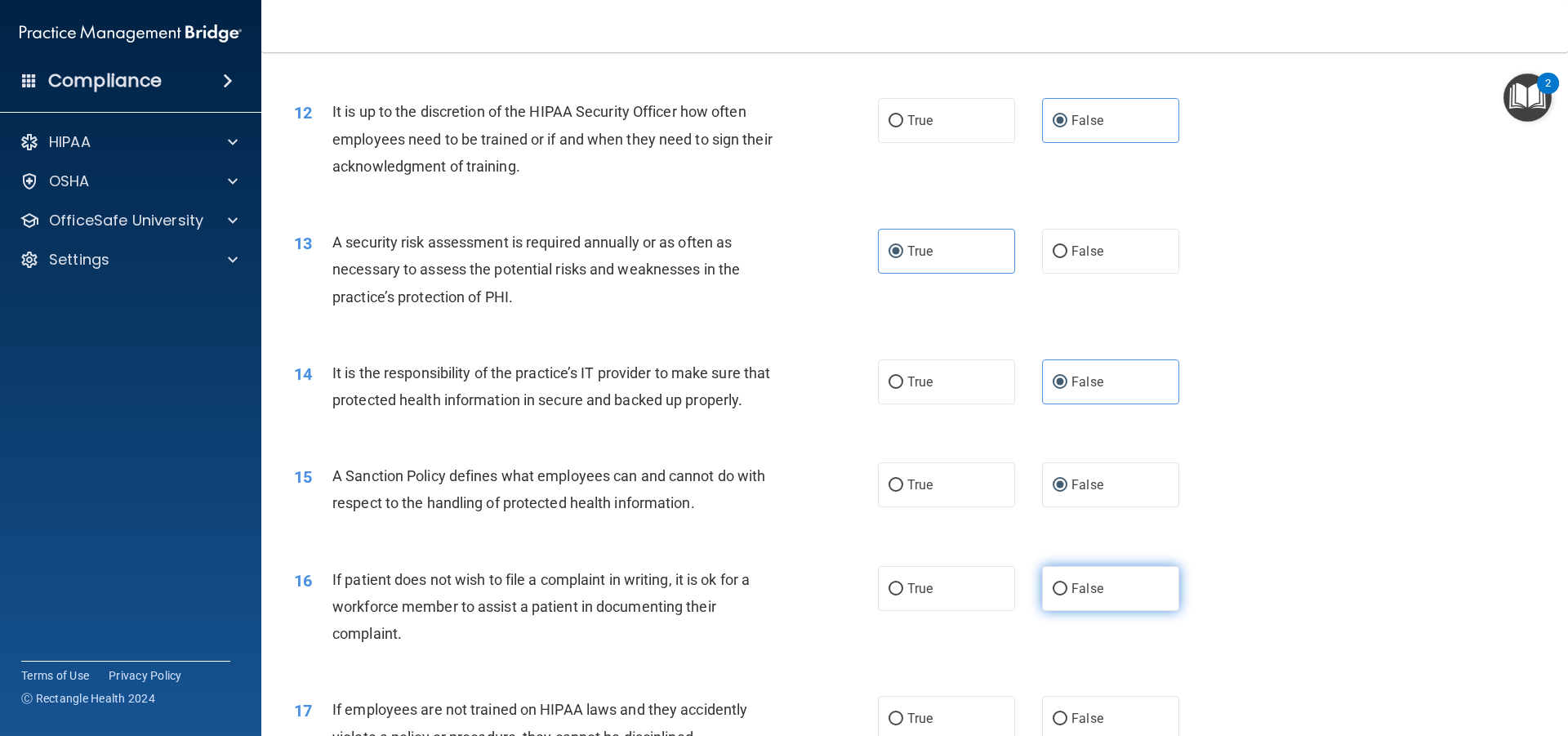
click at [1072, 582] on span "False" at bounding box center [1088, 589] width 32 height 16
click at [1065, 584] on input "False" at bounding box center [1060, 589] width 15 height 12
radio input "true"
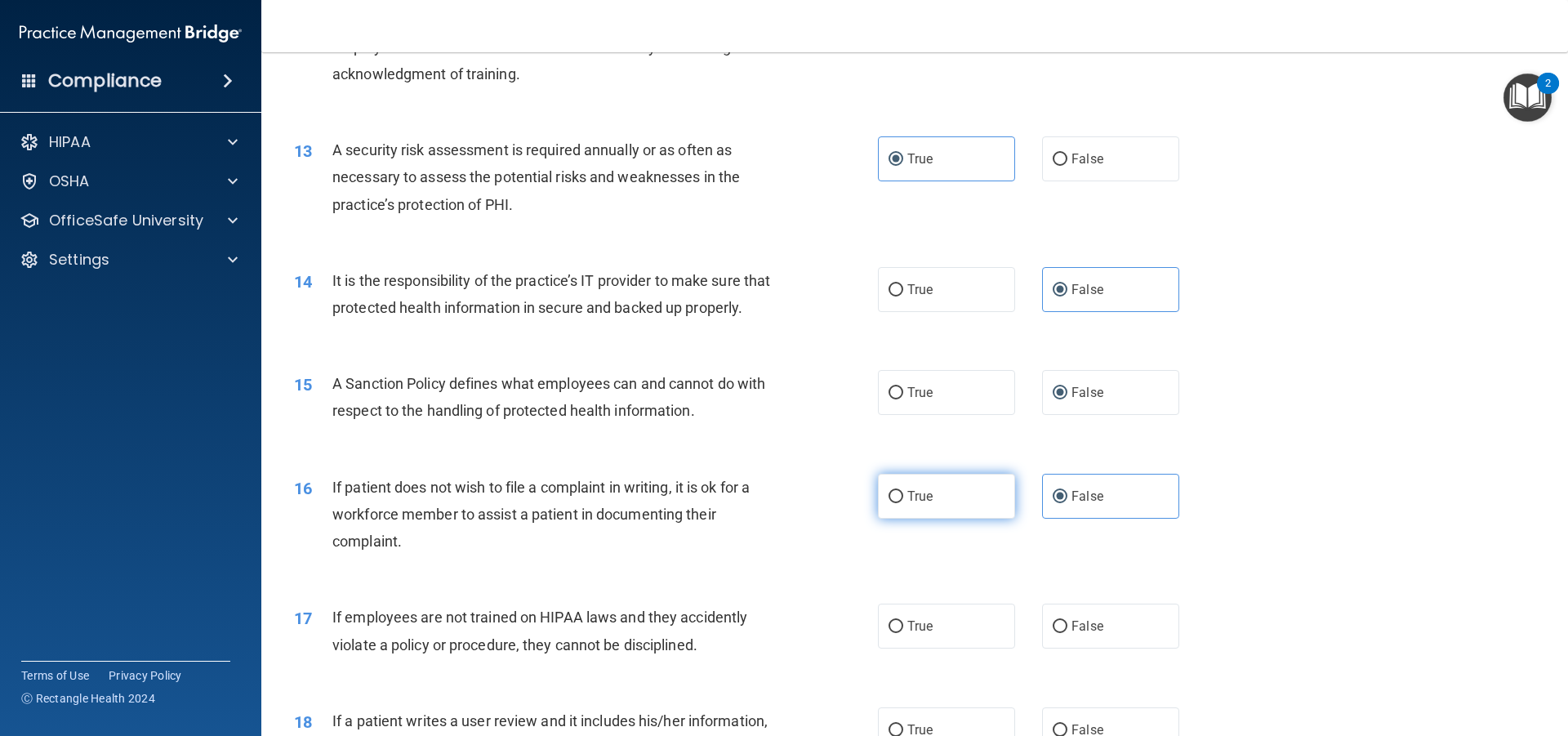
click at [965, 497] on label "True" at bounding box center [946, 496] width 137 height 45
click at [904, 497] on input "True" at bounding box center [896, 497] width 15 height 12
radio input "true"
radio input "false"
click at [1087, 631] on span "False" at bounding box center [1088, 626] width 32 height 16
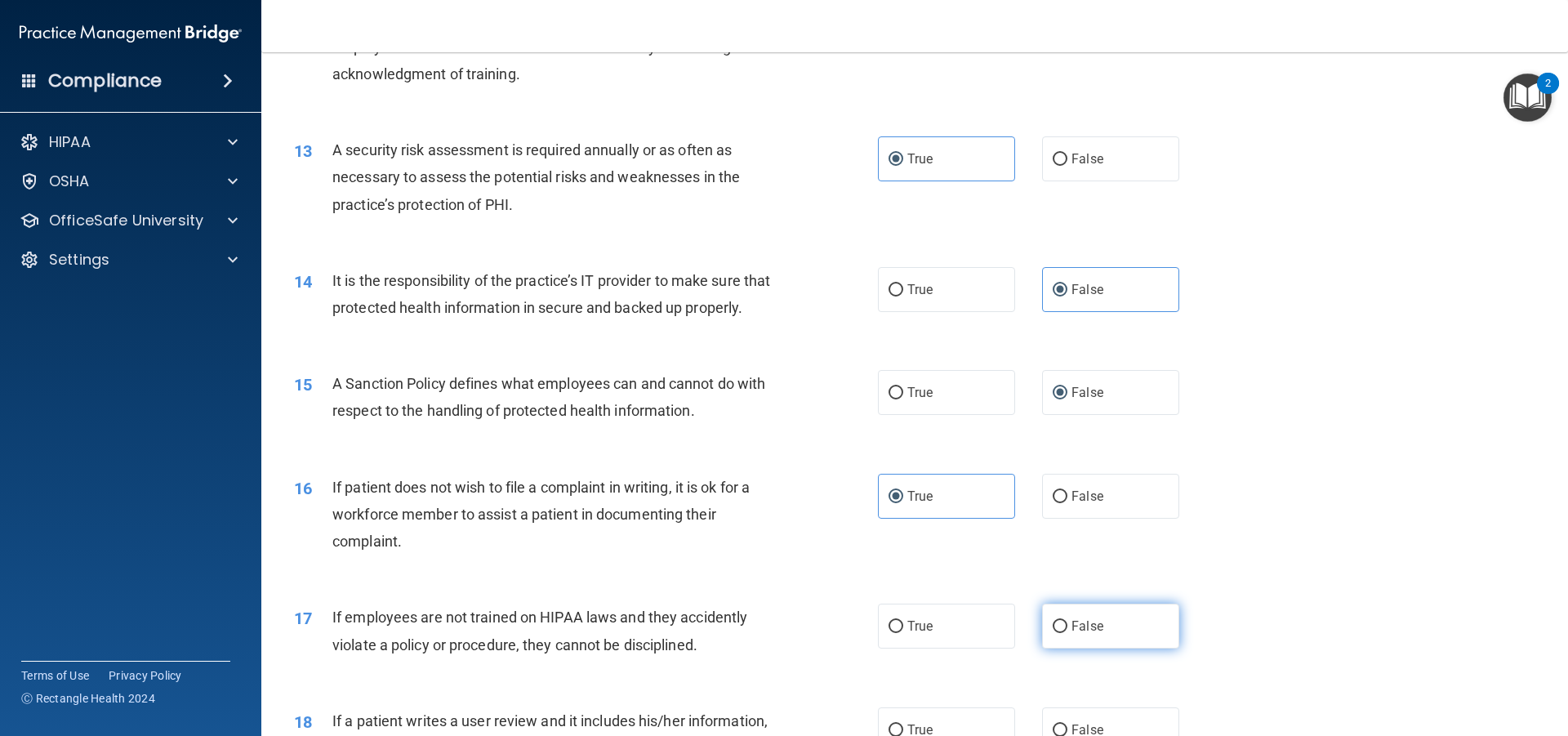
click at [1068, 631] on input "False" at bounding box center [1060, 627] width 15 height 12
radio input "true"
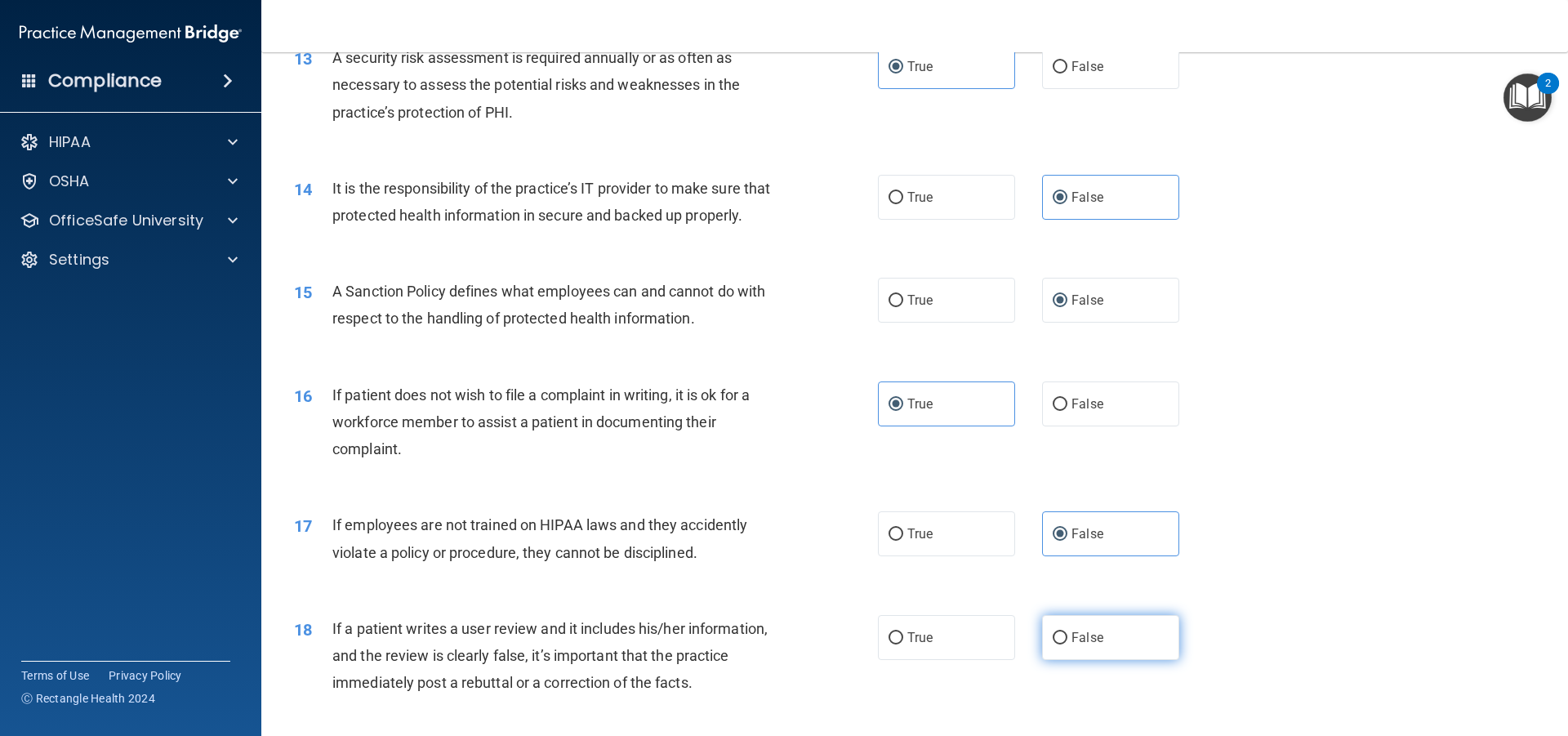
click at [1079, 630] on span "False" at bounding box center [1088, 638] width 32 height 16
click at [1068, 633] on input "False" at bounding box center [1060, 639] width 15 height 12
radio input "true"
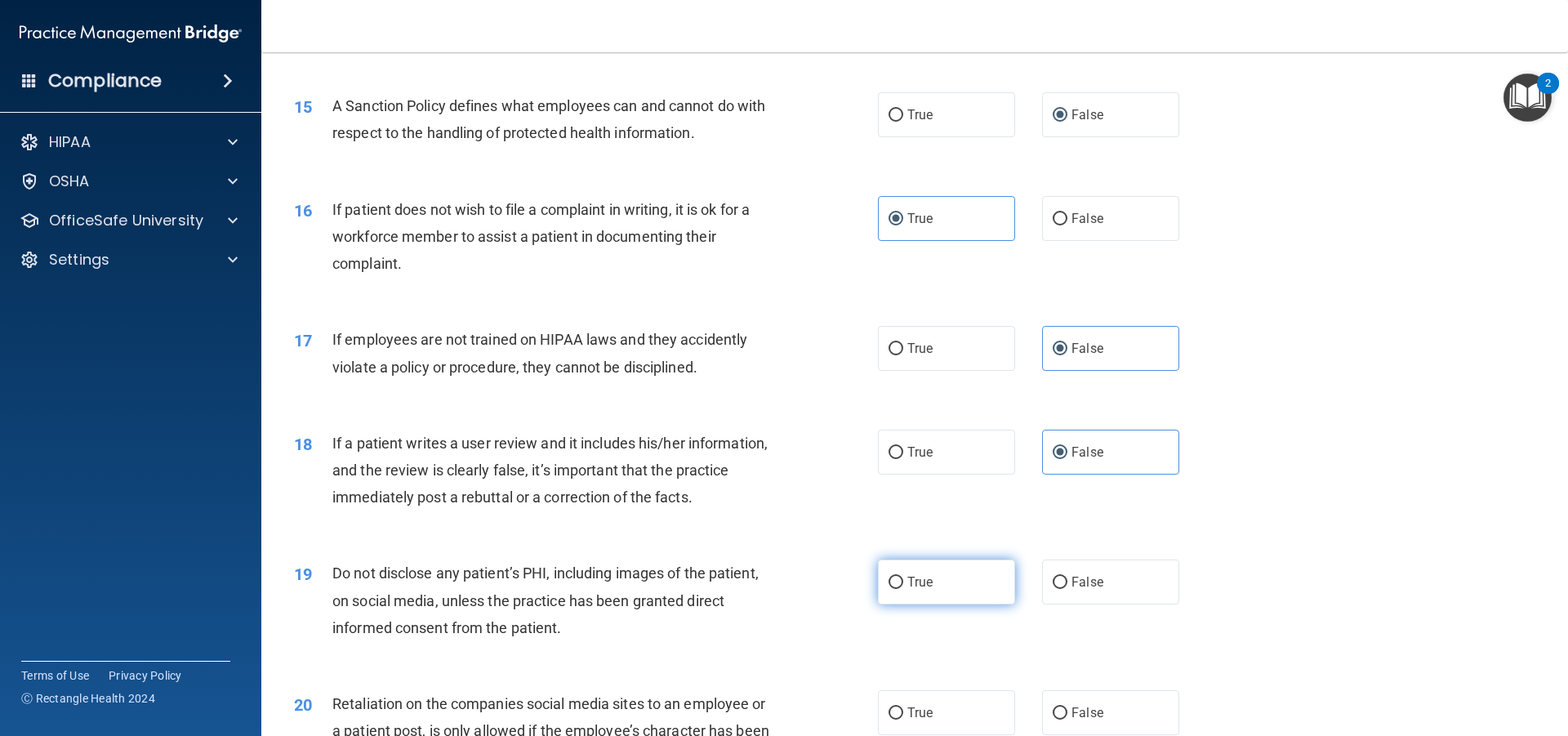
click at [995, 581] on label "True" at bounding box center [946, 582] width 137 height 45
click at [904, 581] on input "True" at bounding box center [896, 583] width 15 height 12
radio input "true"
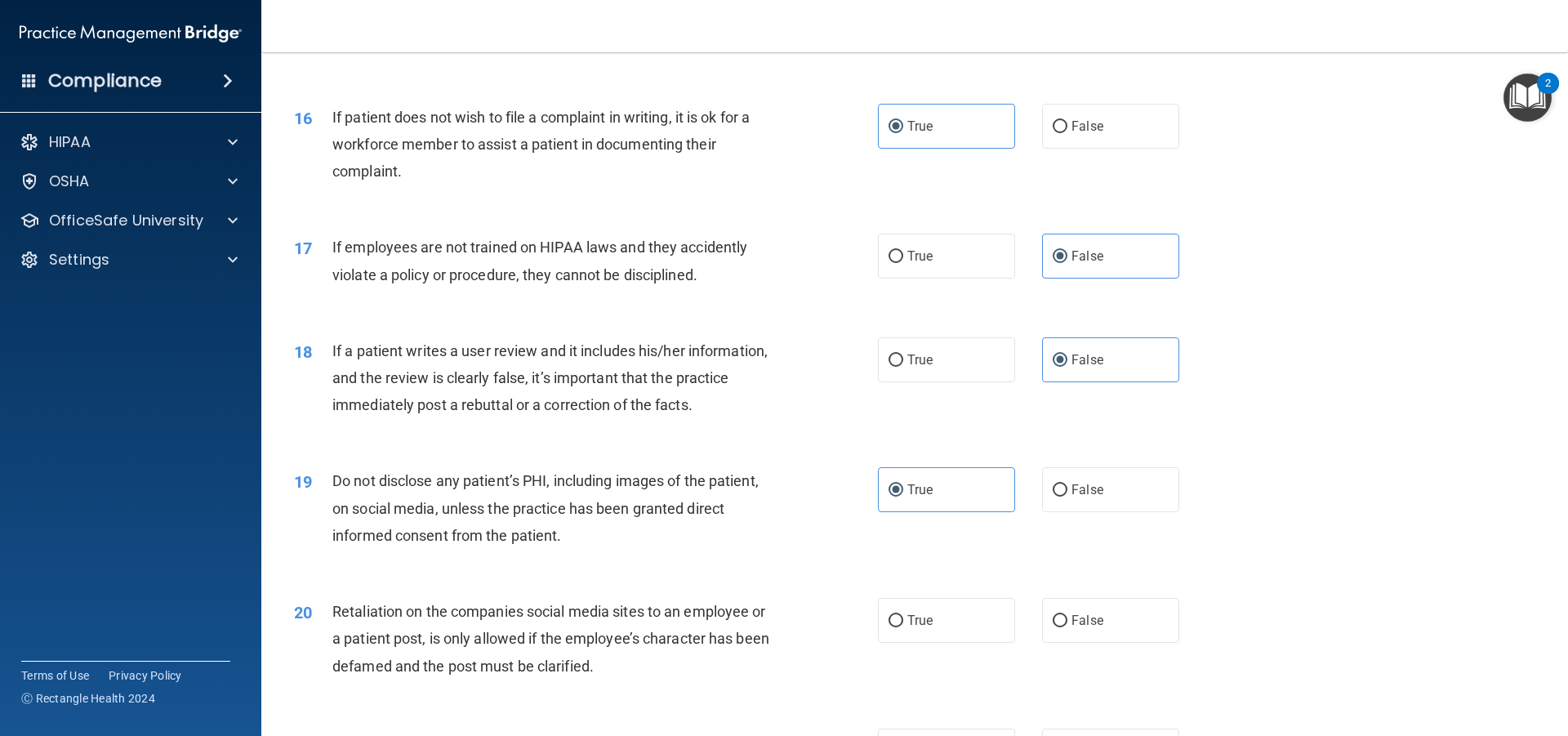
scroll to position [2131, 0]
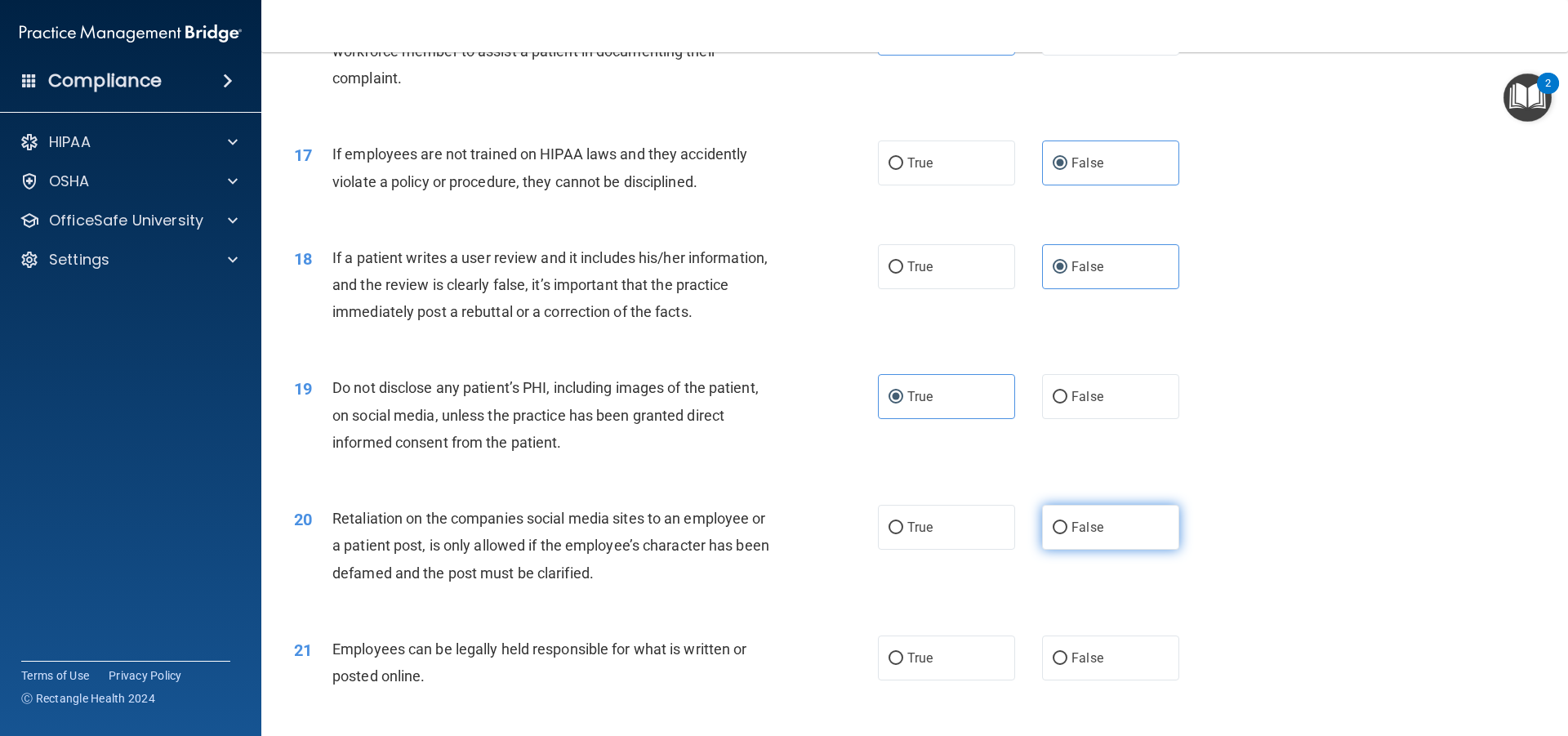
click at [1073, 536] on label "False" at bounding box center [1110, 528] width 137 height 45
click at [1068, 535] on input "False" at bounding box center [1060, 528] width 15 height 12
radio input "true"
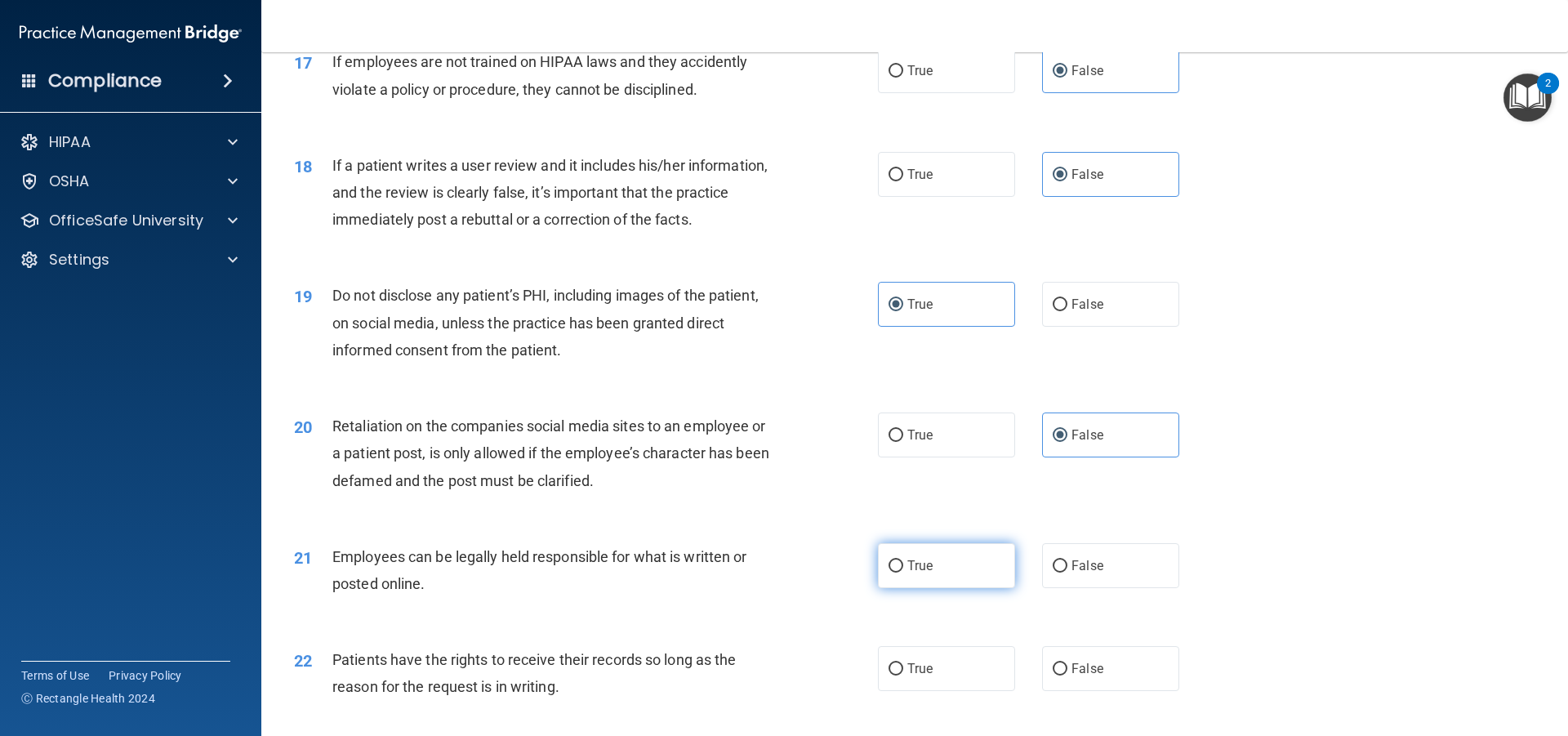
click at [960, 576] on label "True" at bounding box center [946, 566] width 137 height 45
click at [904, 573] on input "True" at bounding box center [896, 566] width 15 height 12
radio input "true"
click at [1072, 664] on span "False" at bounding box center [1088, 669] width 32 height 16
click at [1066, 664] on input "False" at bounding box center [1060, 669] width 15 height 12
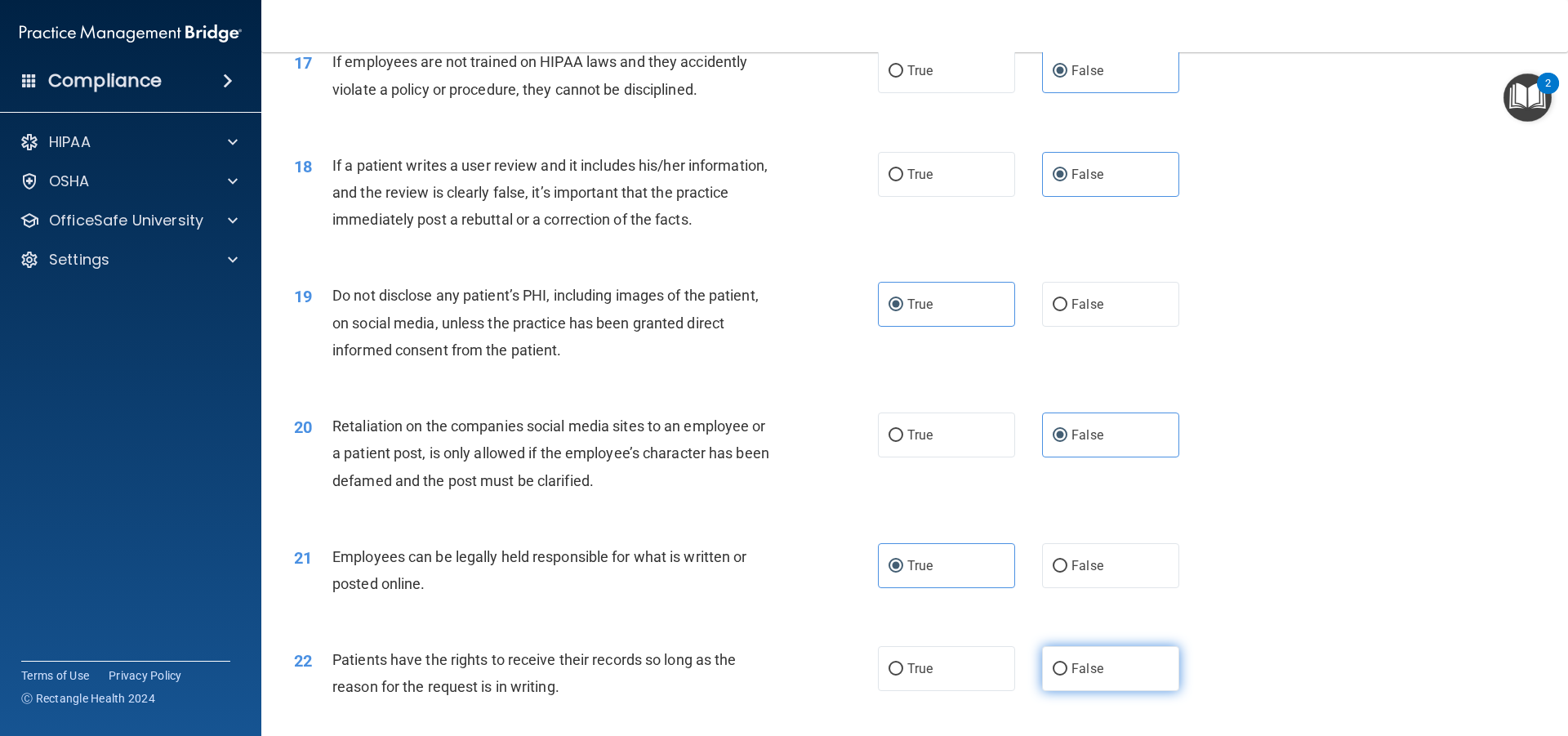
radio input "true"
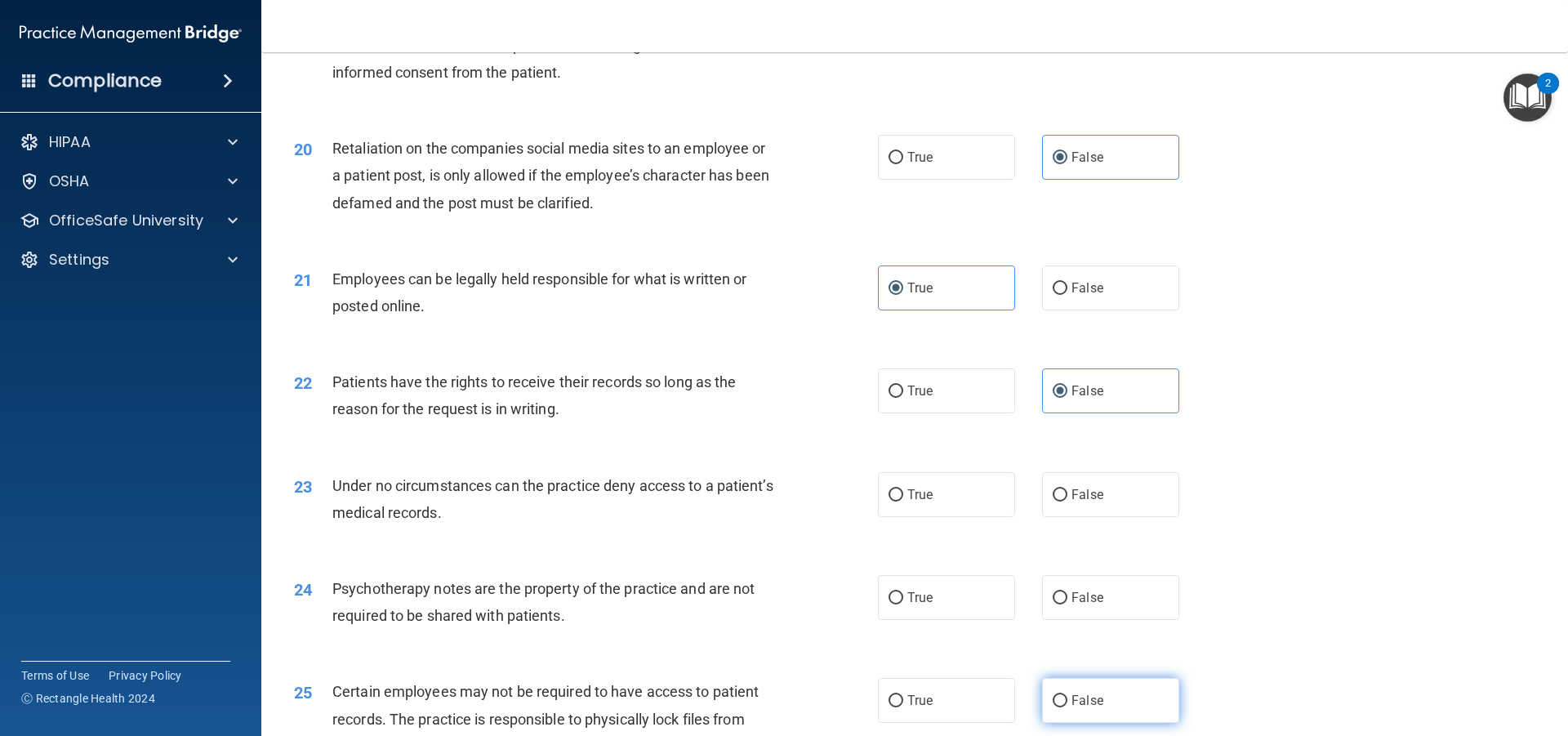
scroll to position [2593, 0]
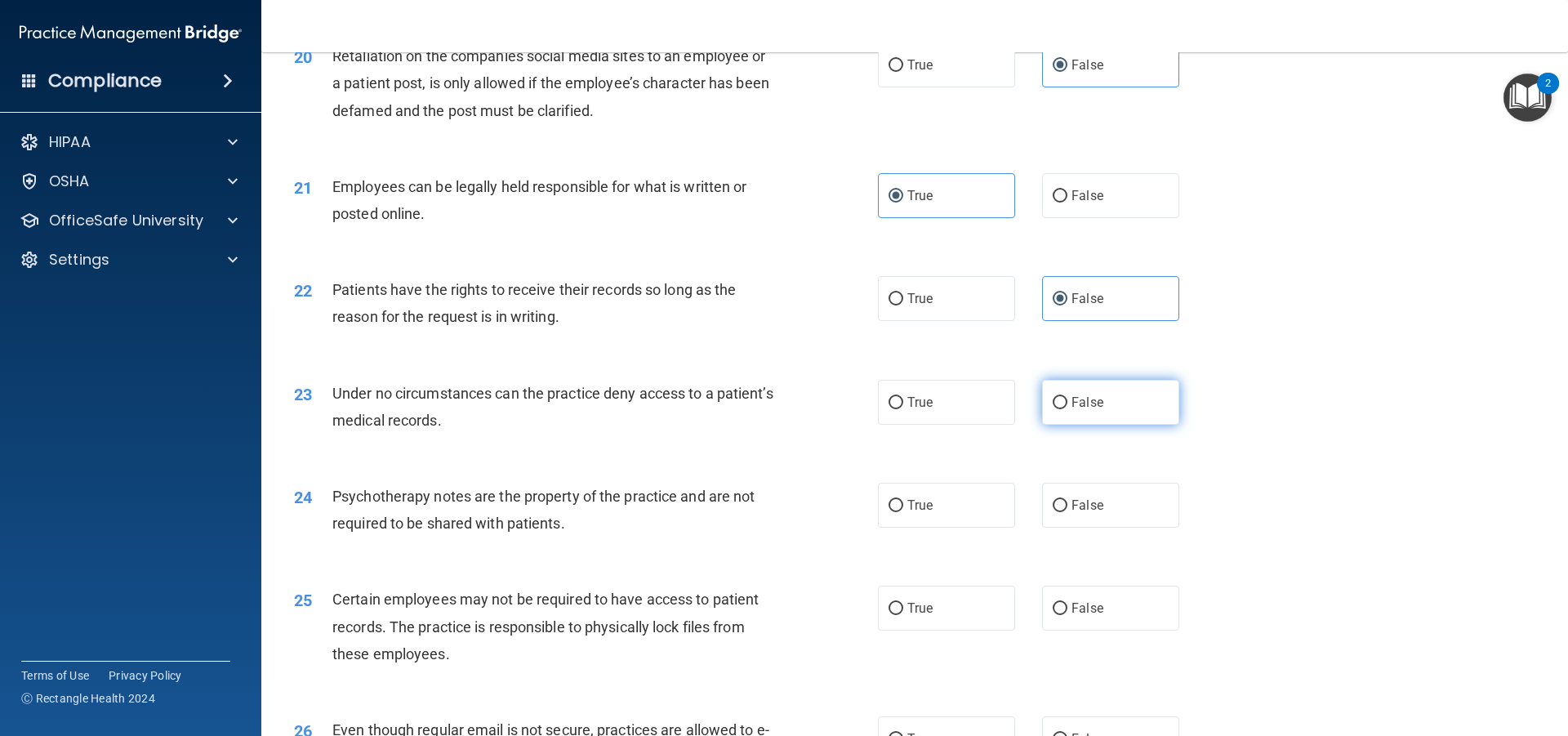
click at [1043, 404] on label "False" at bounding box center [1110, 402] width 137 height 45
click at [1053, 404] on input "False" at bounding box center [1060, 403] width 15 height 12
radio input "true"
click at [970, 509] on label "True" at bounding box center [946, 505] width 137 height 45
click at [904, 509] on input "True" at bounding box center [896, 506] width 15 height 12
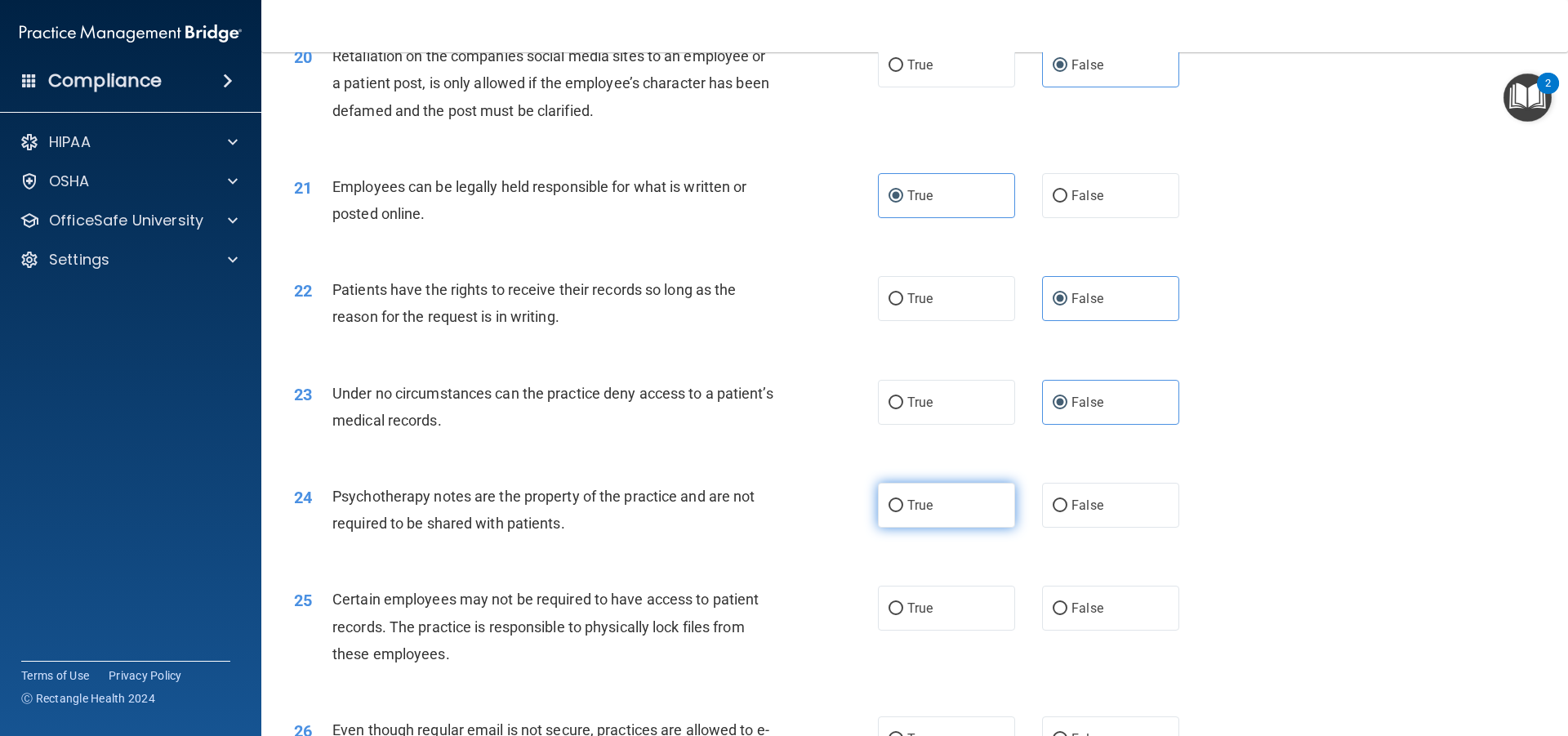
radio input "true"
click at [920, 612] on span "True" at bounding box center [920, 608] width 25 height 16
click at [904, 612] on input "True" at bounding box center [896, 609] width 15 height 12
radio input "true"
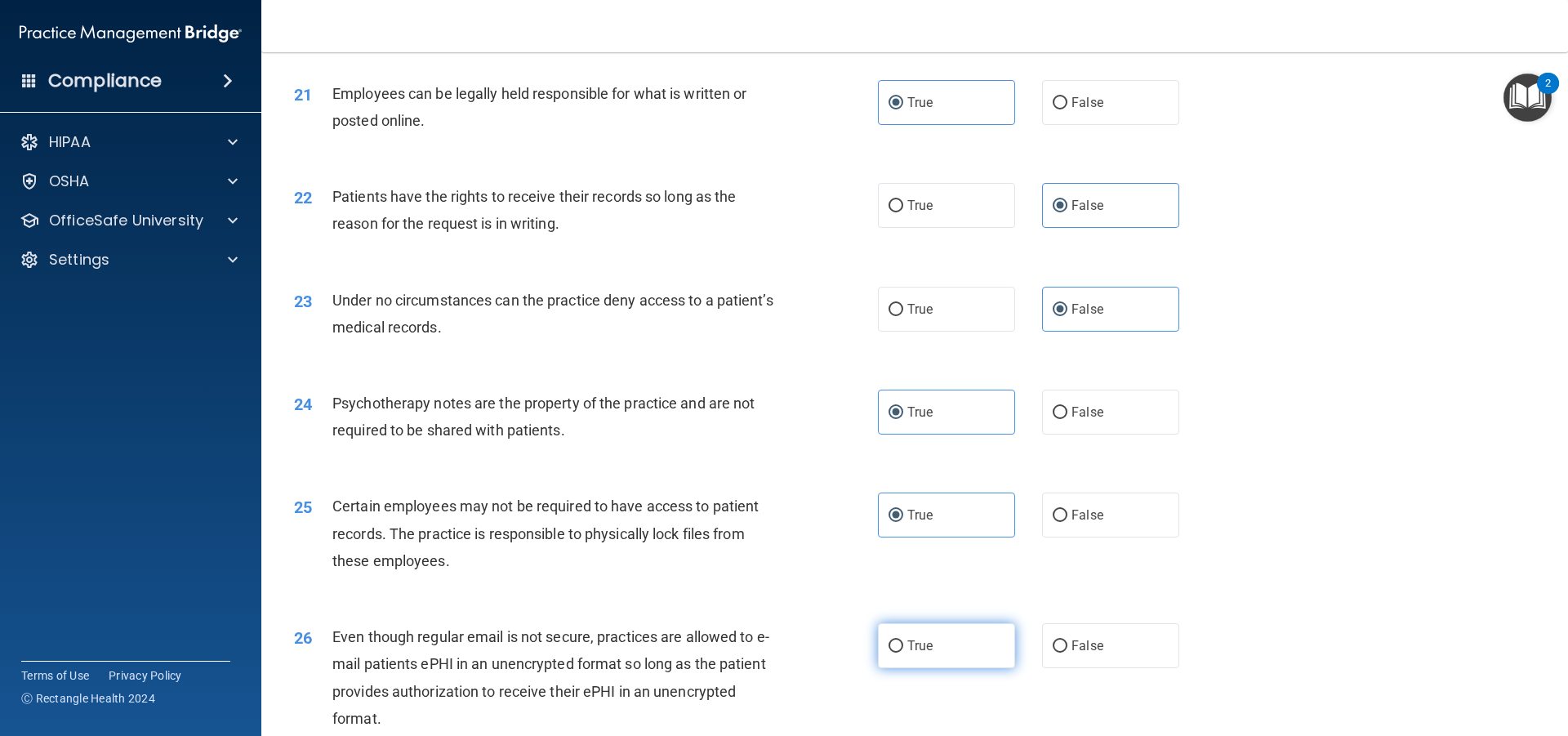
click at [935, 637] on label "True" at bounding box center [946, 646] width 137 height 45
click at [904, 640] on input "True" at bounding box center [896, 646] width 15 height 12
radio input "true"
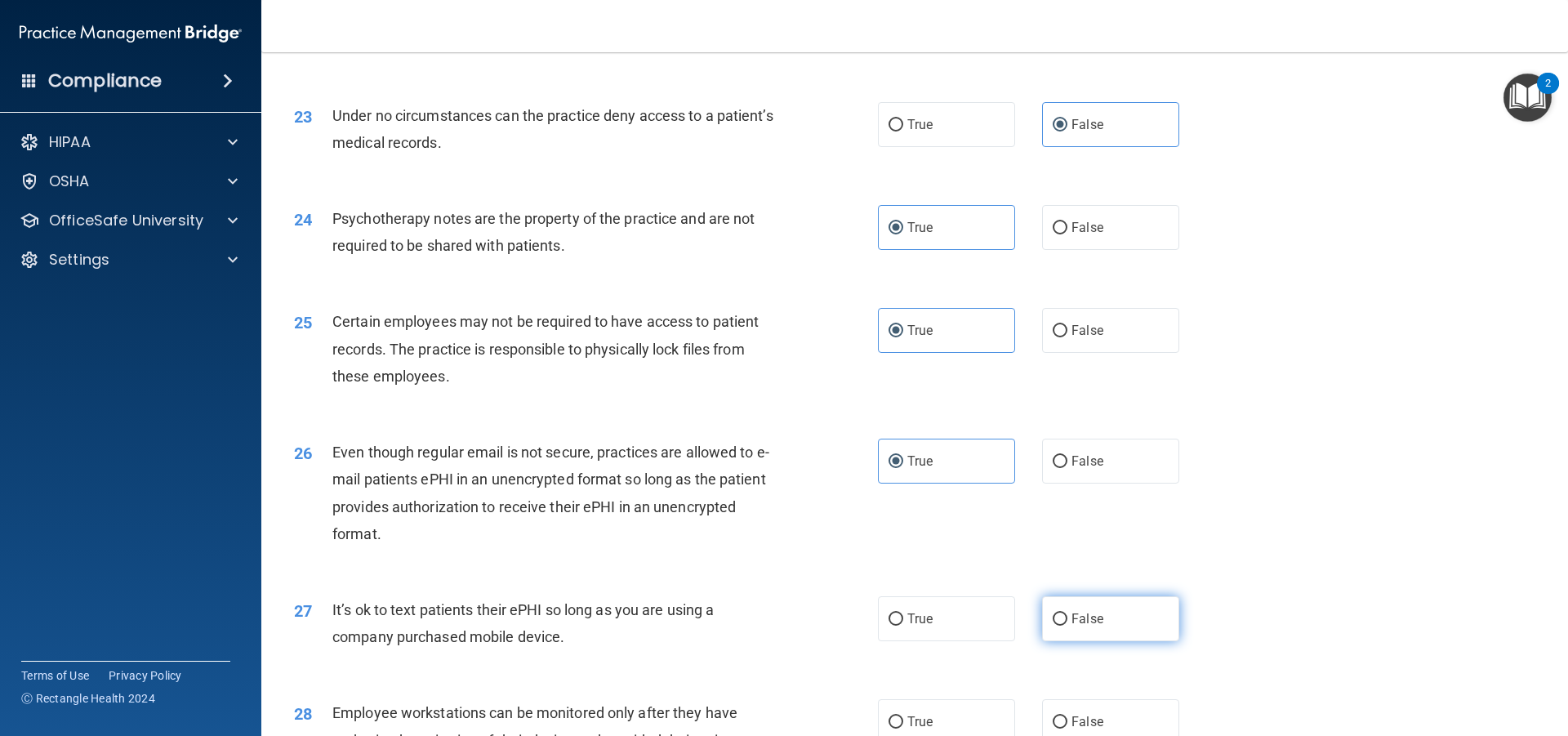
click at [1074, 623] on span "False" at bounding box center [1088, 619] width 32 height 16
click at [1068, 623] on input "False" at bounding box center [1060, 619] width 15 height 12
radio input "true"
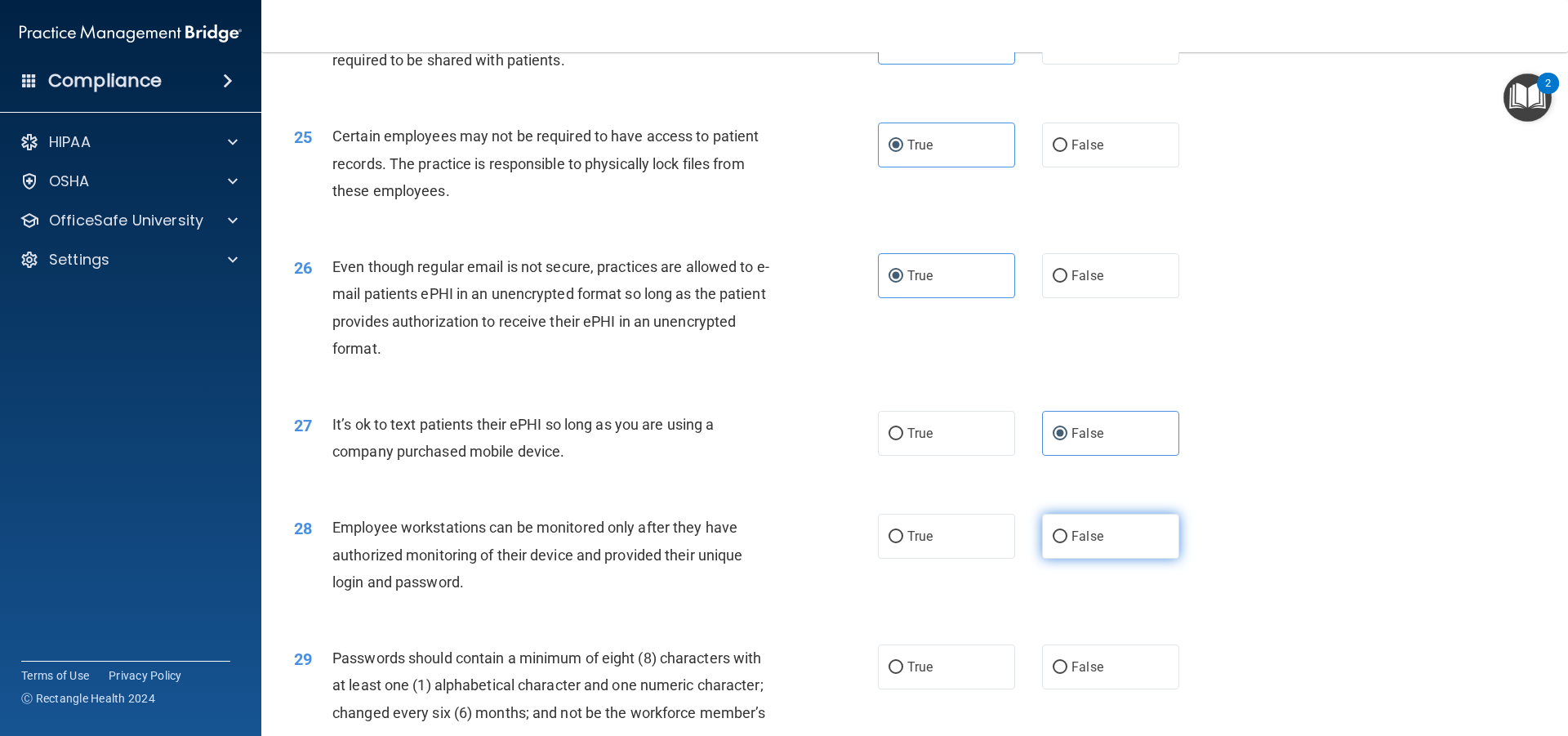
click at [1050, 552] on label "False" at bounding box center [1110, 536] width 137 height 45
click at [1053, 544] on input "False" at bounding box center [1060, 537] width 15 height 12
radio input "true"
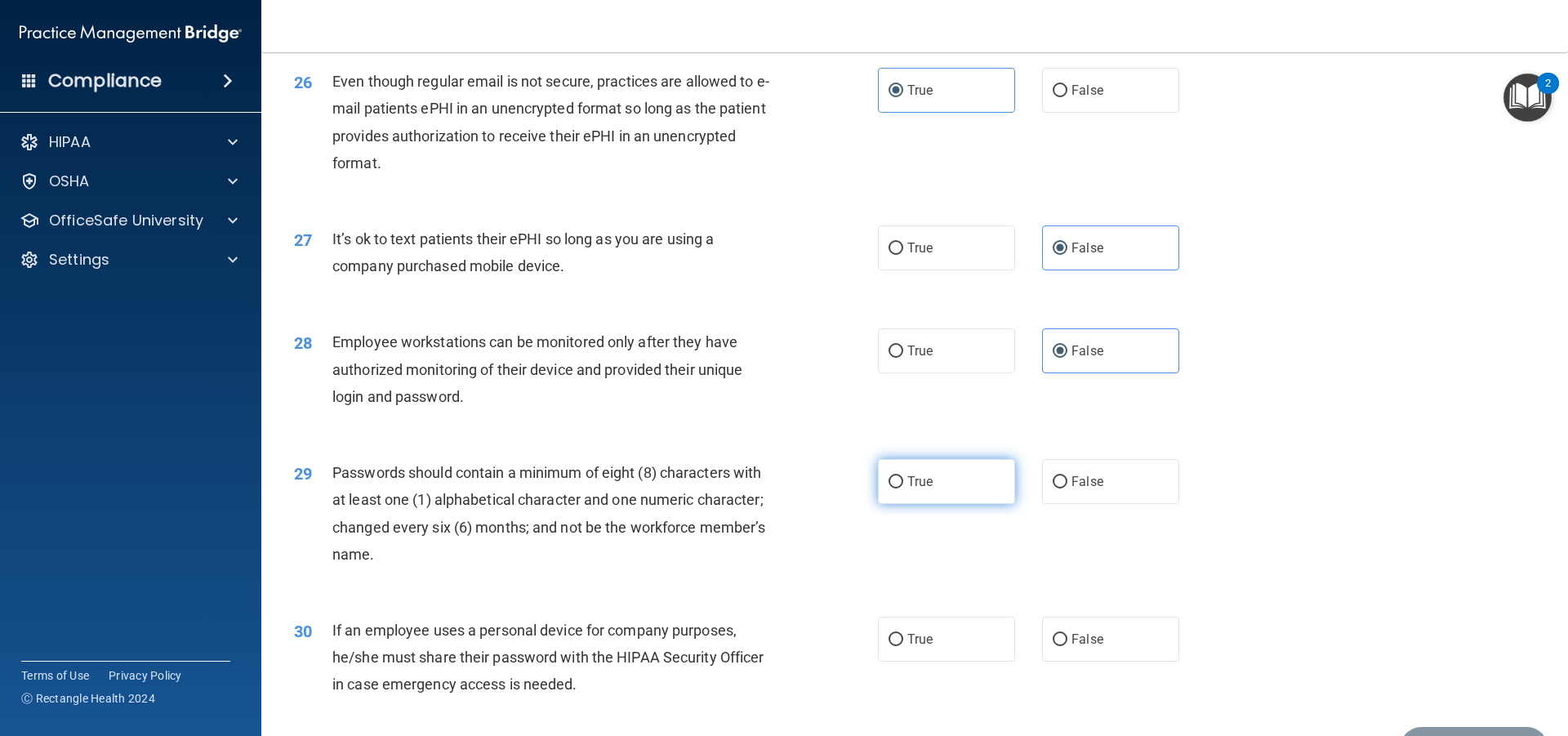
click at [983, 489] on label "True" at bounding box center [946, 482] width 137 height 45
click at [904, 489] on input "True" at bounding box center [896, 482] width 15 height 12
radio input "true"
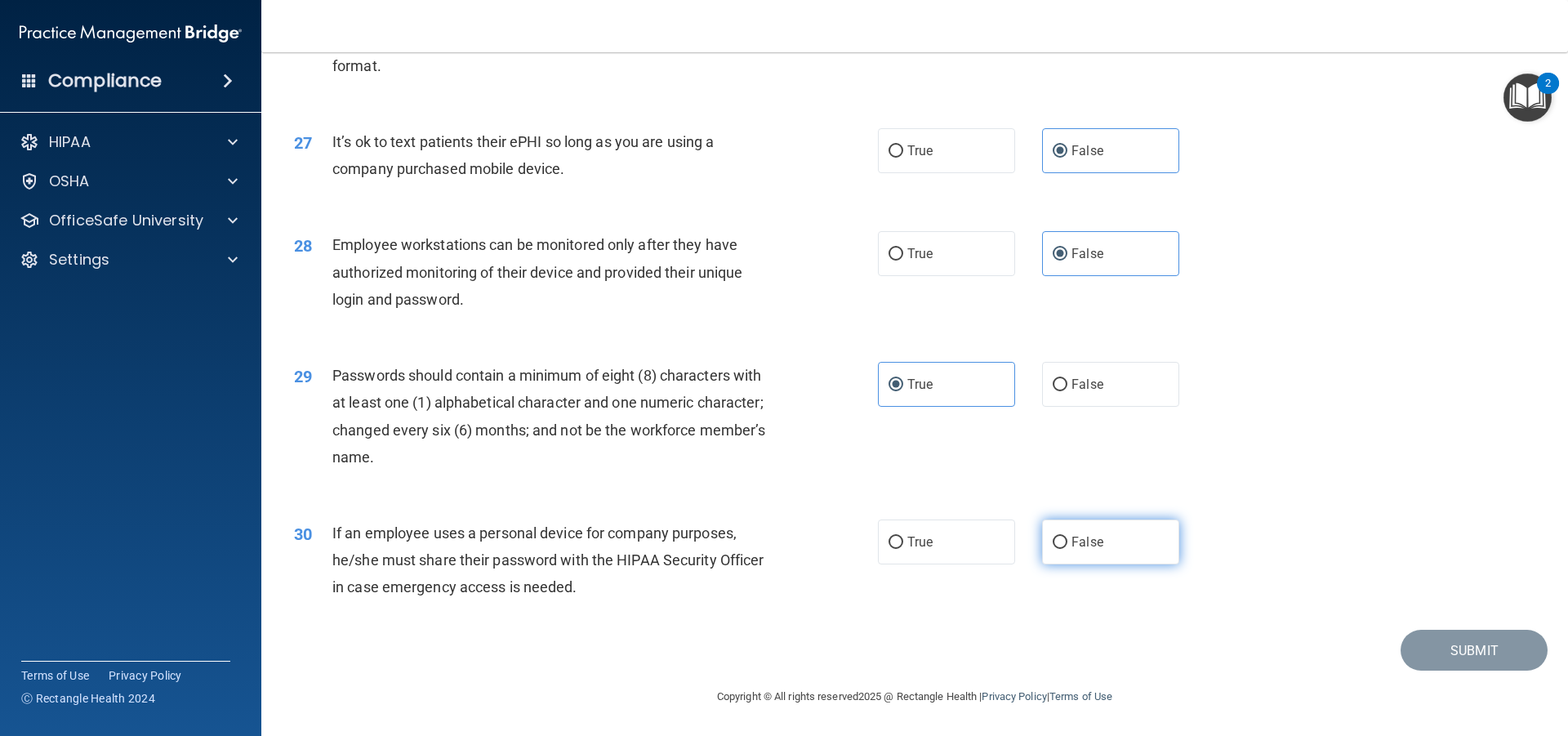
click at [1053, 541] on input "False" at bounding box center [1060, 543] width 15 height 12
radio input "true"
click at [1430, 639] on button "Submit" at bounding box center [1474, 651] width 147 height 42
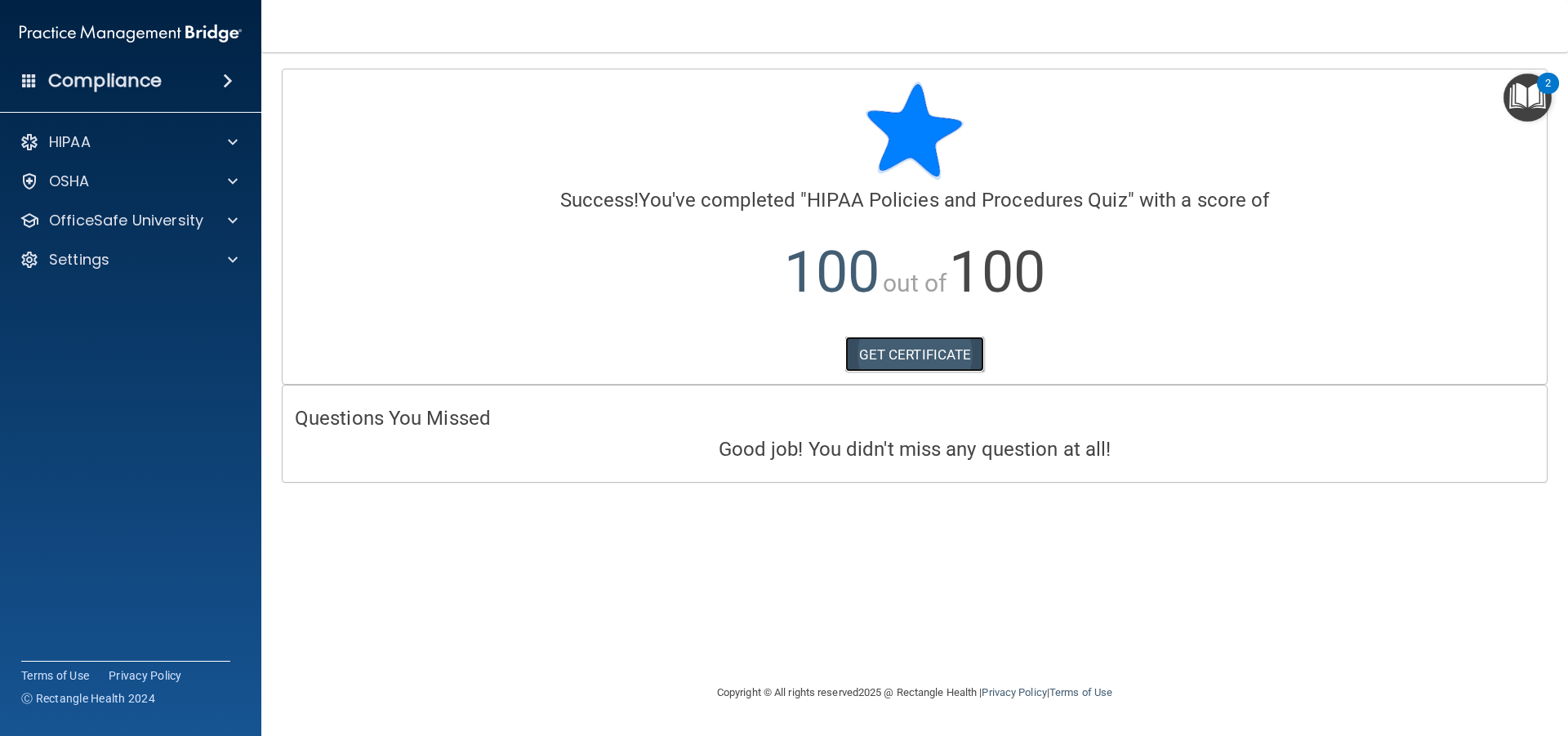
click at [959, 345] on link "GET CERTIFICATE" at bounding box center [915, 354] width 140 height 36
click at [76, 147] on p "HIPAA" at bounding box center [70, 142] width 42 height 20
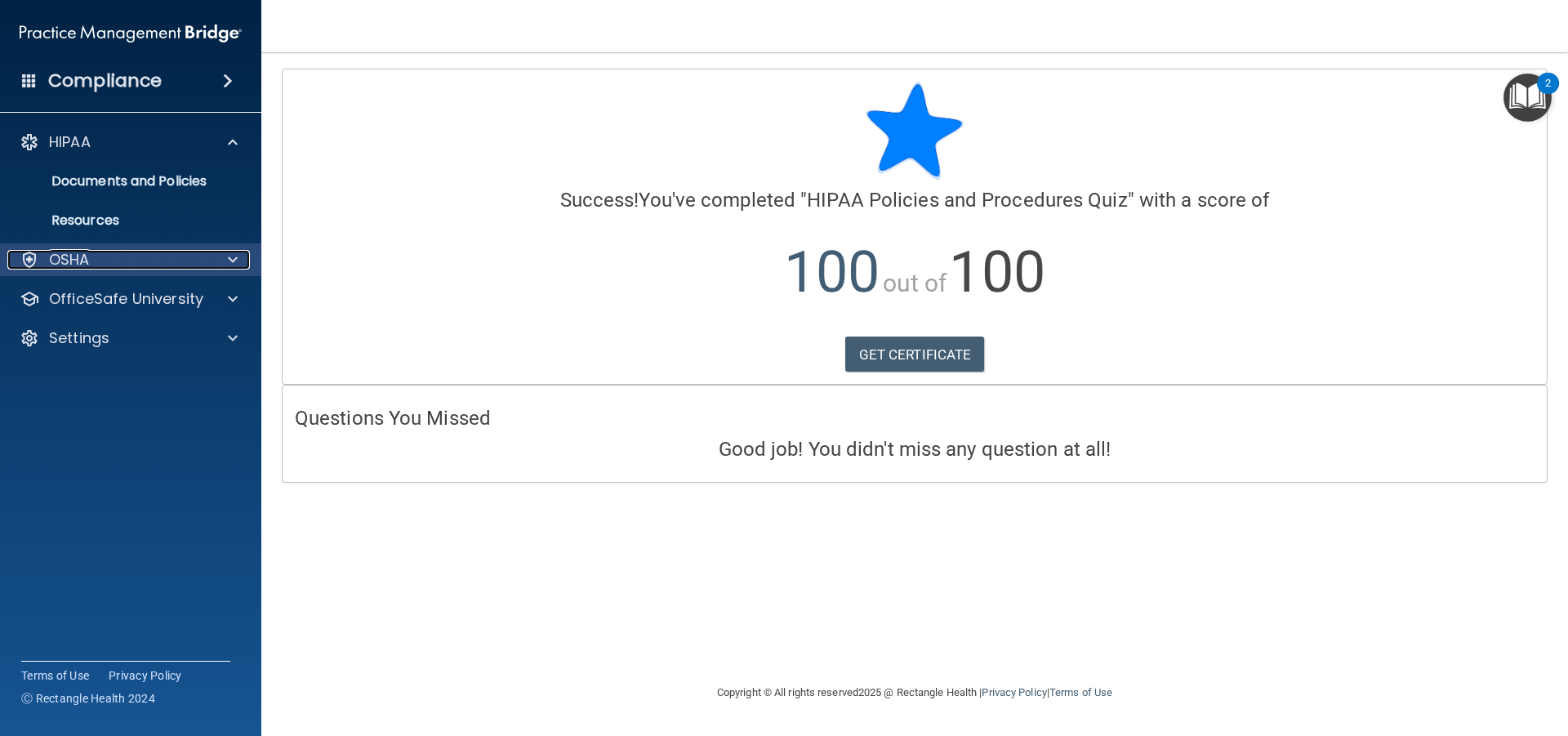
click at [87, 253] on p "OSHA" at bounding box center [69, 260] width 41 height 20
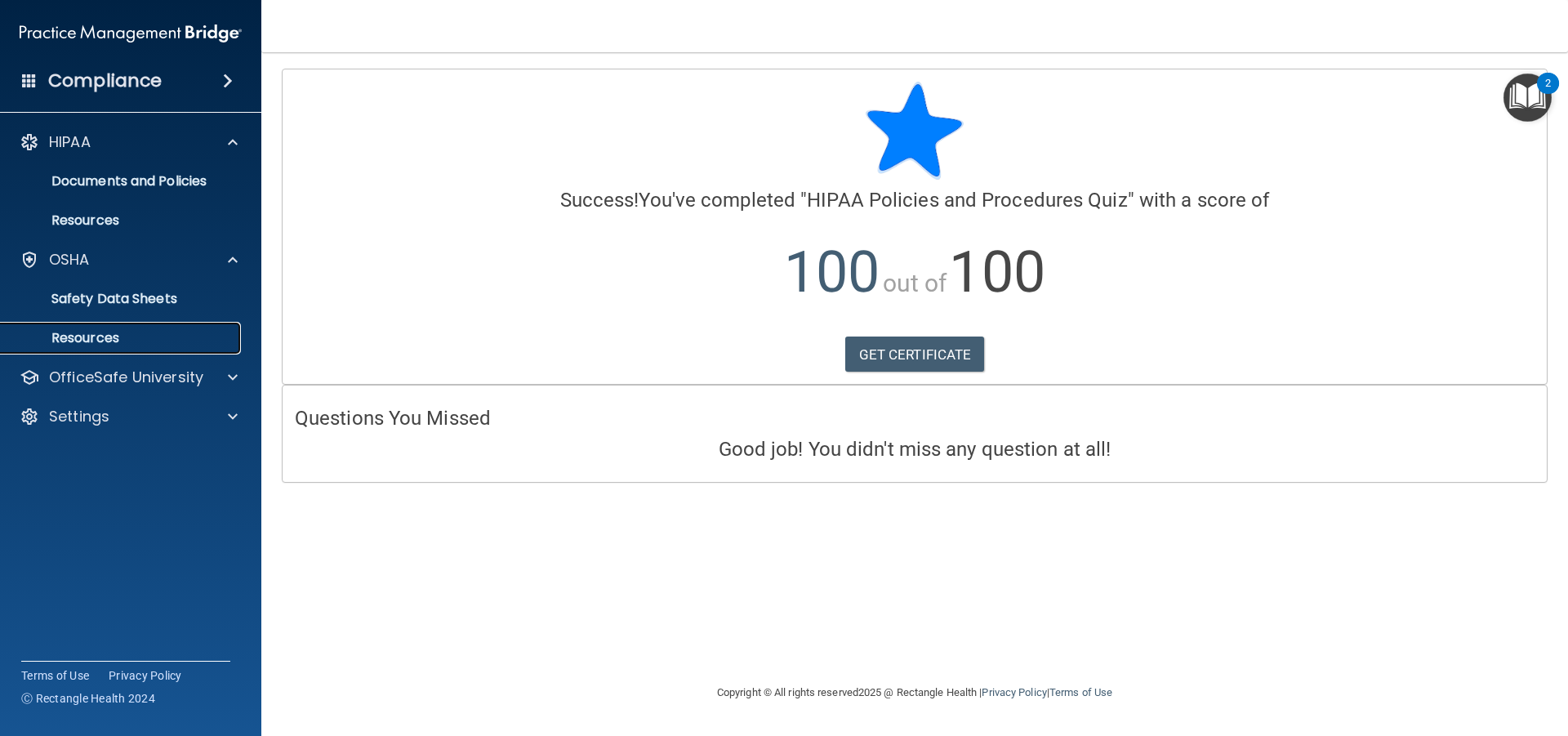
click at [106, 345] on p "Resources" at bounding box center [122, 339] width 223 height 17
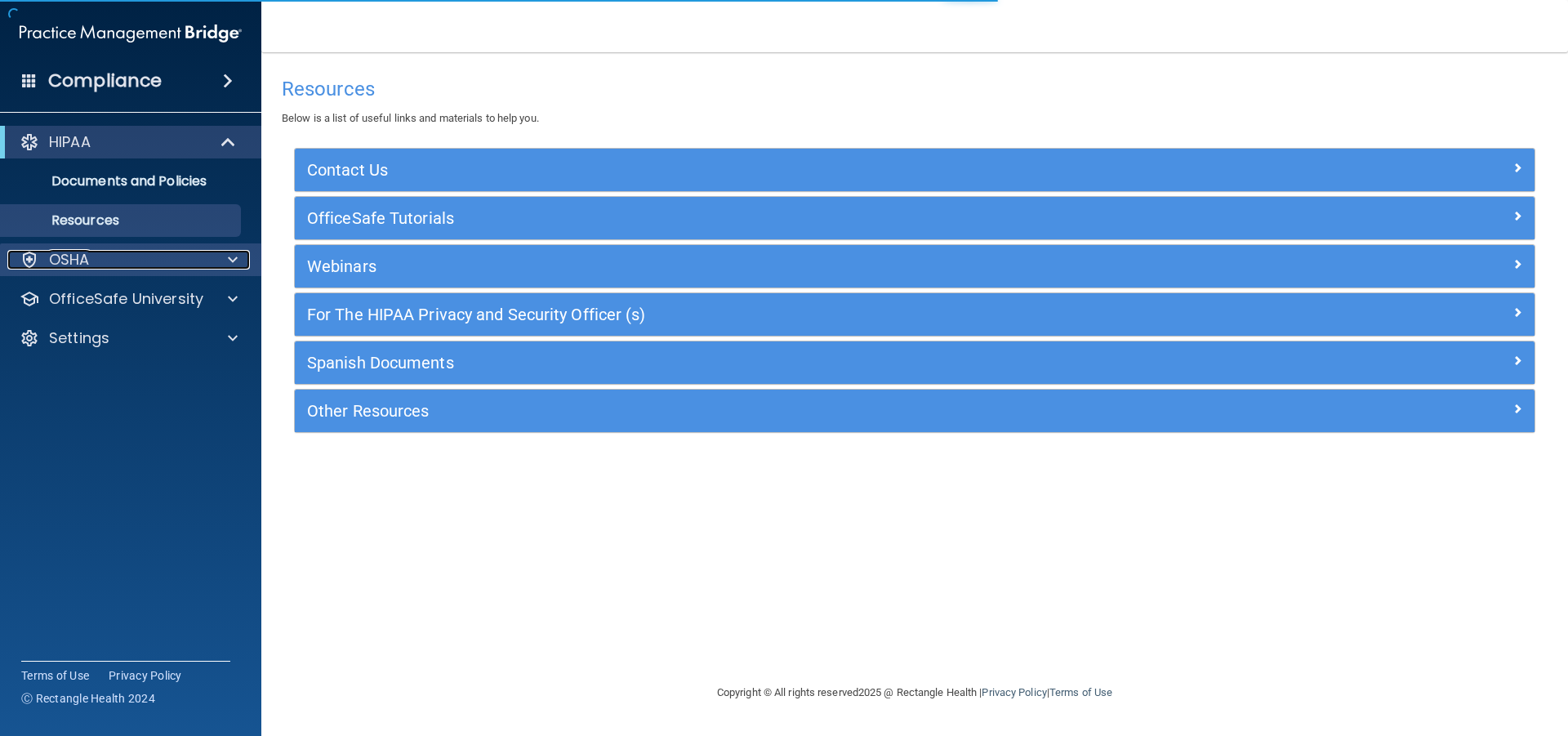
click at [100, 259] on div "OSHA" at bounding box center [108, 260] width 202 height 20
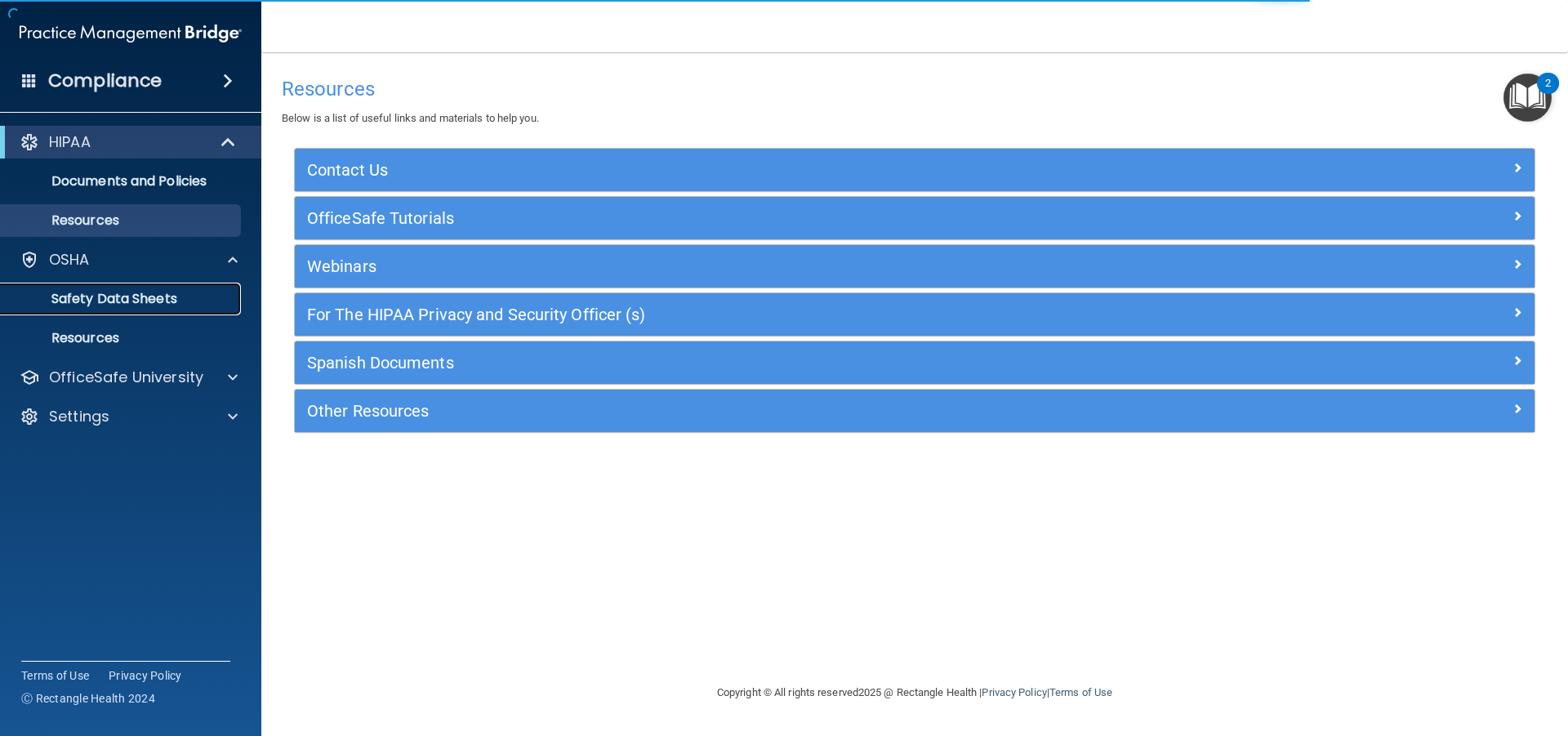
click at [106, 306] on p "Safety Data Sheets" at bounding box center [122, 299] width 223 height 17
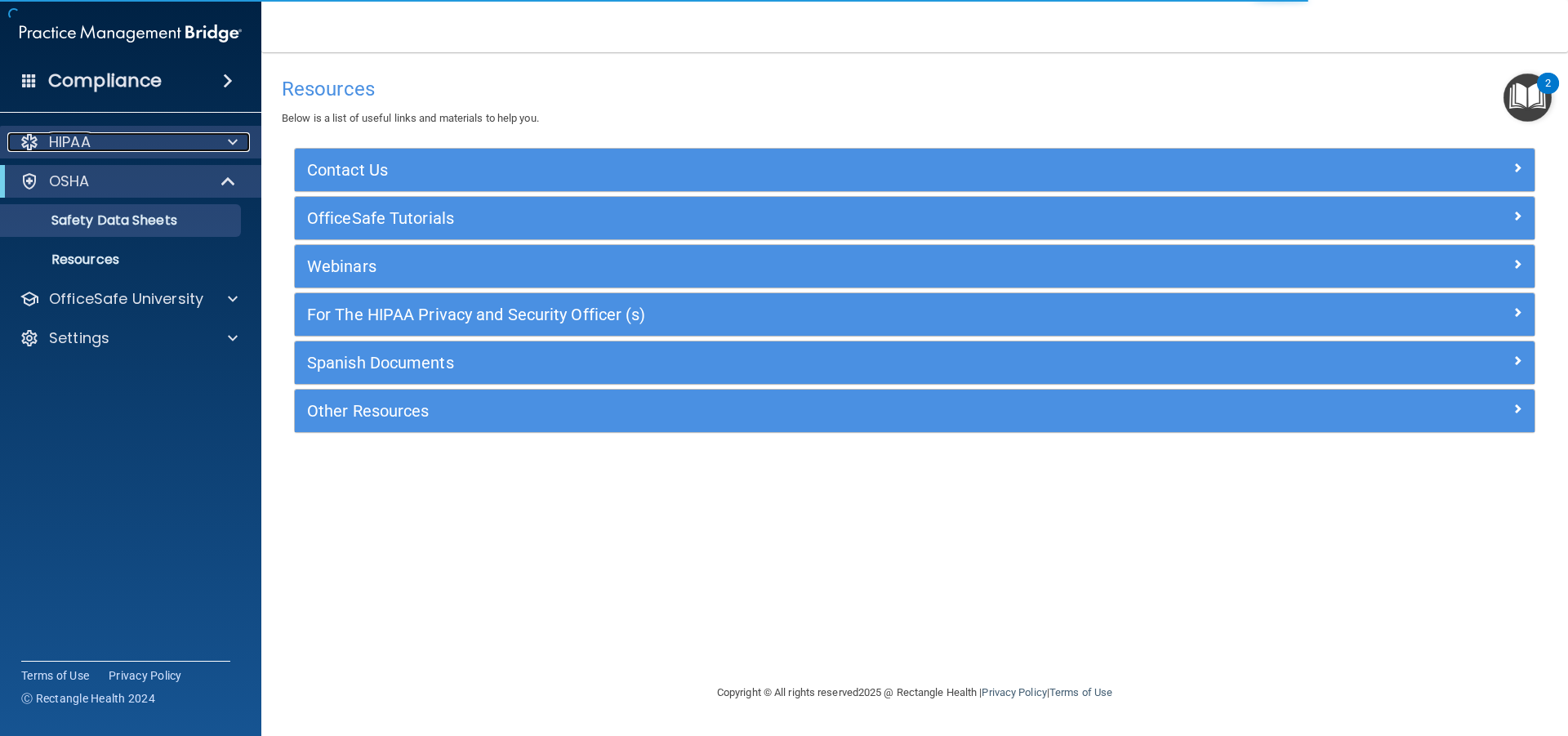
click at [97, 150] on div "HIPAA" at bounding box center [108, 142] width 202 height 20
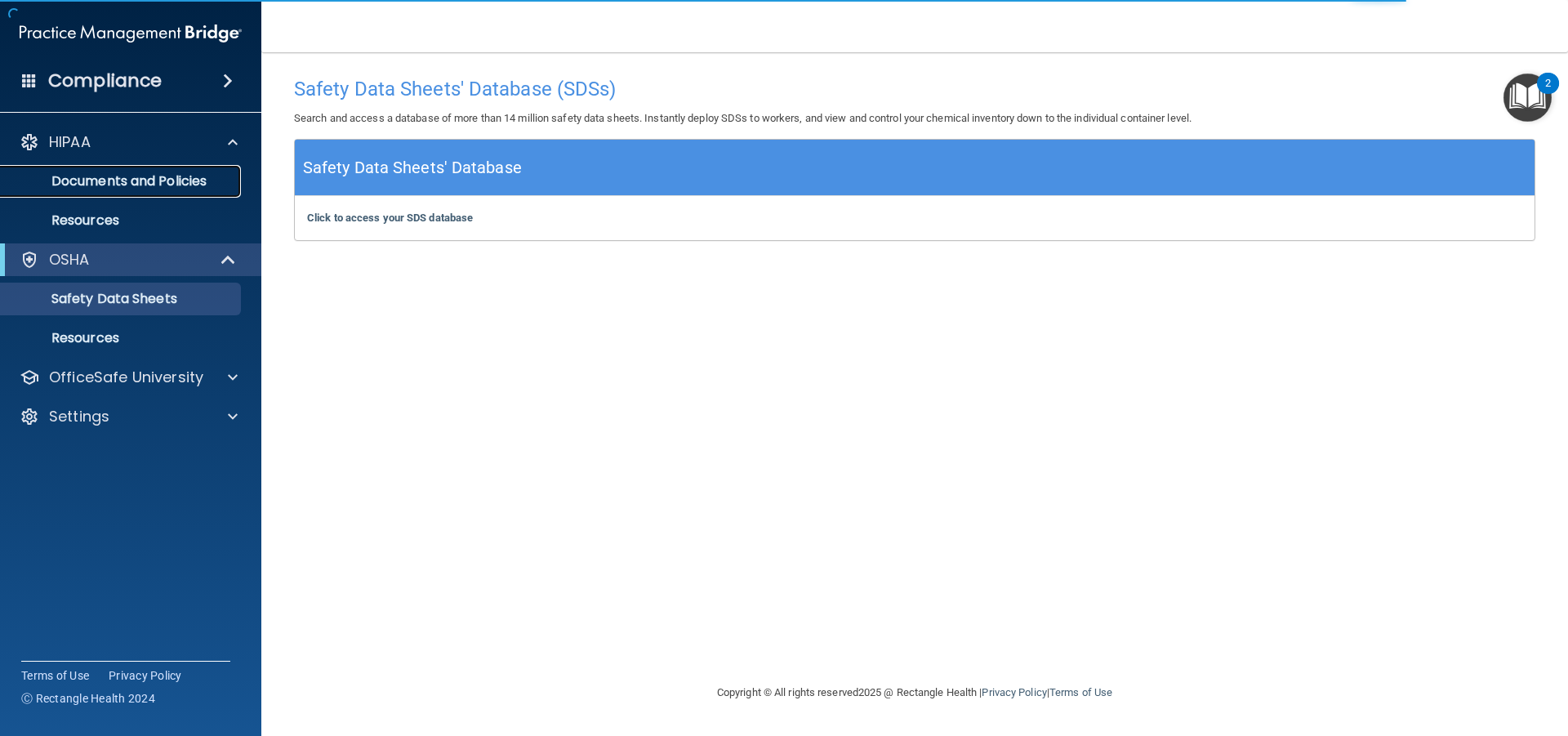
click at [117, 188] on p "Documents and Policies" at bounding box center [122, 182] width 223 height 17
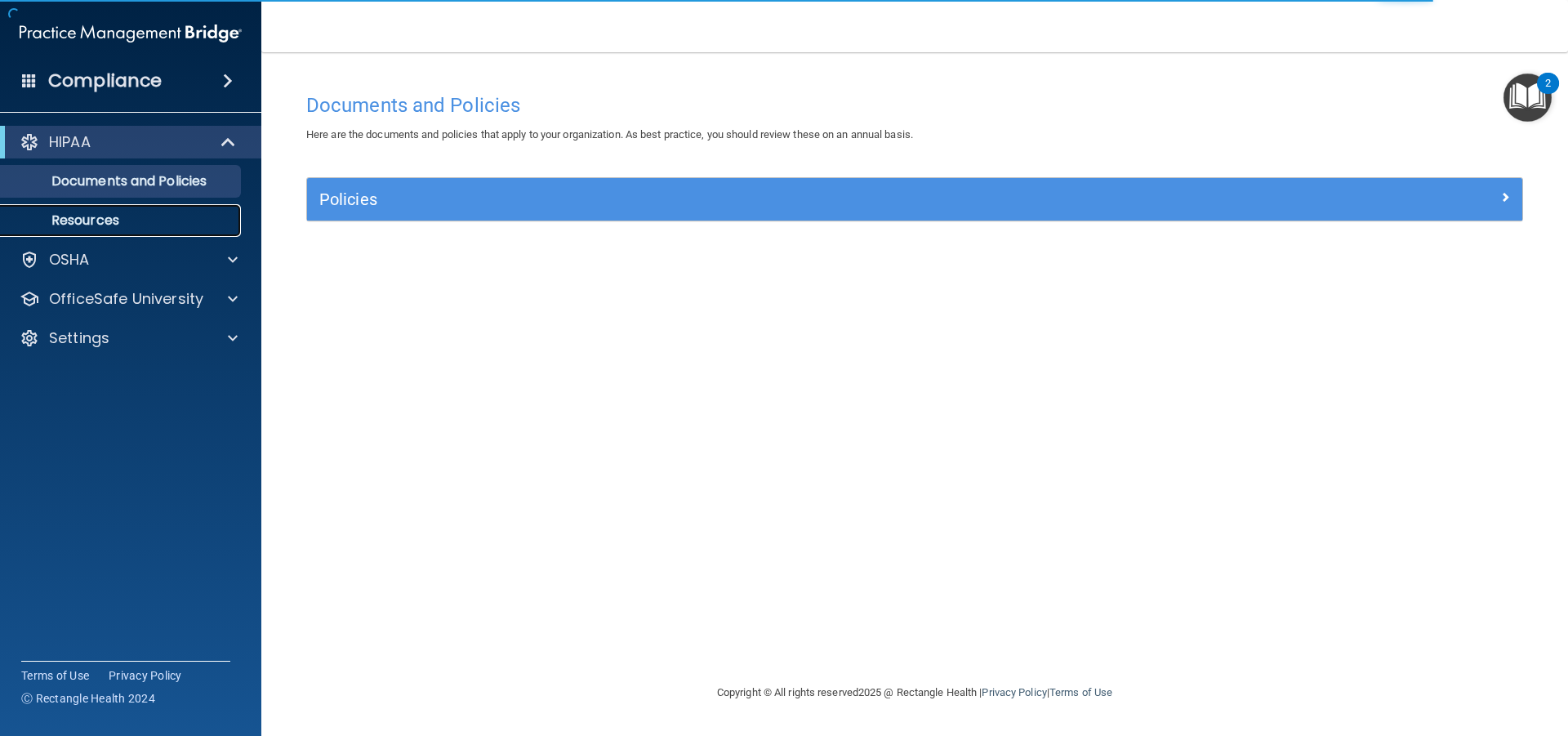
click at [117, 220] on p "Resources" at bounding box center [122, 221] width 223 height 17
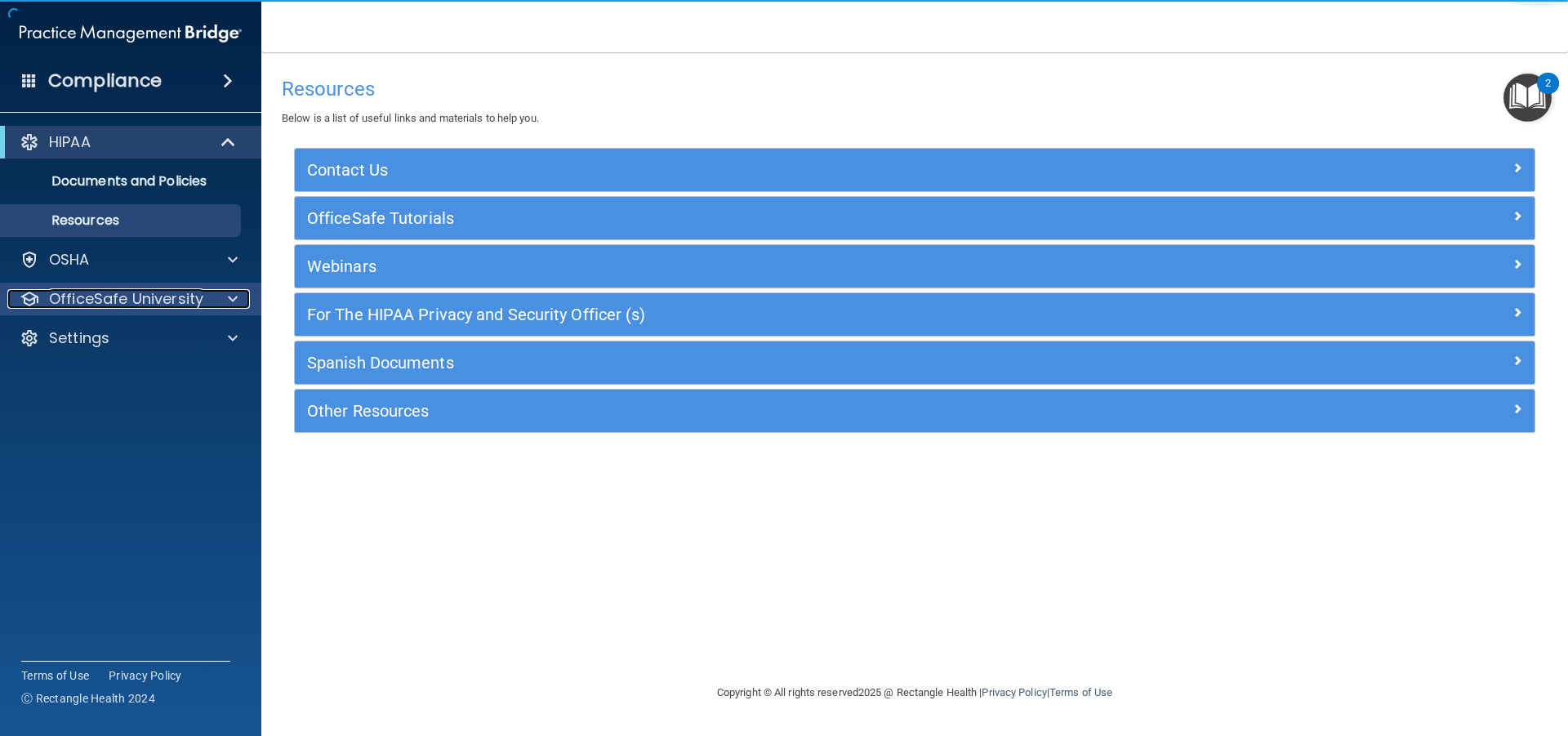
click at [135, 308] on p "OfficeSafe University" at bounding box center [126, 299] width 154 height 20
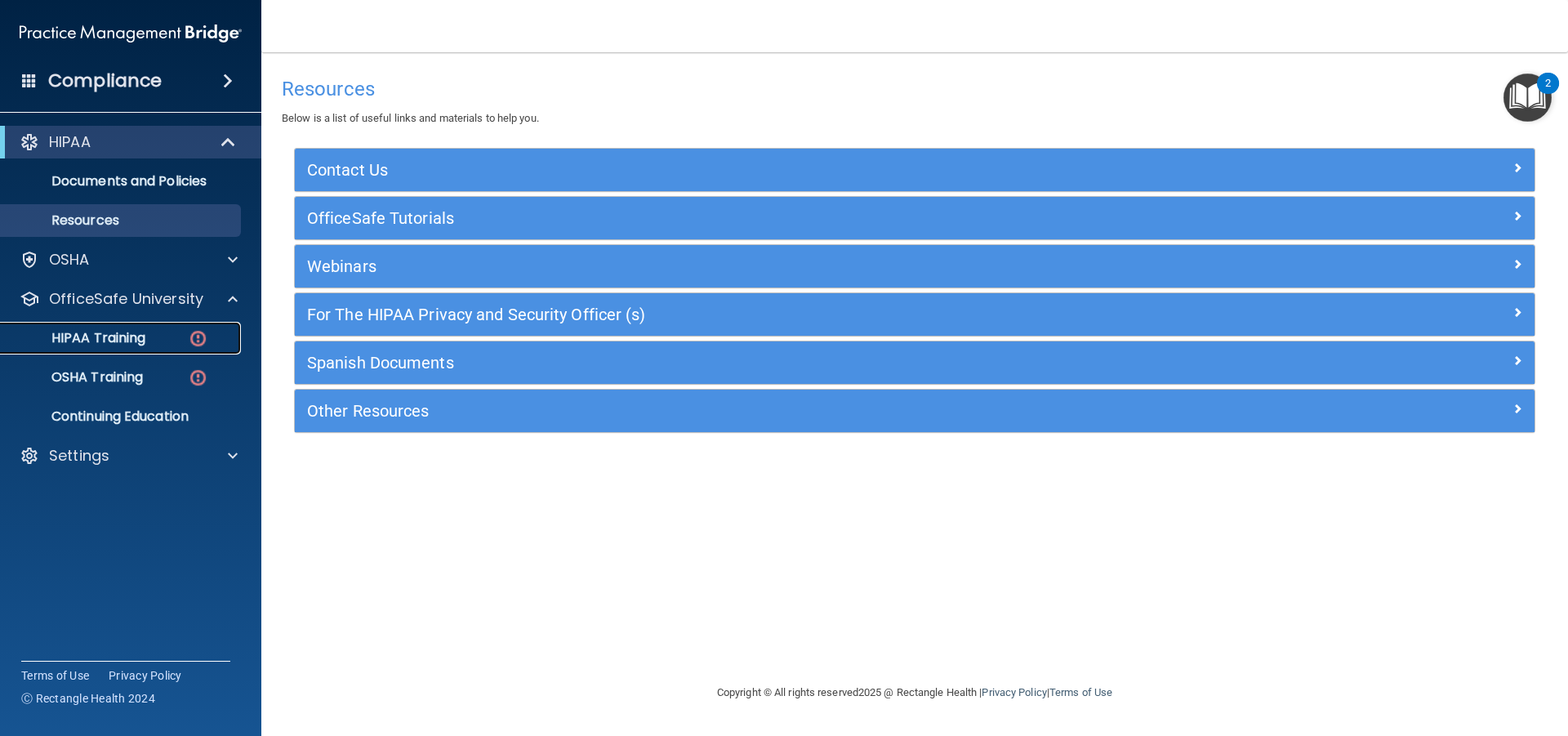
click at [109, 337] on p "HIPAA Training" at bounding box center [78, 339] width 135 height 17
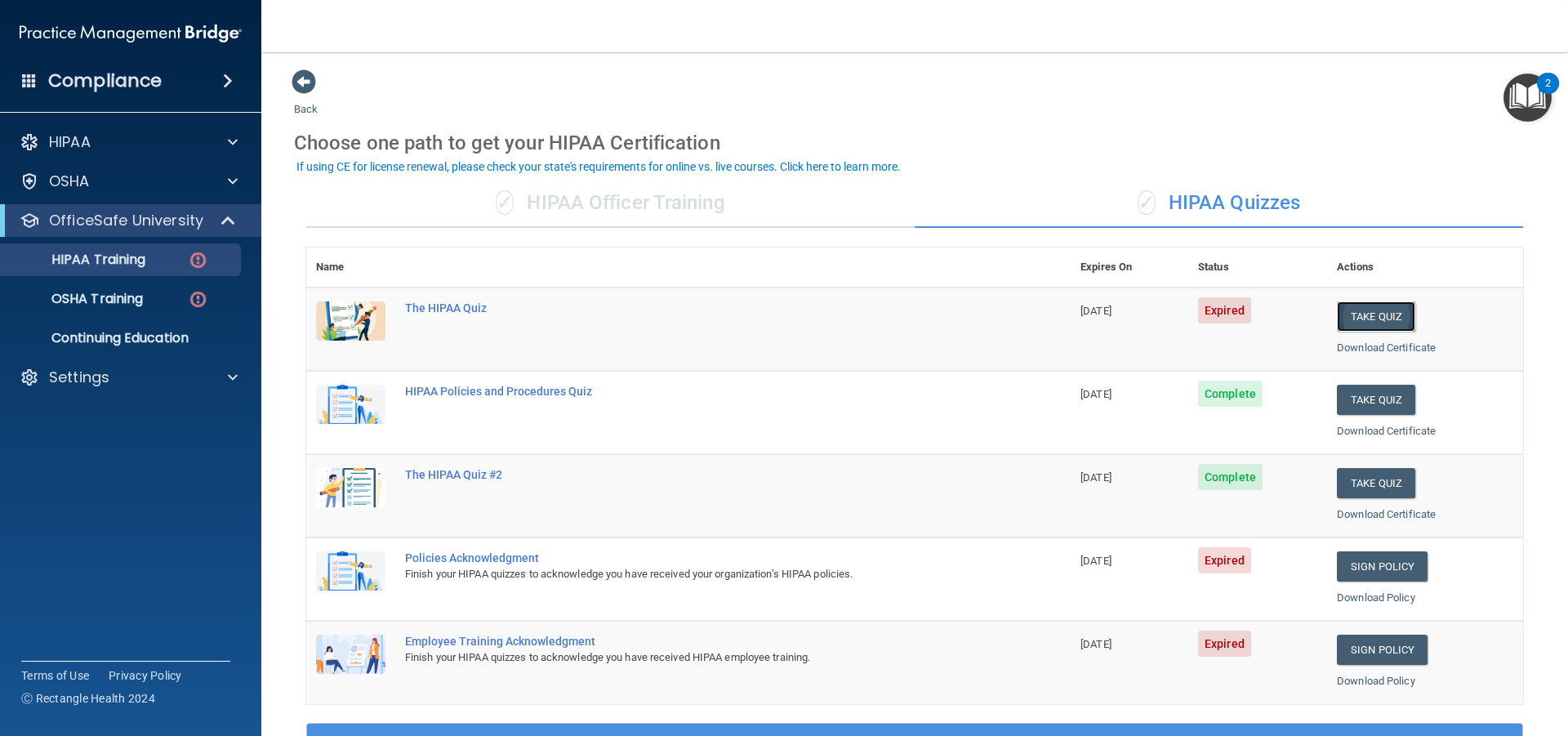
click at [1362, 314] on button "Take Quiz" at bounding box center [1377, 316] width 78 height 30
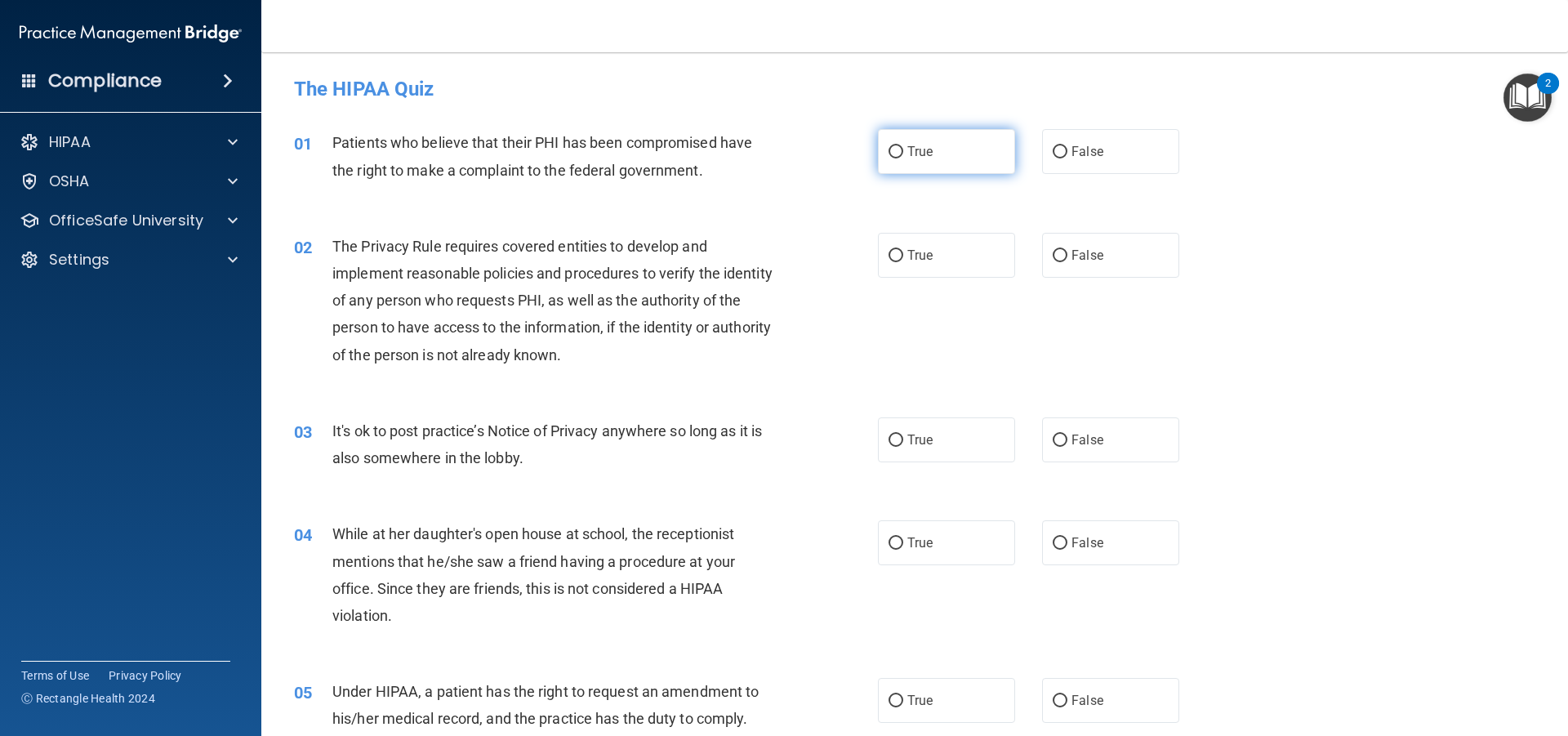
click at [913, 147] on span "True" at bounding box center [920, 152] width 25 height 16
click at [904, 147] on input "True" at bounding box center [896, 152] width 15 height 12
radio input "true"
click at [957, 251] on label "True" at bounding box center [946, 256] width 137 height 45
click at [904, 251] on input "True" at bounding box center [896, 256] width 15 height 12
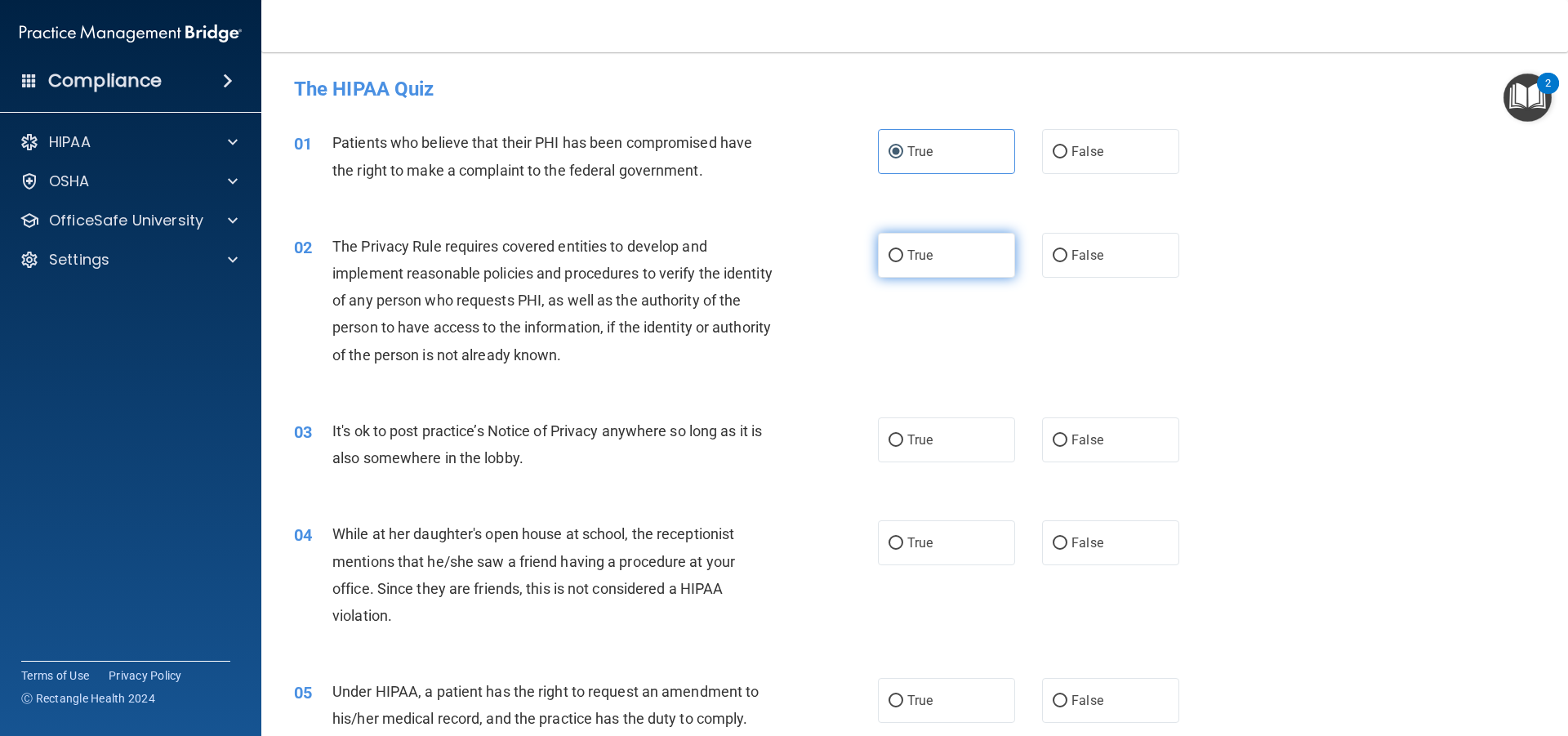
radio input "true"
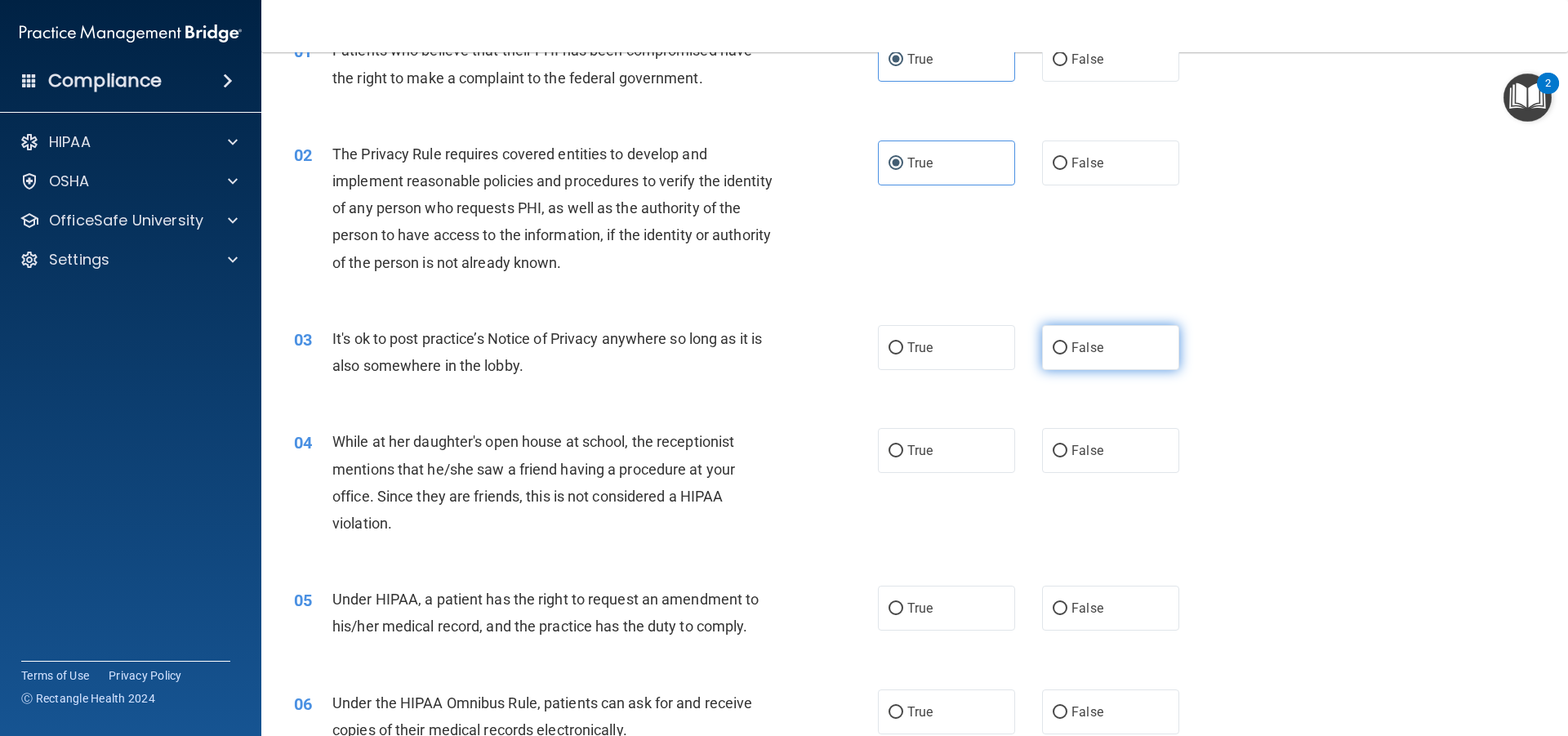
click at [1053, 342] on input "False" at bounding box center [1060, 348] width 15 height 12
radio input "true"
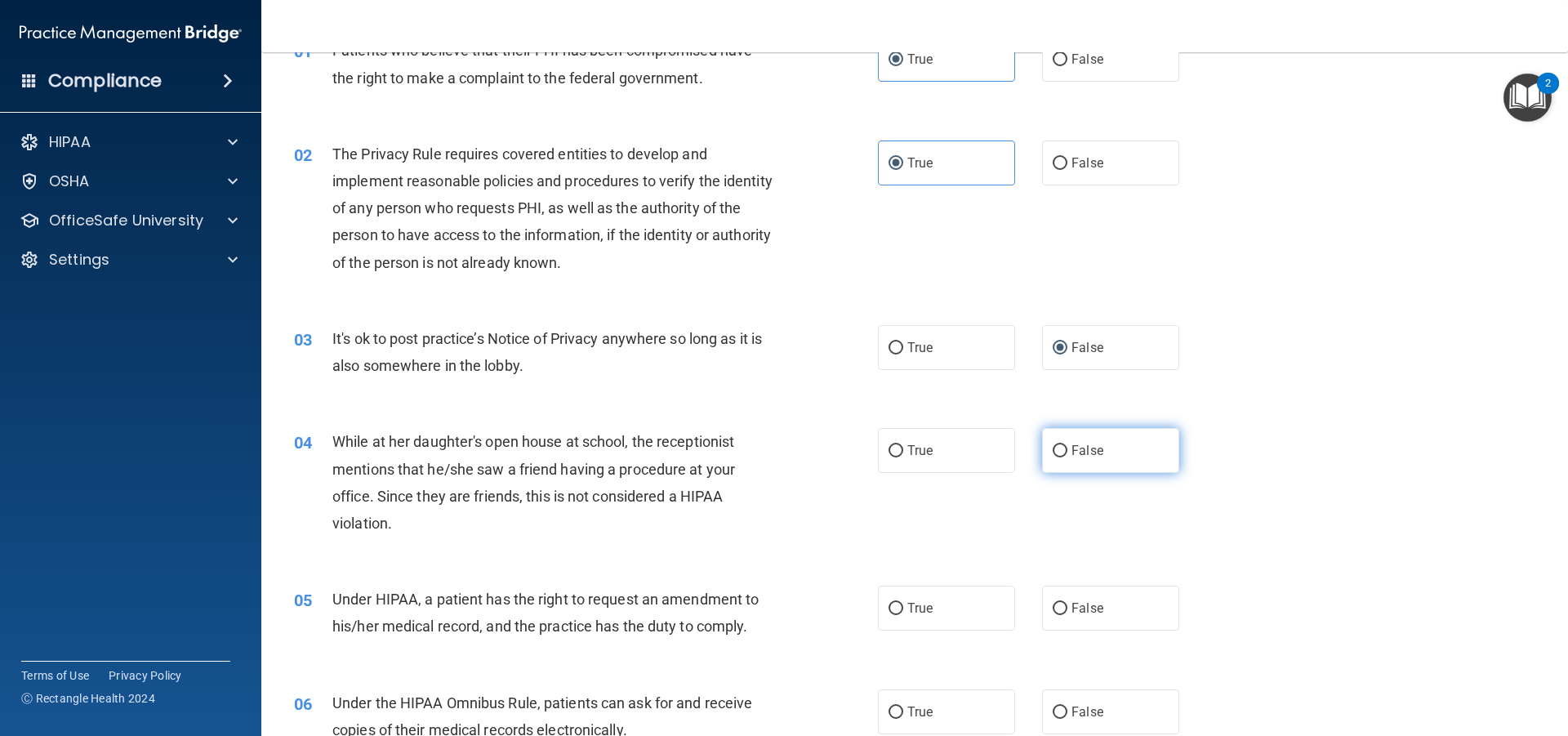
click at [1109, 445] on label "False" at bounding box center [1110, 450] width 137 height 45
click at [1068, 445] on input "False" at bounding box center [1060, 451] width 15 height 12
radio input "true"
click at [1078, 602] on span "False" at bounding box center [1088, 608] width 32 height 16
click at [1068, 603] on input "False" at bounding box center [1060, 609] width 15 height 12
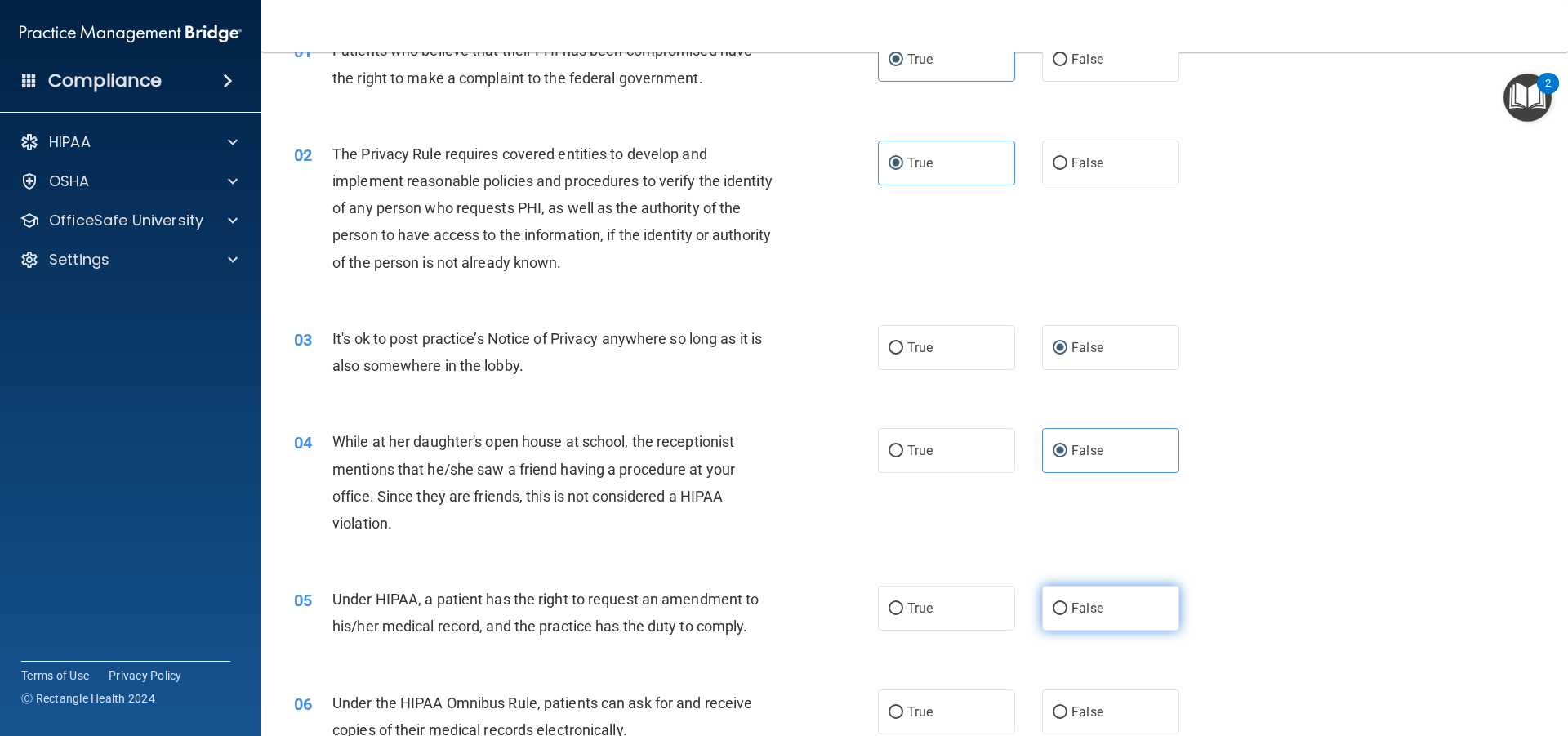
radio input "true"
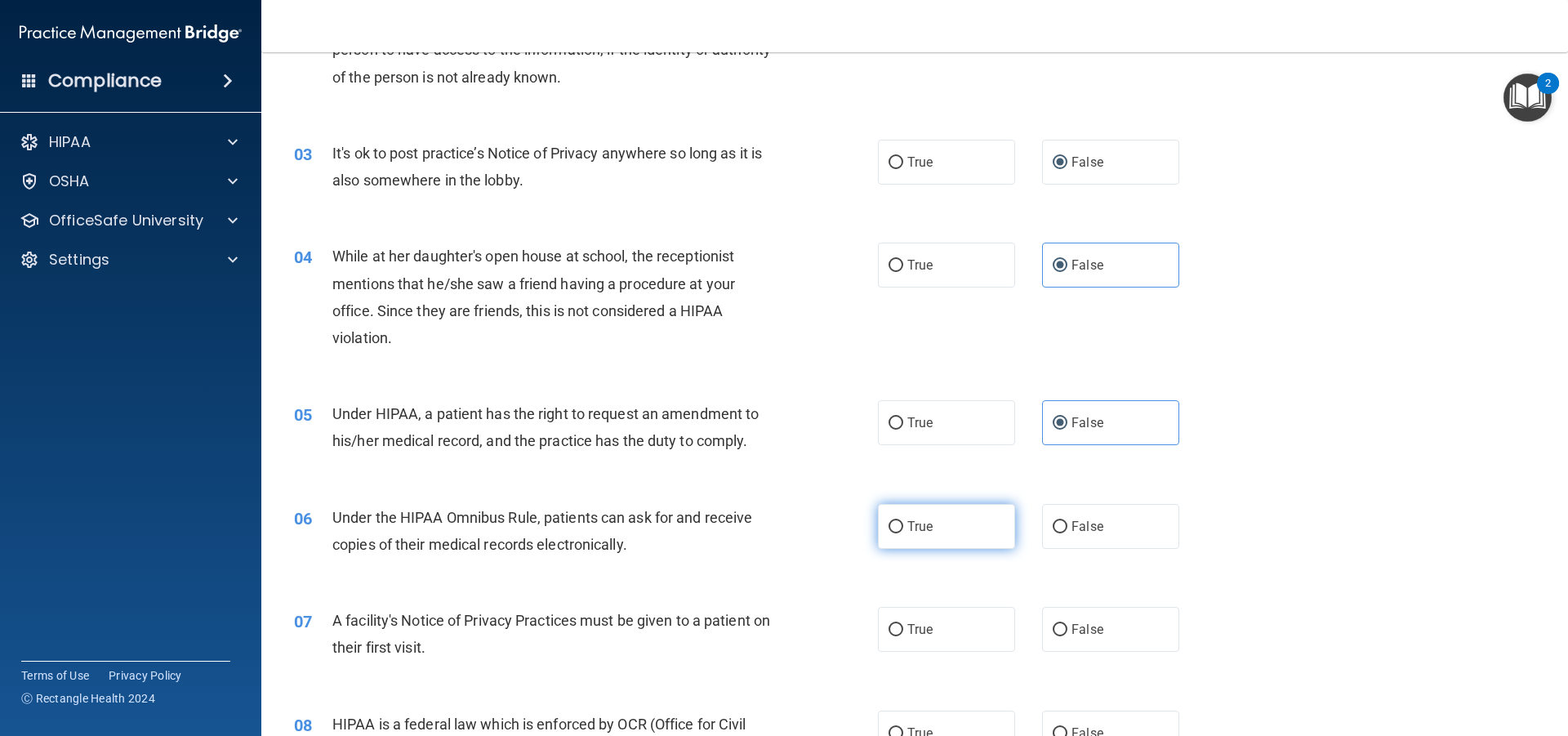
click at [953, 531] on label "True" at bounding box center [946, 527] width 137 height 45
click at [904, 531] on input "True" at bounding box center [896, 527] width 15 height 12
radio input "true"
click at [950, 630] on label "True" at bounding box center [946, 629] width 137 height 45
click at [904, 630] on input "True" at bounding box center [896, 630] width 15 height 12
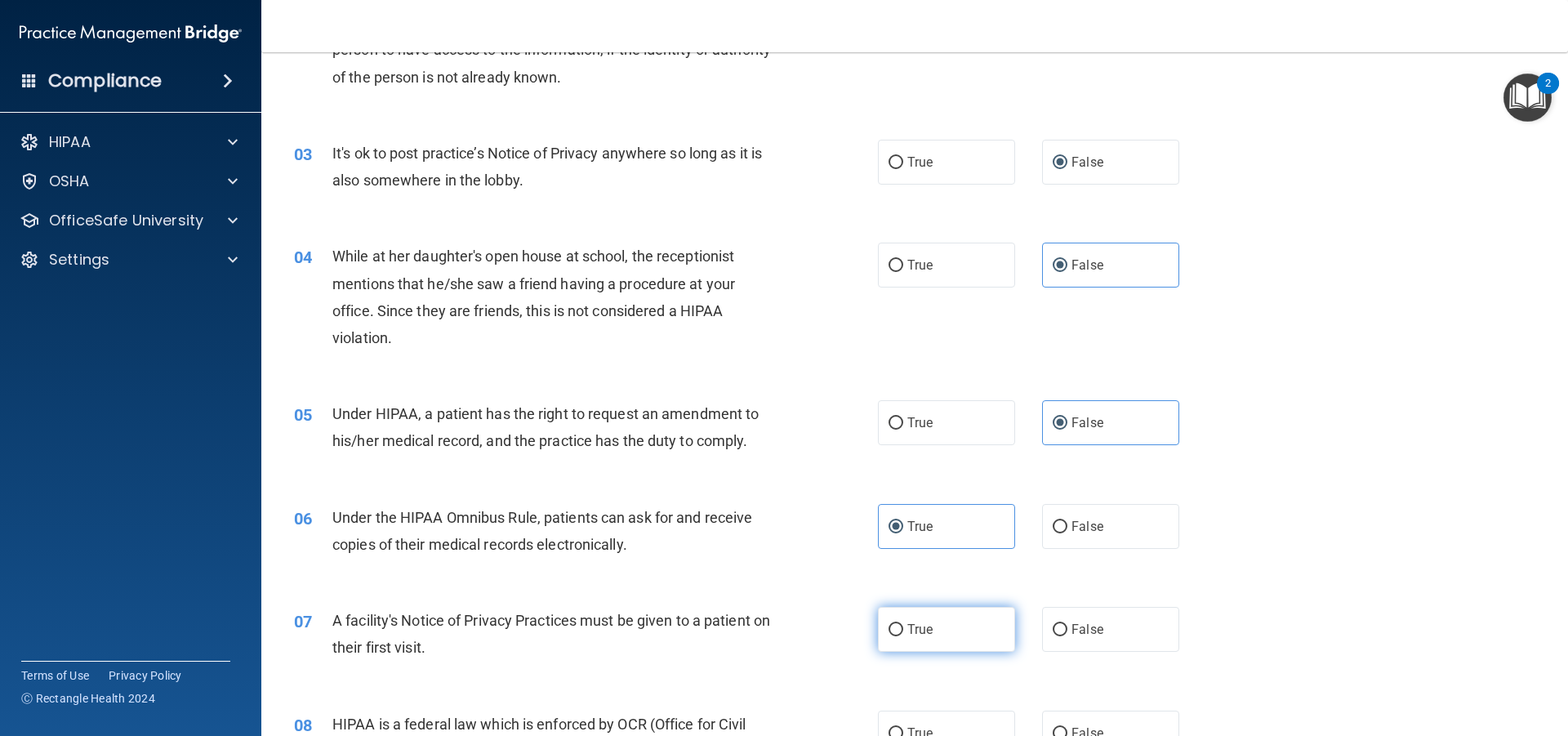
radio input "true"
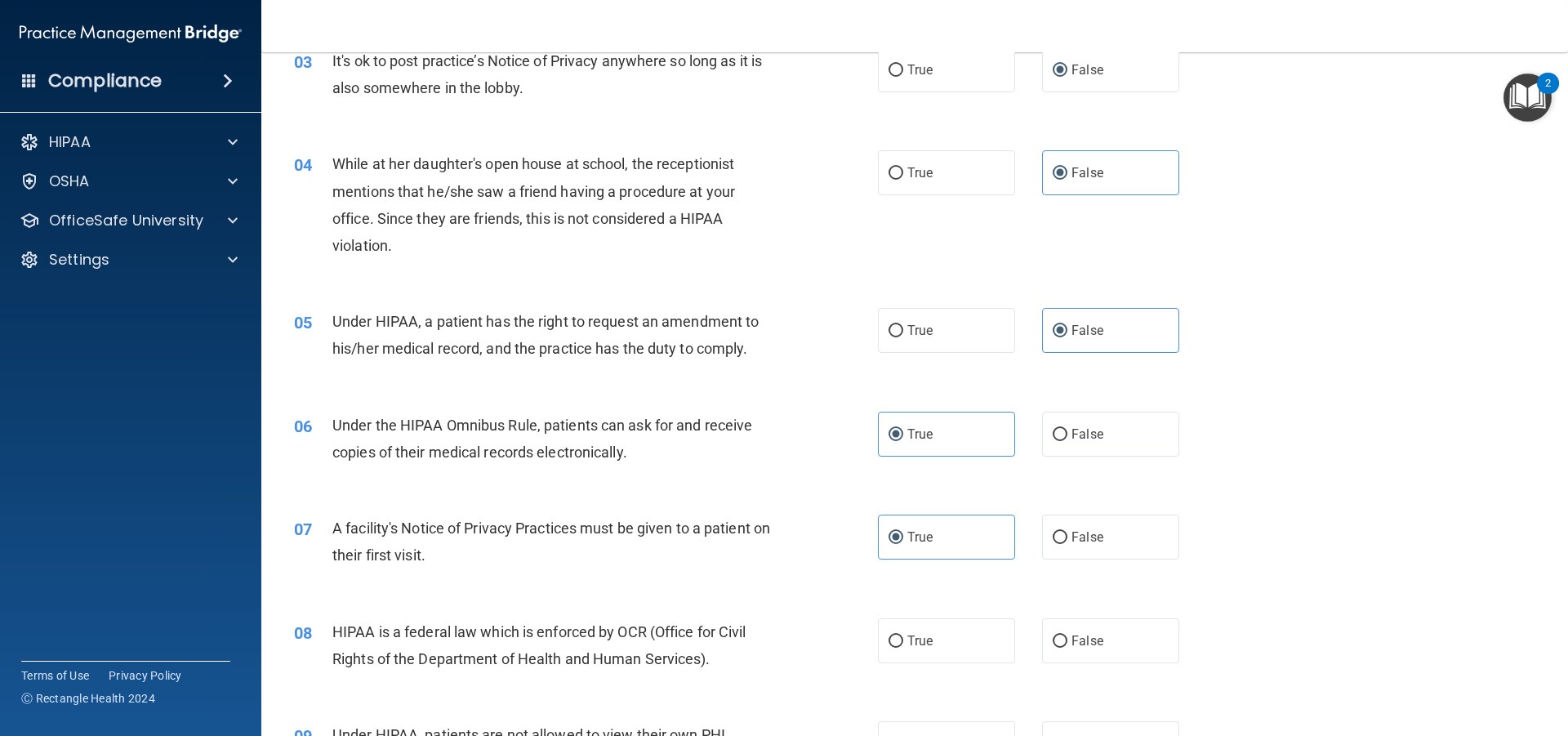
scroll to position [463, 0]
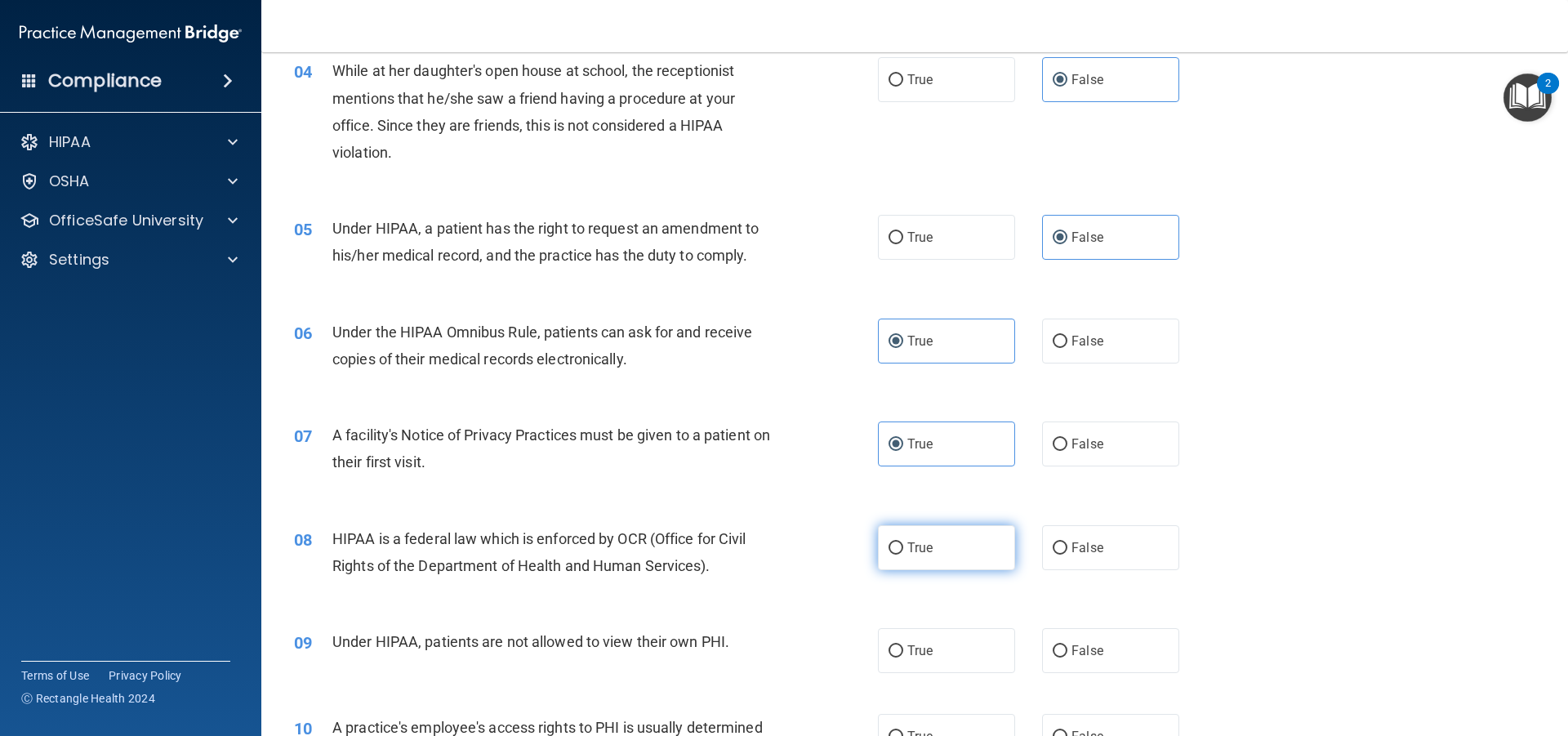
click at [955, 539] on label "True" at bounding box center [946, 548] width 137 height 45
click at [904, 543] on input "True" at bounding box center [896, 549] width 15 height 12
radio input "true"
click at [1085, 653] on span "False" at bounding box center [1088, 650] width 32 height 16
click at [1068, 653] on input "False" at bounding box center [1060, 651] width 15 height 12
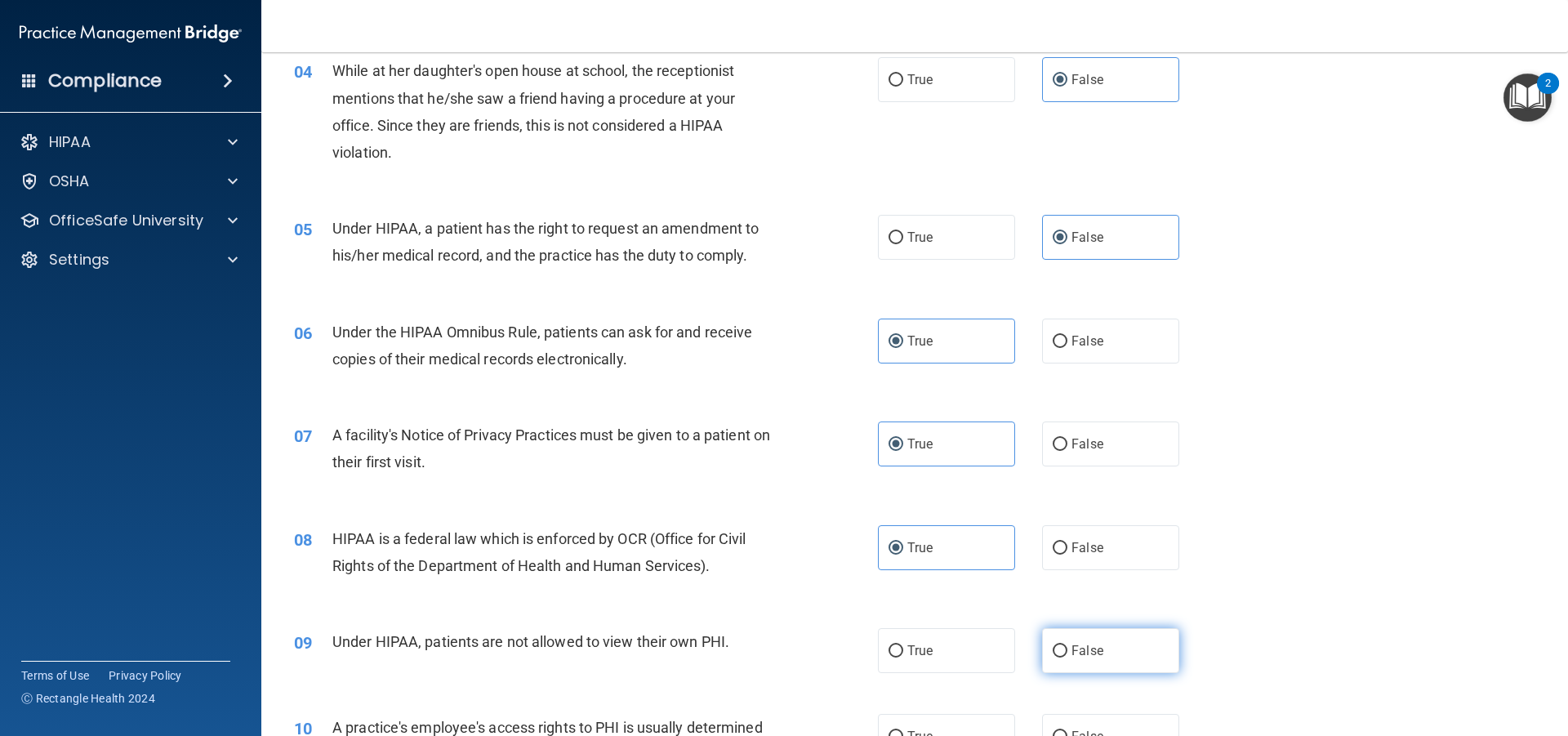
radio input "true"
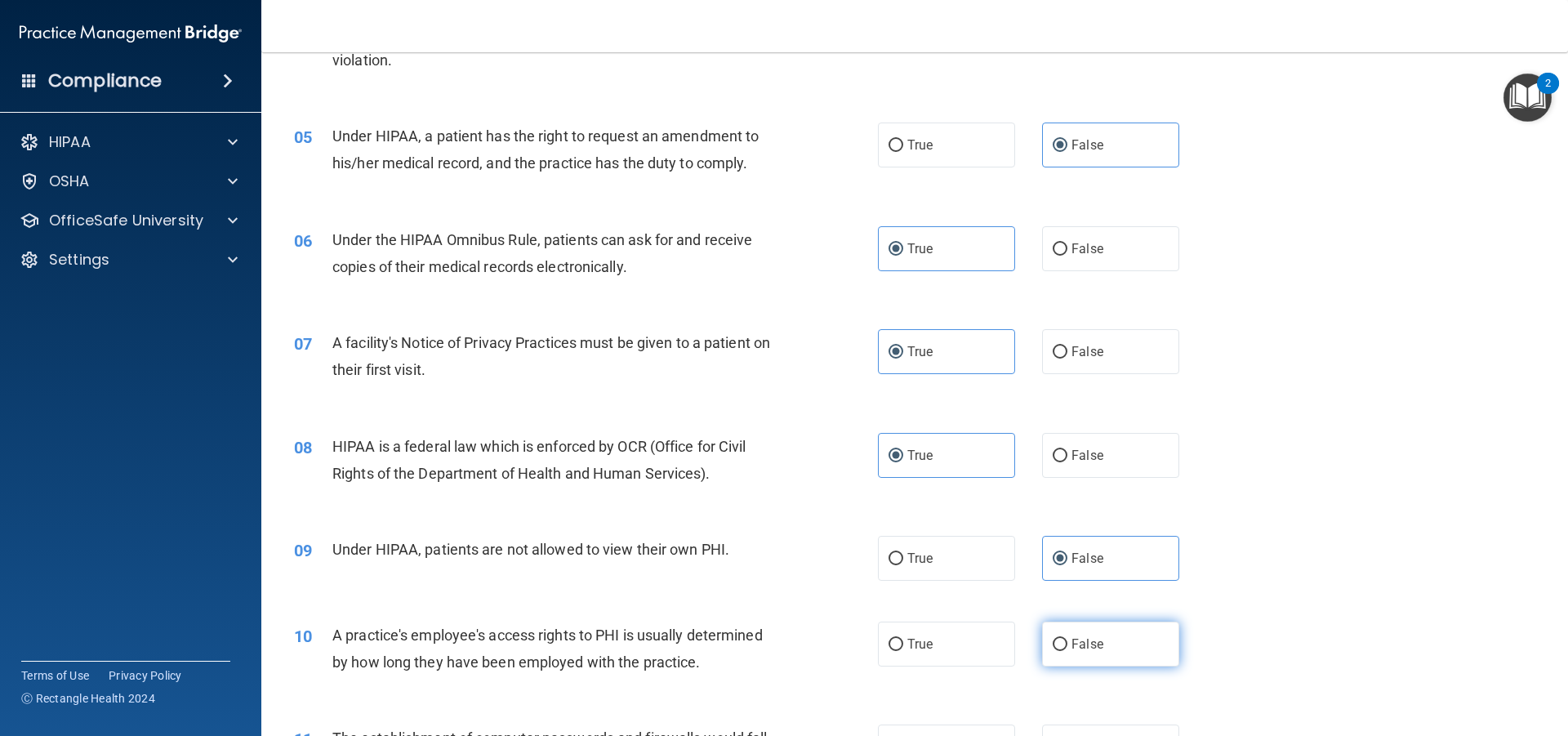
click at [1073, 629] on label "False" at bounding box center [1110, 644] width 137 height 45
click at [1068, 639] on input "False" at bounding box center [1060, 645] width 15 height 12
radio input "true"
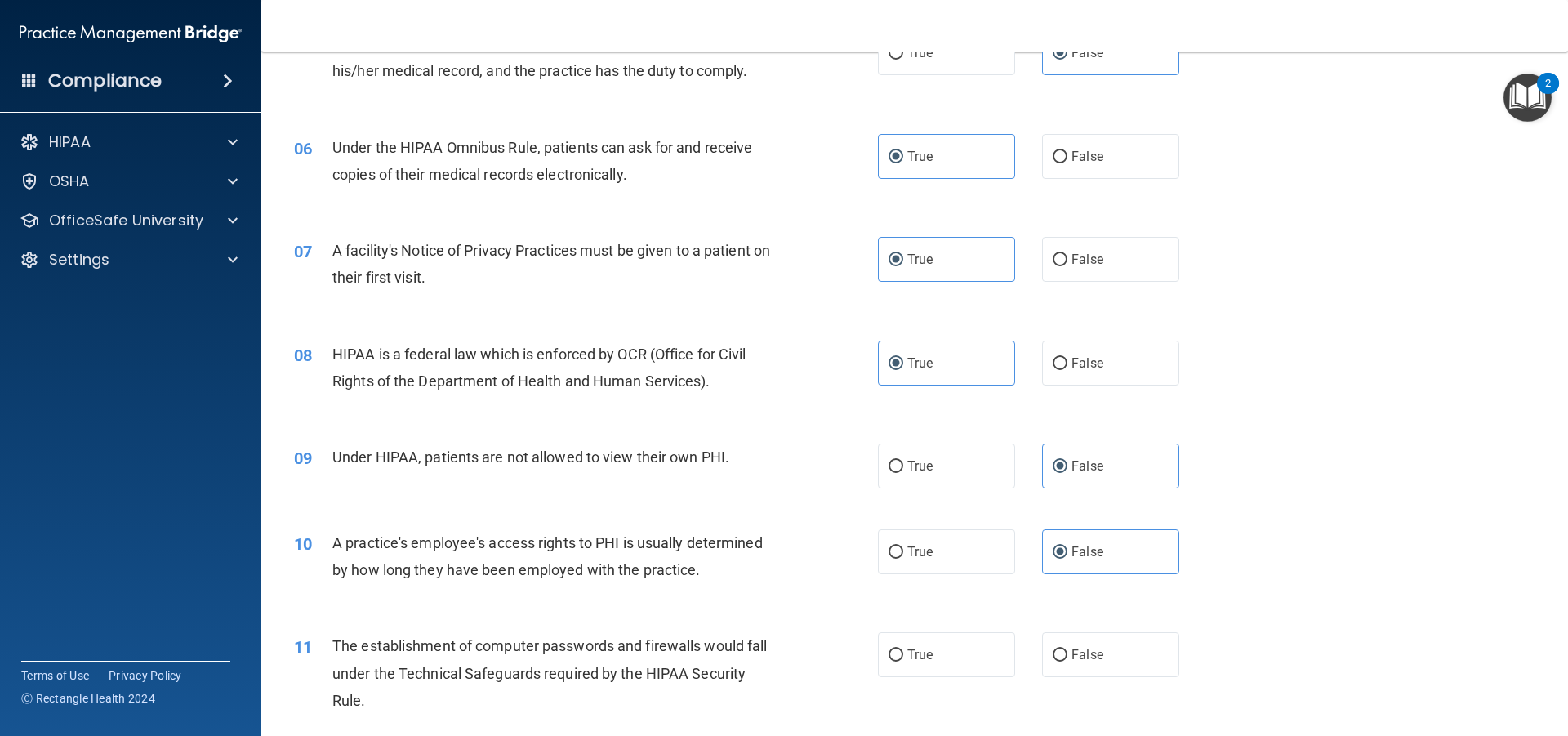
scroll to position [833, 0]
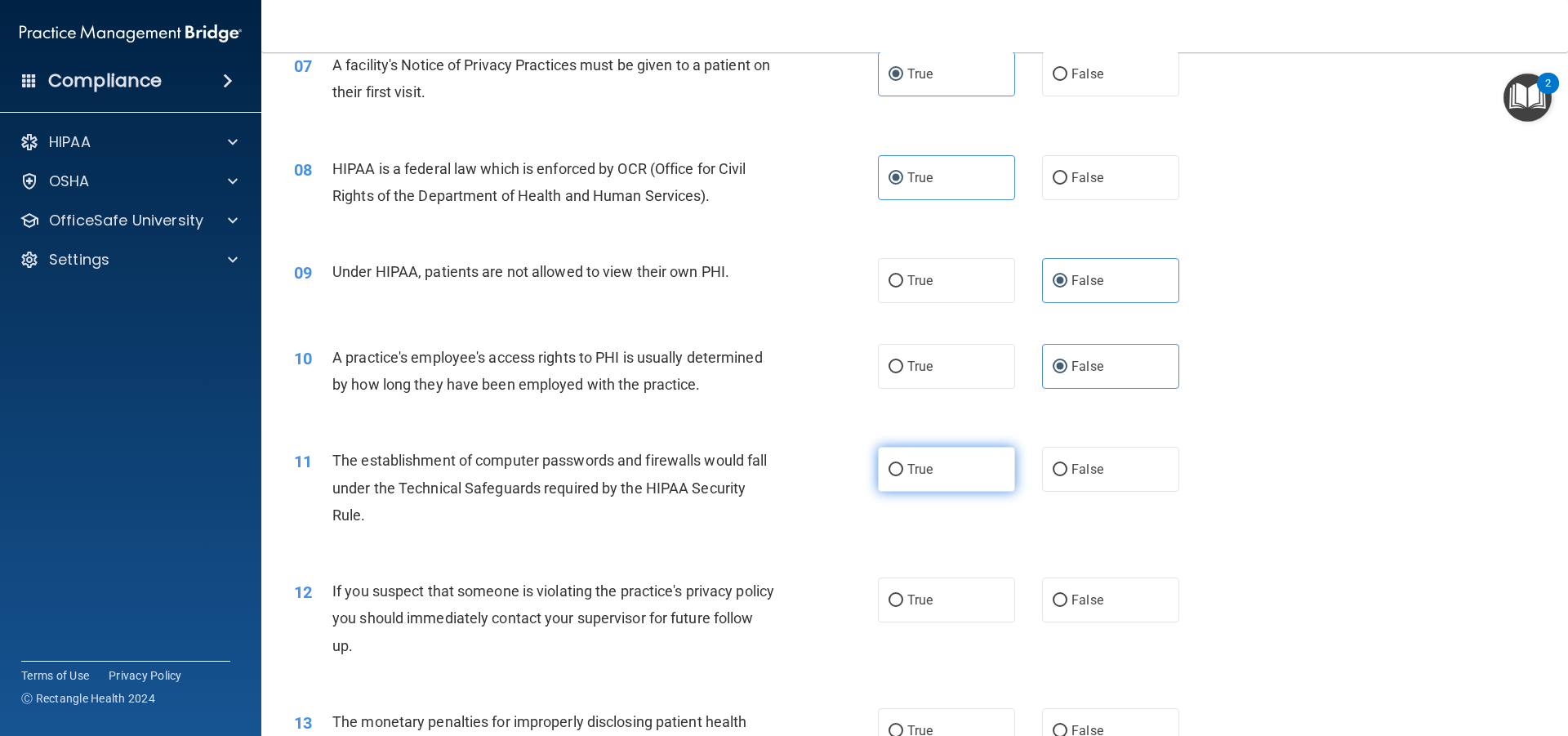
click at [949, 479] on label "True" at bounding box center [946, 470] width 137 height 45
click at [904, 476] on input "True" at bounding box center [896, 470] width 15 height 12
radio input "true"
click at [950, 602] on label "True" at bounding box center [946, 600] width 137 height 45
click at [904, 602] on input "True" at bounding box center [896, 601] width 15 height 12
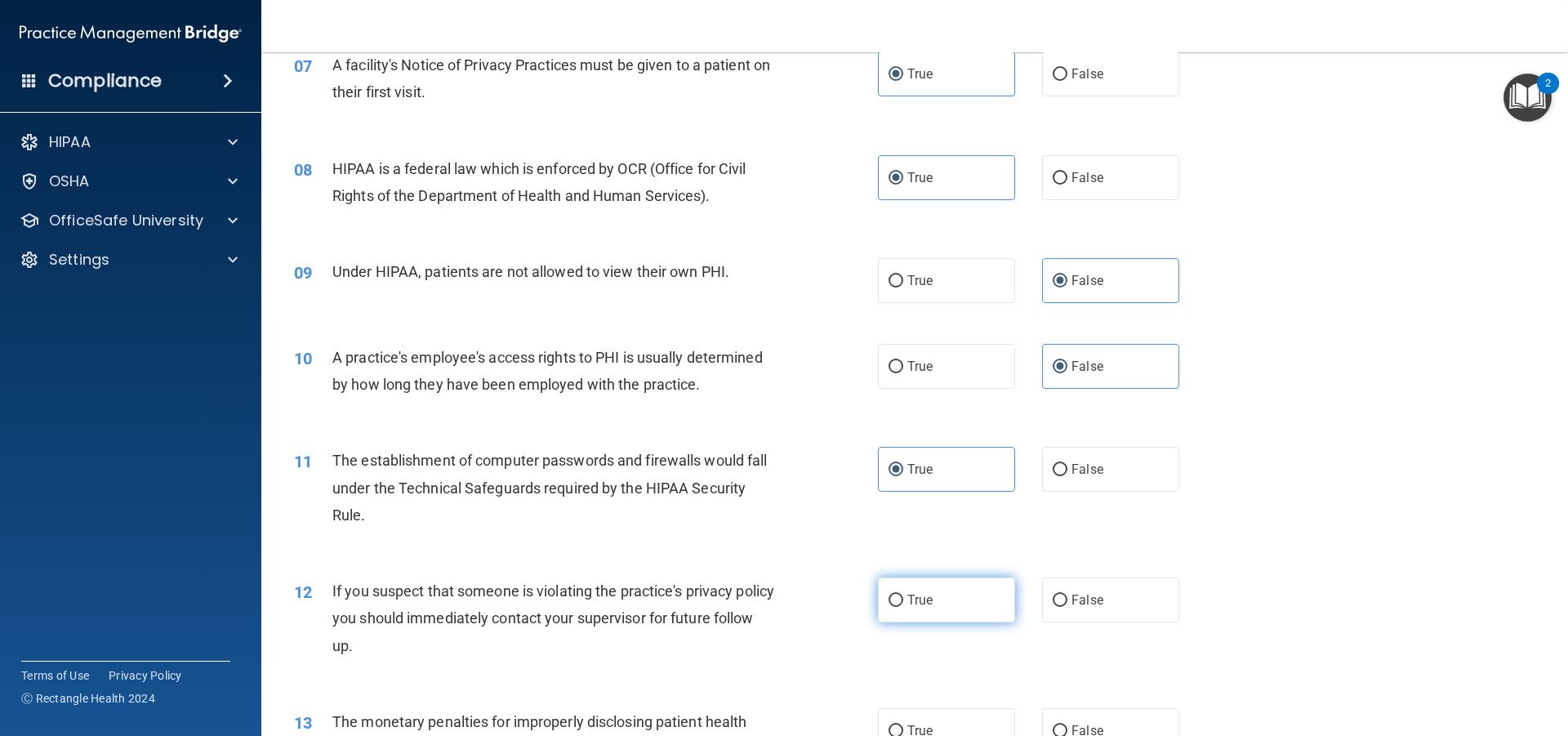
radio input "true"
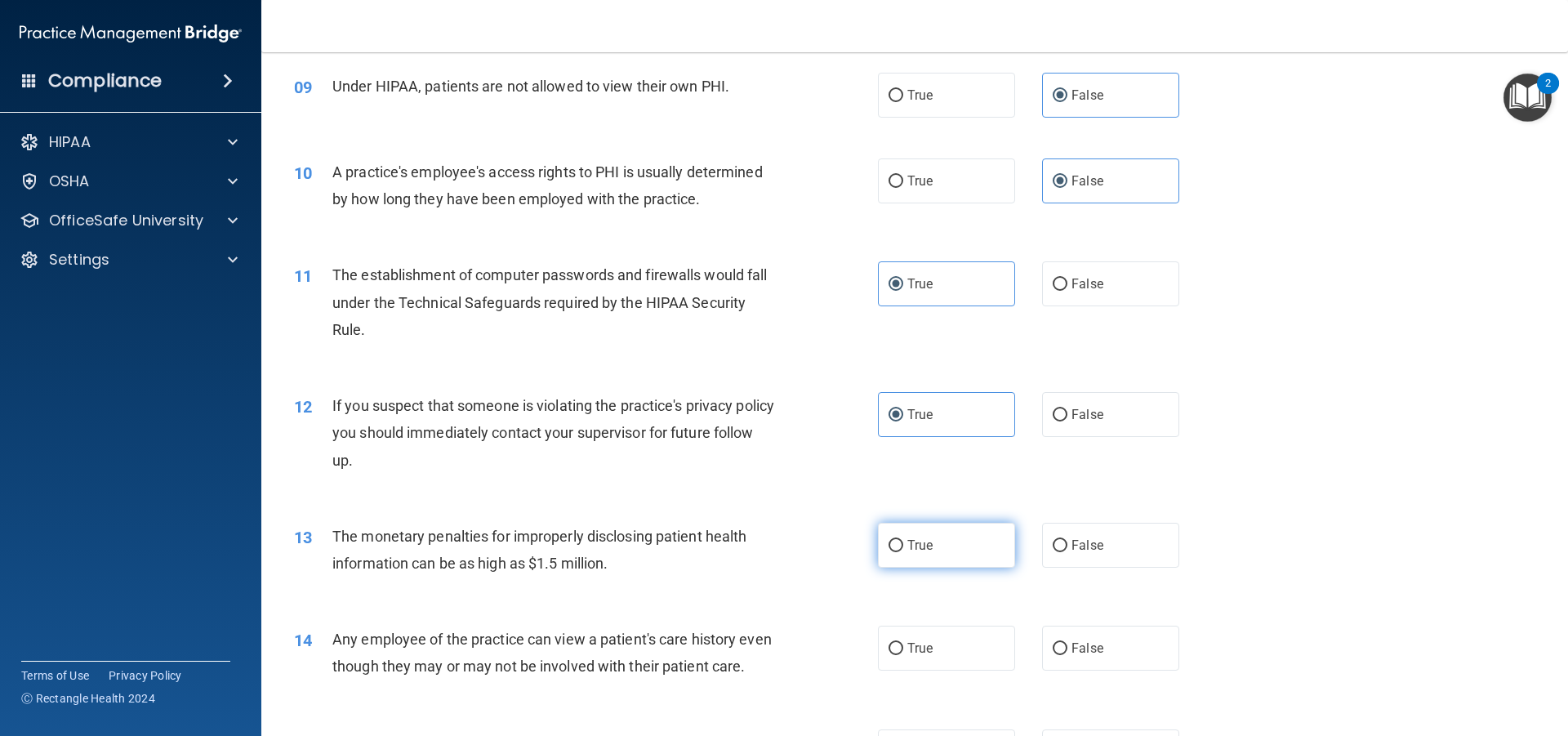
click at [966, 536] on label "True" at bounding box center [946, 545] width 137 height 45
click at [904, 540] on input "True" at bounding box center [896, 546] width 15 height 12
radio input "true"
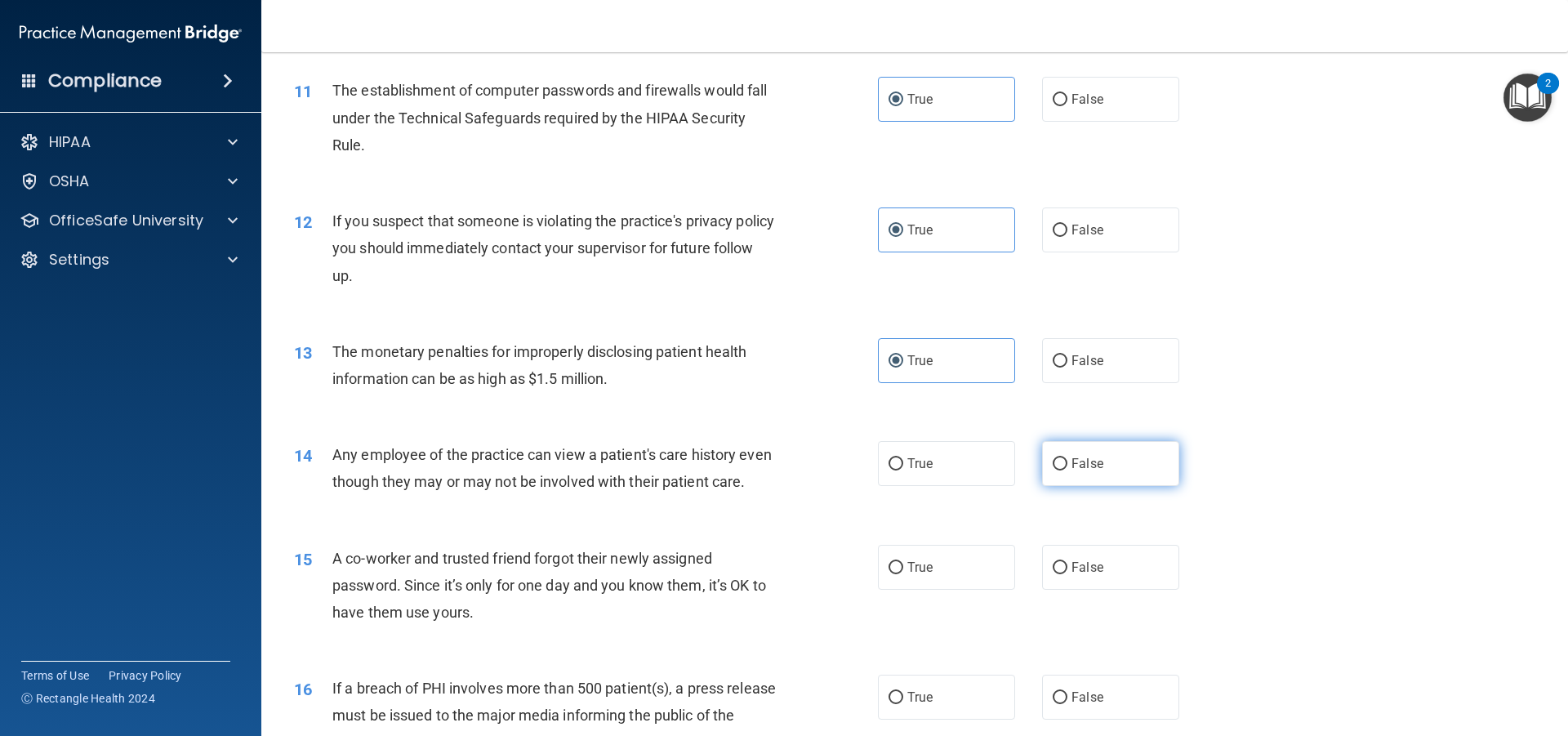
click at [1116, 471] on label "False" at bounding box center [1110, 464] width 137 height 45
click at [1068, 470] on input "False" at bounding box center [1060, 465] width 15 height 12
radio input "true"
click at [1072, 574] on span "False" at bounding box center [1088, 567] width 32 height 16
click at [1066, 574] on input "False" at bounding box center [1060, 568] width 15 height 12
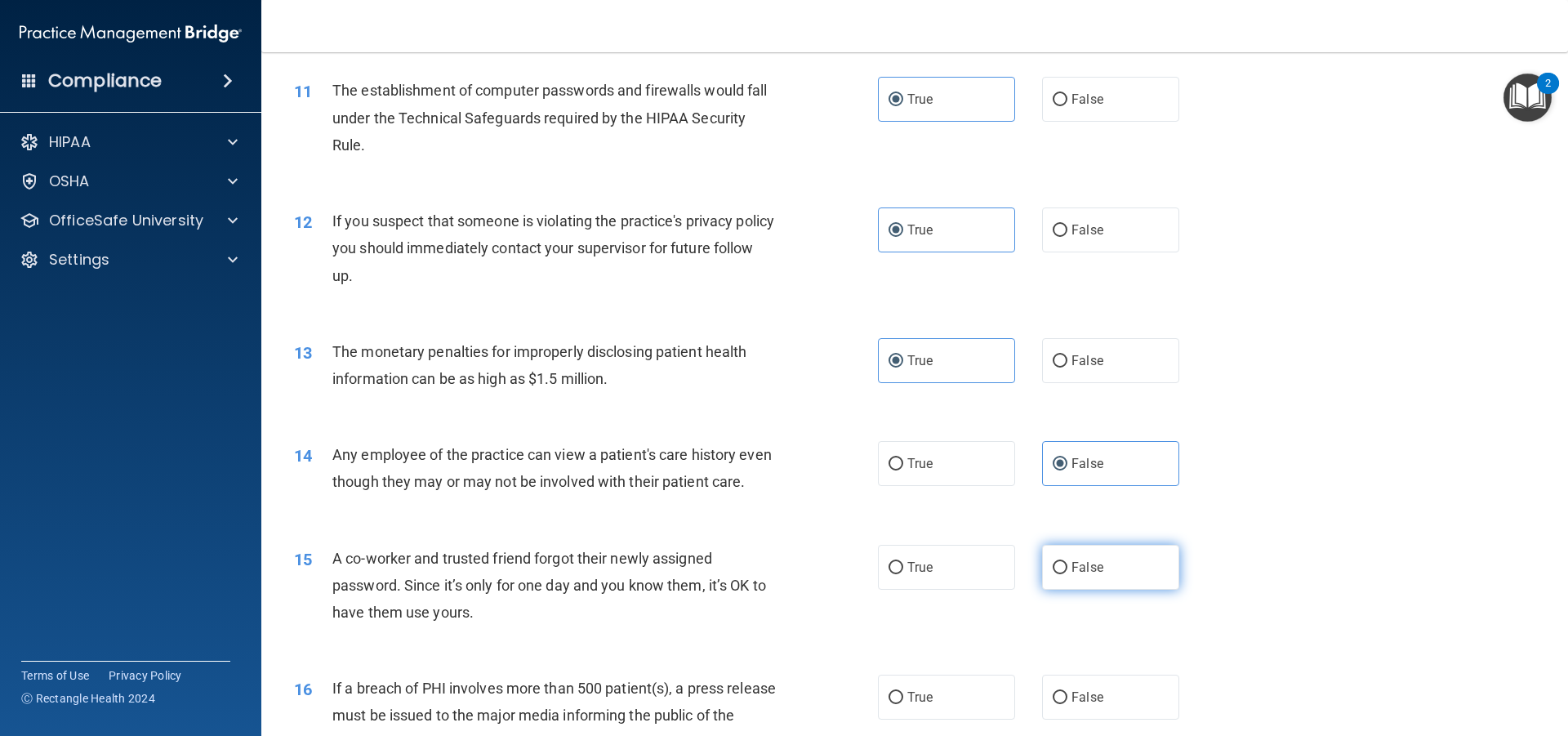
radio input "true"
click at [950, 692] on label "True" at bounding box center [946, 698] width 137 height 45
click at [904, 692] on input "True" at bounding box center [896, 698] width 15 height 12
radio input "true"
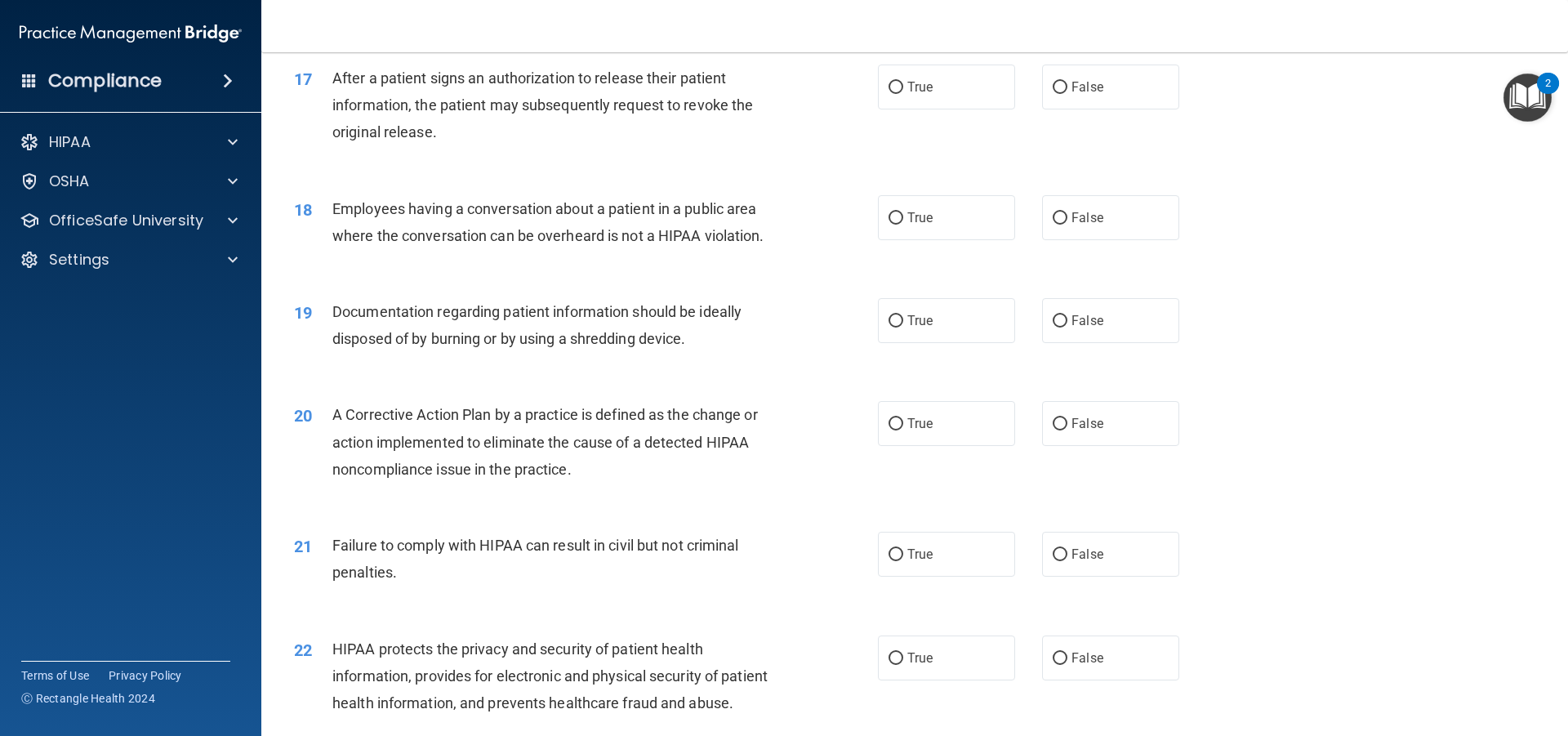
scroll to position [1863, 0]
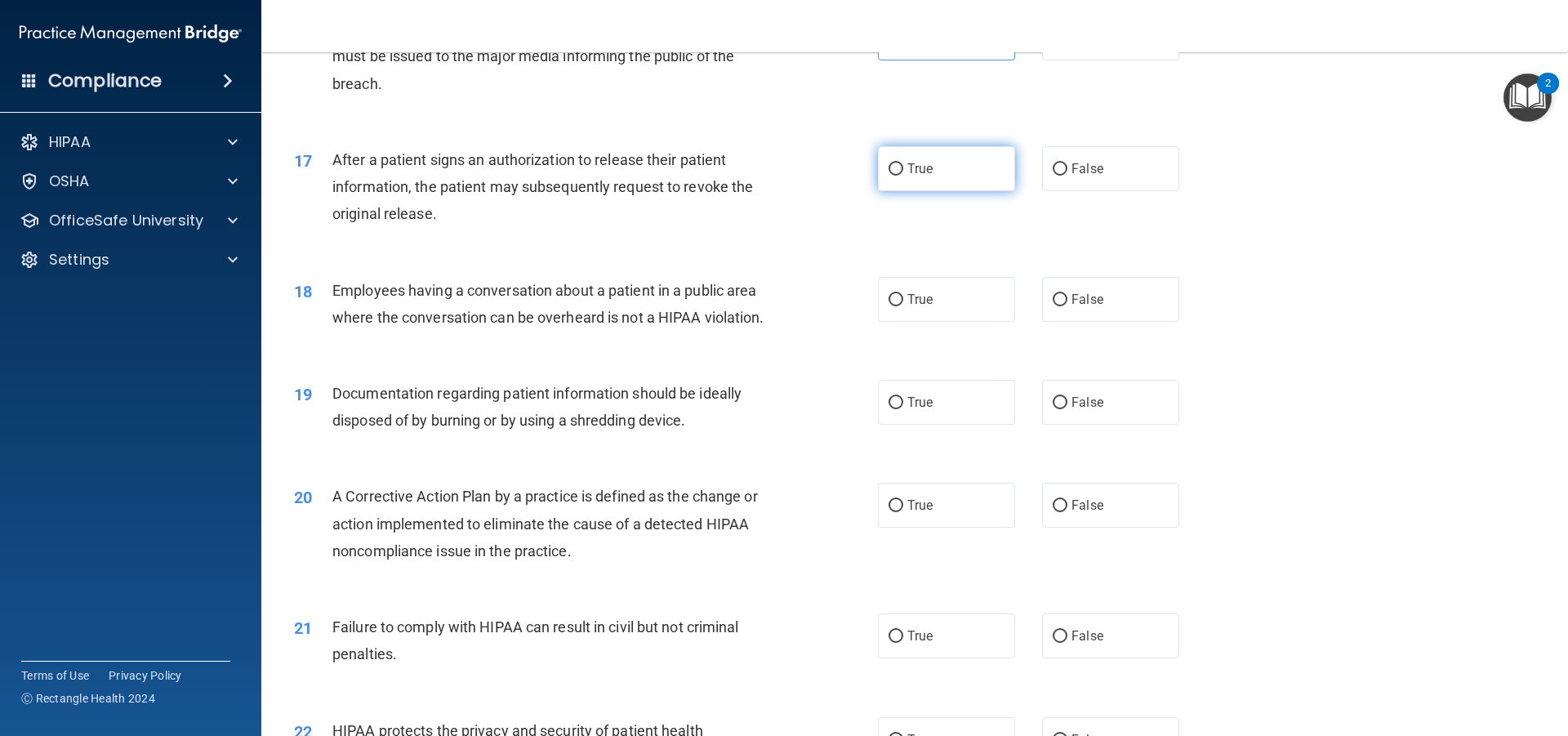
click at [935, 178] on label "True" at bounding box center [946, 169] width 137 height 45
click at [904, 176] on input "True" at bounding box center [896, 169] width 15 height 12
radio input "true"
click at [1057, 306] on input "False" at bounding box center [1060, 300] width 15 height 12
radio input "true"
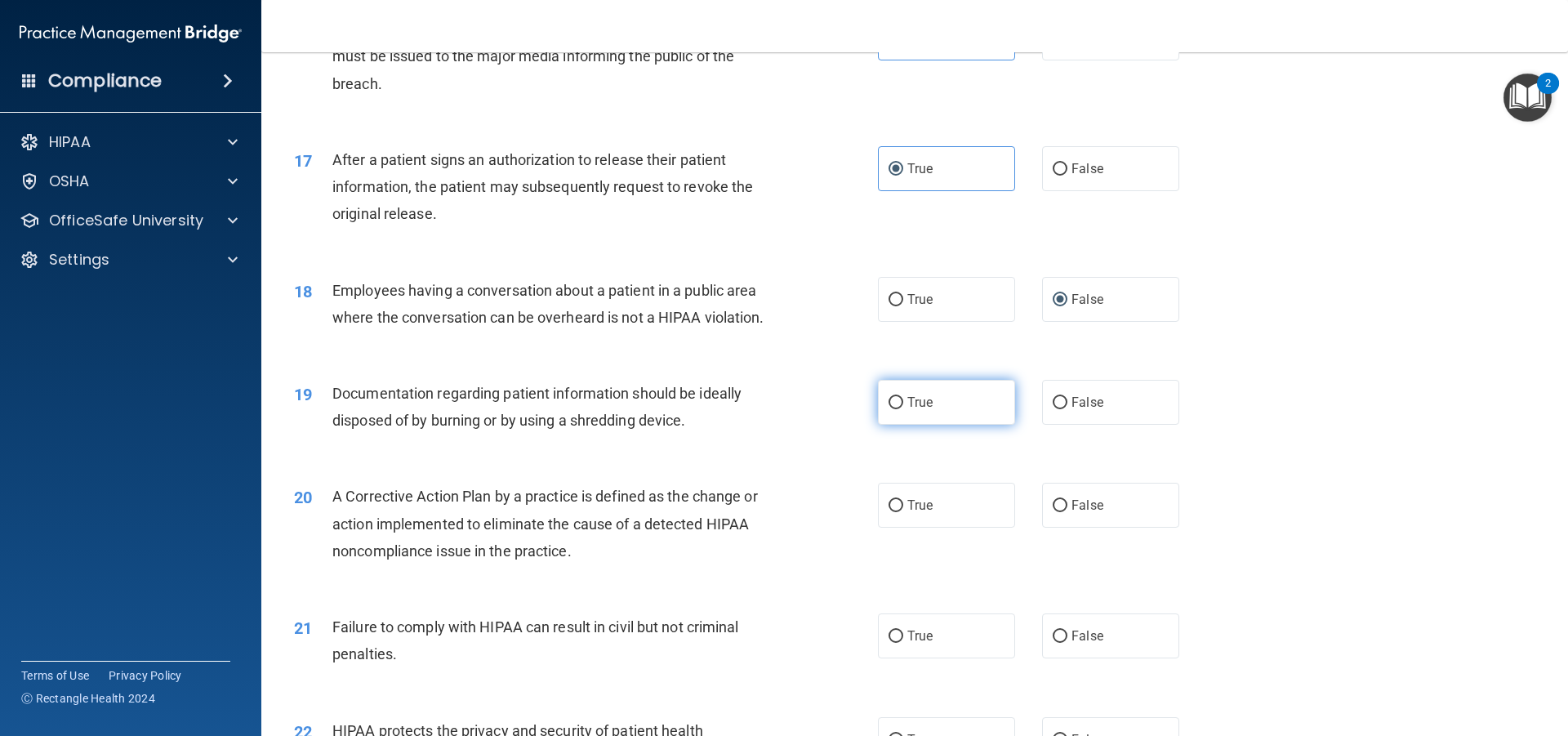
click at [970, 388] on label "True" at bounding box center [946, 402] width 137 height 45
click at [904, 397] on input "True" at bounding box center [896, 403] width 15 height 12
radio input "true"
click at [956, 500] on label "True" at bounding box center [946, 505] width 137 height 45
click at [904, 500] on input "True" at bounding box center [896, 506] width 15 height 12
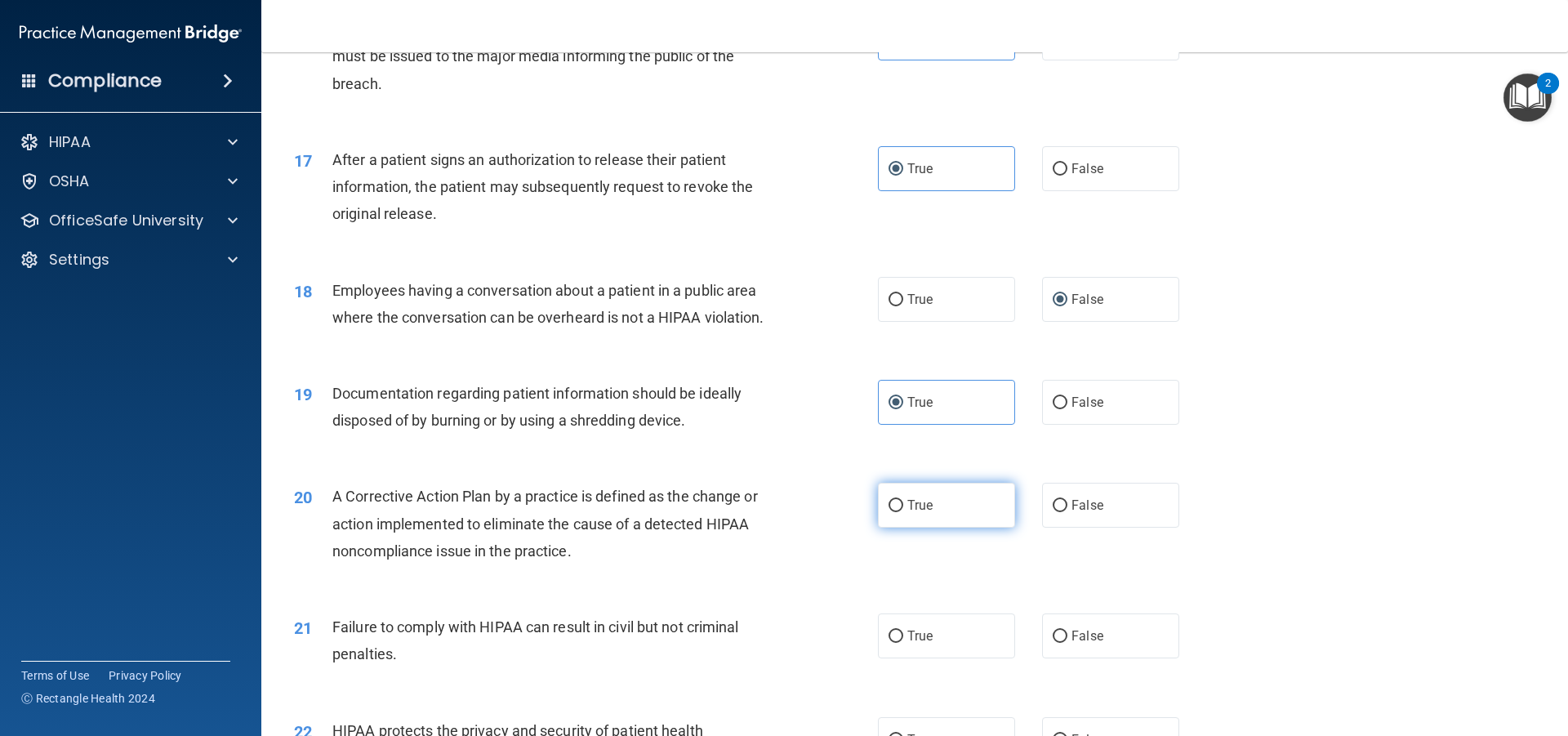
radio input "true"
click at [1105, 608] on div "21 Failure to comply with HIPAA can result in civil but not criminal penalties.…" at bounding box center [915, 645] width 1266 height 103
drag, startPoint x: 1097, startPoint y: 624, endPoint x: 1078, endPoint y: 598, distance: 32.2
click at [1087, 614] on label "False" at bounding box center [1110, 636] width 137 height 45
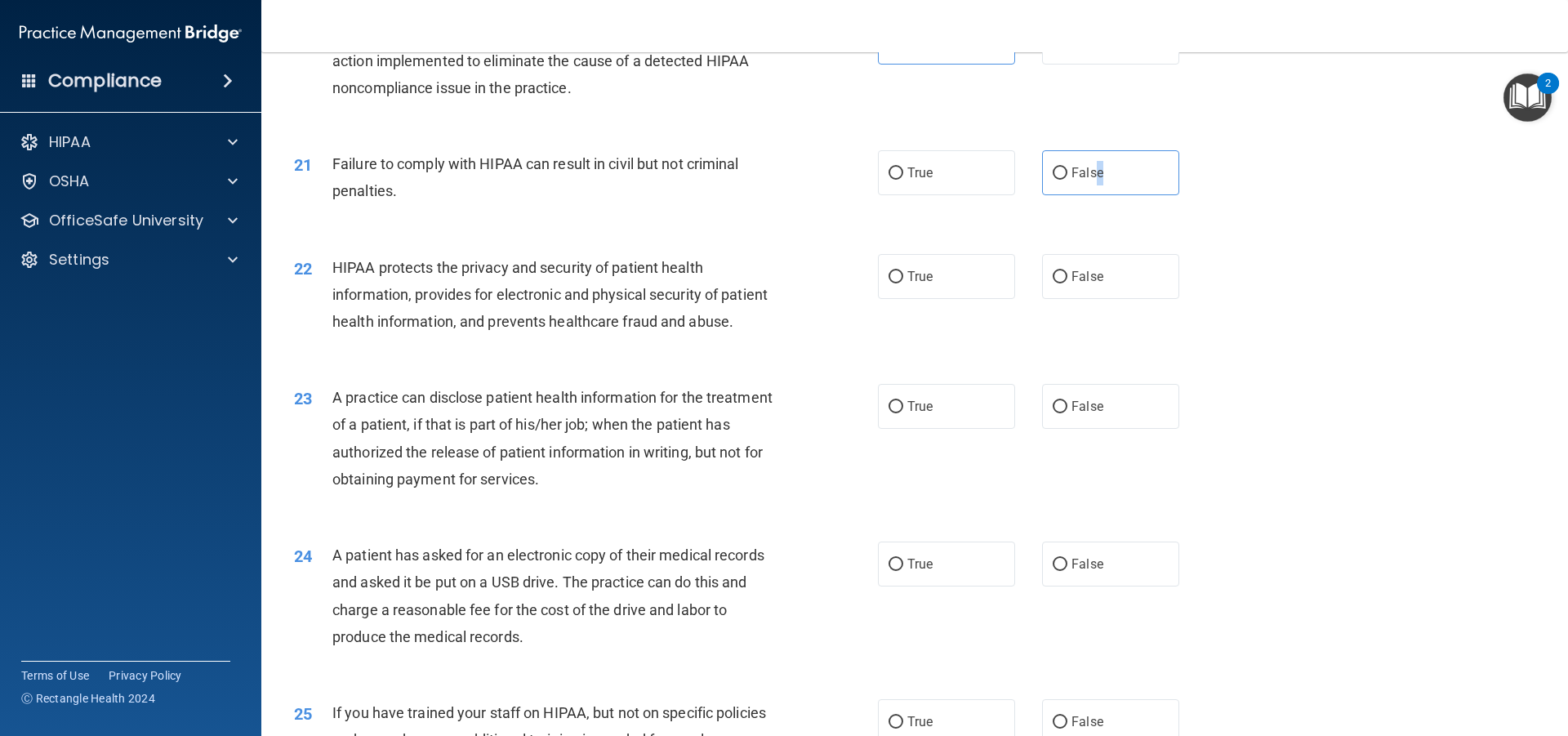
scroll to position [2419, 0]
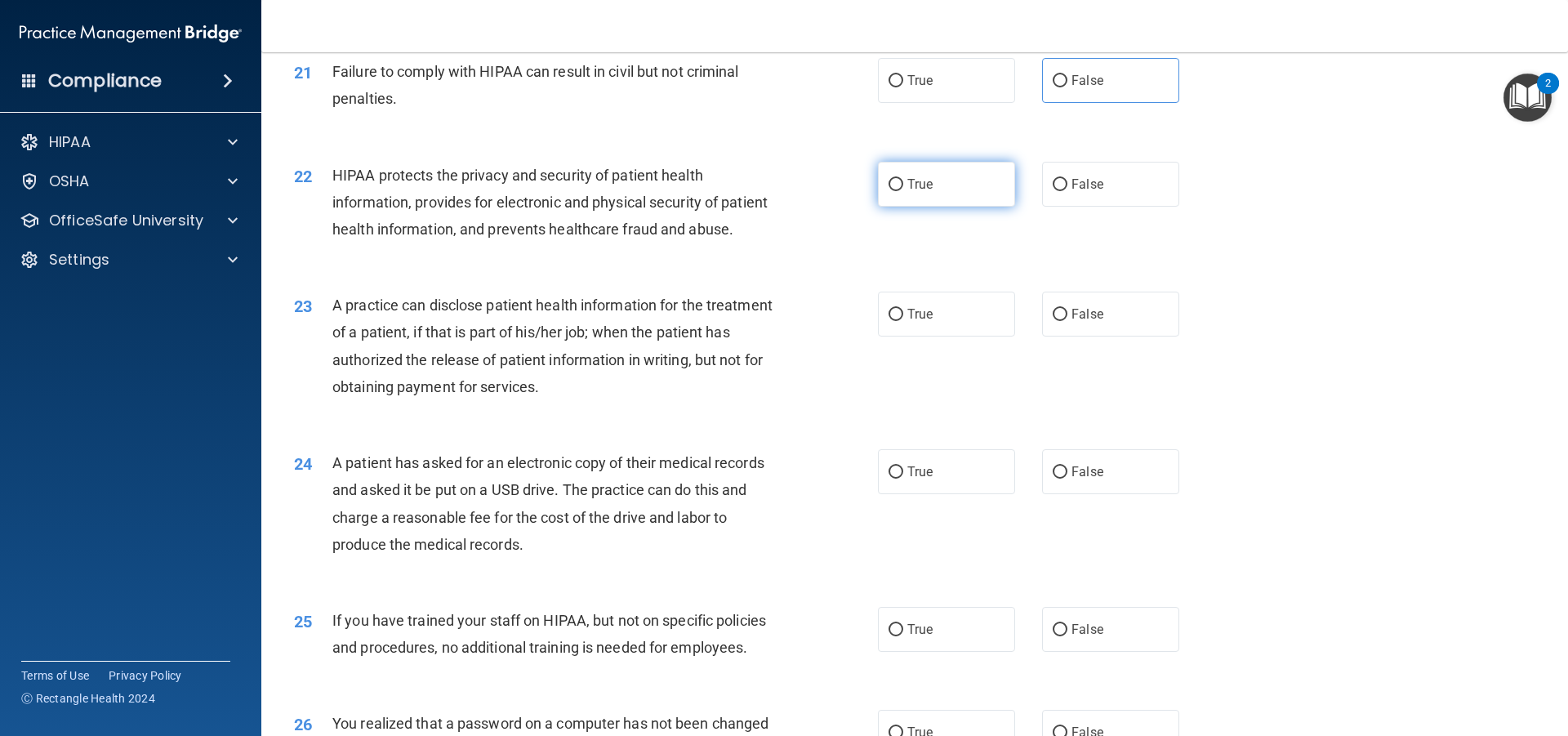
click at [921, 197] on label "True" at bounding box center [946, 184] width 137 height 45
click at [904, 191] on input "True" at bounding box center [896, 185] width 15 height 12
radio input "true"
click at [1124, 329] on label "False" at bounding box center [1110, 314] width 137 height 45
click at [1068, 321] on input "False" at bounding box center [1060, 315] width 15 height 12
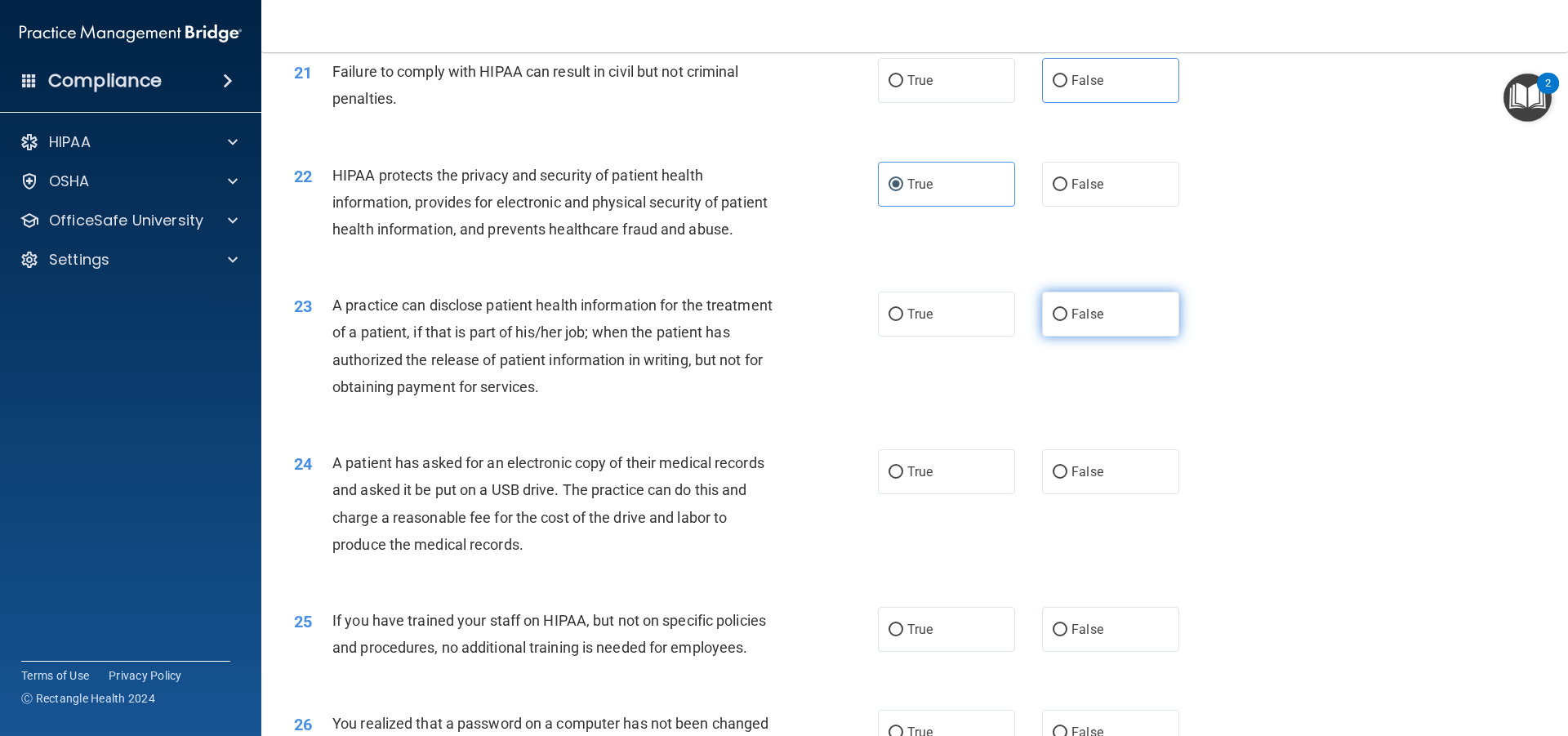
radio input "true"
click at [922, 469] on span "True" at bounding box center [920, 471] width 25 height 16
click at [904, 469] on input "True" at bounding box center [896, 472] width 15 height 12
radio input "true"
click at [1089, 619] on label "False" at bounding box center [1110, 629] width 137 height 45
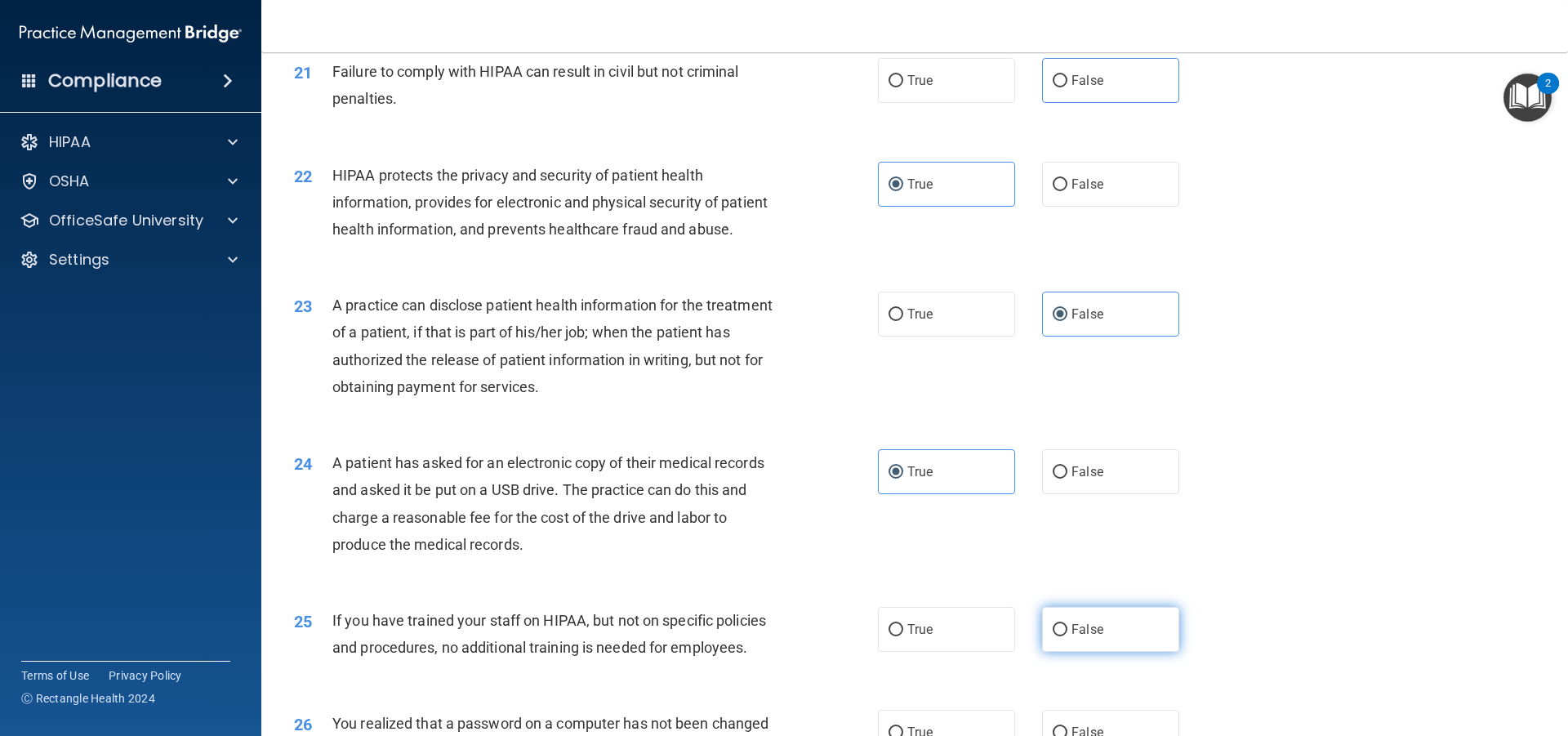
click at [1068, 624] on input "False" at bounding box center [1060, 630] width 15 height 12
radio input "true"
drag, startPoint x: 954, startPoint y: 720, endPoint x: 971, endPoint y: 659, distance: 63.3
click at [952, 721] on label "True" at bounding box center [946, 733] width 137 height 45
click at [904, 728] on input "True" at bounding box center [896, 734] width 15 height 12
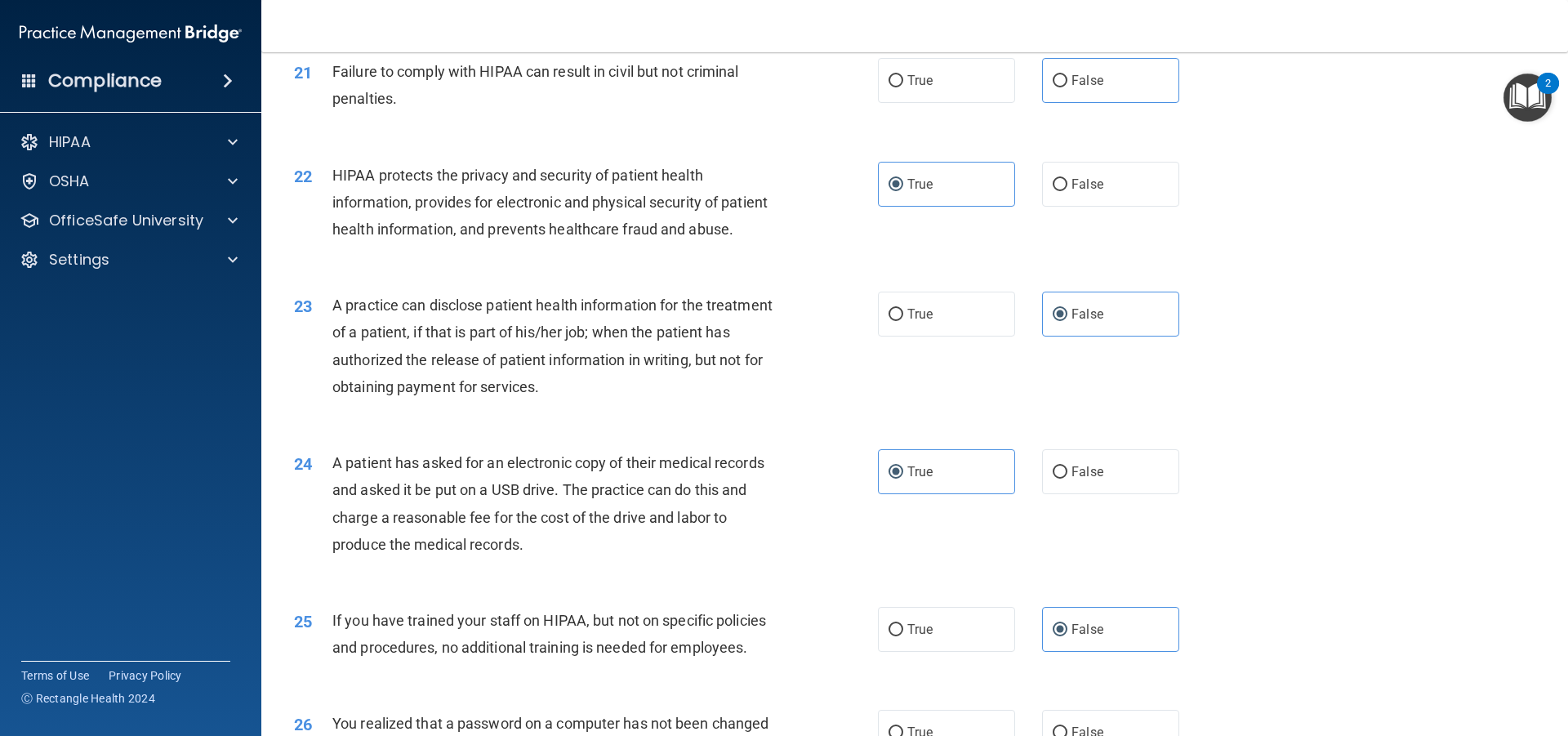
radio input "true"
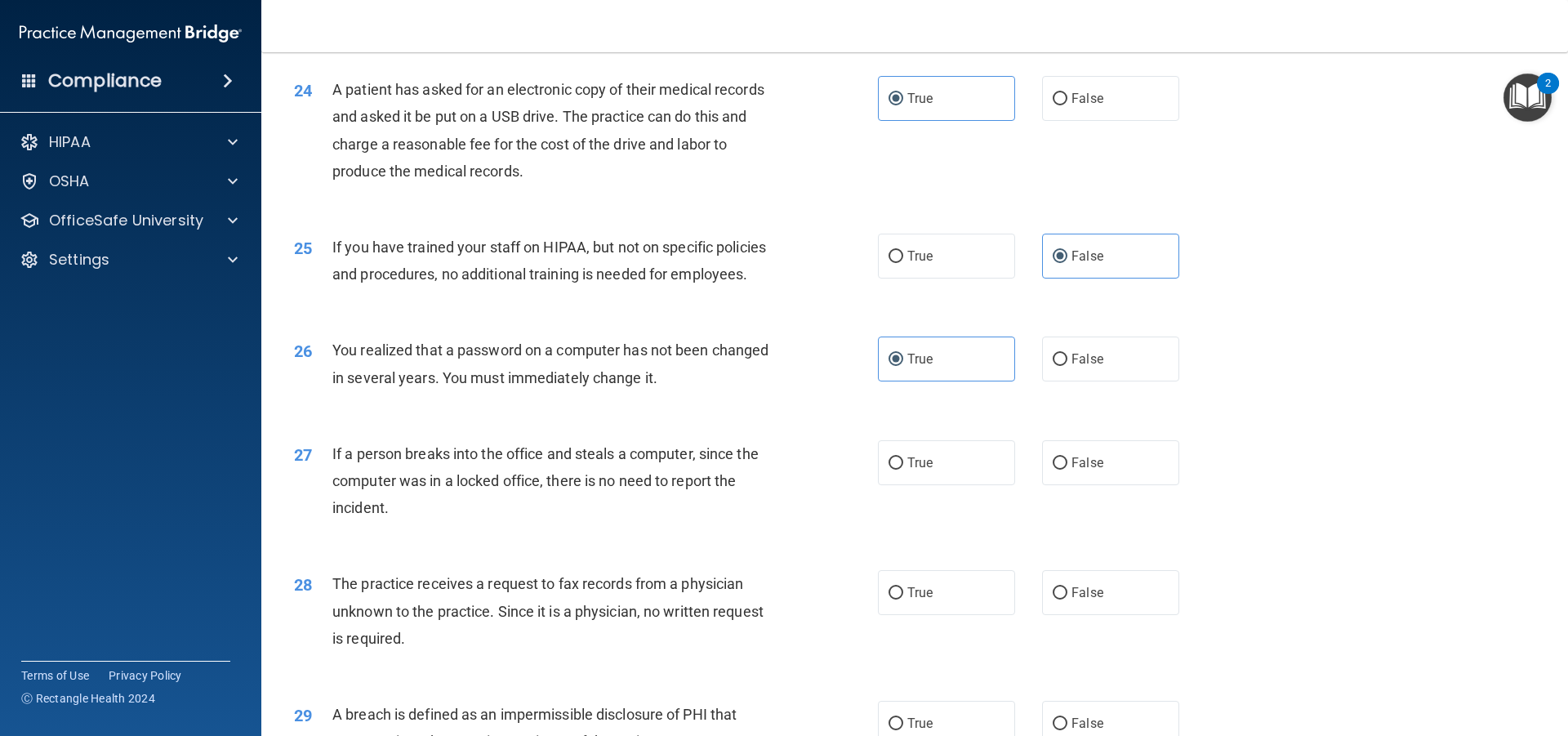
scroll to position [2886, 0]
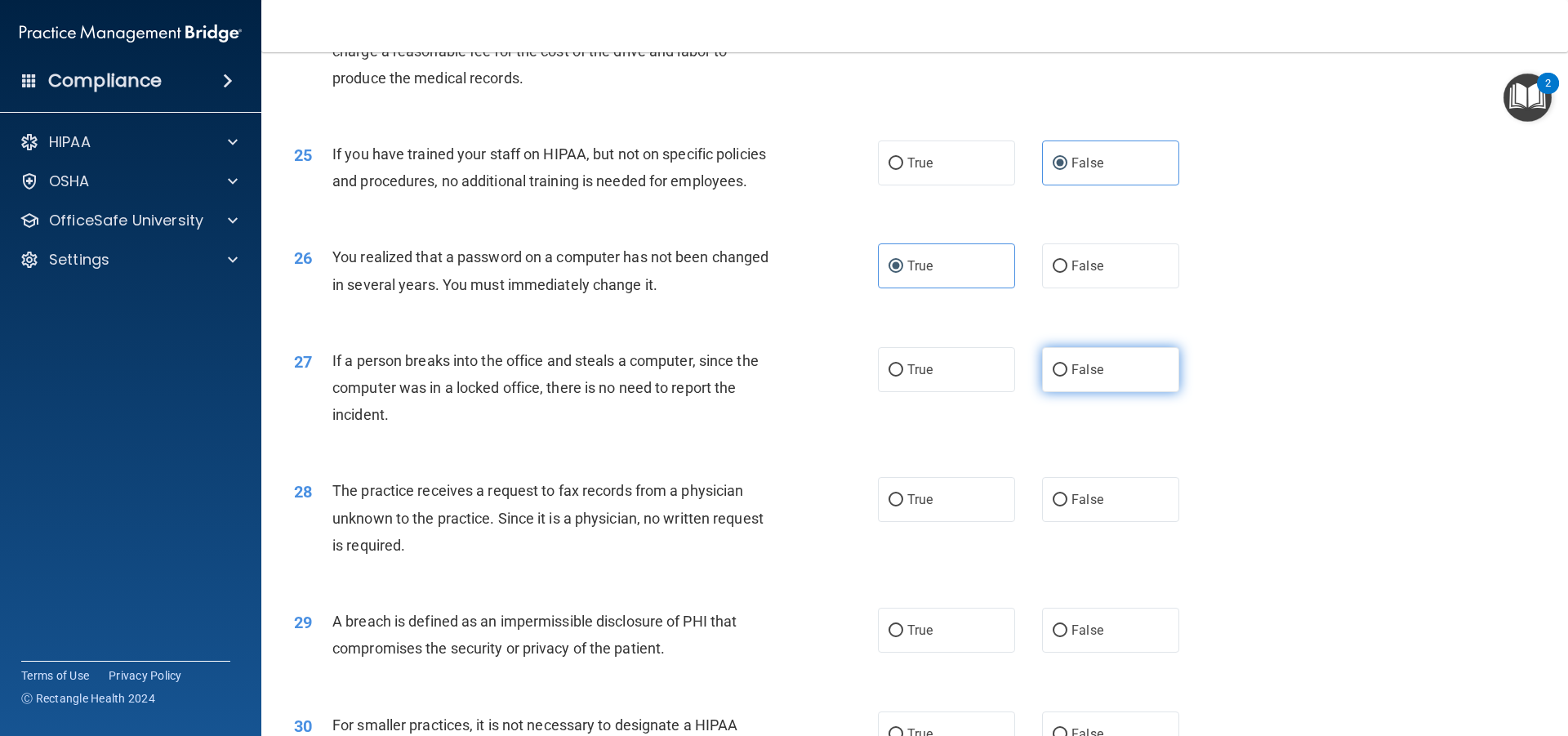
click at [1098, 381] on label "False" at bounding box center [1110, 370] width 137 height 45
click at [1068, 376] on input "False" at bounding box center [1060, 370] width 15 height 12
radio input "true"
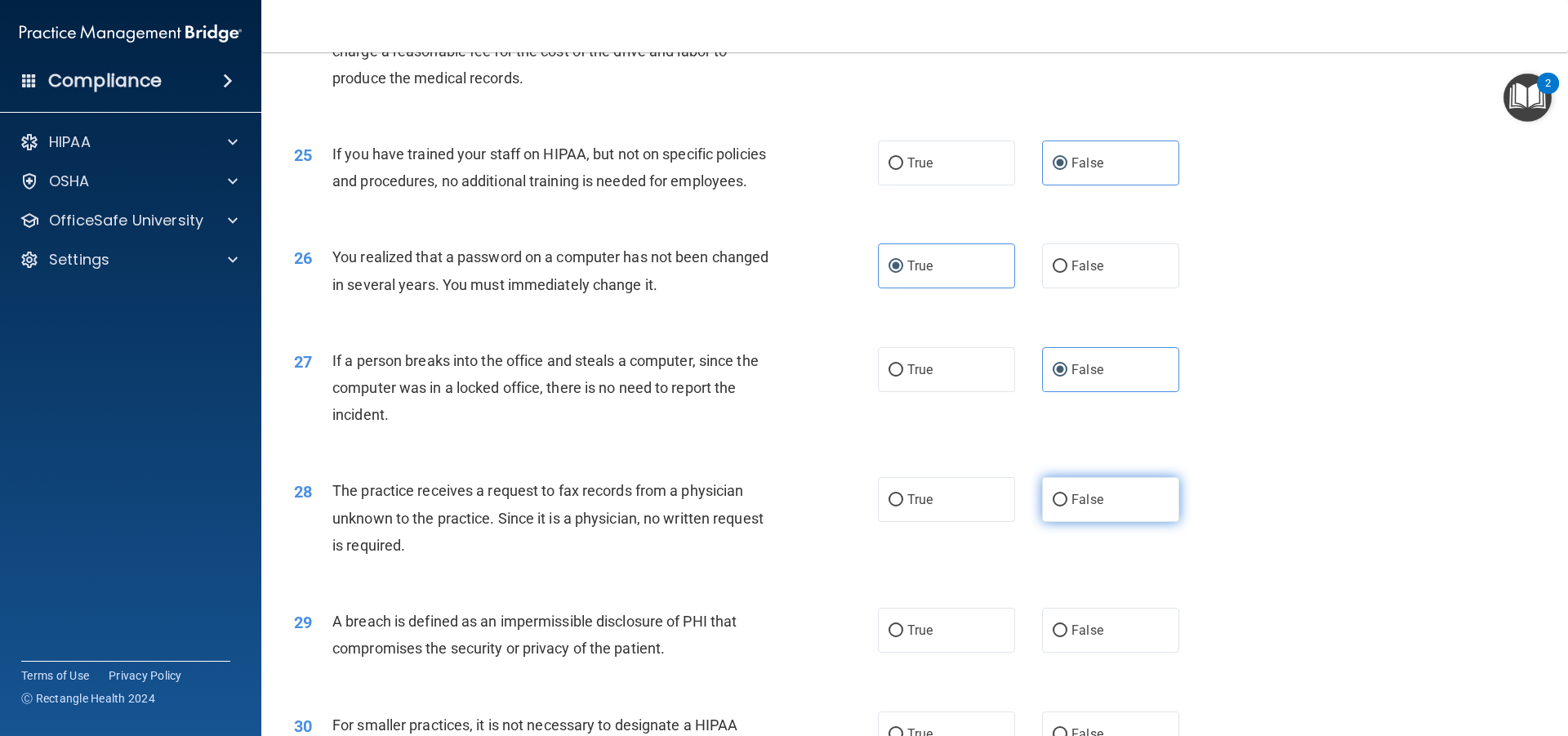
click at [1089, 495] on span "False" at bounding box center [1088, 500] width 32 height 16
click at [1068, 495] on input "False" at bounding box center [1060, 500] width 15 height 12
radio input "true"
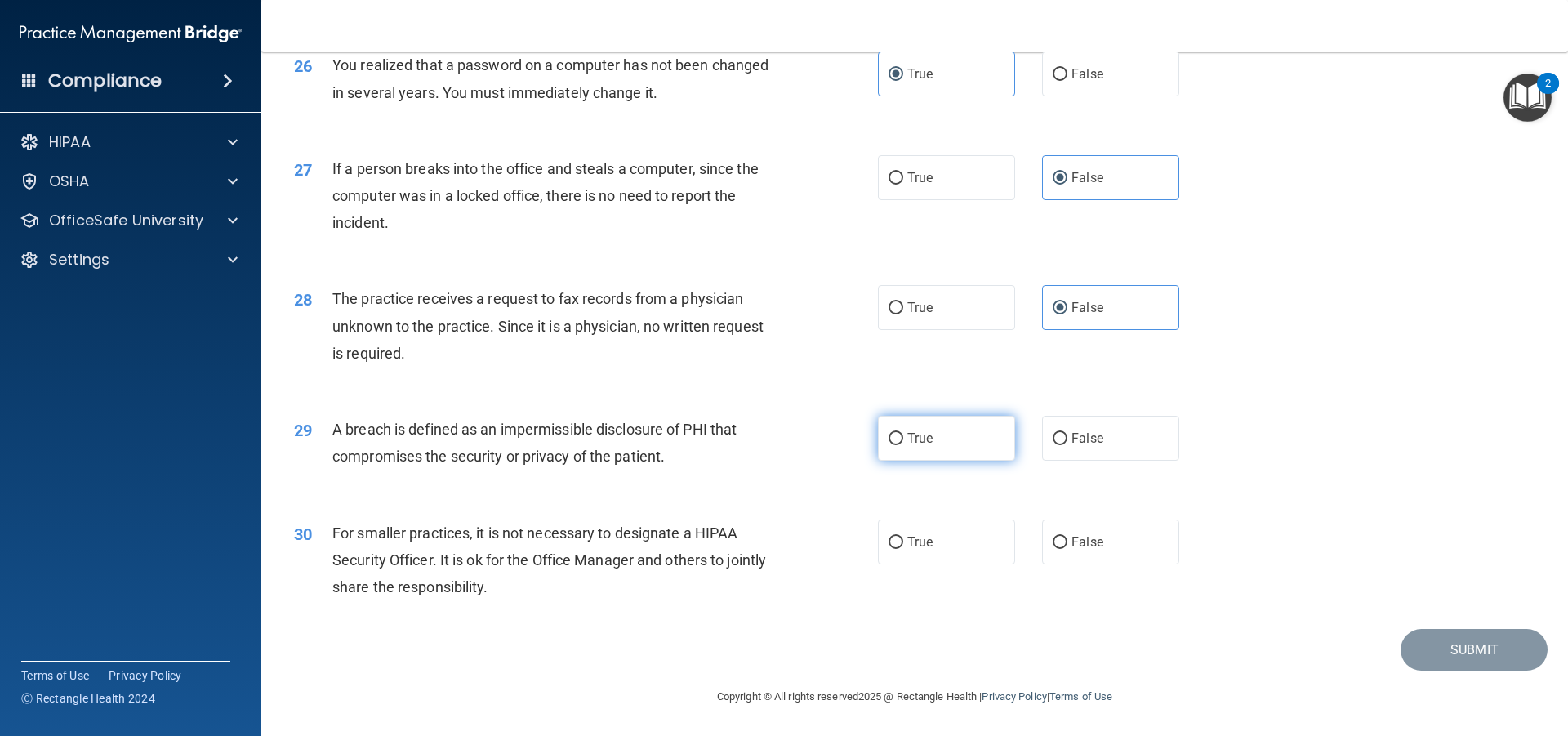
click at [938, 425] on label "True" at bounding box center [946, 439] width 137 height 45
click at [904, 433] on input "True" at bounding box center [896, 439] width 15 height 12
radio input "true"
click at [1115, 530] on label "False" at bounding box center [1110, 542] width 137 height 45
click at [1068, 537] on input "False" at bounding box center [1060, 543] width 15 height 12
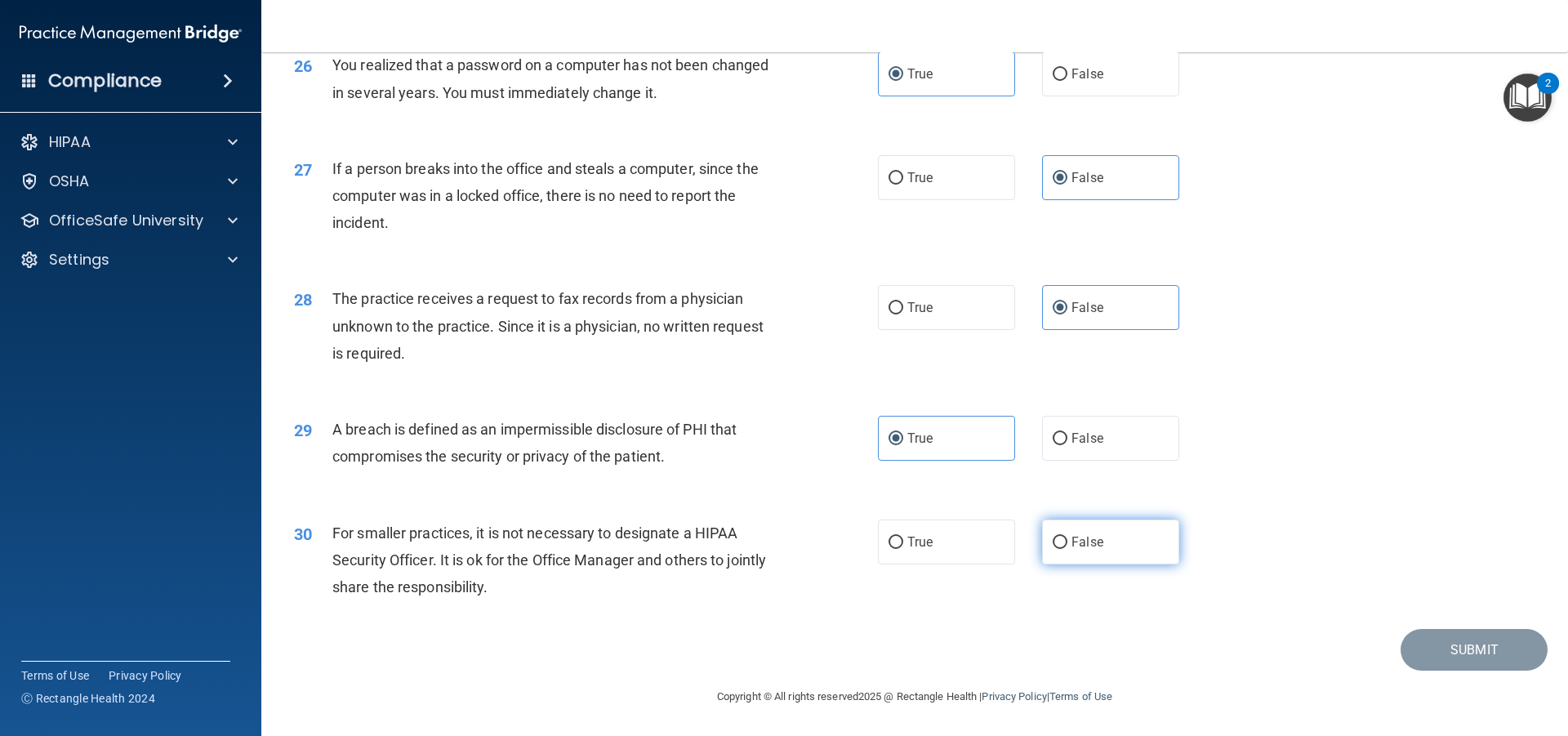
radio input "true"
click at [1086, 546] on span "False" at bounding box center [1088, 542] width 32 height 16
click at [1068, 546] on input "False" at bounding box center [1060, 543] width 15 height 12
click at [930, 446] on label "True" at bounding box center [946, 439] width 137 height 45
click at [904, 445] on input "True" at bounding box center [896, 439] width 15 height 12
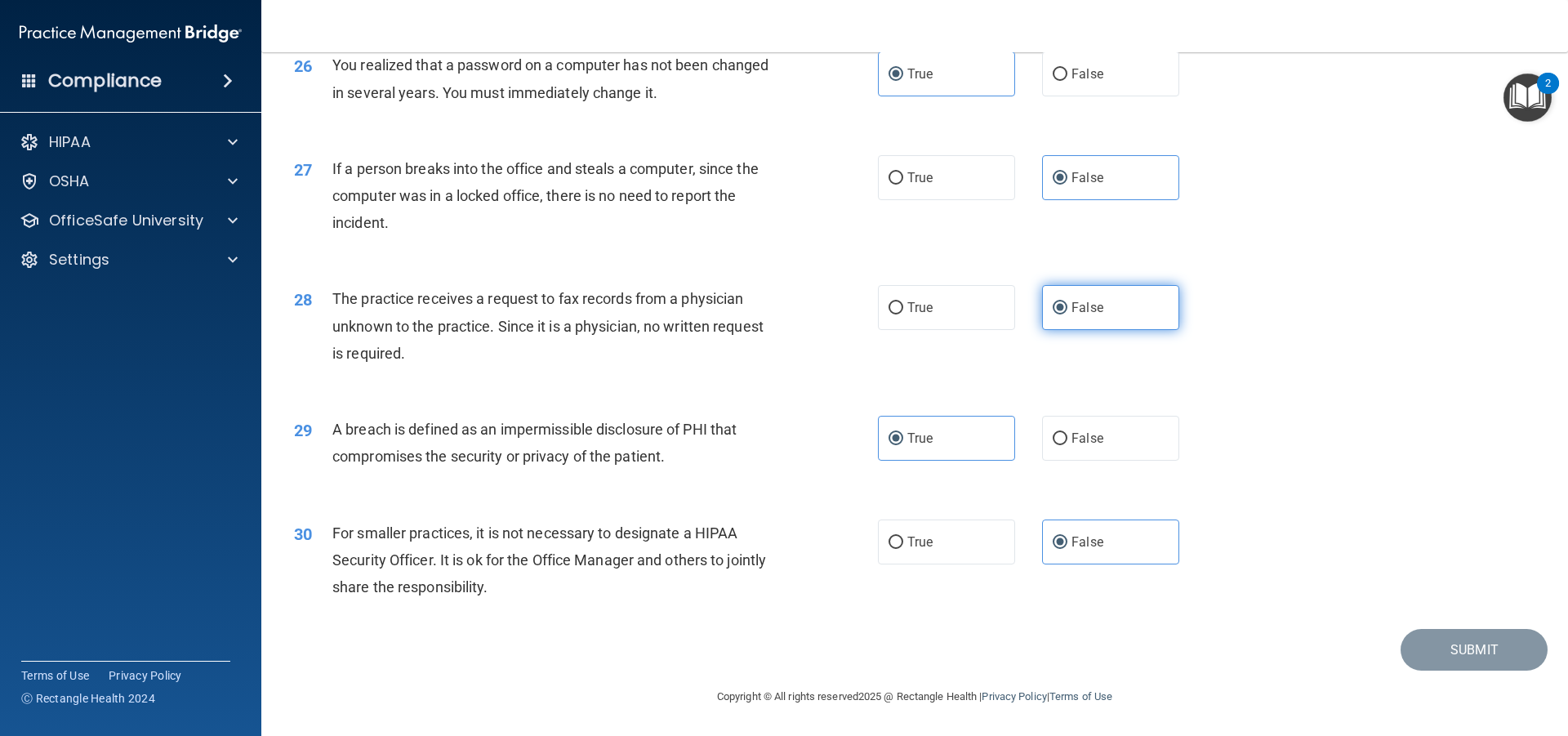
click at [1128, 304] on label "False" at bounding box center [1110, 308] width 137 height 45
click at [1068, 304] on input "False" at bounding box center [1060, 308] width 15 height 12
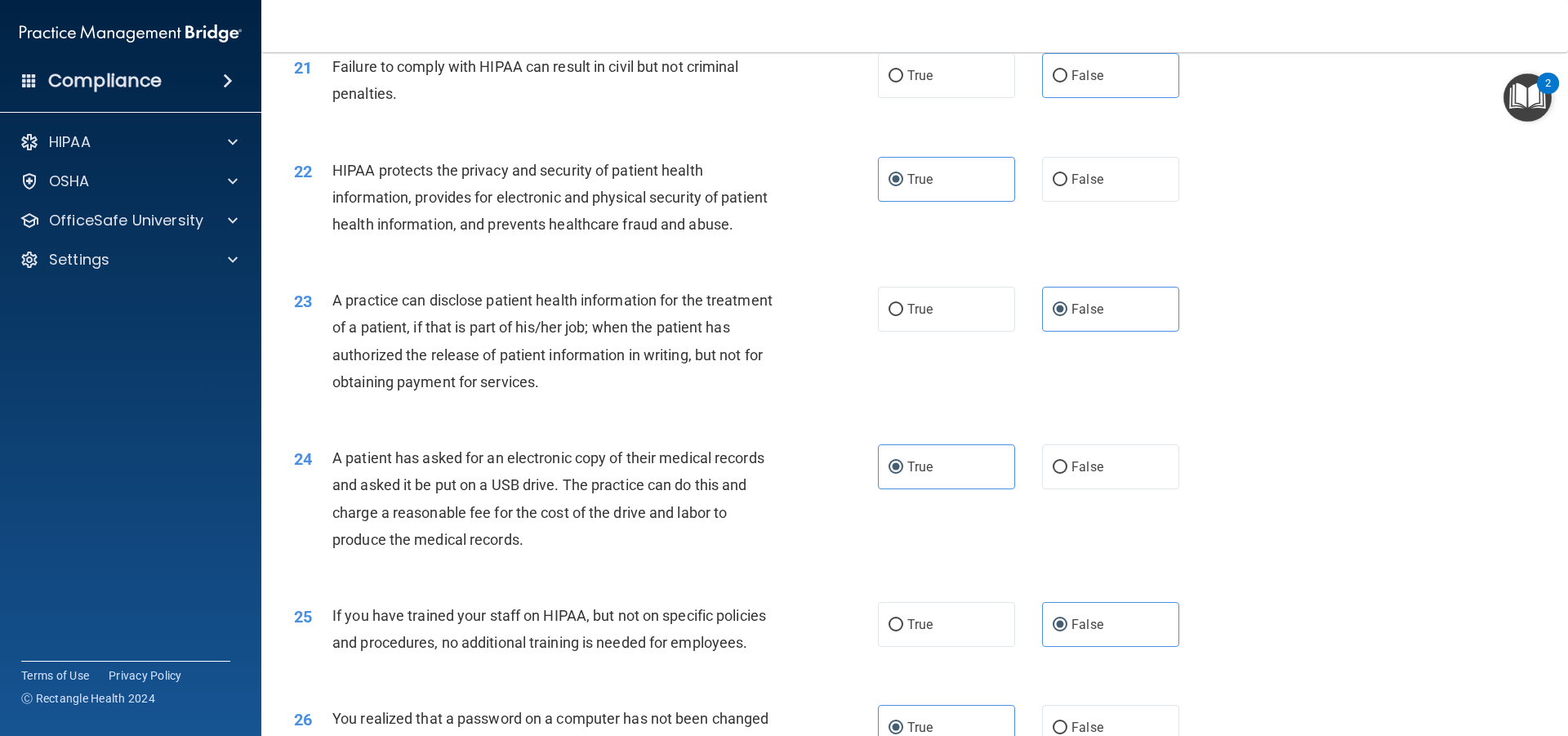
scroll to position [2342, 0]
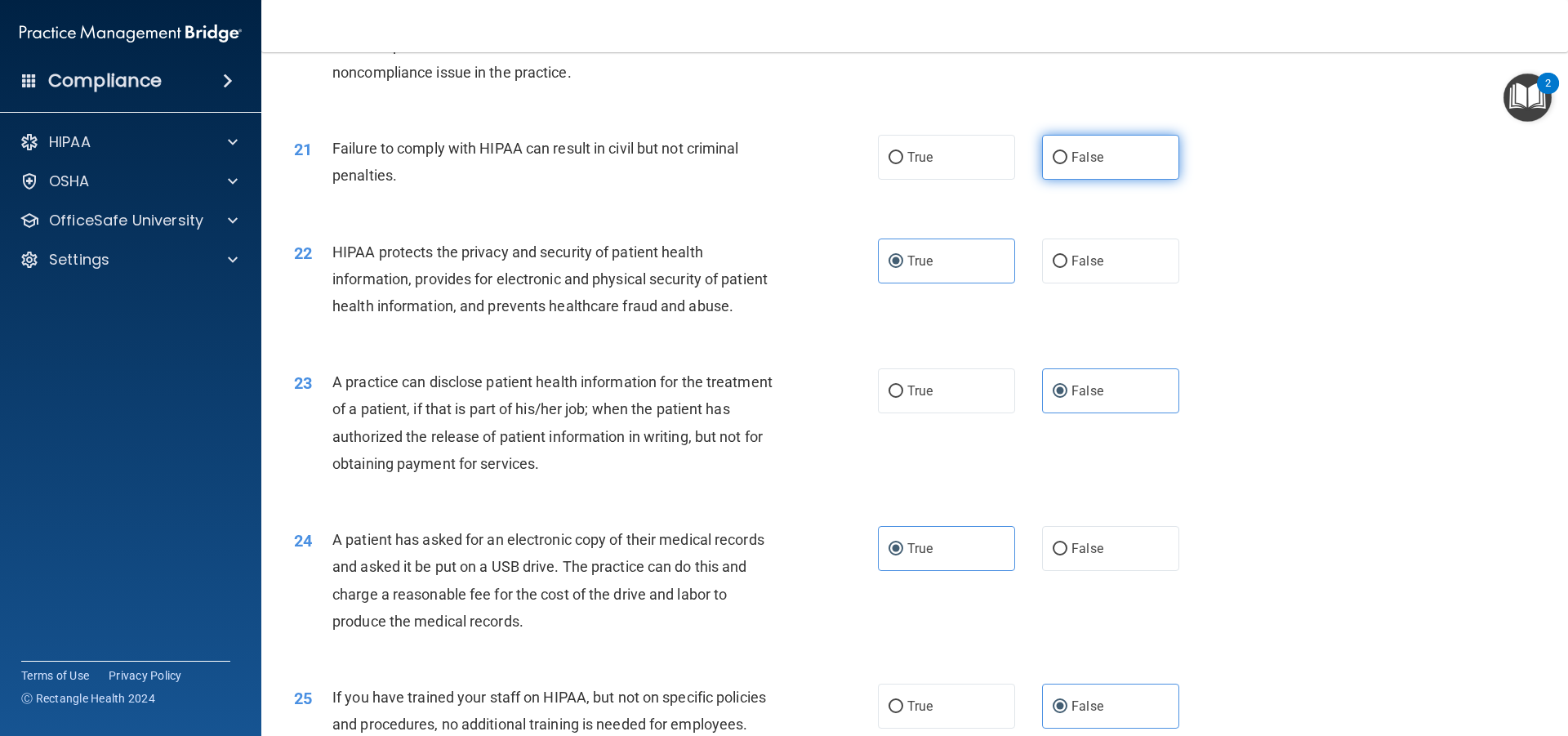
click at [1098, 165] on label "False" at bounding box center [1110, 157] width 137 height 45
click at [1068, 164] on input "False" at bounding box center [1060, 158] width 15 height 12
radio input "true"
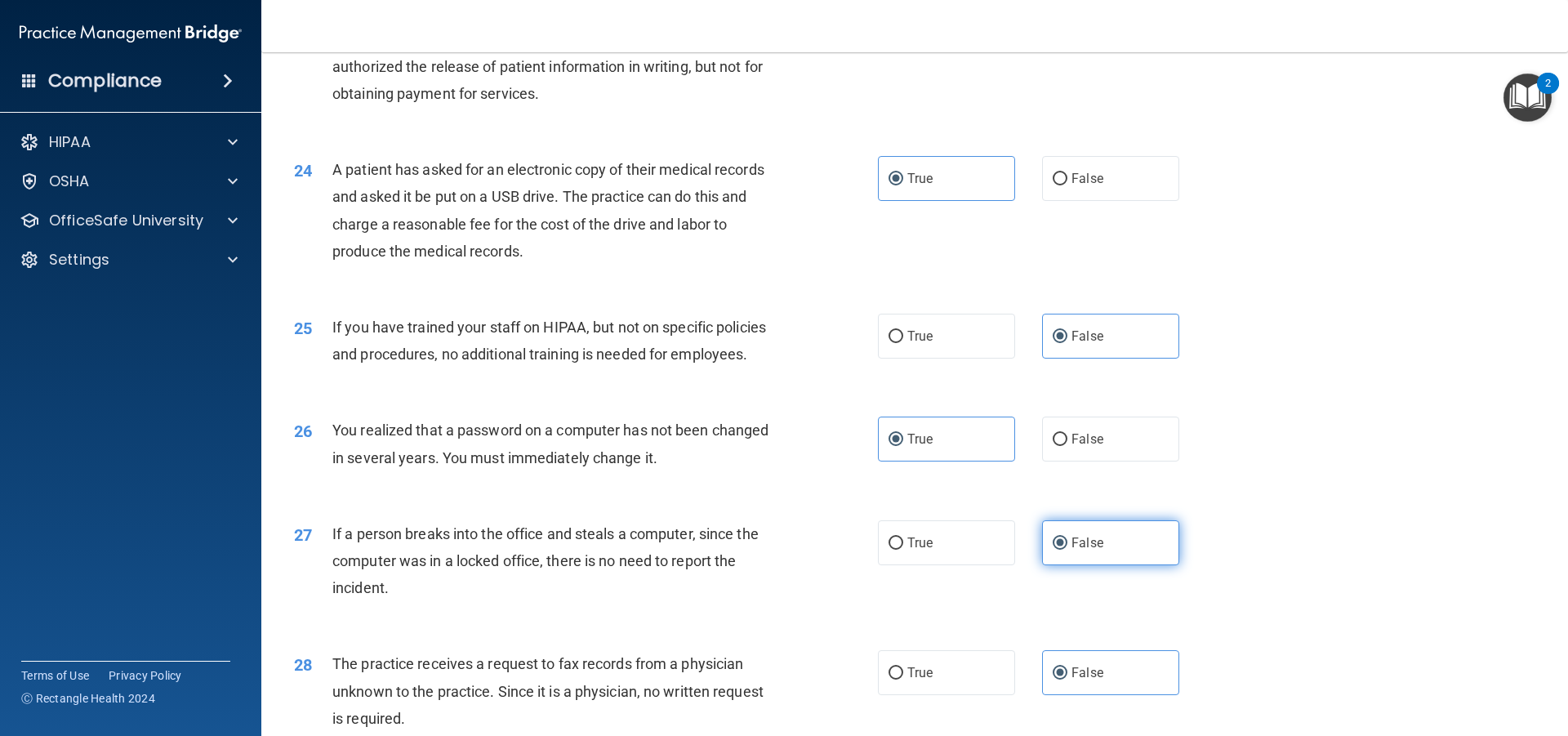
scroll to position [3077, 0]
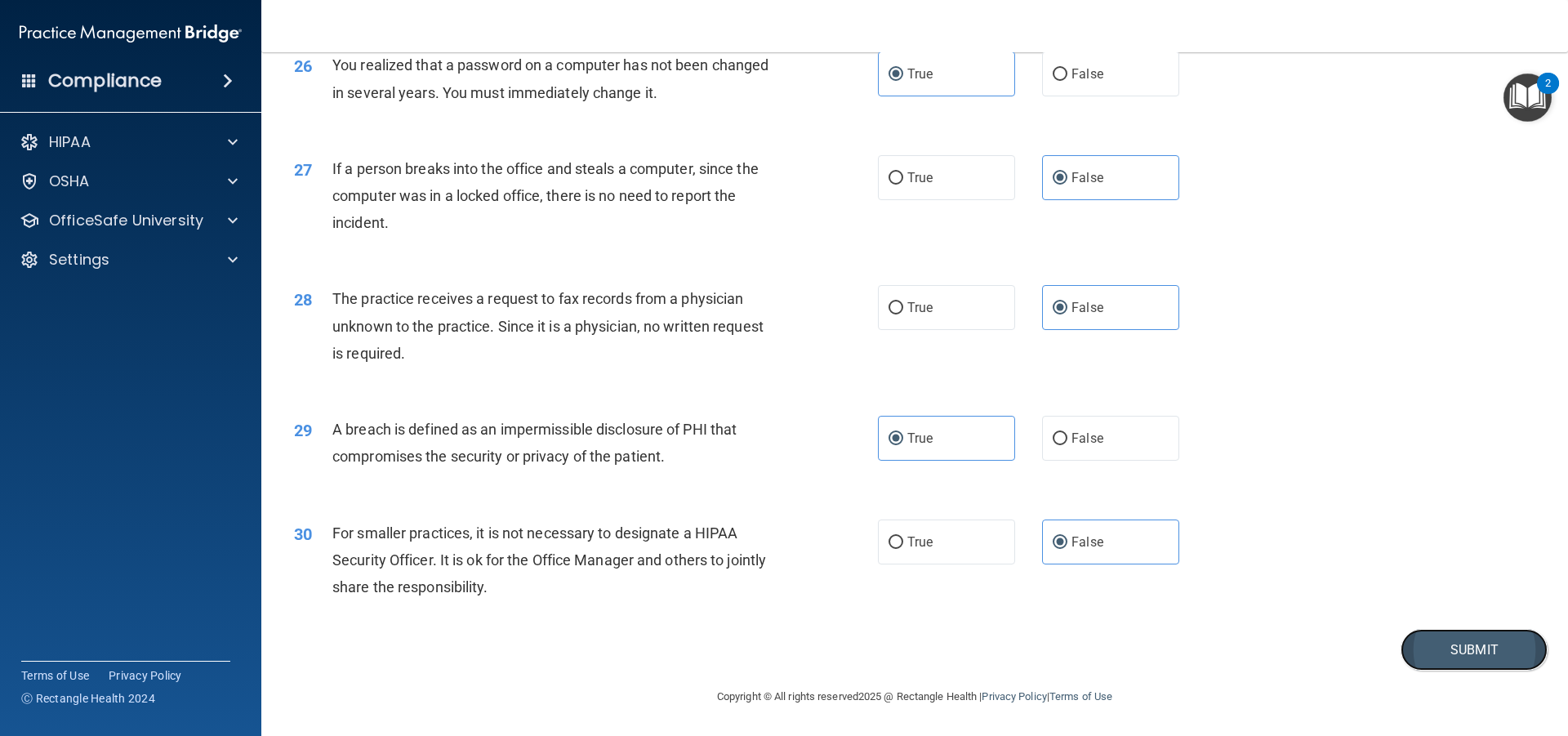
click at [1437, 638] on button "Submit" at bounding box center [1474, 650] width 147 height 42
click at [1464, 654] on button "Submit" at bounding box center [1474, 650] width 147 height 42
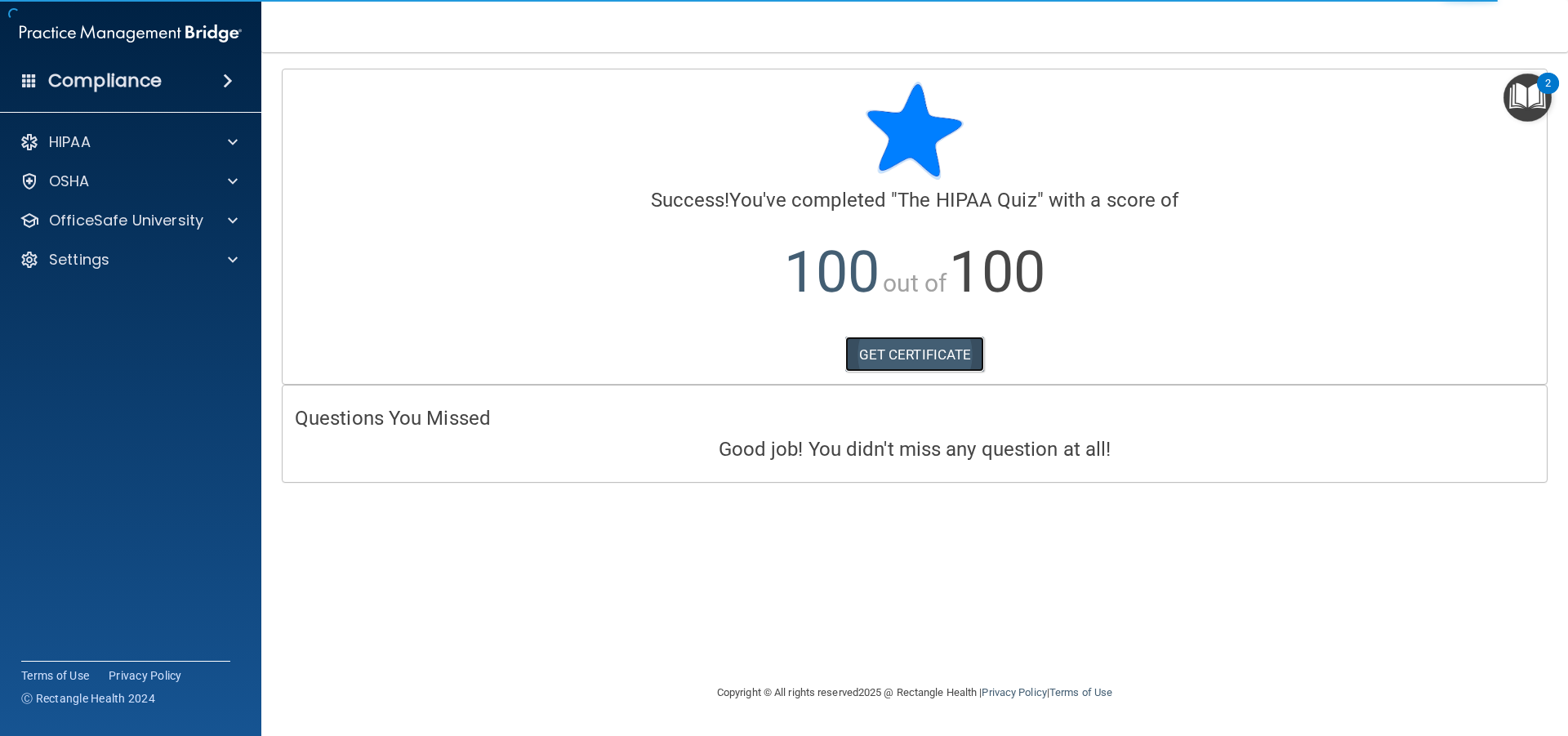
click at [921, 343] on link "GET CERTIFICATE" at bounding box center [915, 354] width 140 height 36
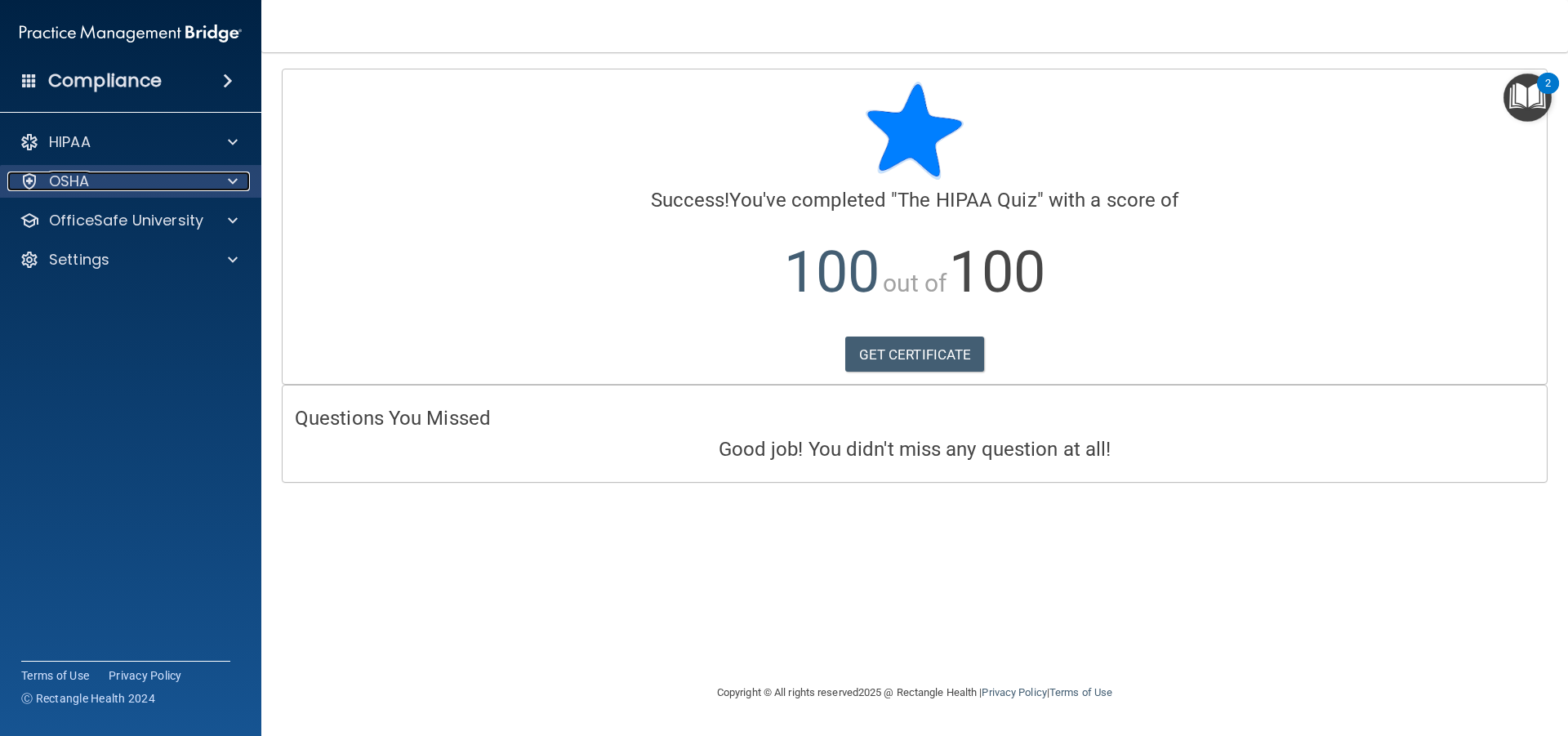
click at [101, 186] on div "OSHA" at bounding box center [108, 182] width 202 height 20
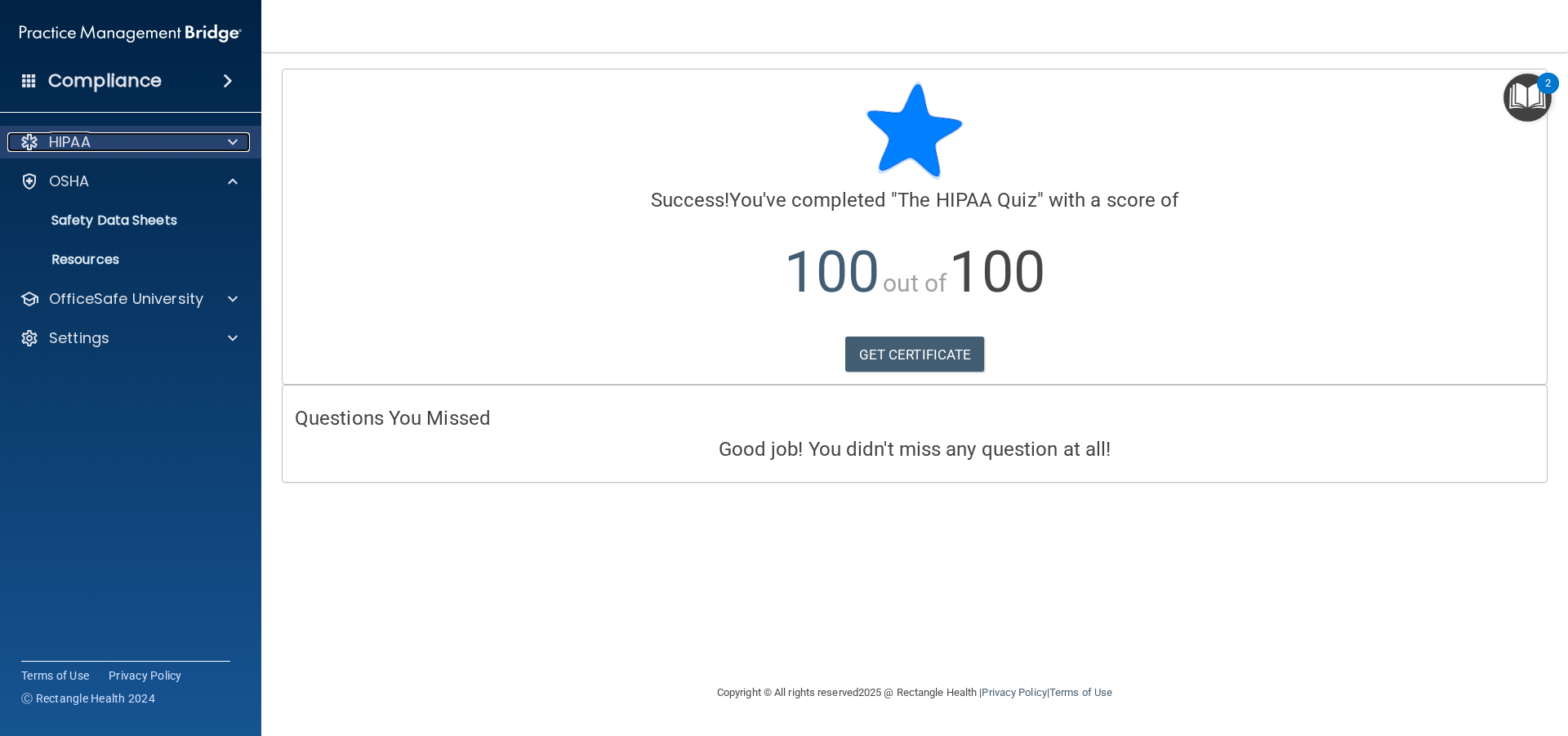
click at [131, 149] on div "HIPAA" at bounding box center [108, 142] width 202 height 20
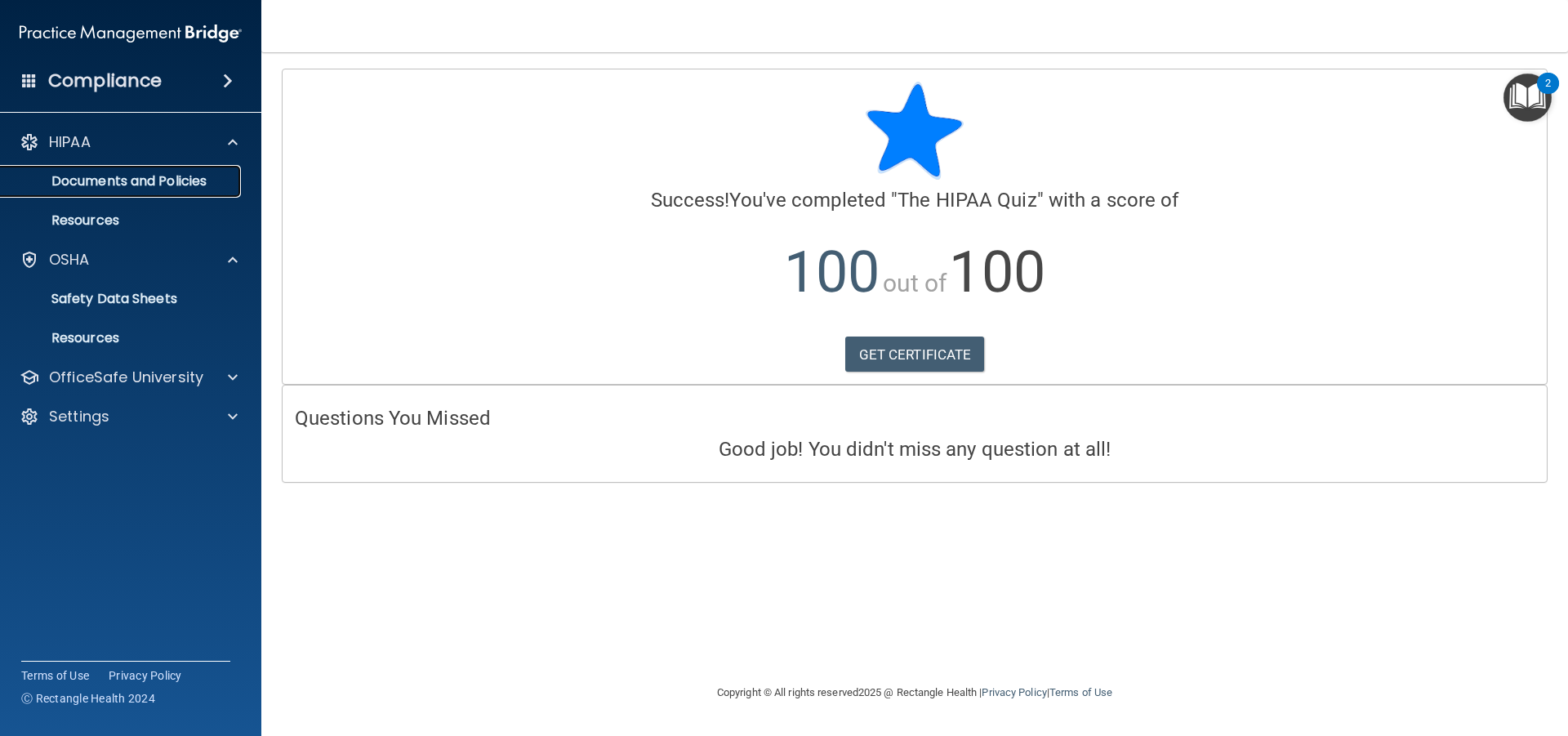
click at [132, 177] on p "Documents and Policies" at bounding box center [122, 182] width 223 height 17
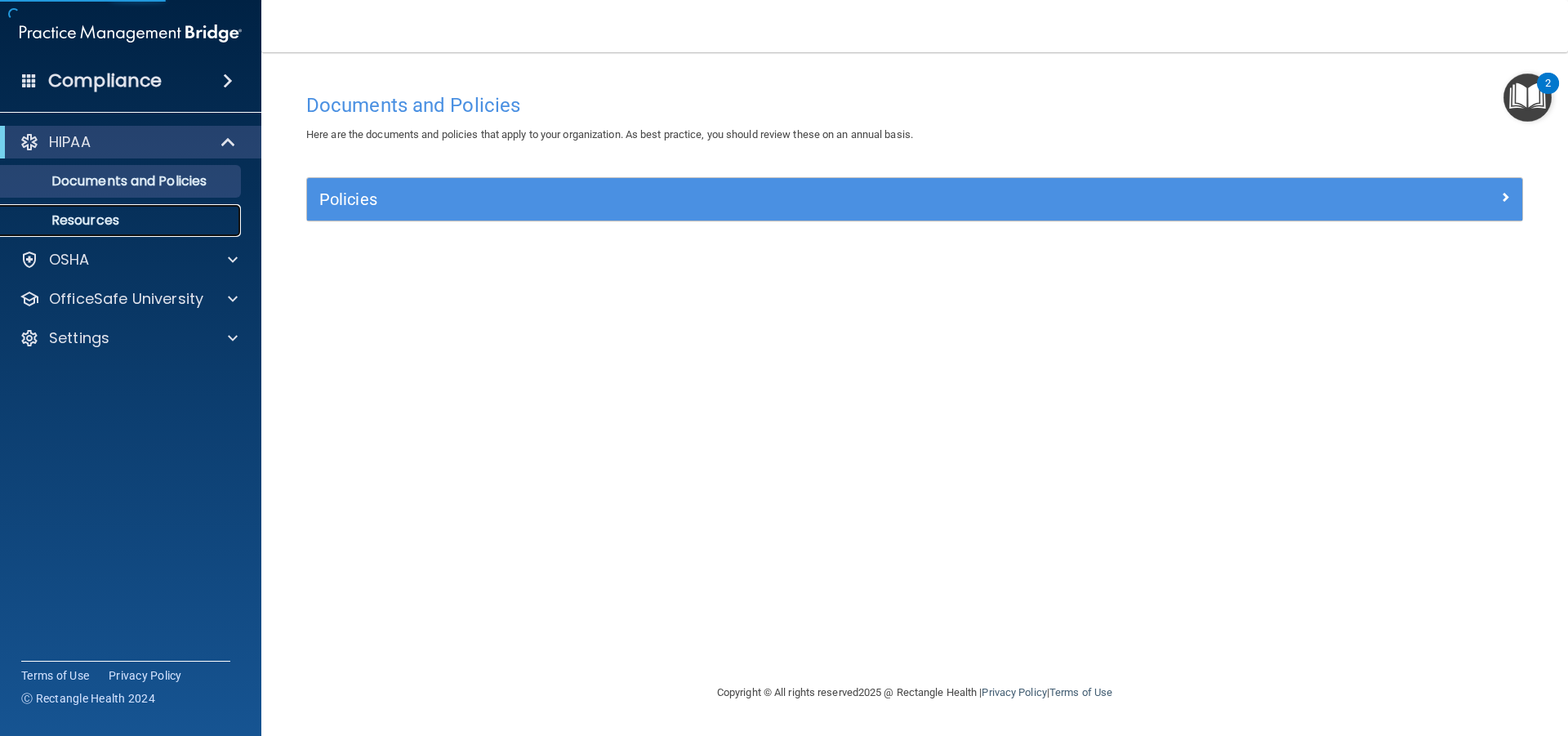
click at [108, 215] on p "Resources" at bounding box center [122, 221] width 223 height 17
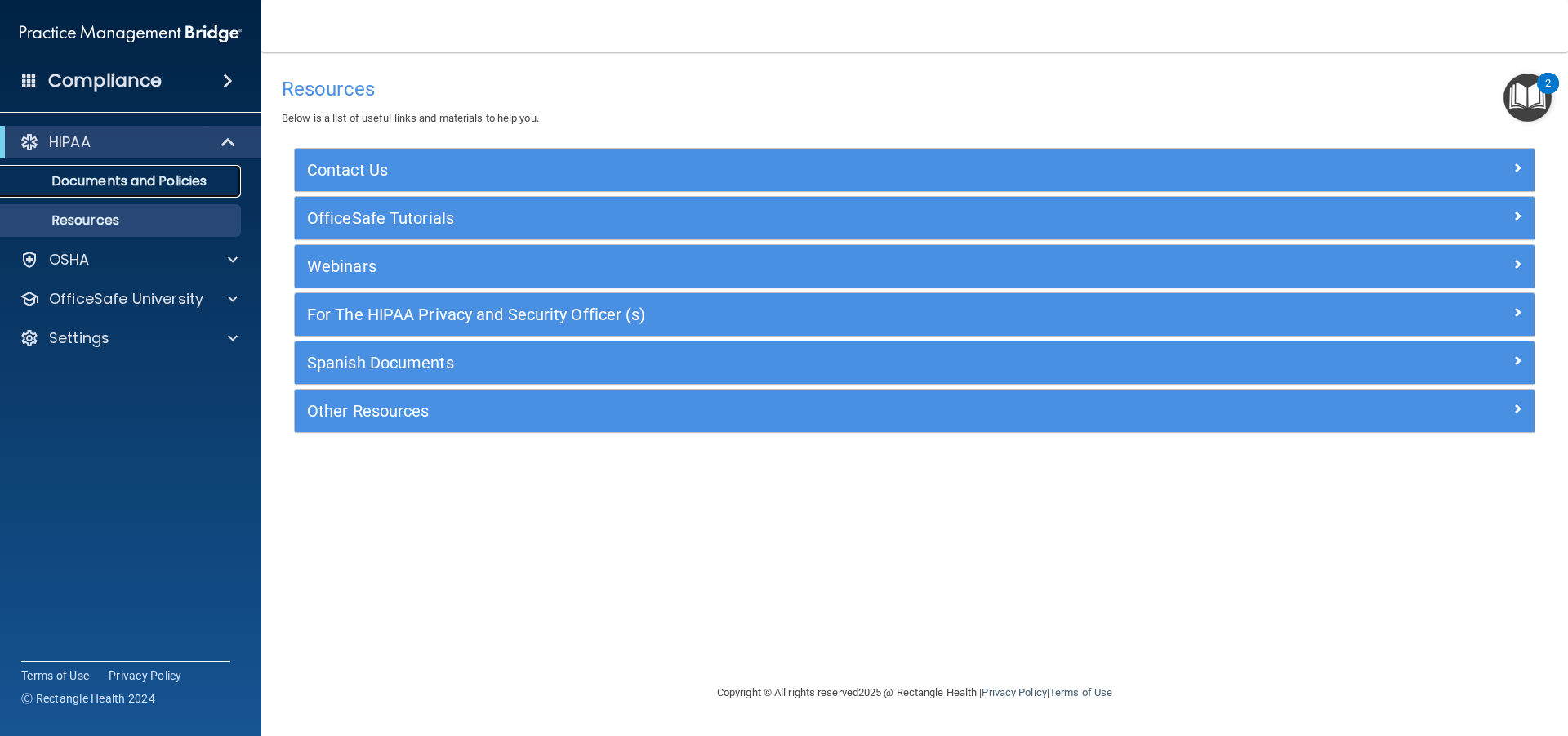
click at [176, 179] on p "Documents and Policies" at bounding box center [122, 182] width 223 height 17
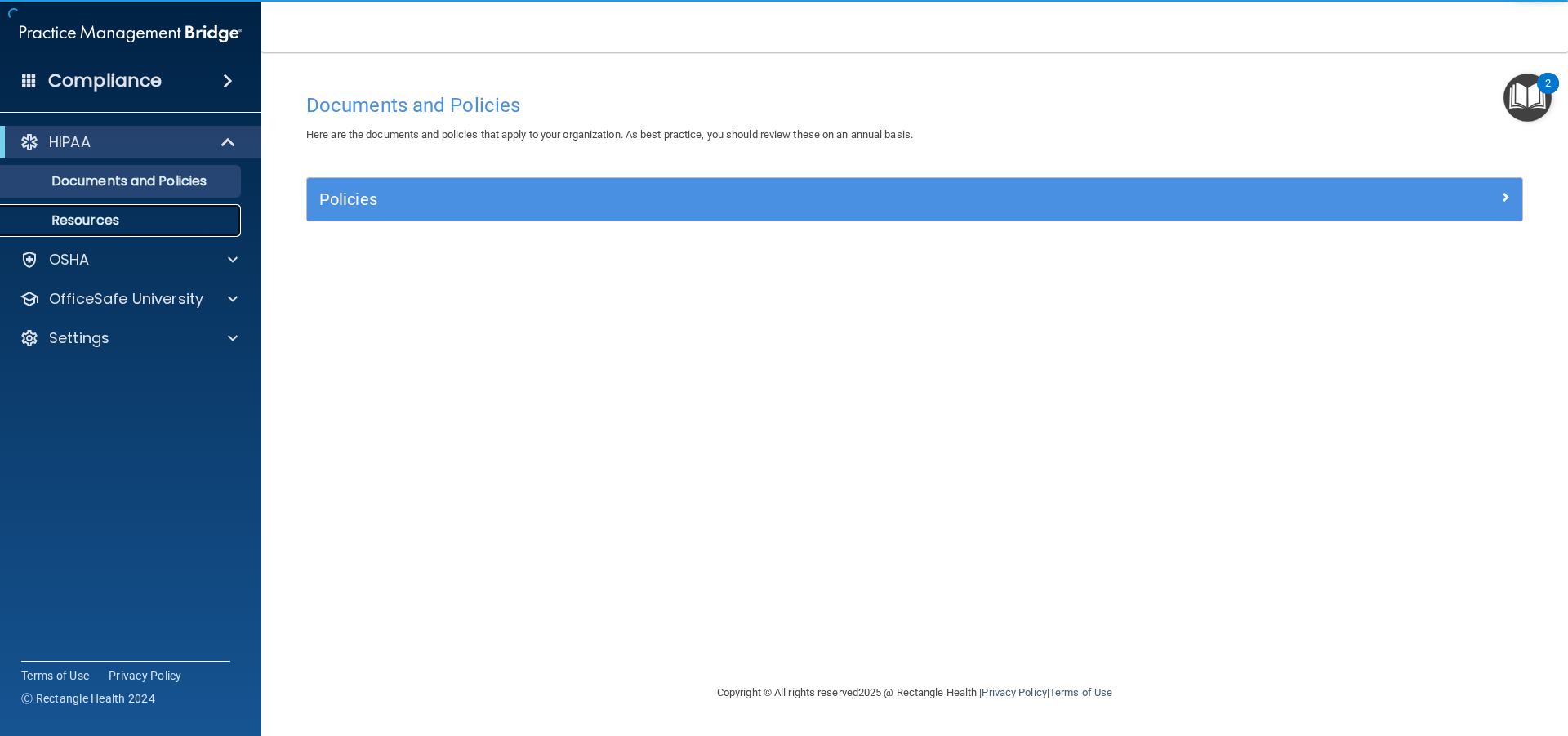
click at [136, 221] on p "Resources" at bounding box center [122, 221] width 223 height 17
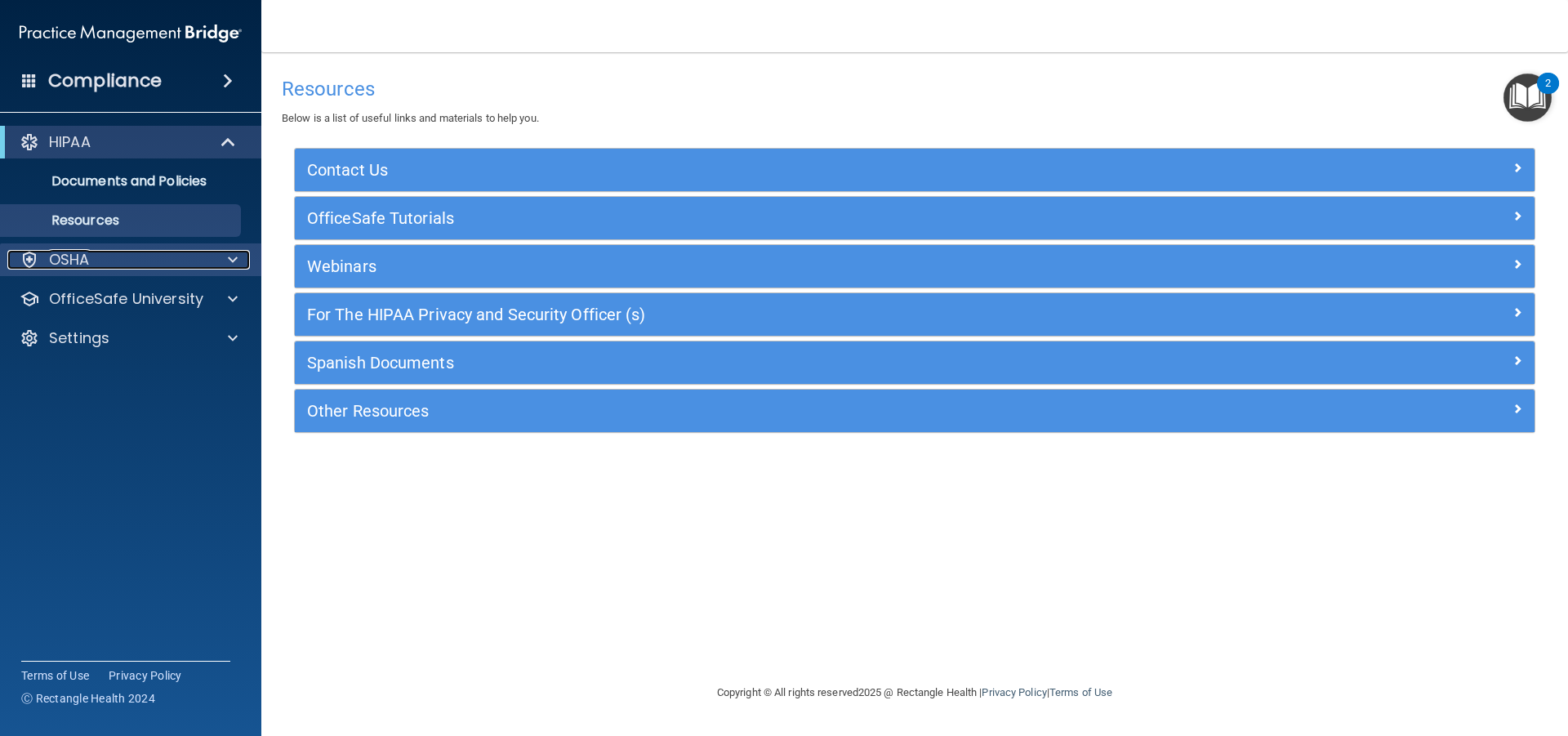
click at [170, 261] on div "OSHA" at bounding box center [108, 260] width 202 height 20
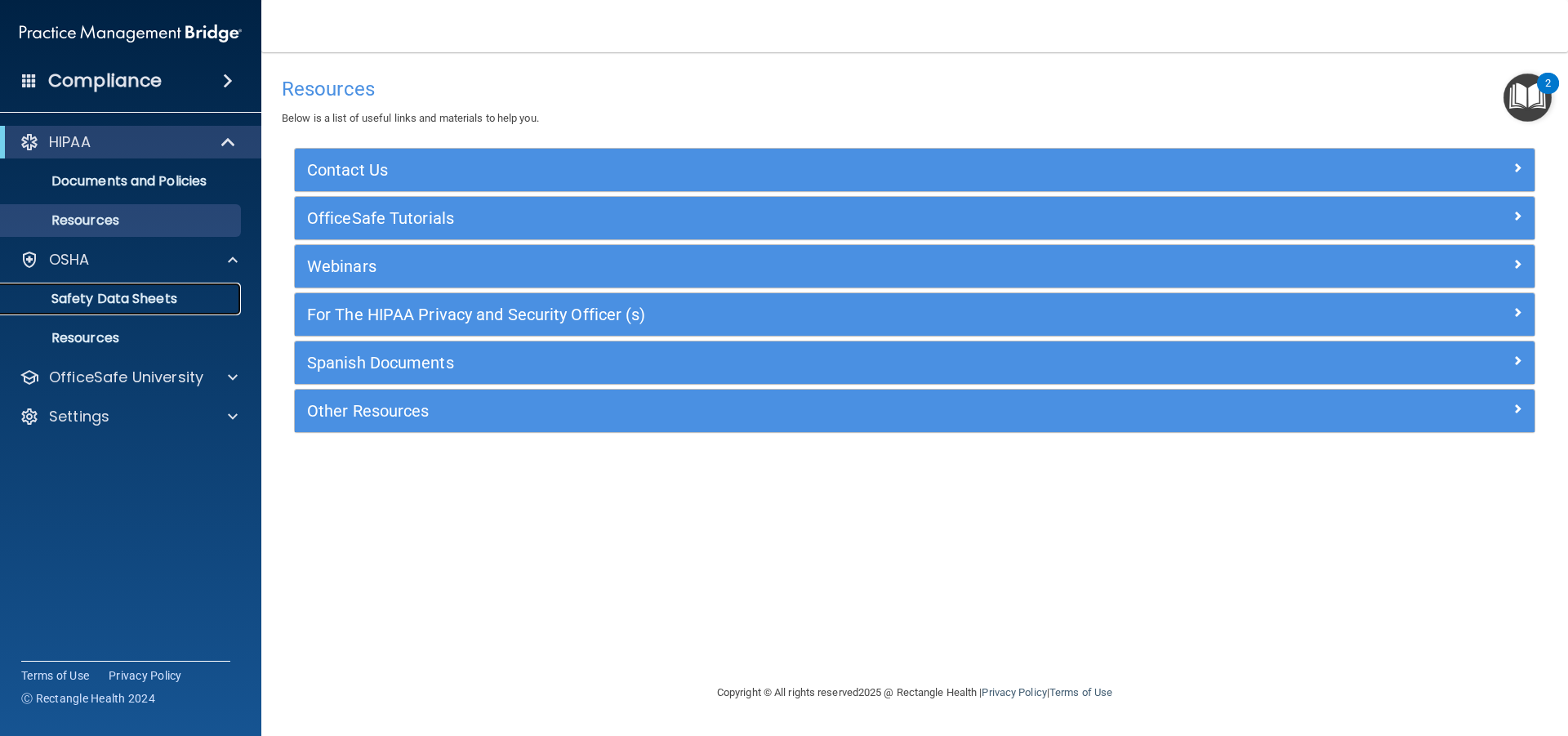
click at [159, 301] on p "Safety Data Sheets" at bounding box center [122, 299] width 223 height 17
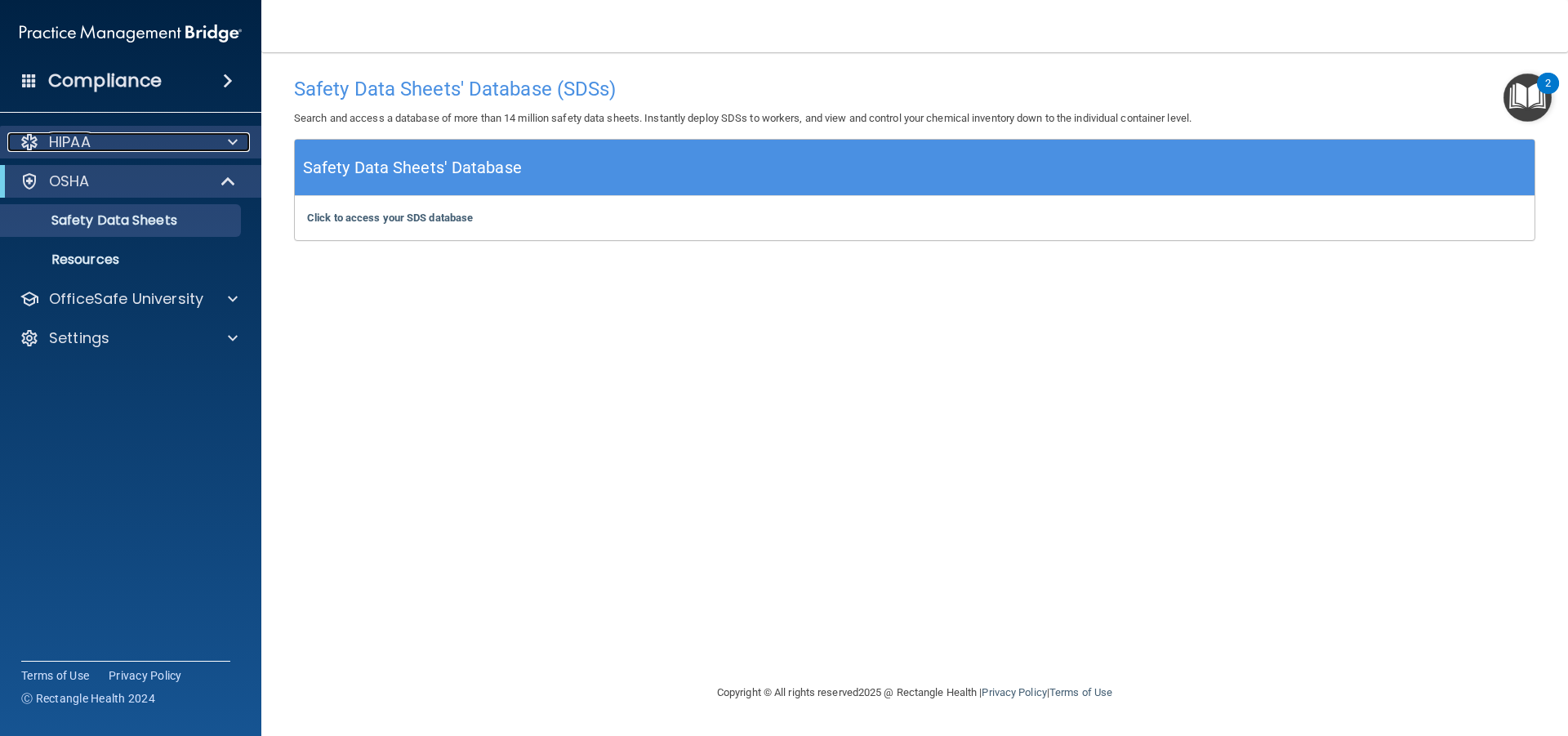
click at [112, 146] on div "HIPAA" at bounding box center [108, 142] width 202 height 20
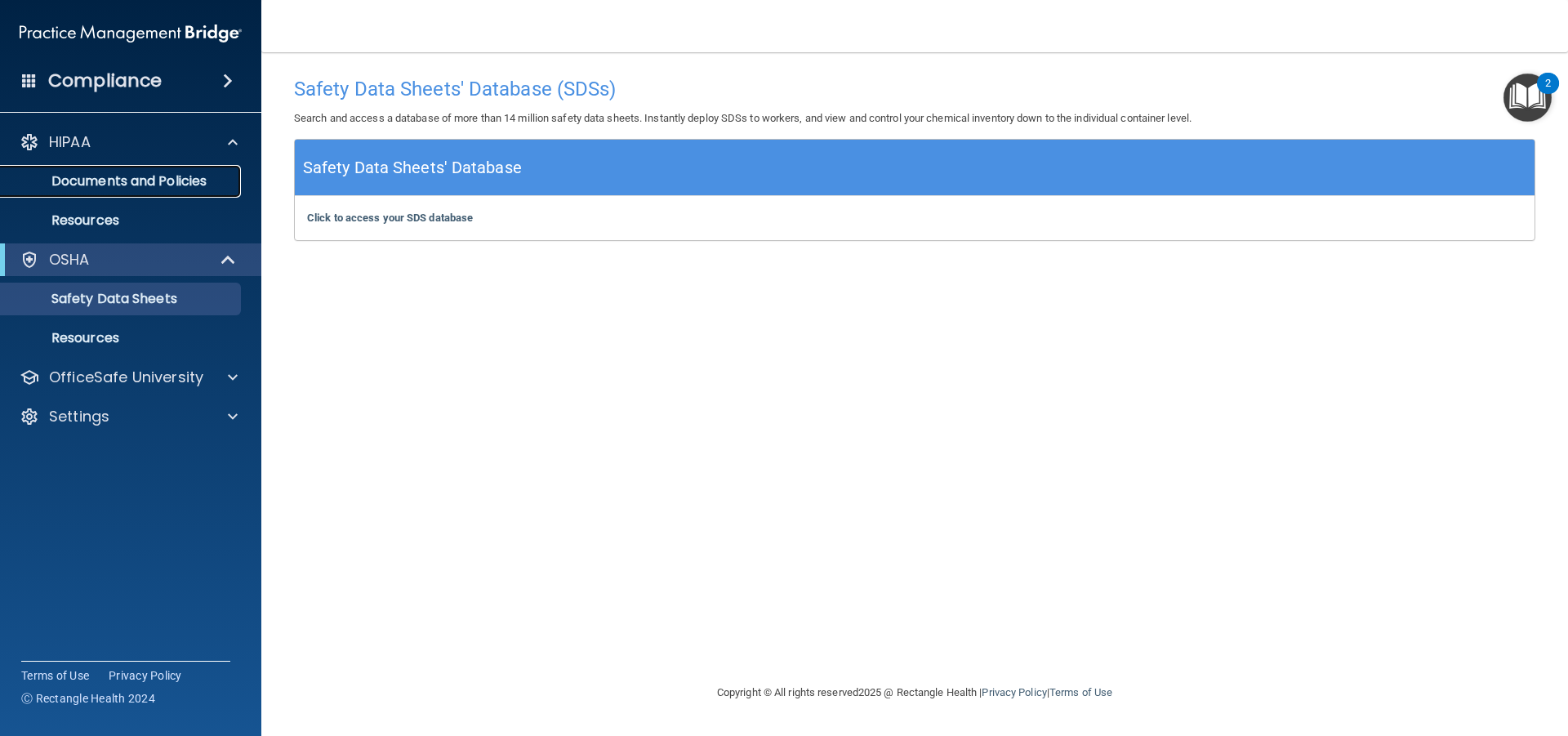
click at [129, 188] on p "Documents and Policies" at bounding box center [122, 182] width 223 height 17
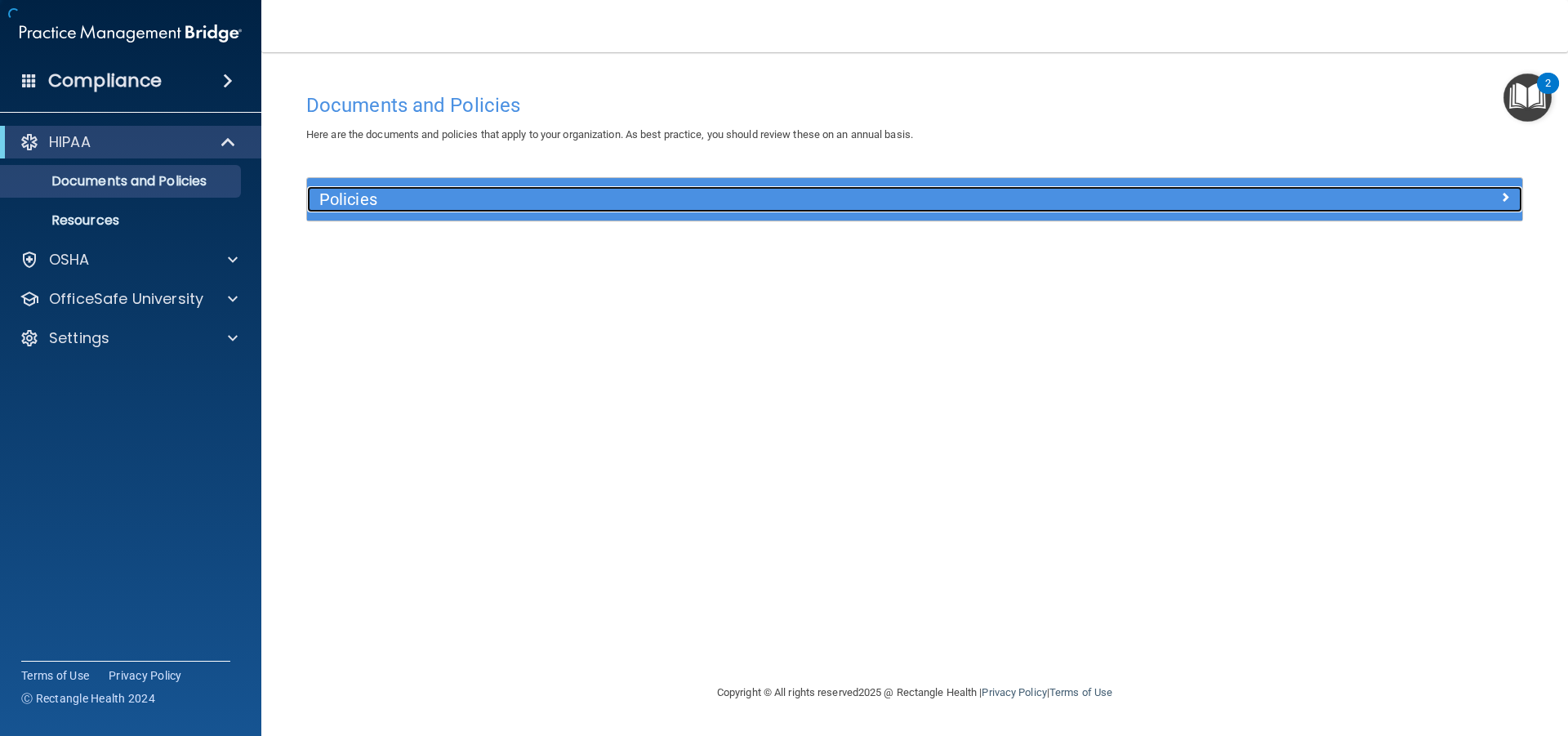
click at [372, 199] on h5 "Policies" at bounding box center [763, 200] width 887 height 18
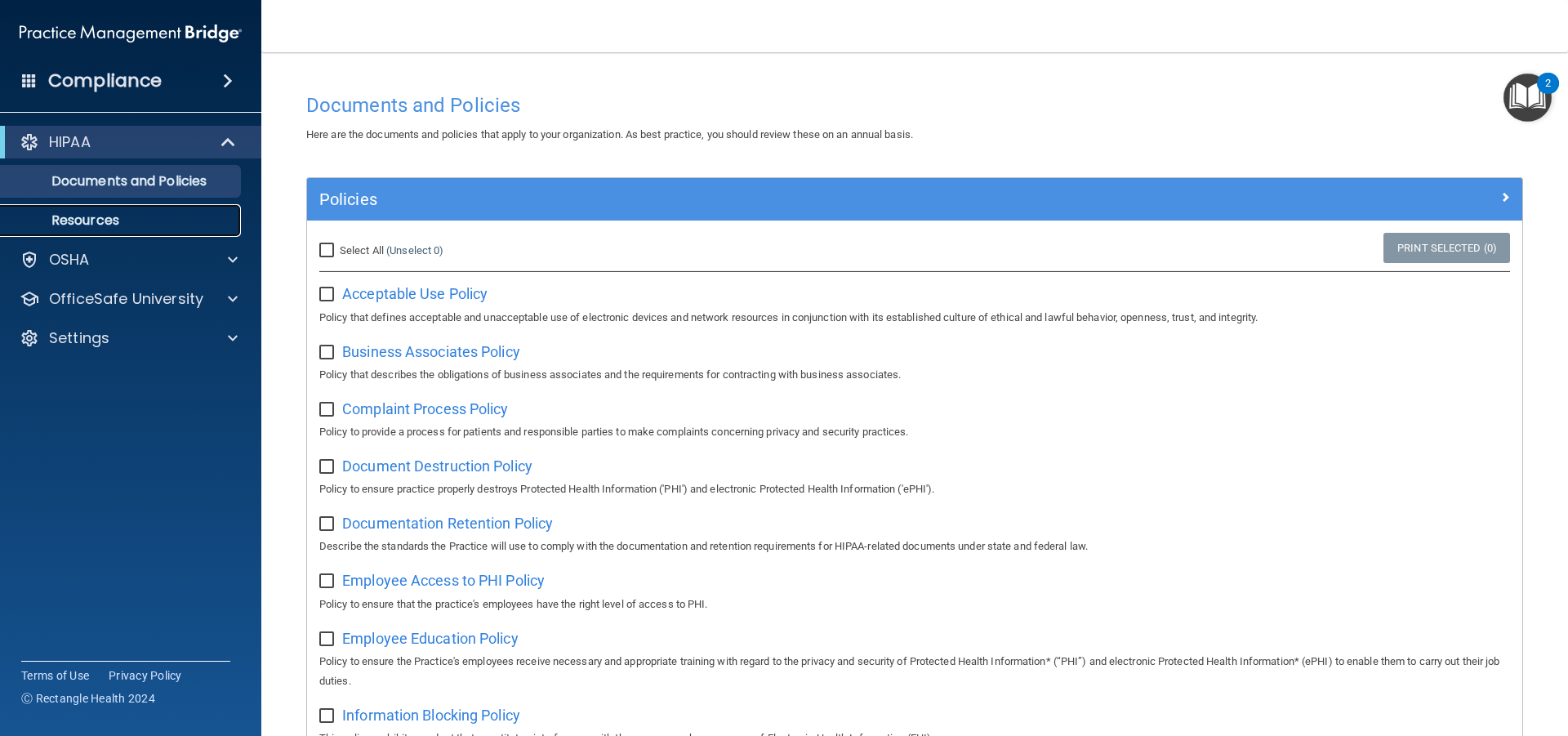
click at [135, 211] on link "Resources" at bounding box center [112, 220] width 257 height 32
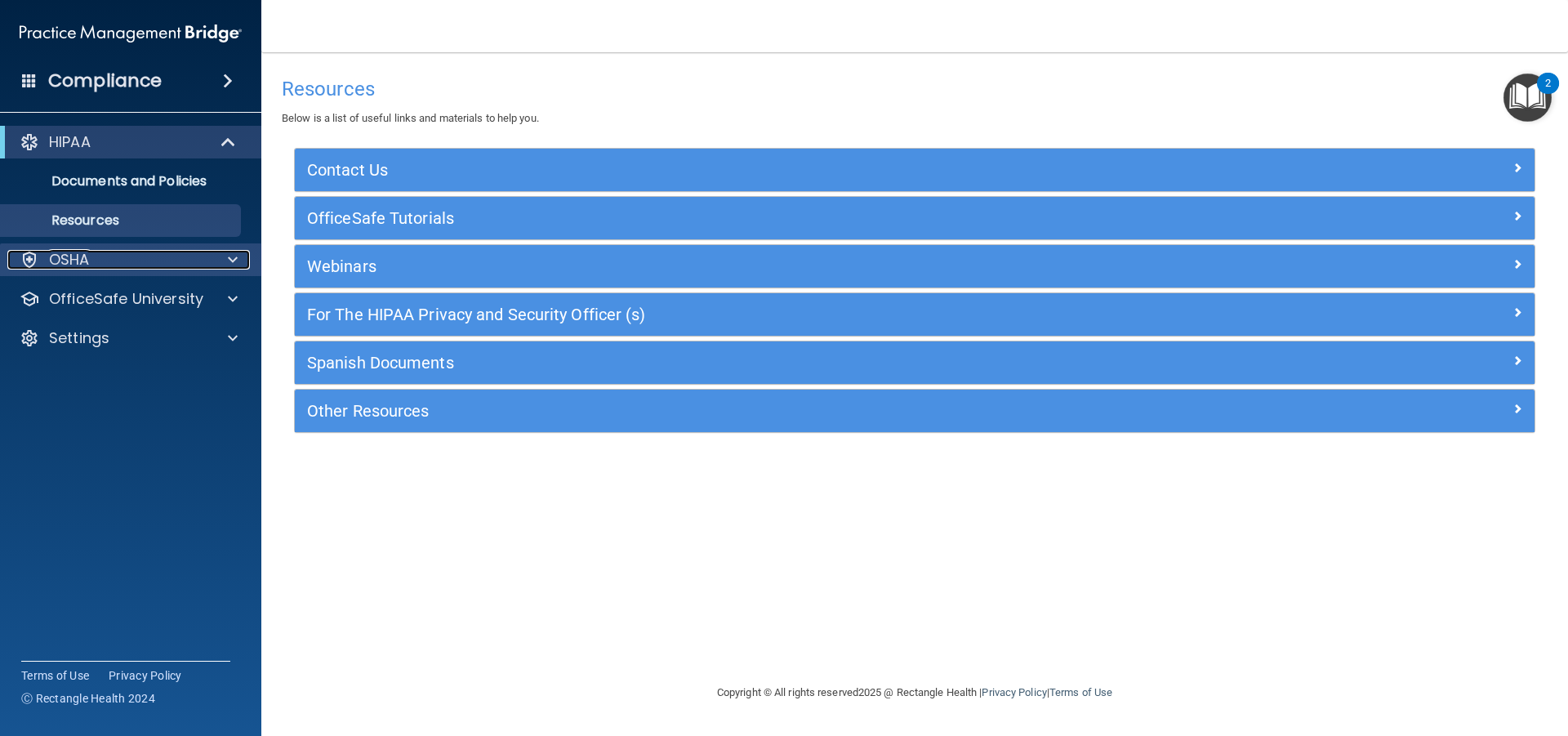
click at [202, 251] on div "OSHA" at bounding box center [108, 260] width 202 height 20
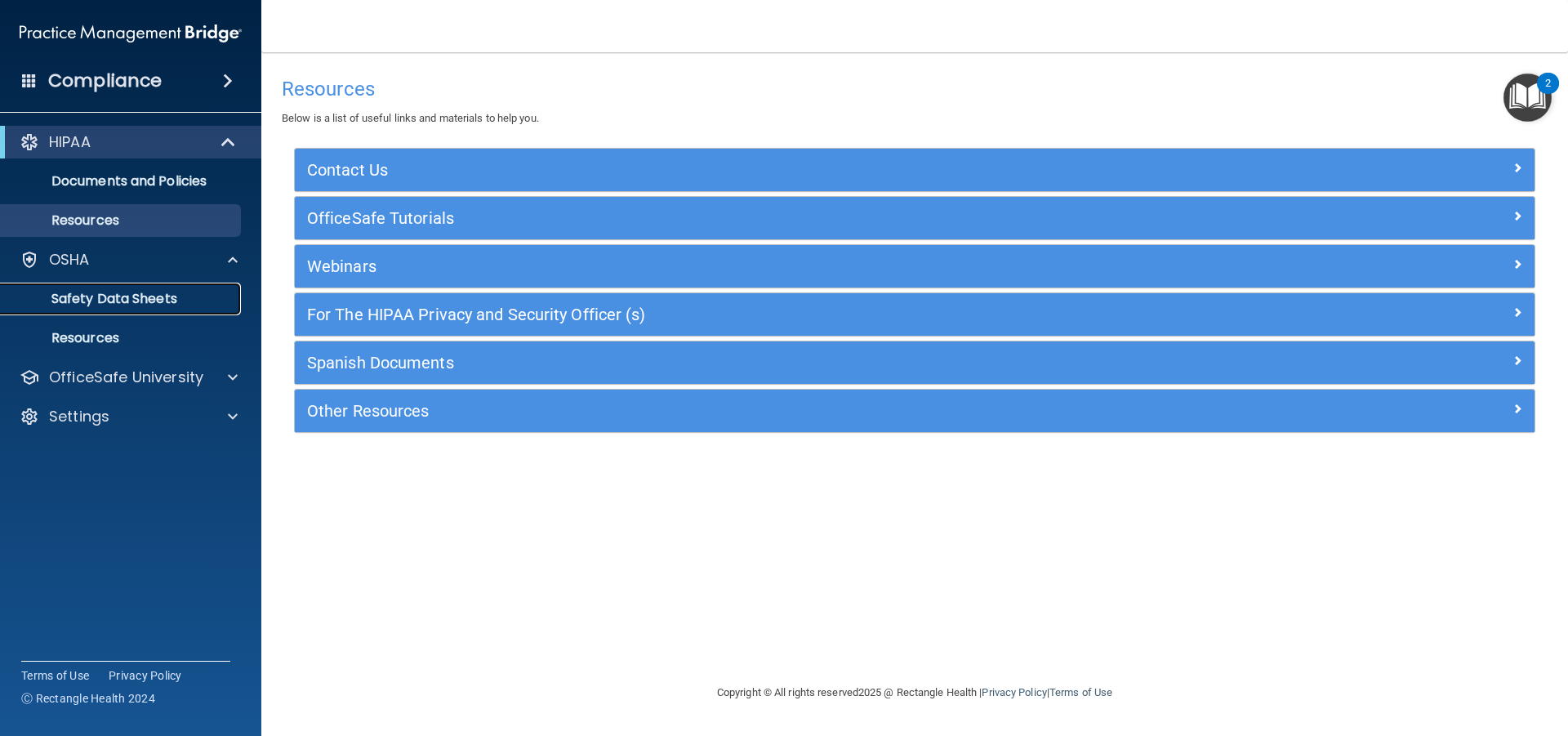
click at [143, 291] on p "Safety Data Sheets" at bounding box center [122, 299] width 223 height 17
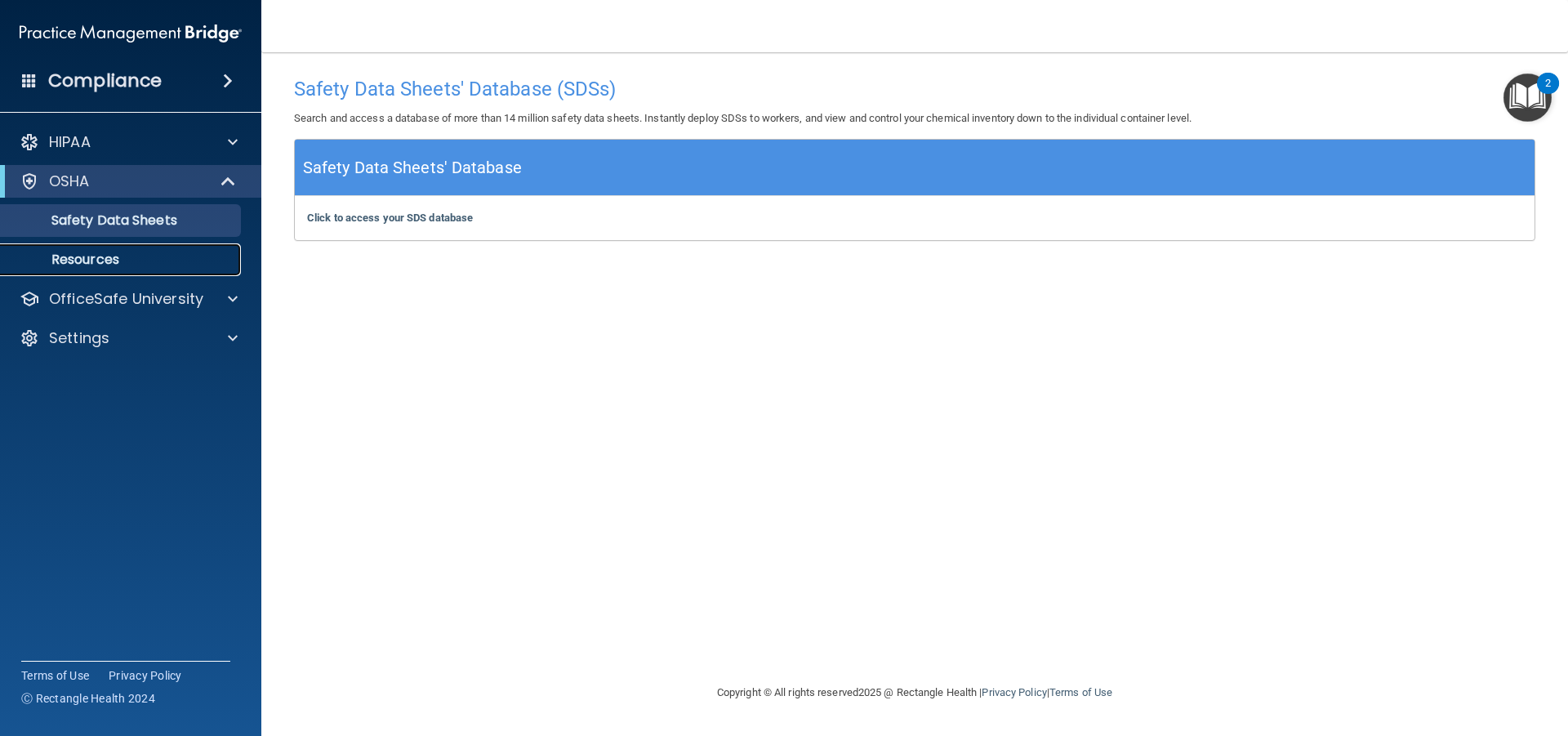
click at [67, 255] on p "Resources" at bounding box center [122, 260] width 223 height 17
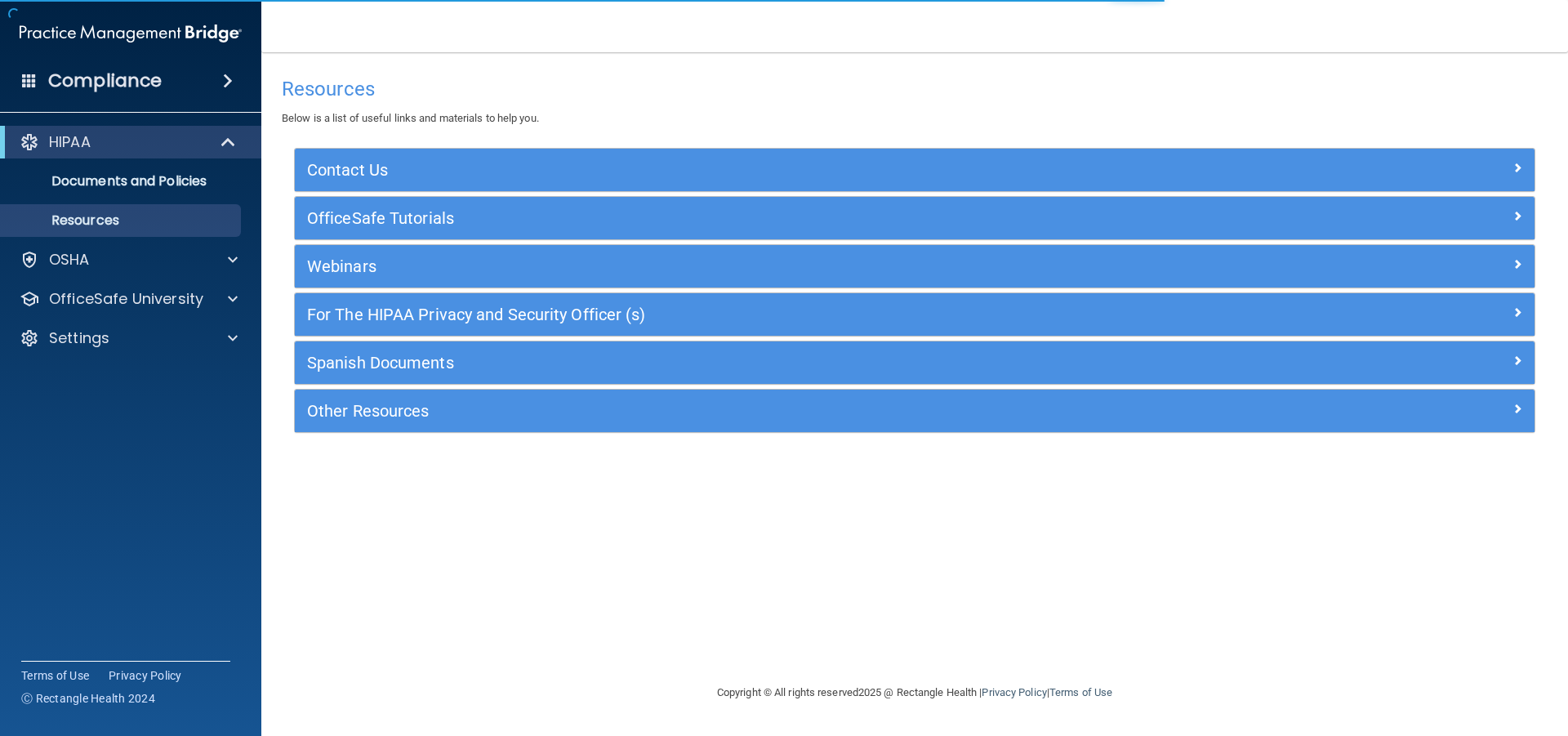
click at [96, 241] on div "HIPAA Documents and Policies Report an Incident Business Associates Emergency P…" at bounding box center [131, 243] width 262 height 248
click at [72, 271] on div "OSHA" at bounding box center [131, 259] width 262 height 32
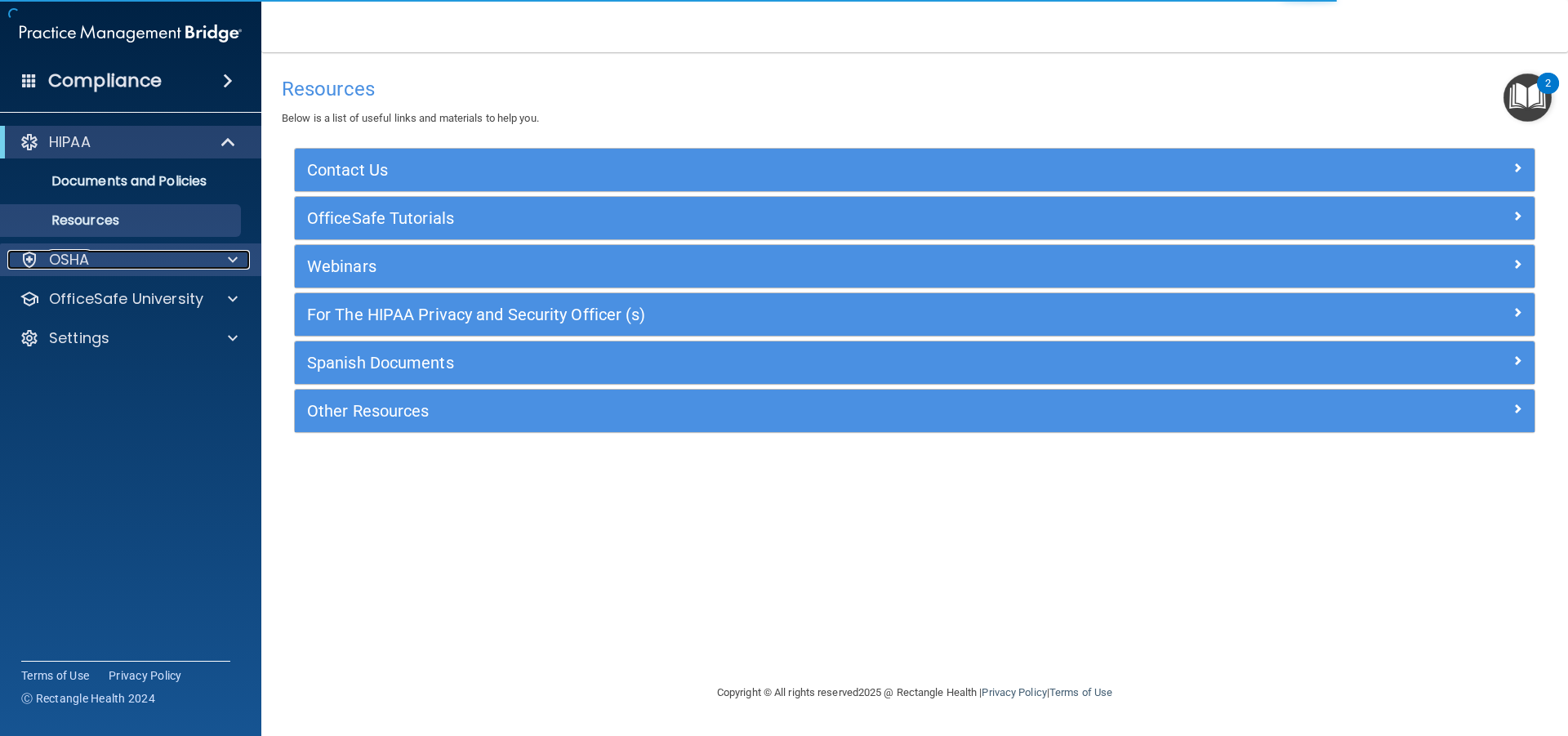
click at [105, 260] on div "OSHA" at bounding box center [108, 260] width 202 height 20
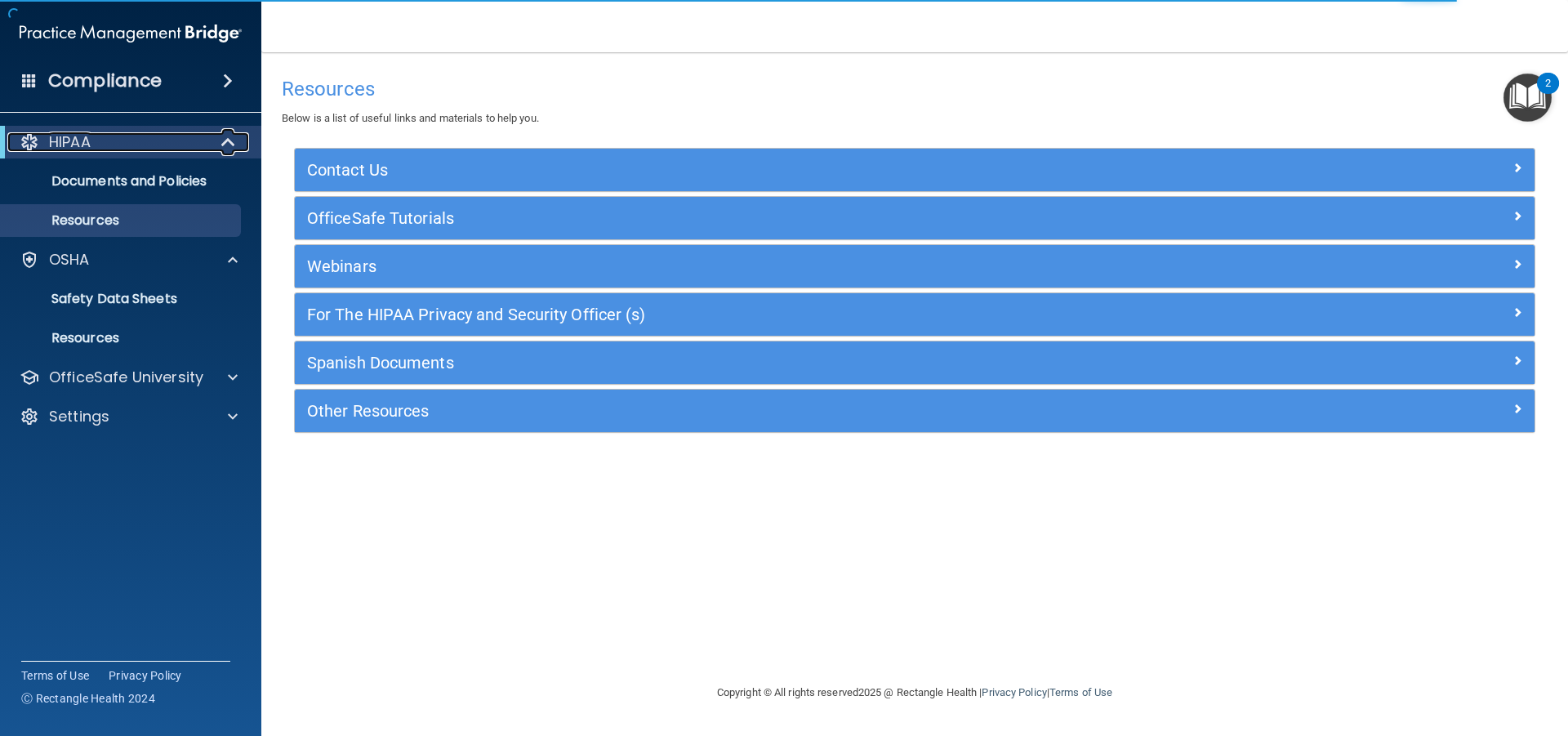
click at [70, 140] on p "HIPAA" at bounding box center [70, 142] width 42 height 20
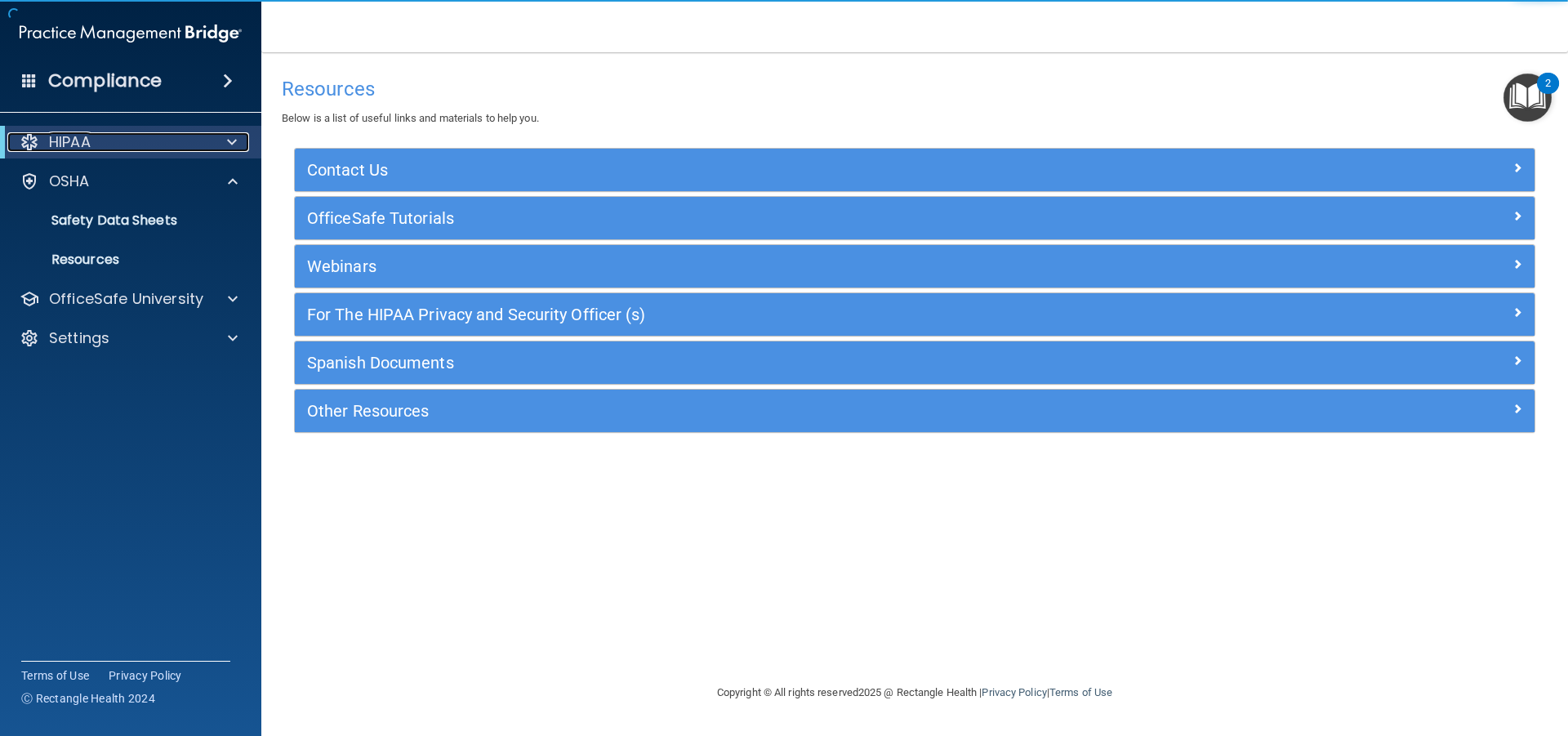
click at [83, 140] on p "HIPAA" at bounding box center [70, 142] width 42 height 20
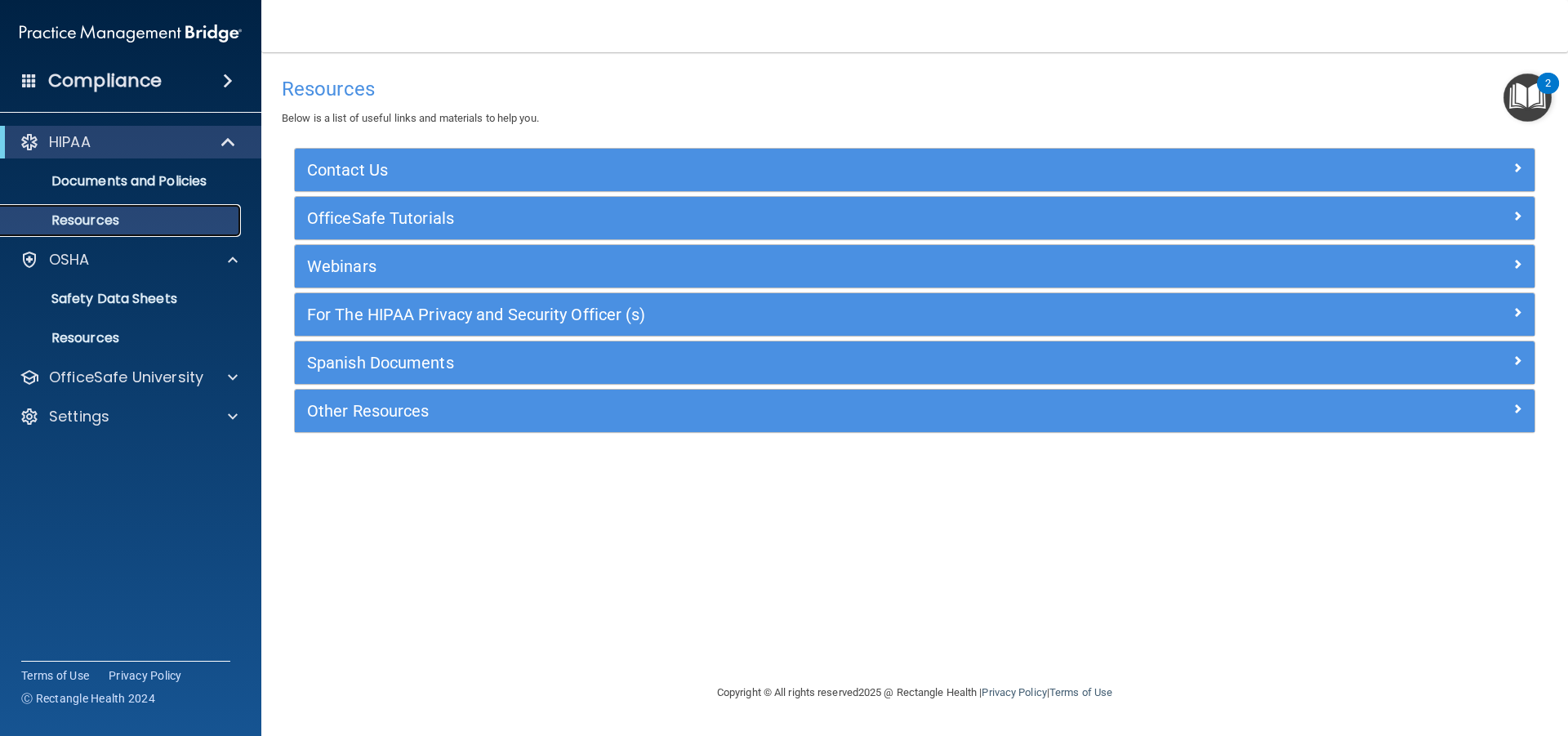
click at [103, 212] on p "Resources" at bounding box center [122, 221] width 223 height 17
click at [84, 369] on p "OfficeSafe University" at bounding box center [126, 378] width 154 height 20
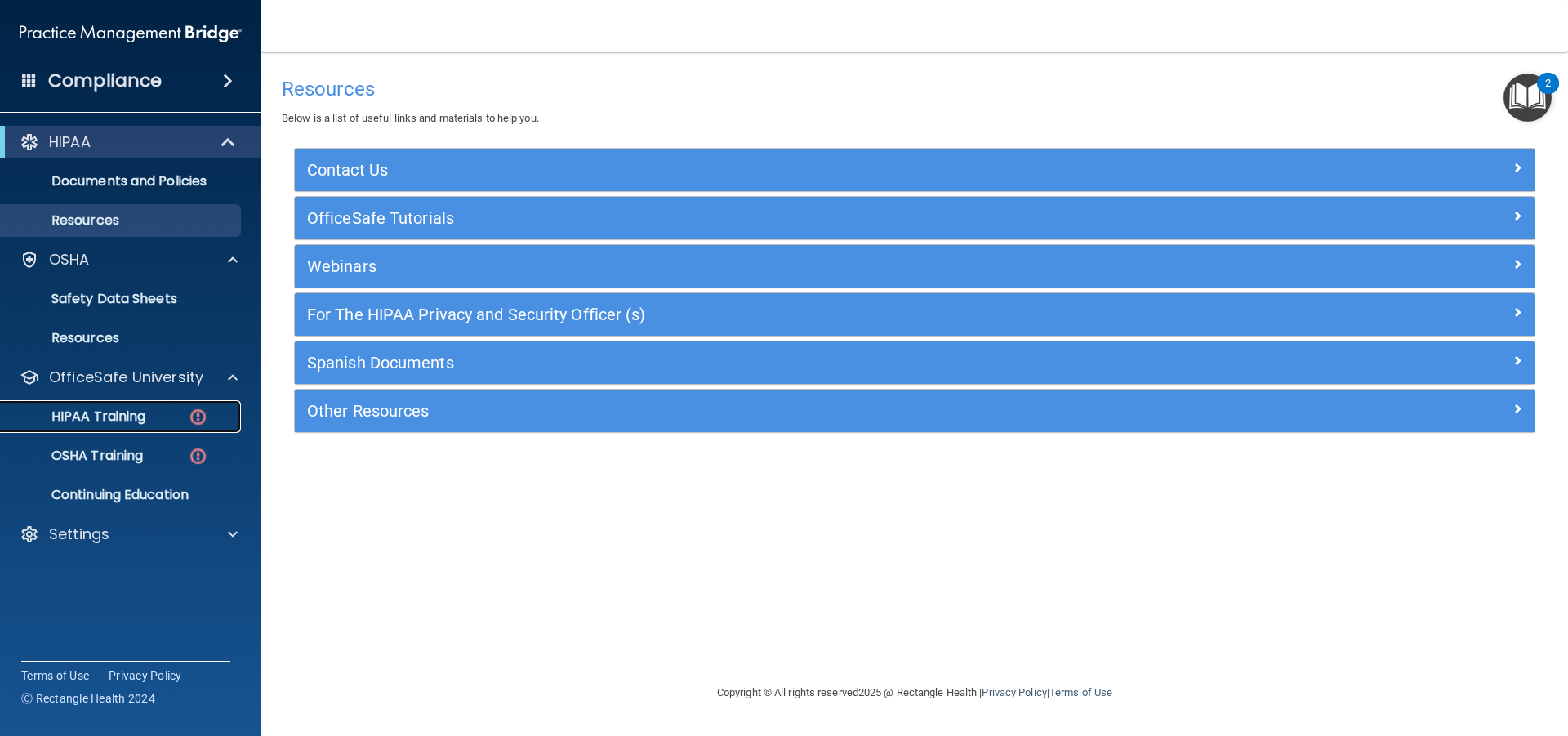
click at [100, 419] on p "HIPAA Training" at bounding box center [78, 417] width 135 height 17
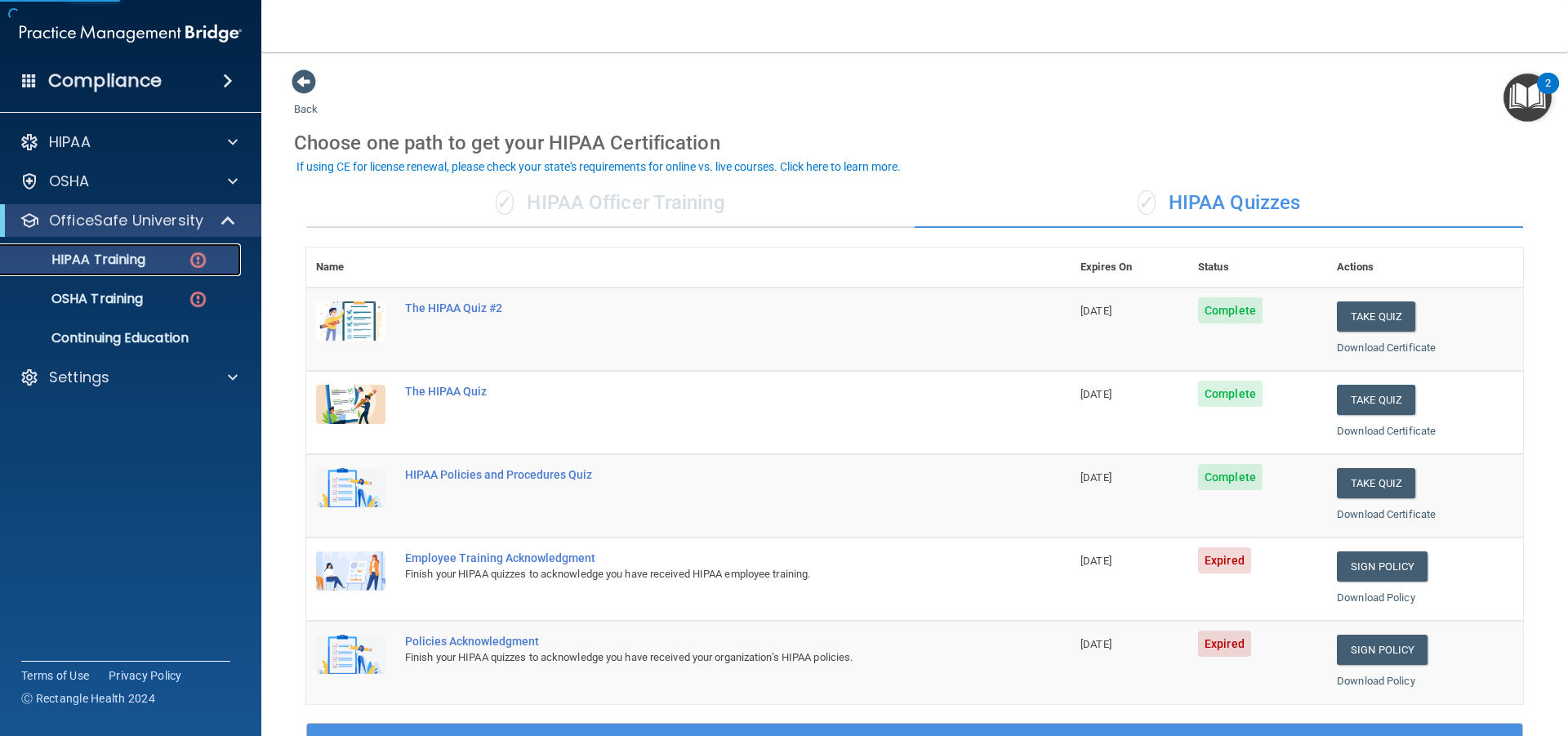
scroll to position [186, 0]
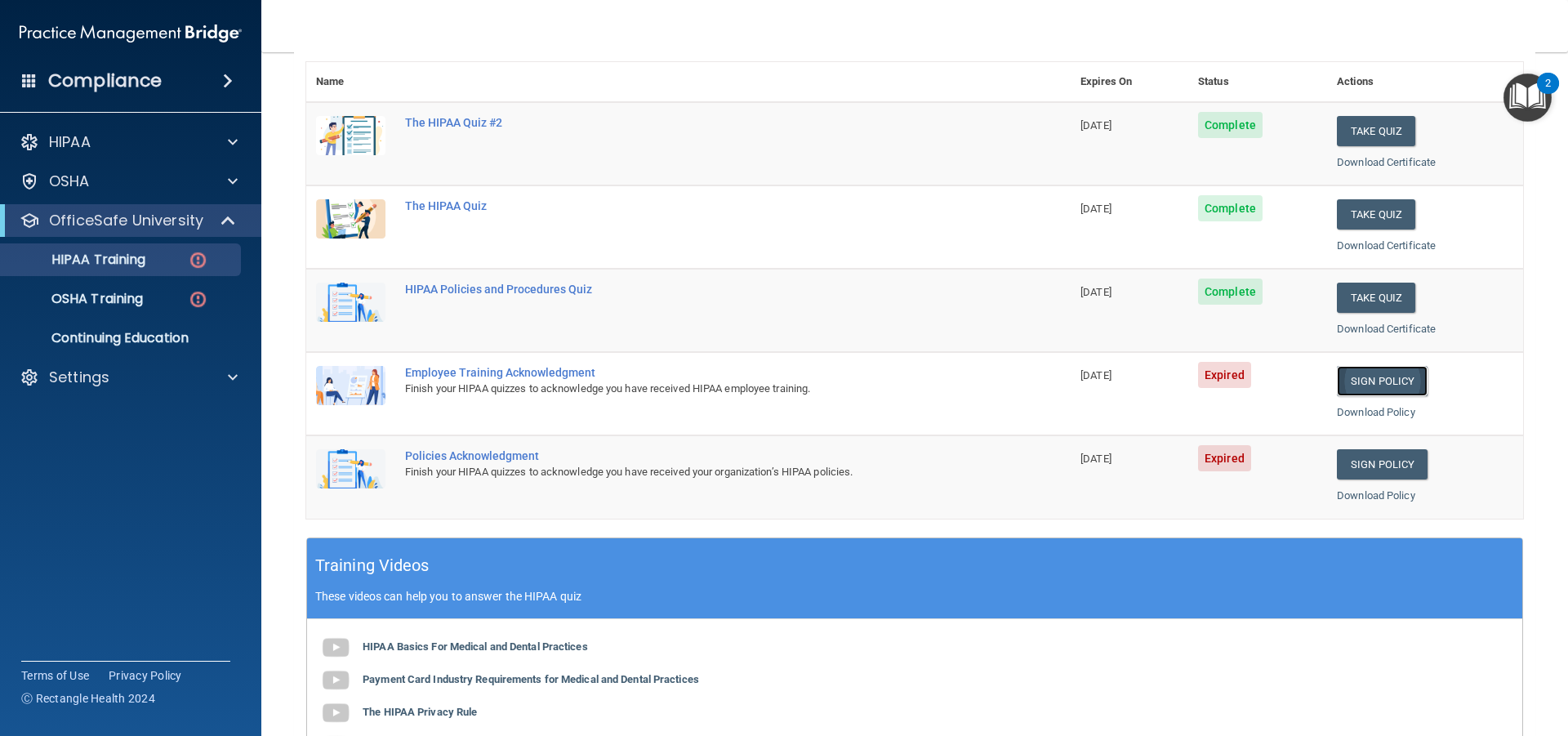
click at [1384, 375] on link "Sign Policy" at bounding box center [1382, 381] width 91 height 30
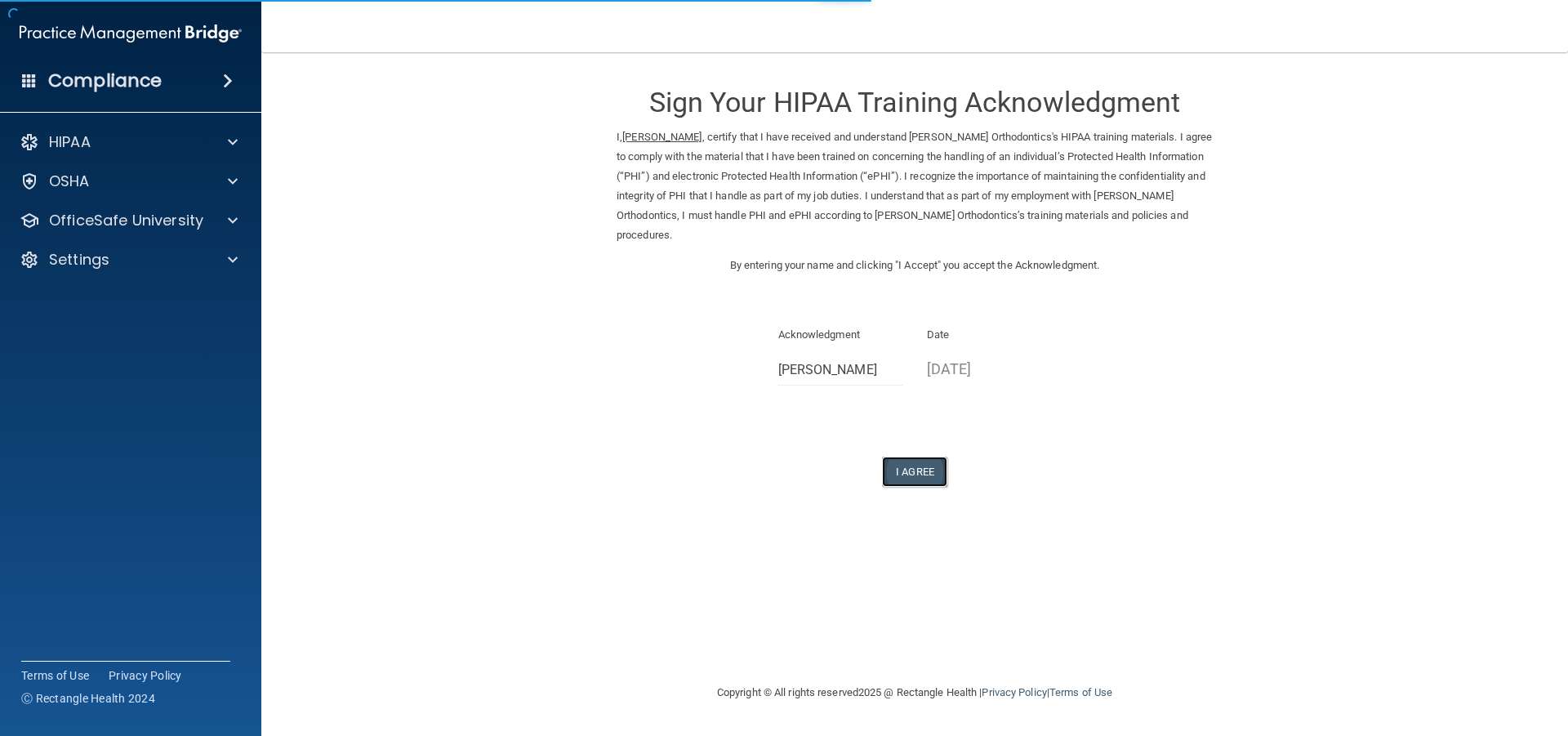
click at [911, 473] on button "I Agree" at bounding box center [915, 472] width 66 height 30
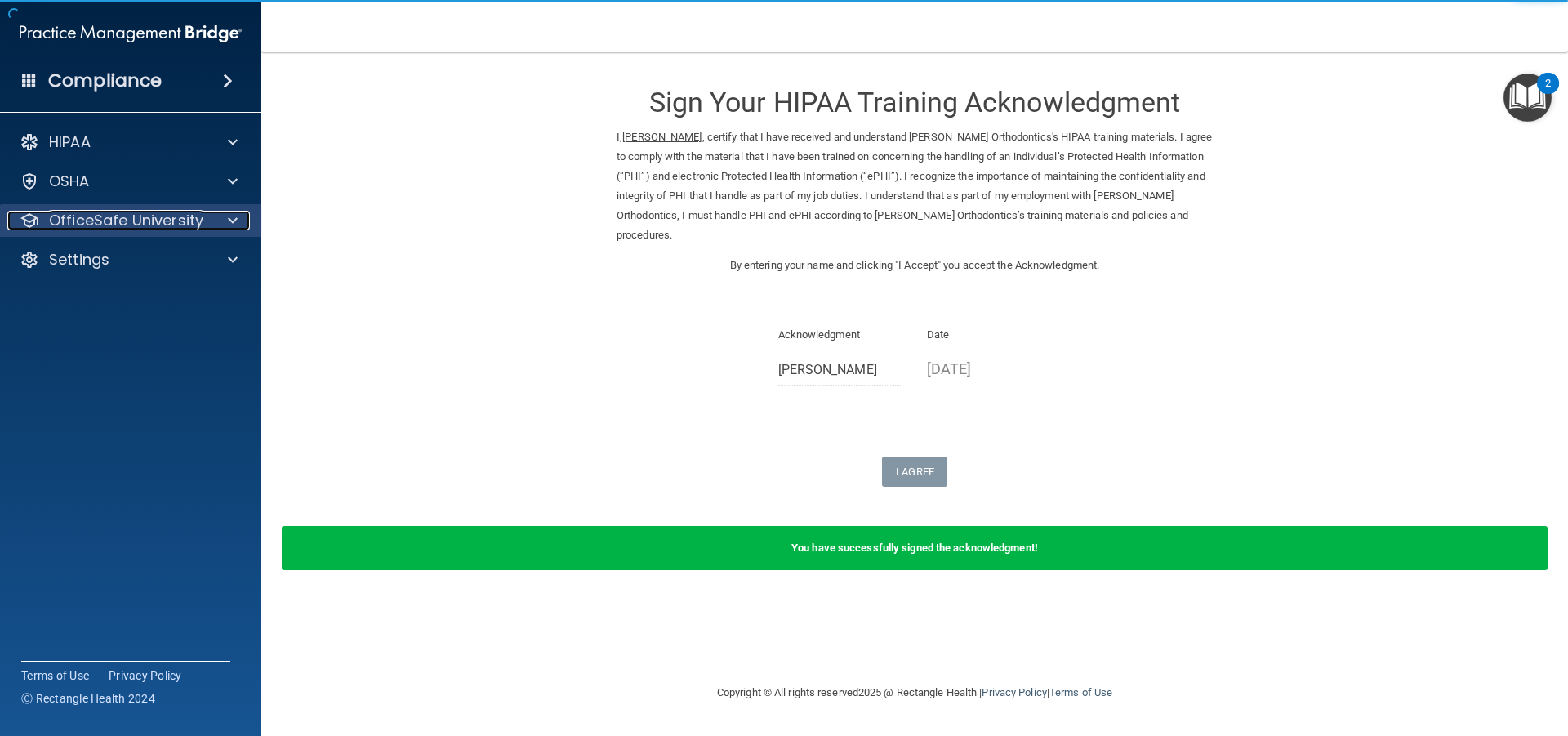
click at [110, 212] on p "OfficeSafe University" at bounding box center [126, 221] width 154 height 20
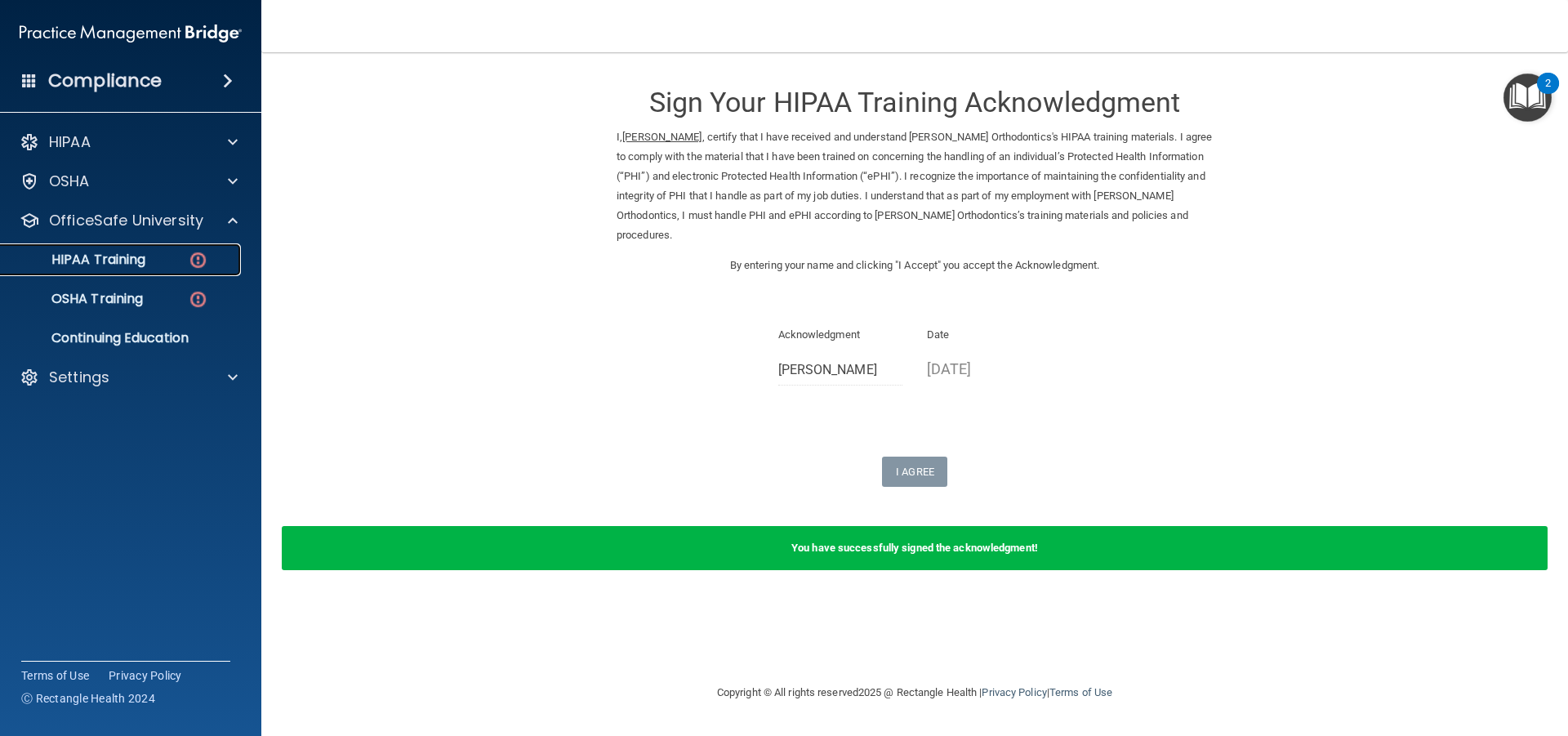
click at [186, 261] on div "HIPAA Training" at bounding box center [122, 260] width 223 height 17
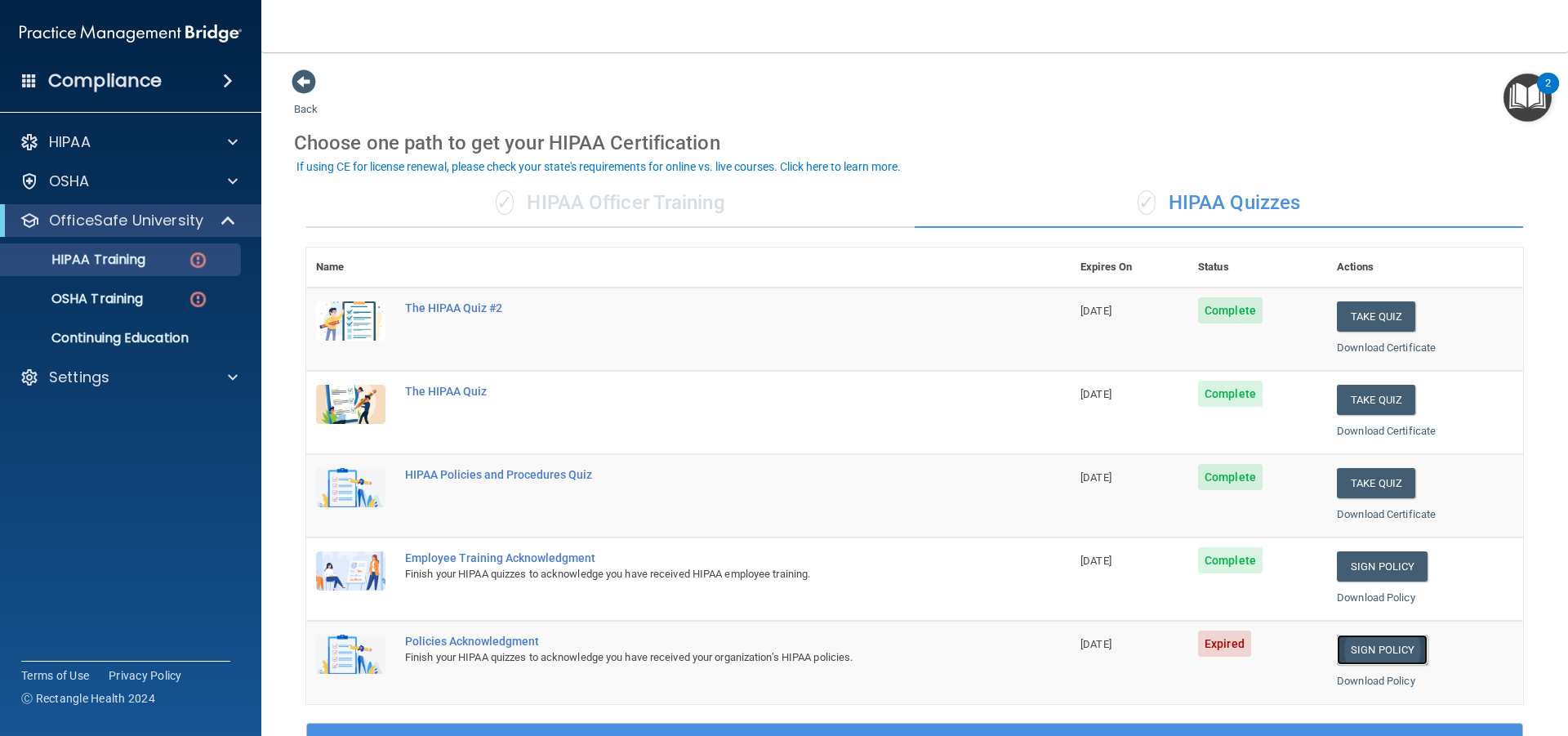
click at [1346, 653] on link "Sign Policy" at bounding box center [1382, 650] width 91 height 30
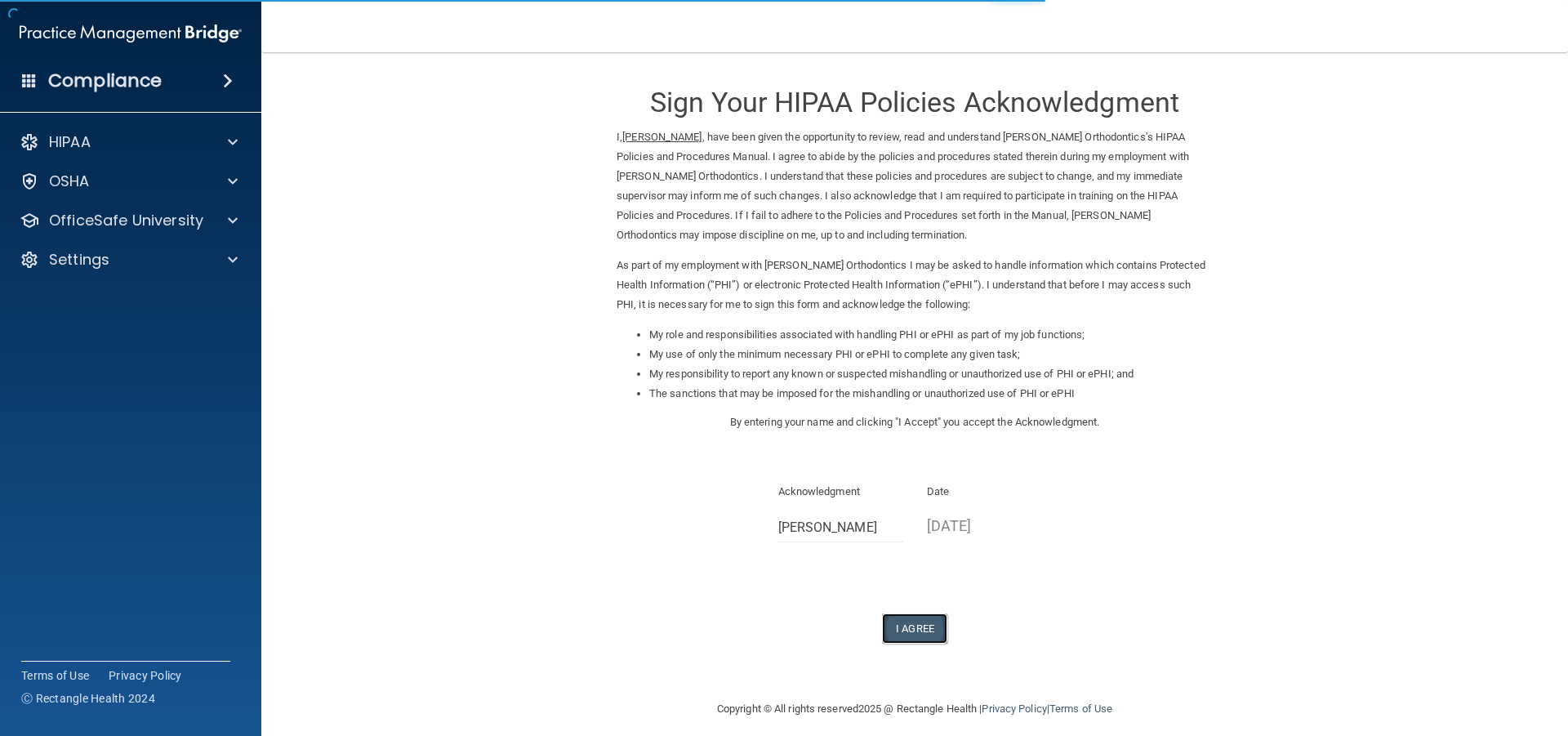
click at [909, 624] on button "I Agree" at bounding box center [915, 629] width 66 height 30
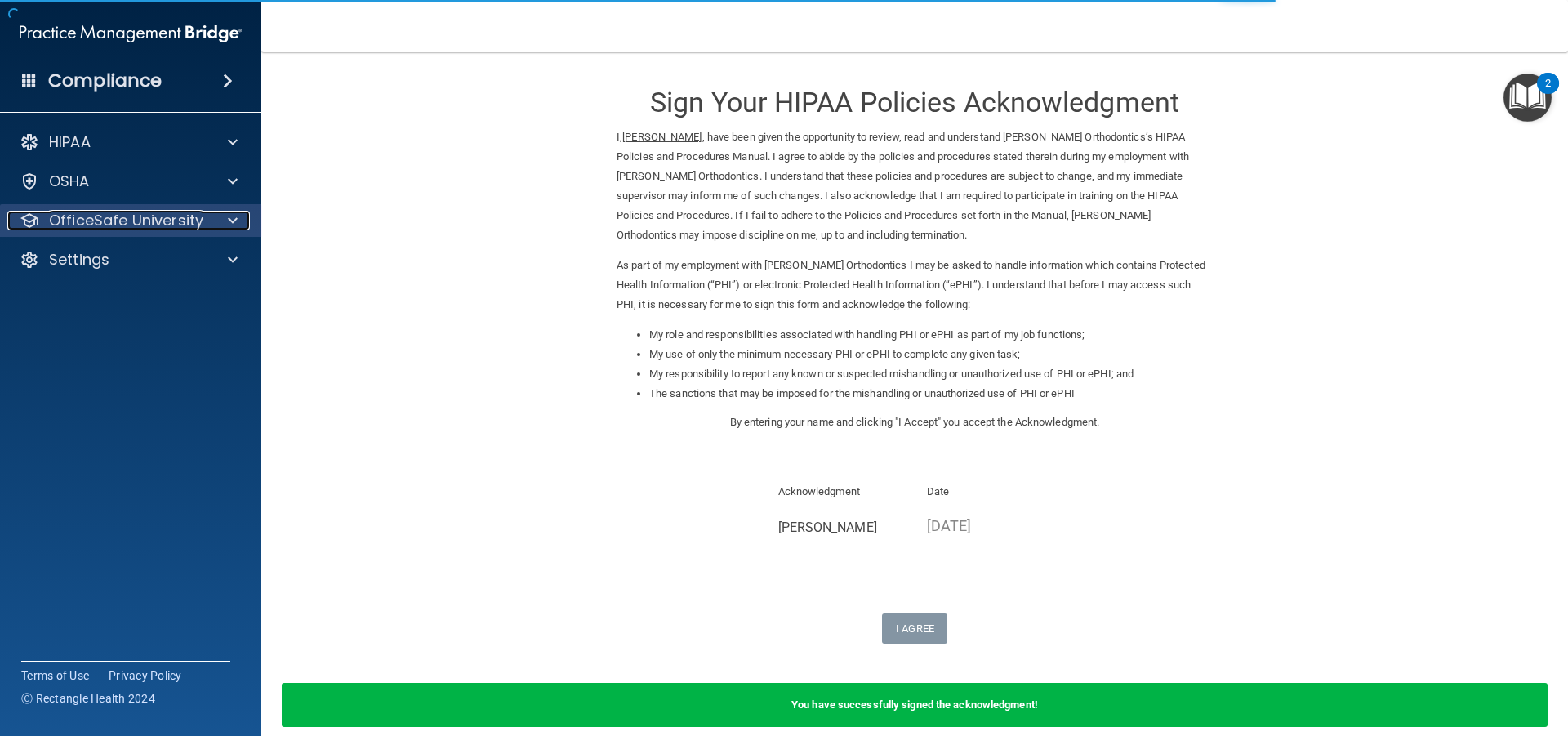
click at [72, 220] on p "OfficeSafe University" at bounding box center [126, 221] width 154 height 20
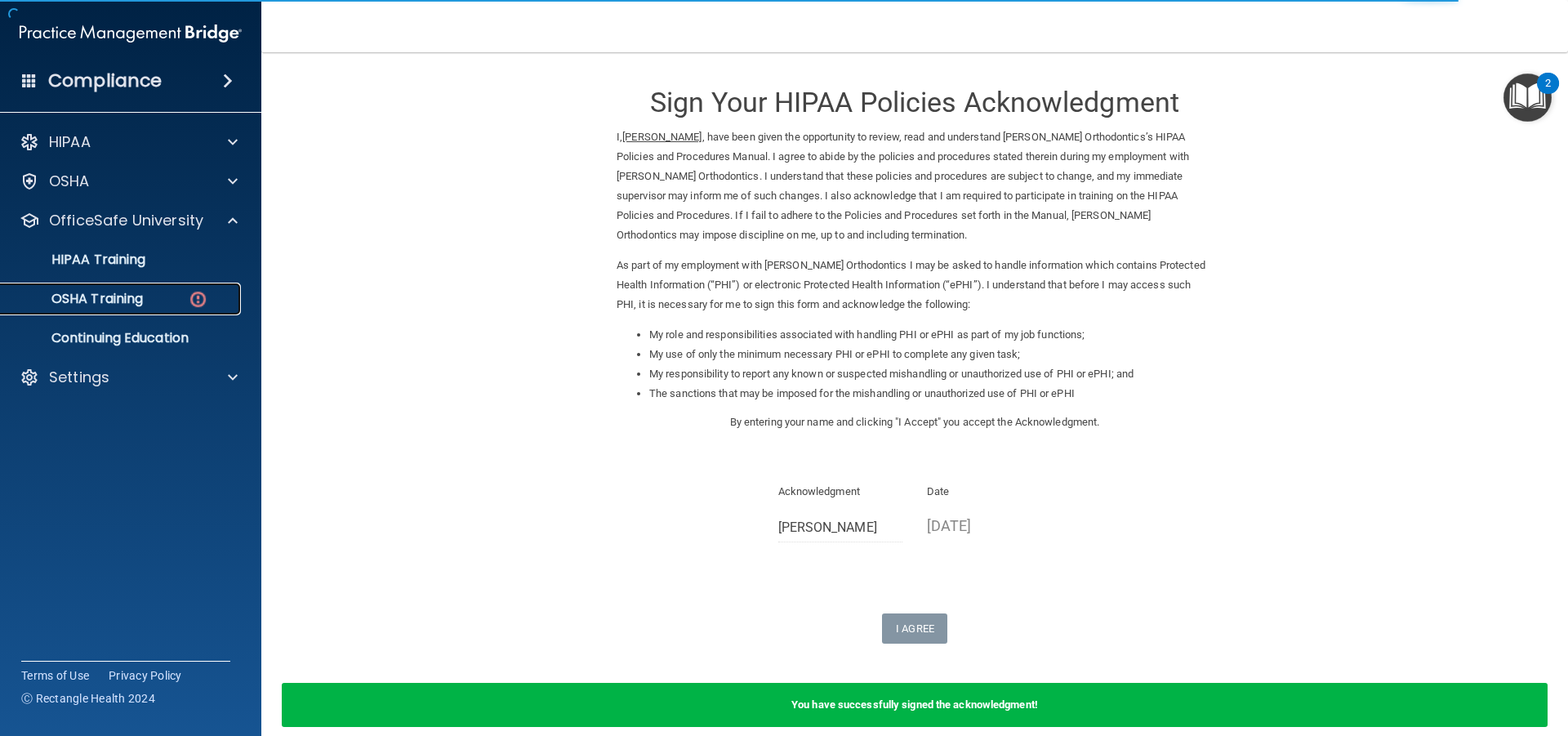
click at [129, 299] on p "OSHA Training" at bounding box center [77, 299] width 132 height 17
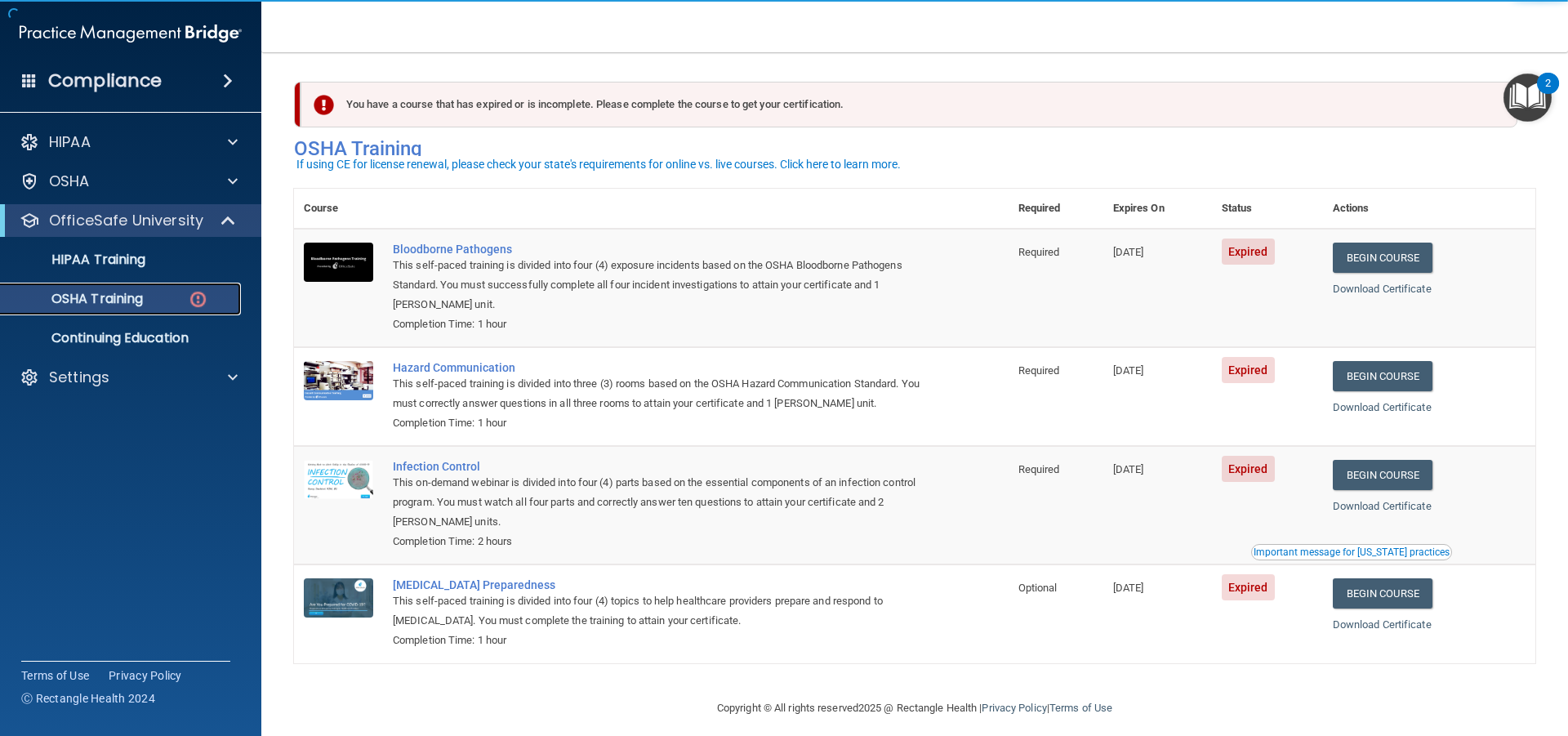
scroll to position [12, 0]
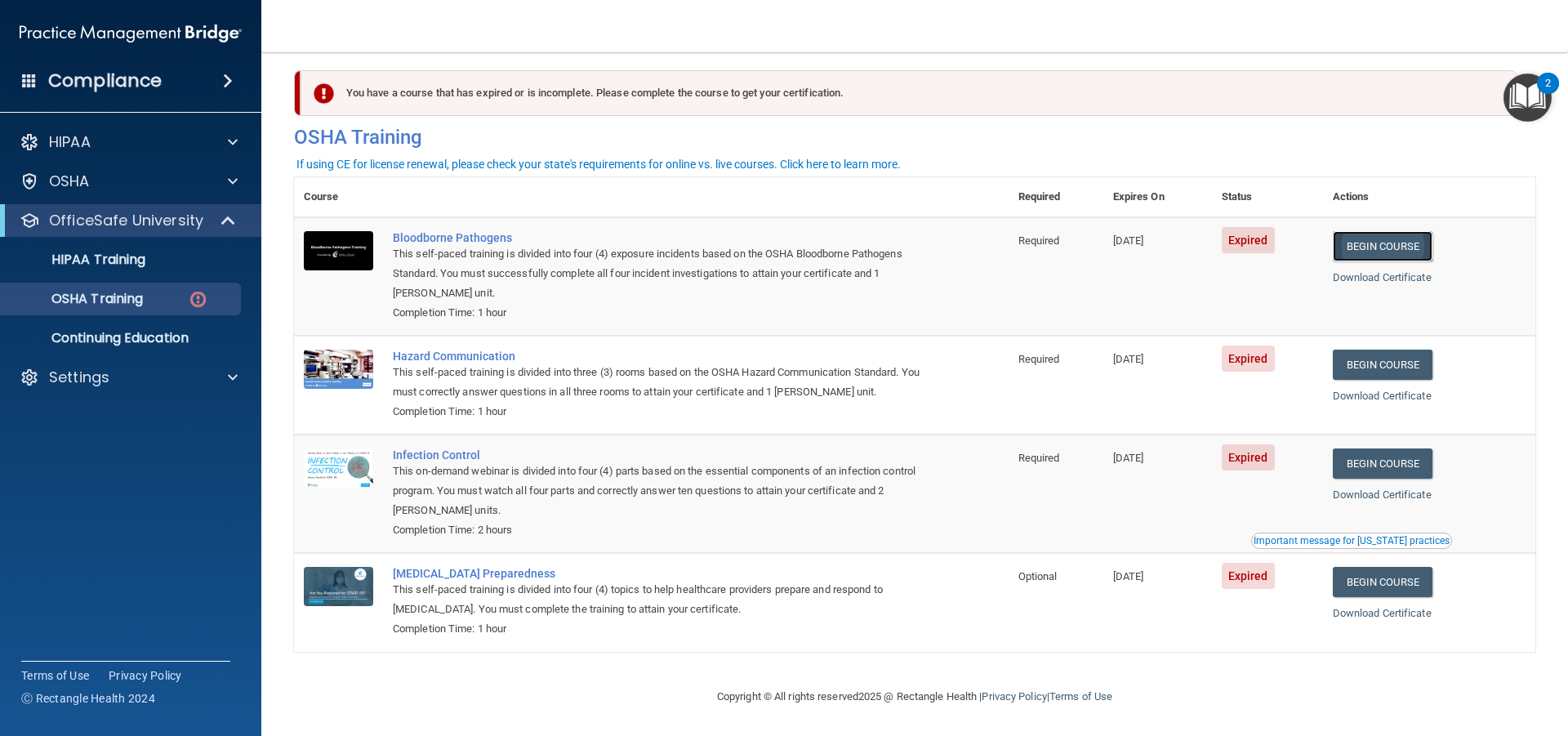
click at [1356, 251] on link "Begin Course" at bounding box center [1383, 246] width 100 height 30
